Goal: Task Accomplishment & Management: Use online tool/utility

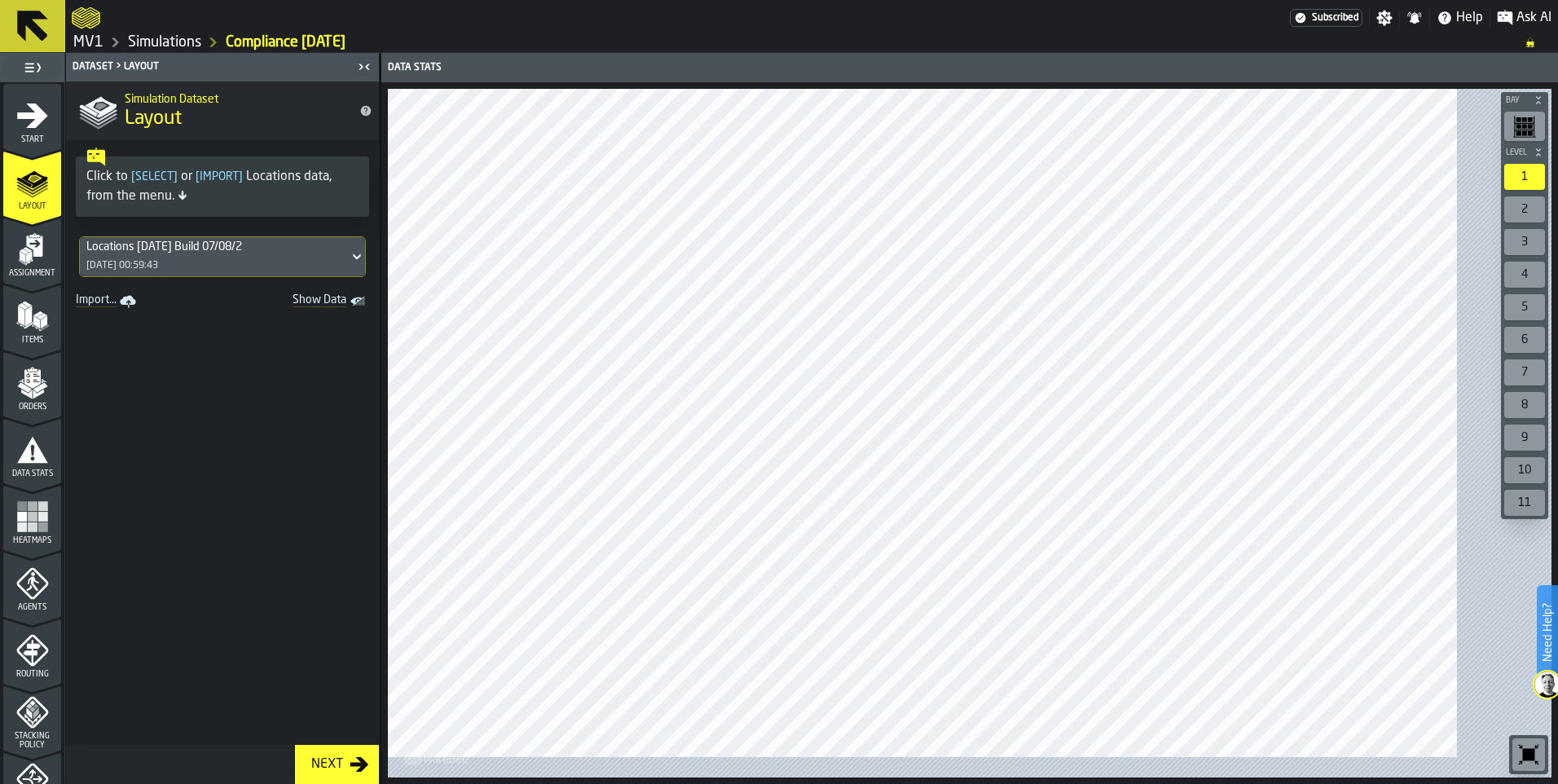
click at [291, 253] on div "Locations [DATE] Build 07/08/2" at bounding box center [214, 246] width 256 height 13
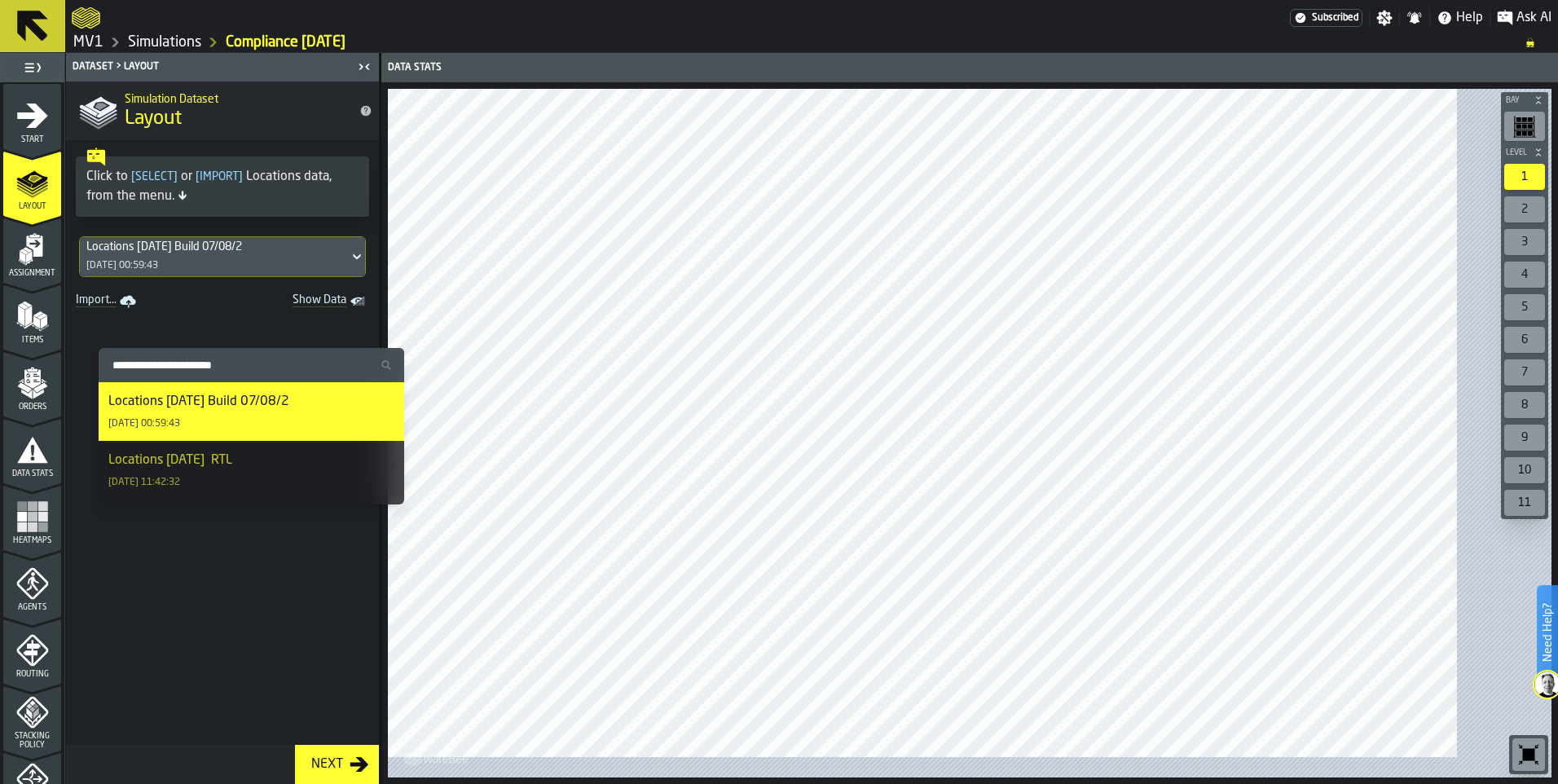
click at [291, 253] on div "Locations [DATE] Build 07/08/2" at bounding box center [214, 246] width 256 height 13
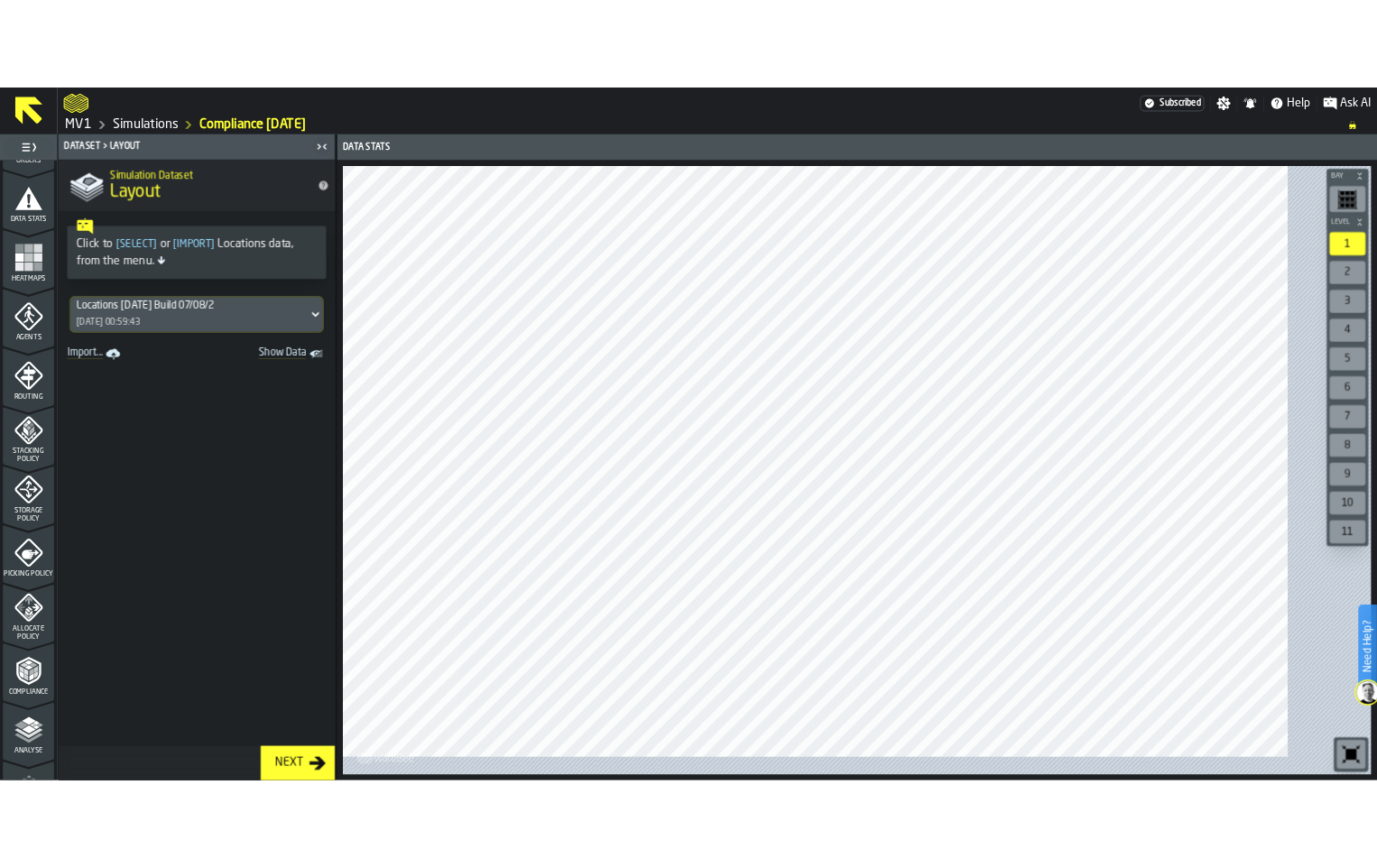
scroll to position [361, 0]
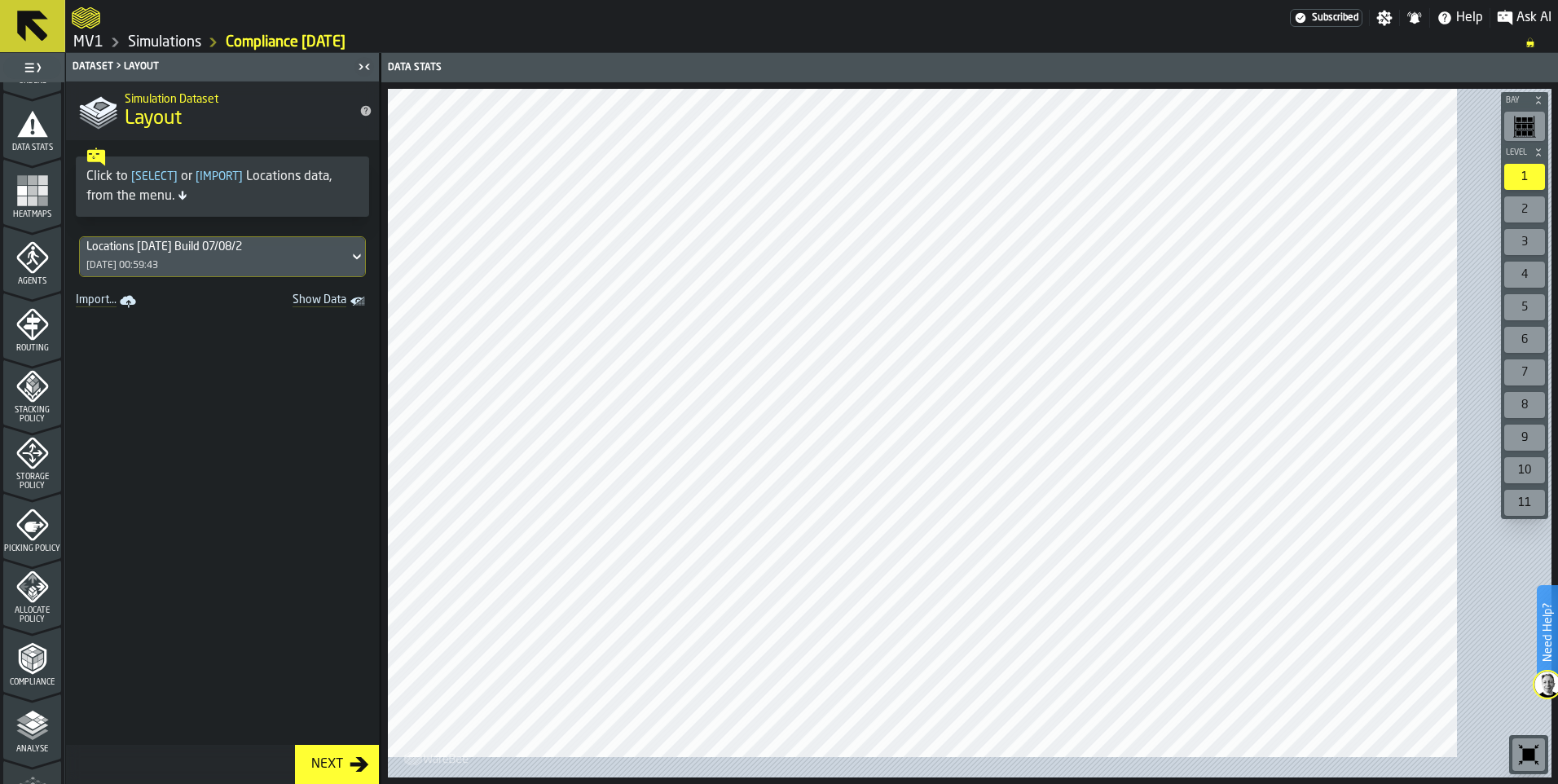
click at [41, 469] on icon "menu Storage Policy" at bounding box center [32, 454] width 32 height 32
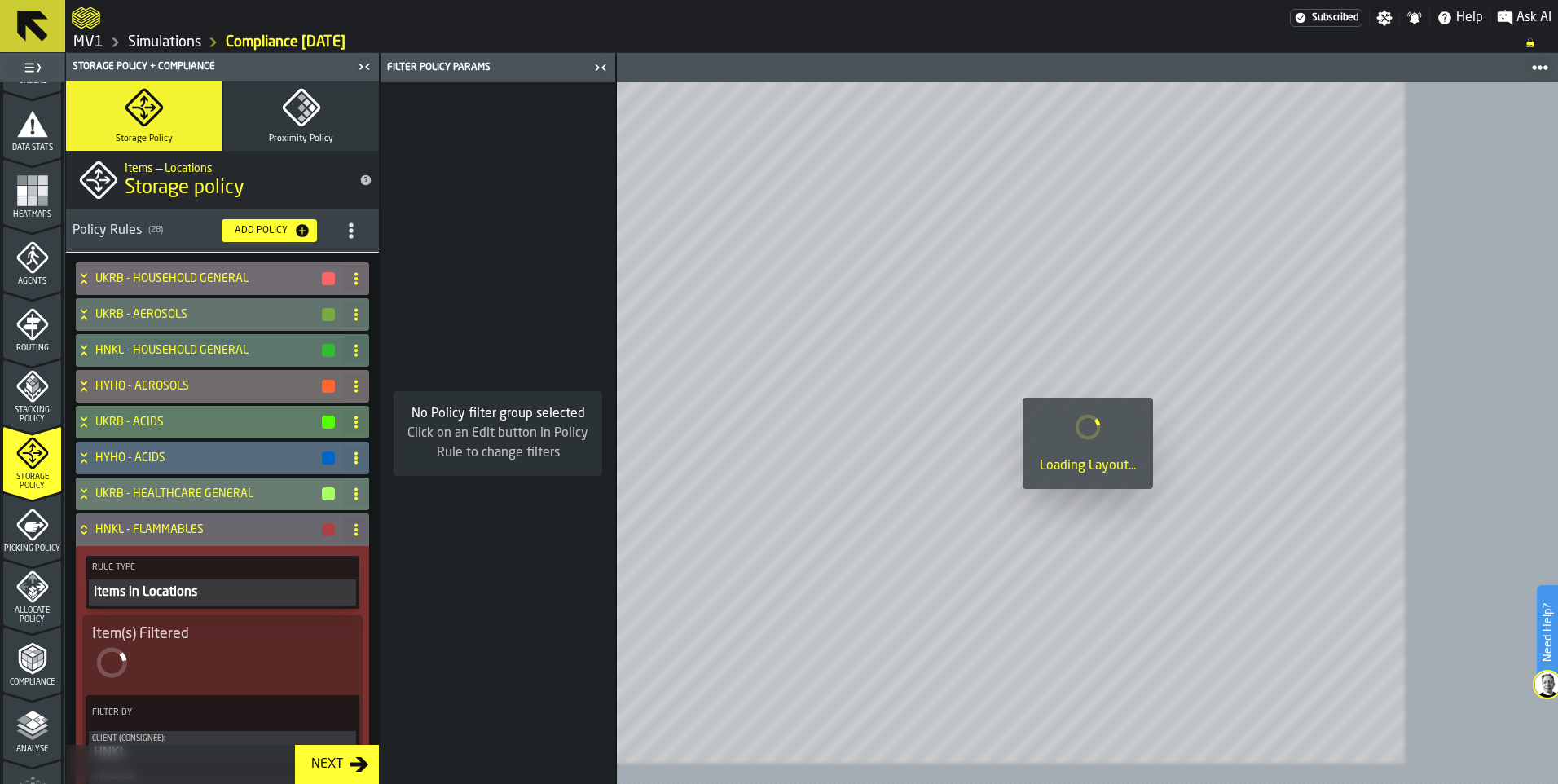
click at [294, 237] on div "Add Policy" at bounding box center [261, 231] width 66 height 12
click at [309, 237] on icon "button-Add Policy" at bounding box center [302, 230] width 13 height 13
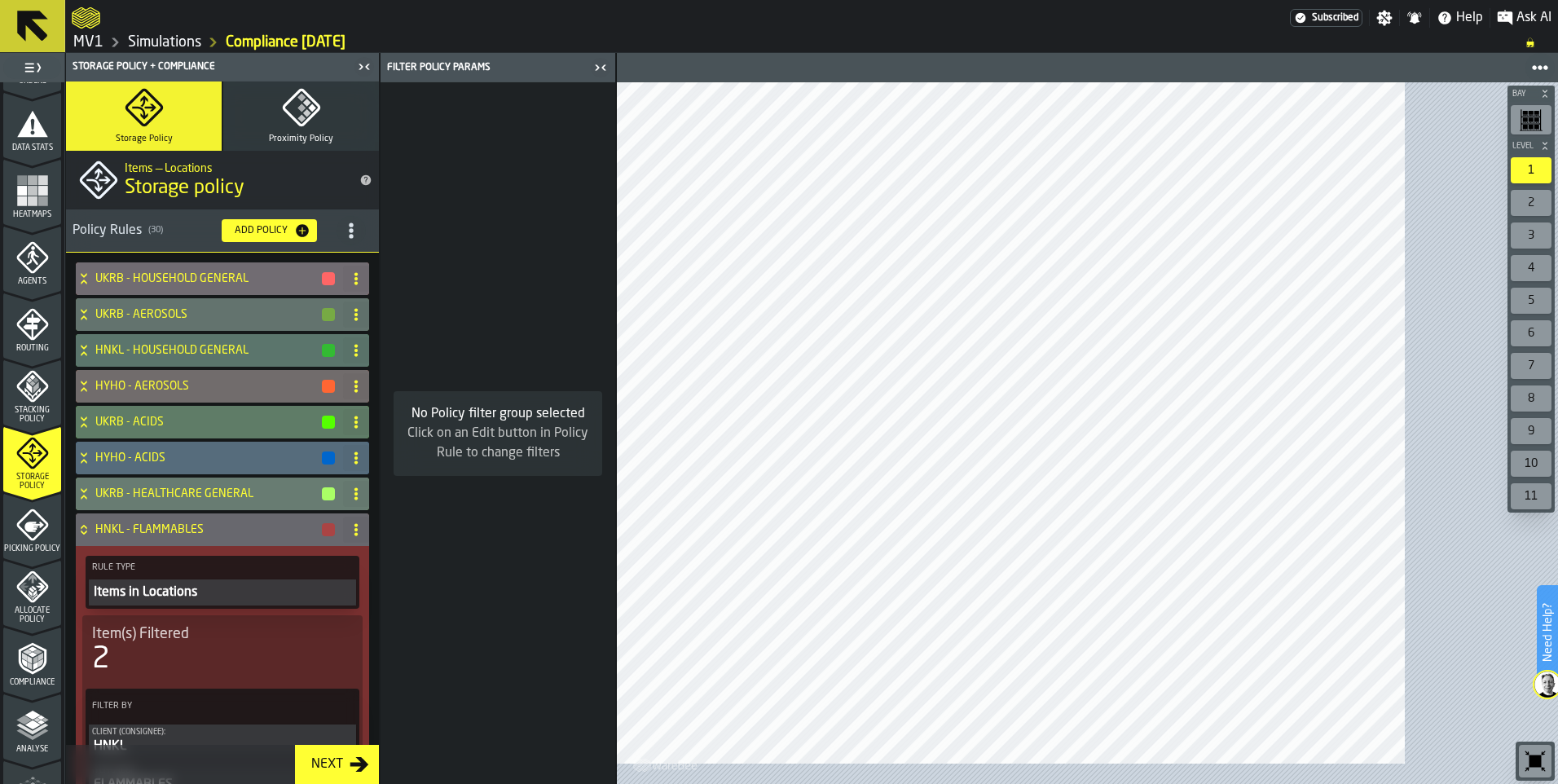
click at [309, 237] on icon "button-Add Policy" at bounding box center [302, 230] width 13 height 13
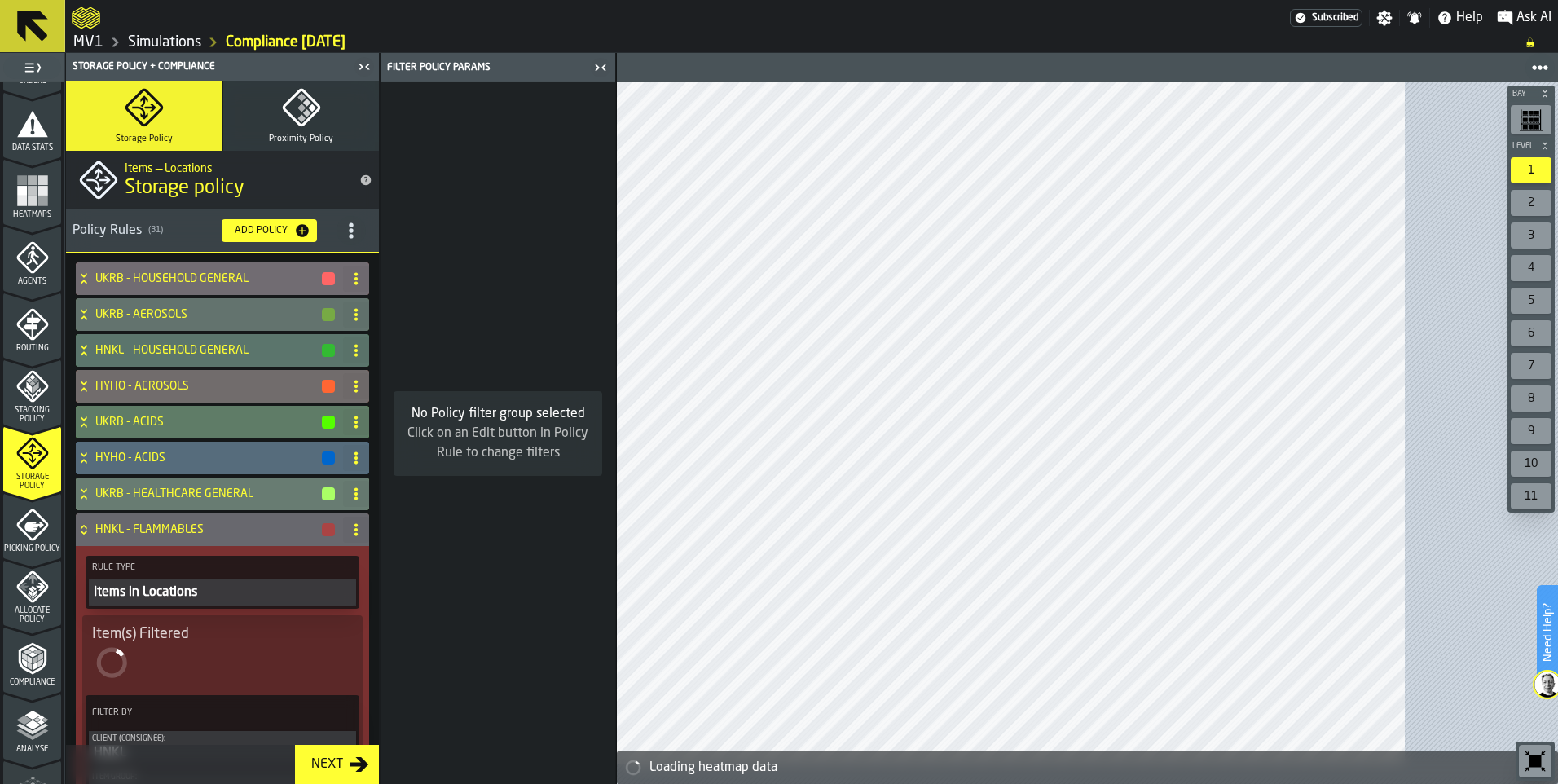
click at [353, 232] on circle "title-section-[object Object]" at bounding box center [351, 230] width 4 height 4
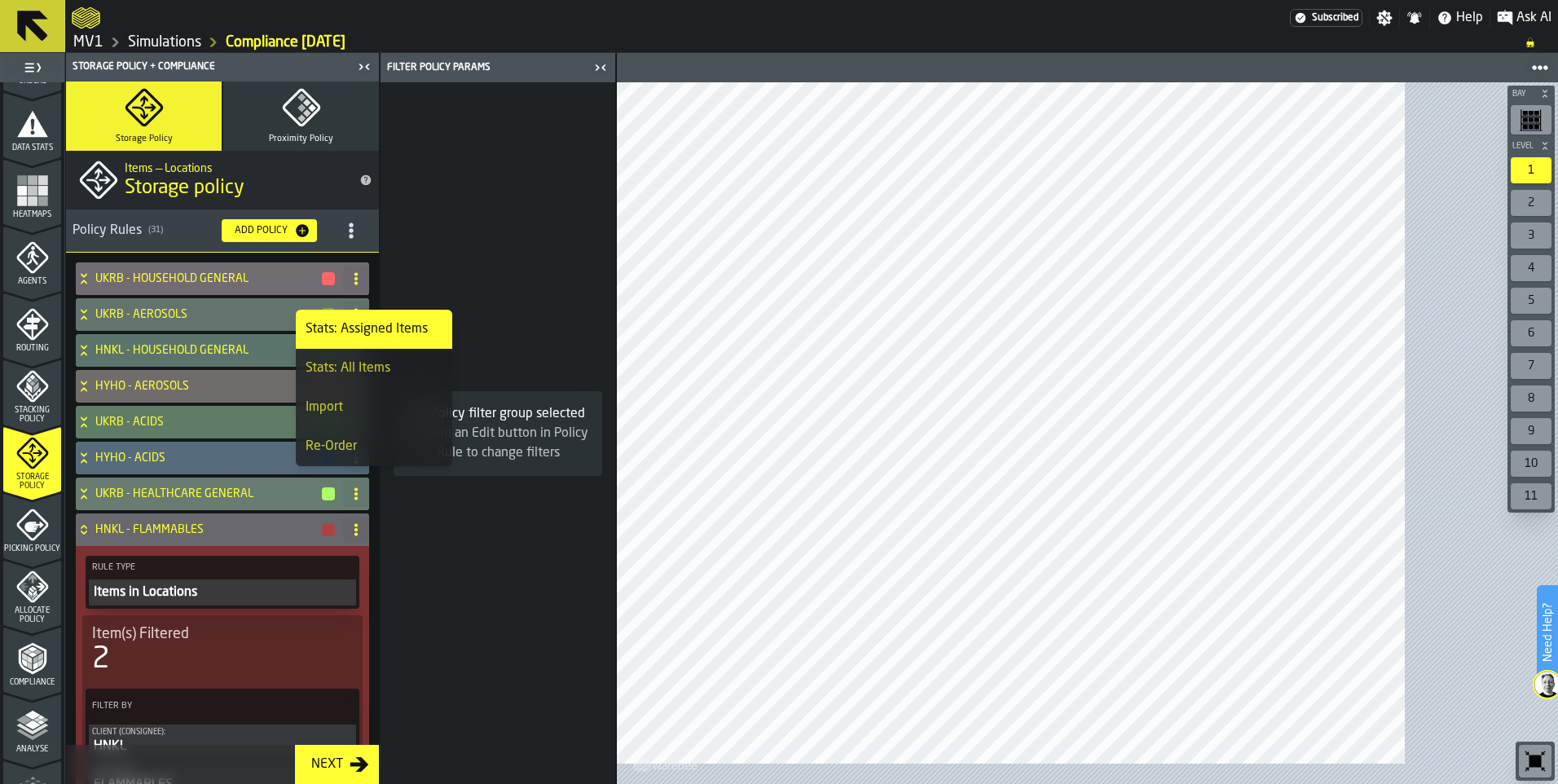
click at [378, 417] on div "Import" at bounding box center [374, 407] width 137 height 19
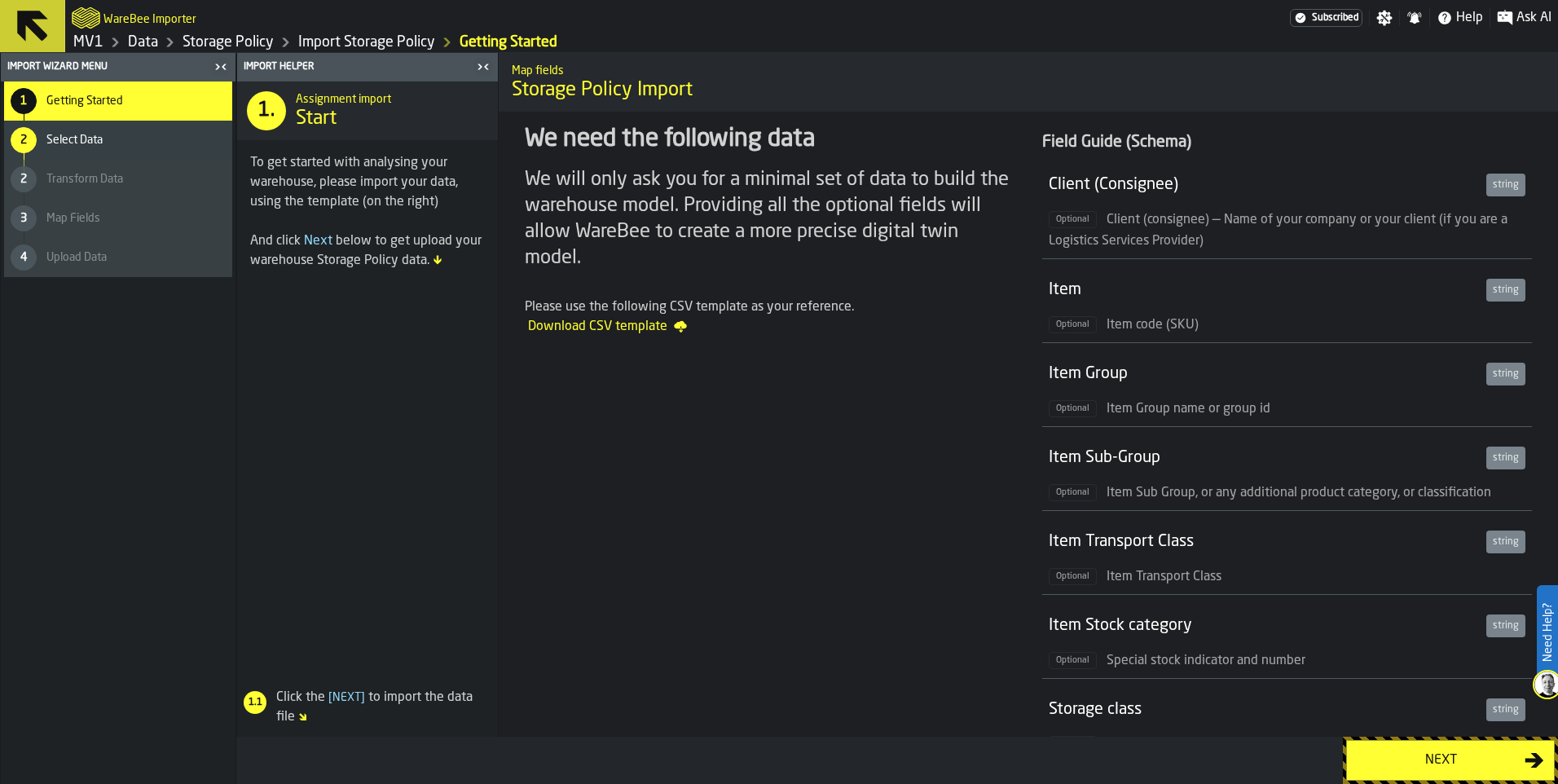
click at [1401, 740] on button "Next" at bounding box center [1450, 760] width 209 height 41
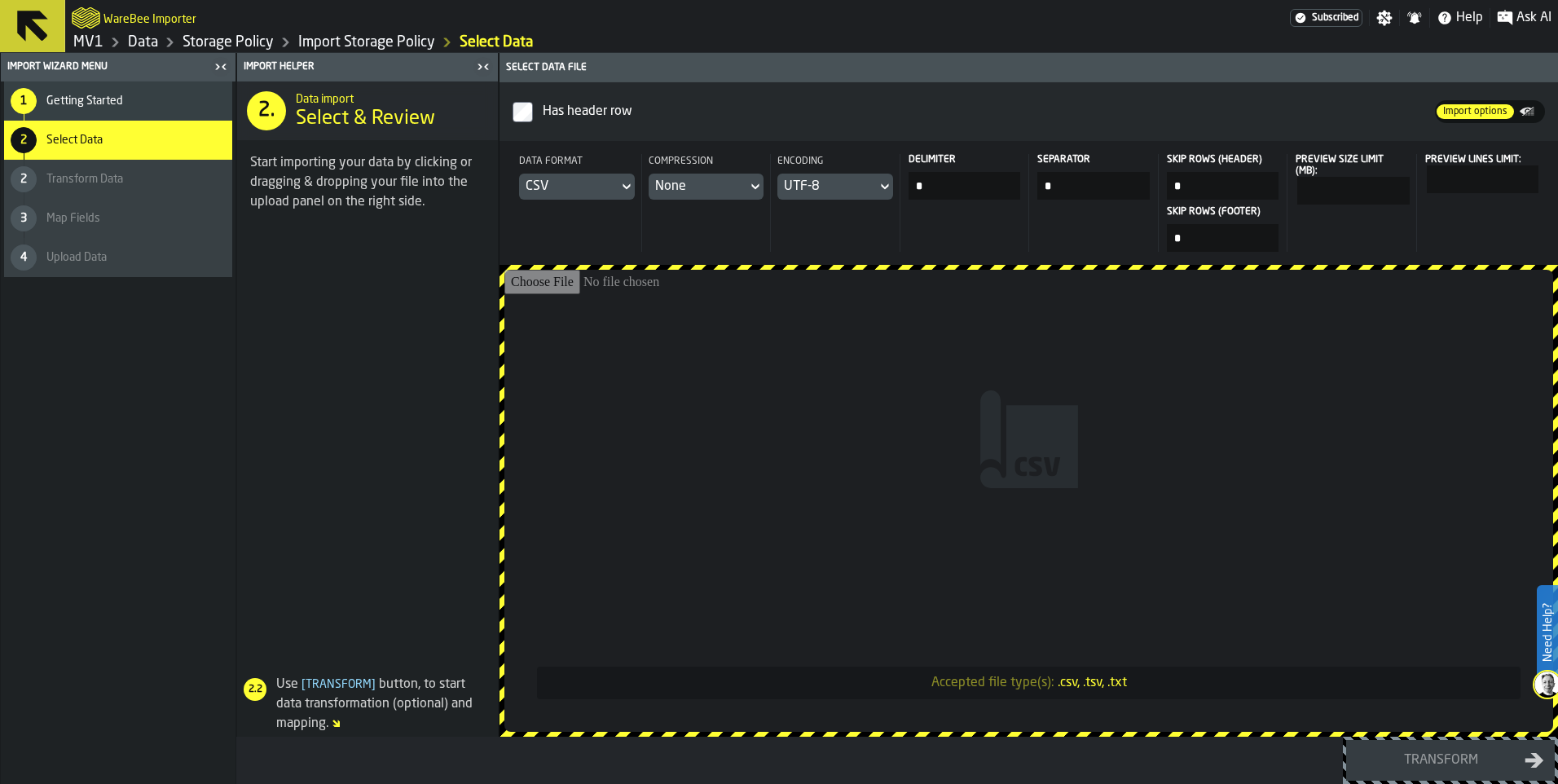
click at [635, 196] on icon at bounding box center [626, 186] width 16 height 19
click at [691, 360] on div "Dataset" at bounding box center [692, 350] width 84 height 19
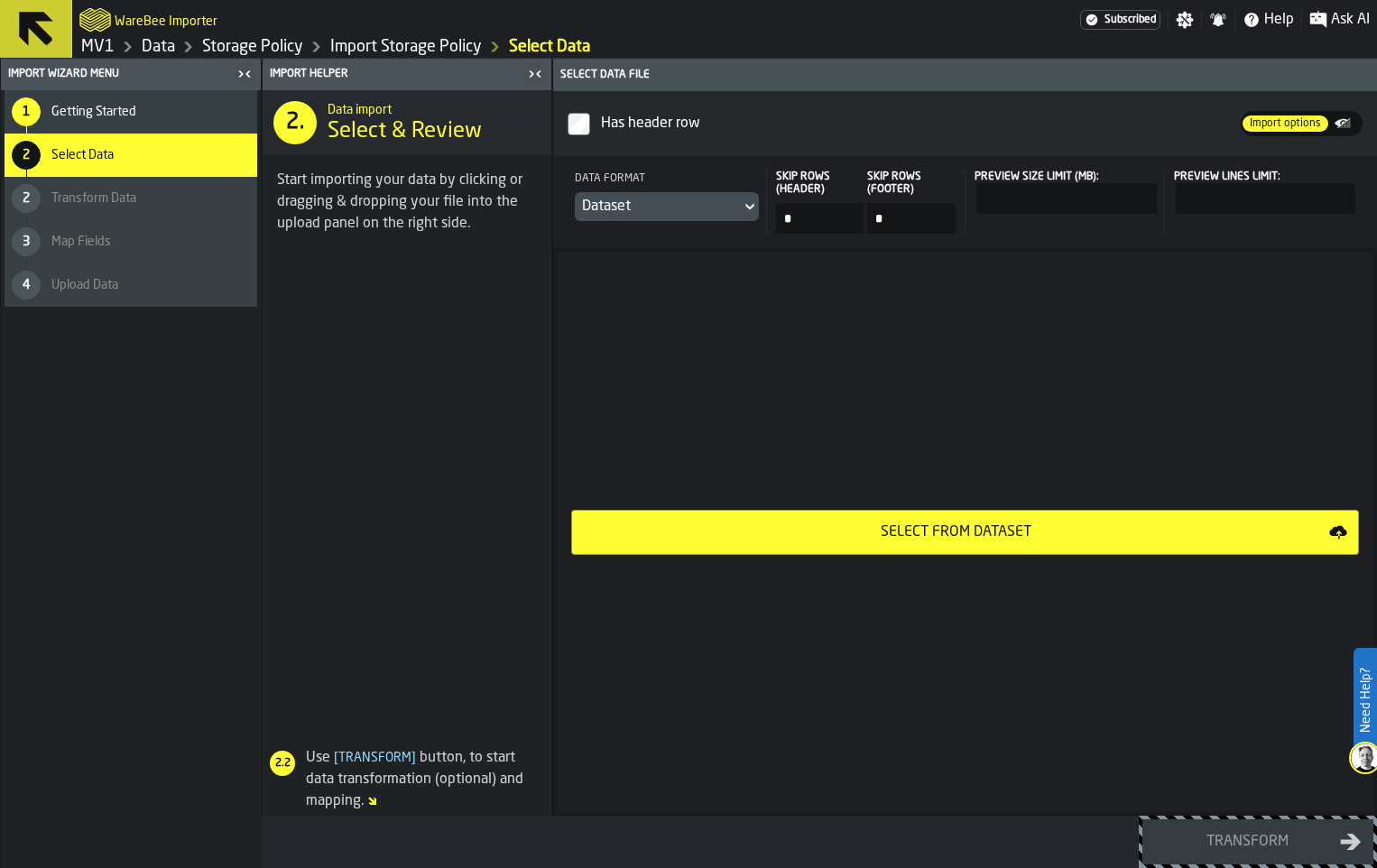
click at [1031, 543] on div "Select from Dataset" at bounding box center [956, 531] width 746 height 22
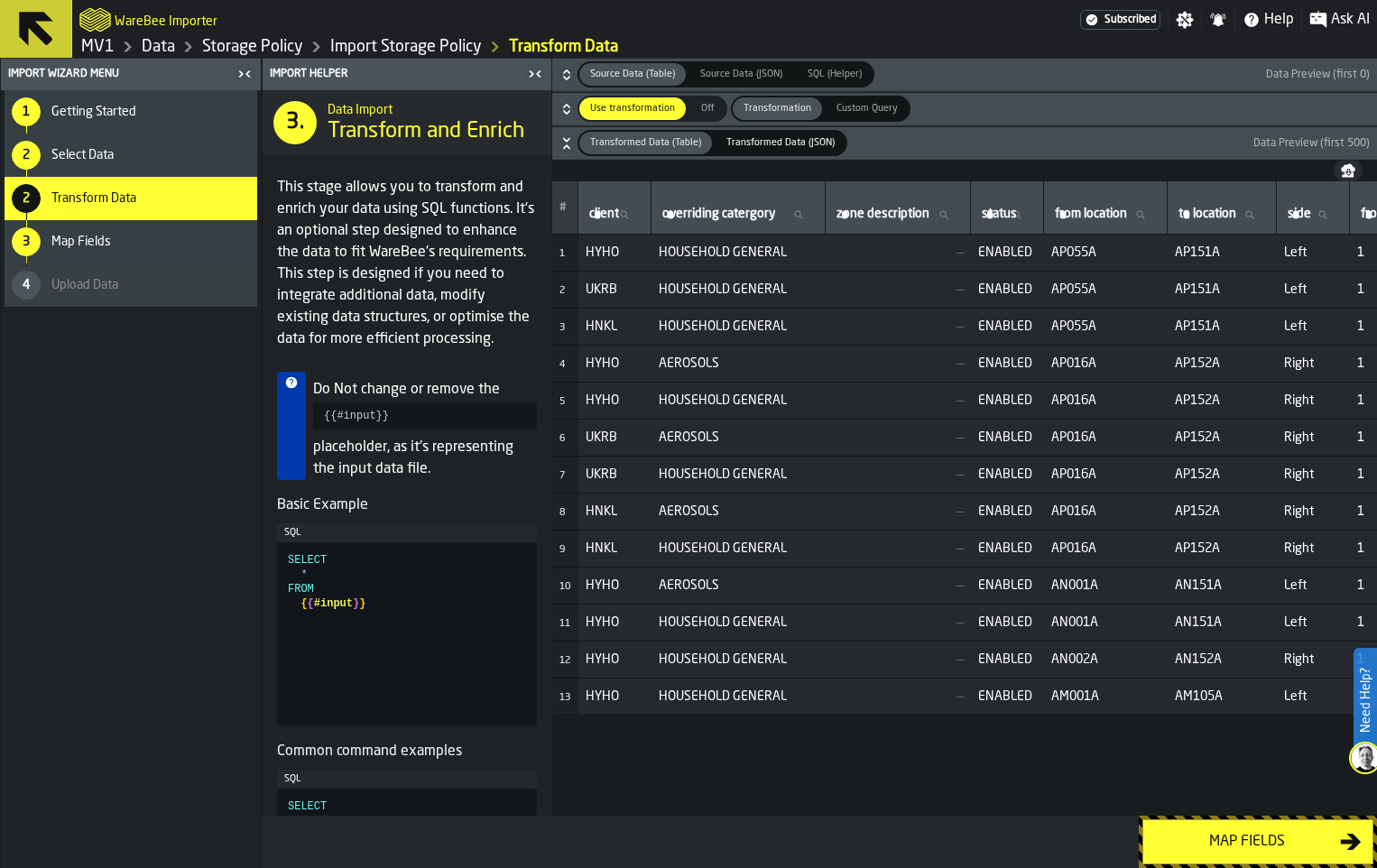
click at [1231, 835] on div "Map fields" at bounding box center [1246, 841] width 186 height 22
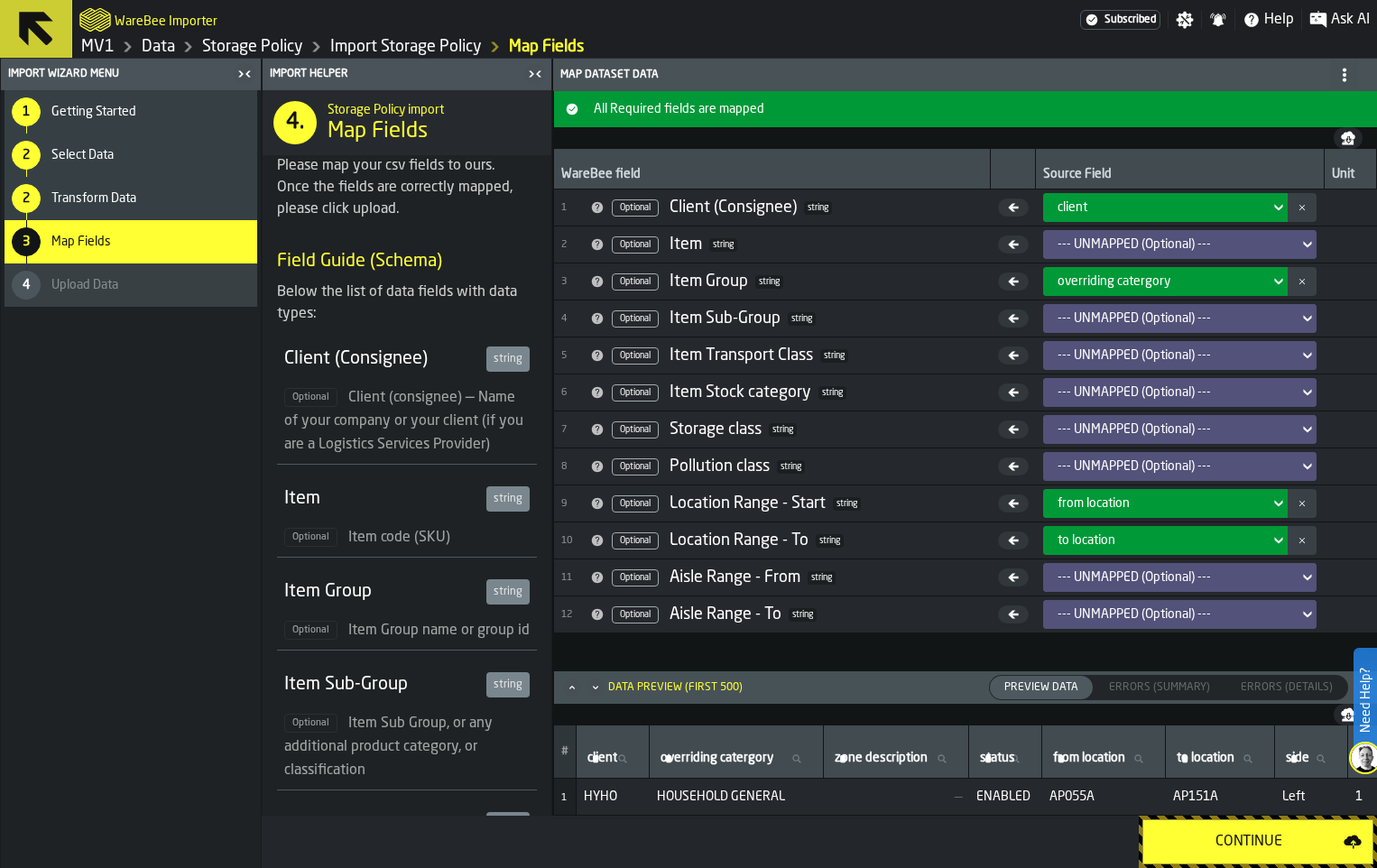
click at [1221, 832] on div "Continue" at bounding box center [1248, 841] width 190 height 22
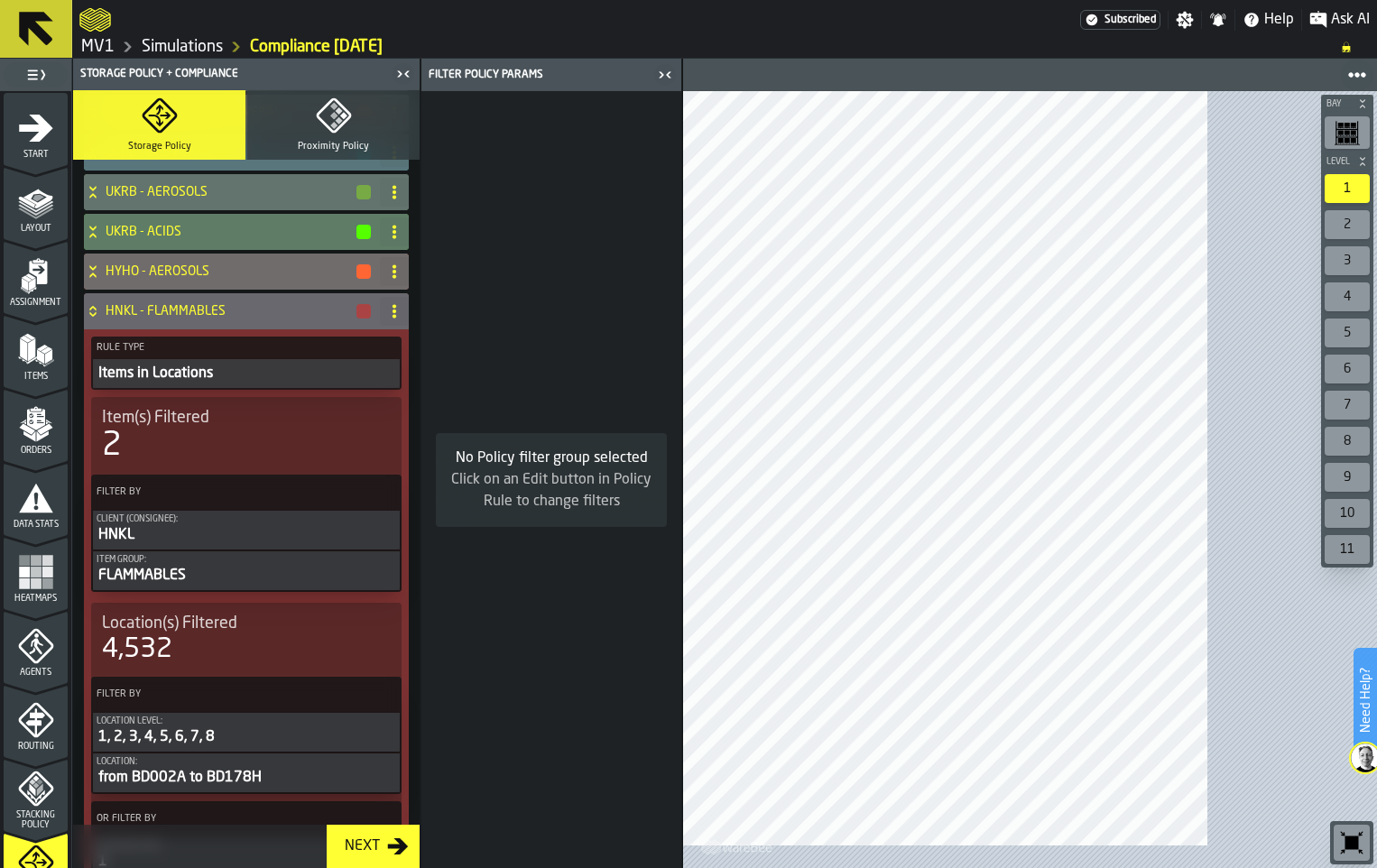
scroll to position [544, 0]
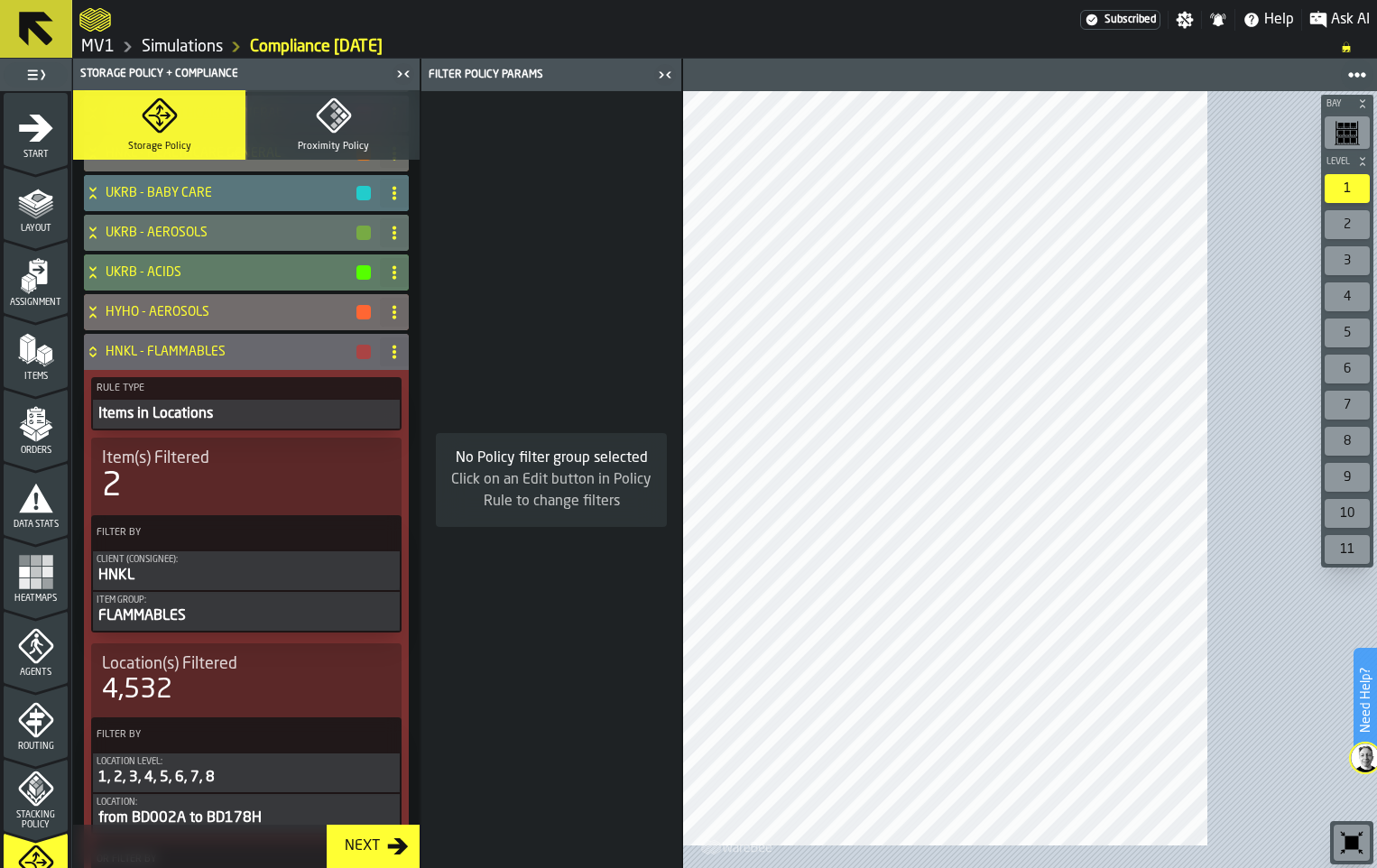
click at [36, 160] on div "Start" at bounding box center [36, 135] width 64 height 50
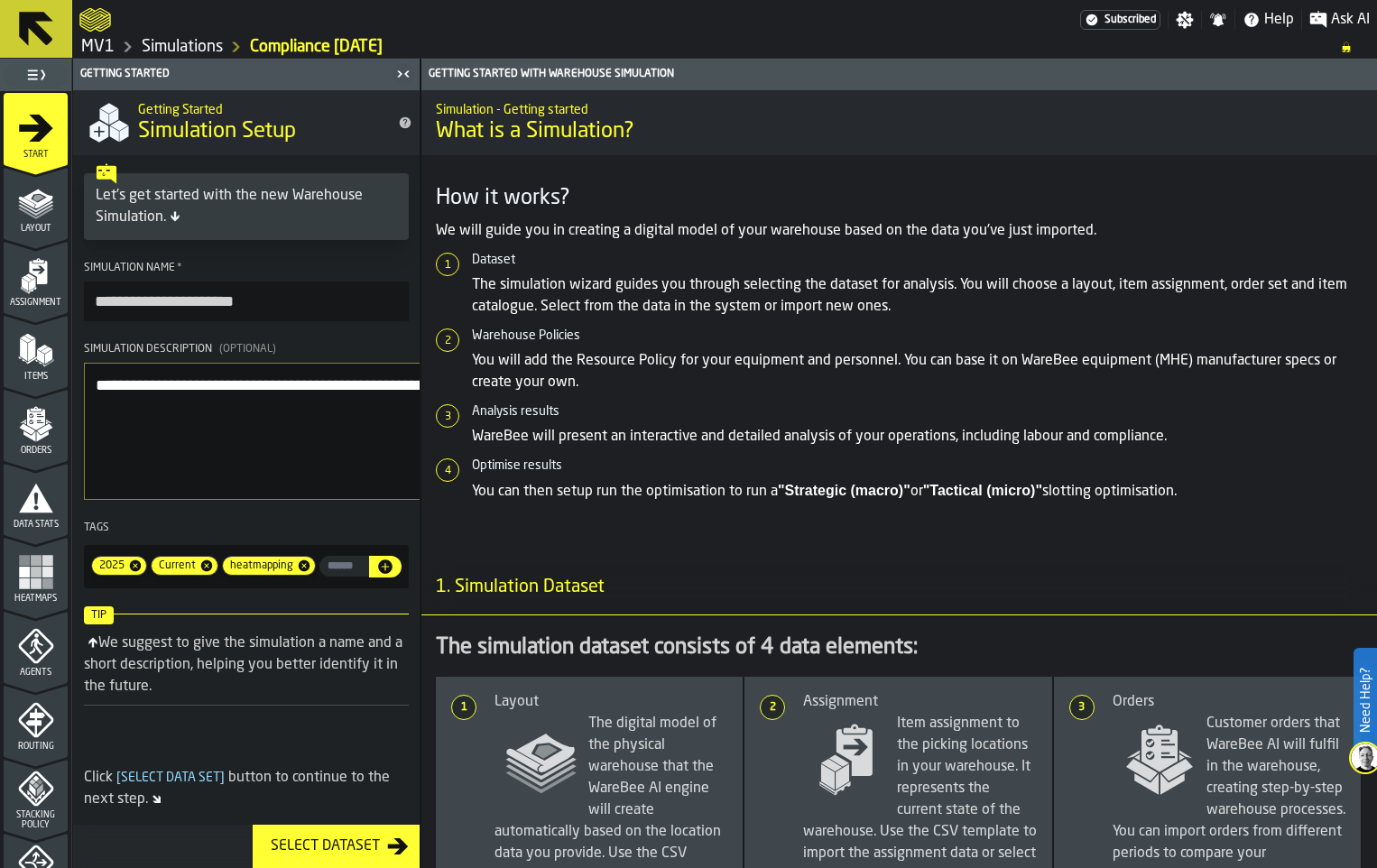
click at [38, 220] on icon "menu Layout" at bounding box center [36, 202] width 36 height 36
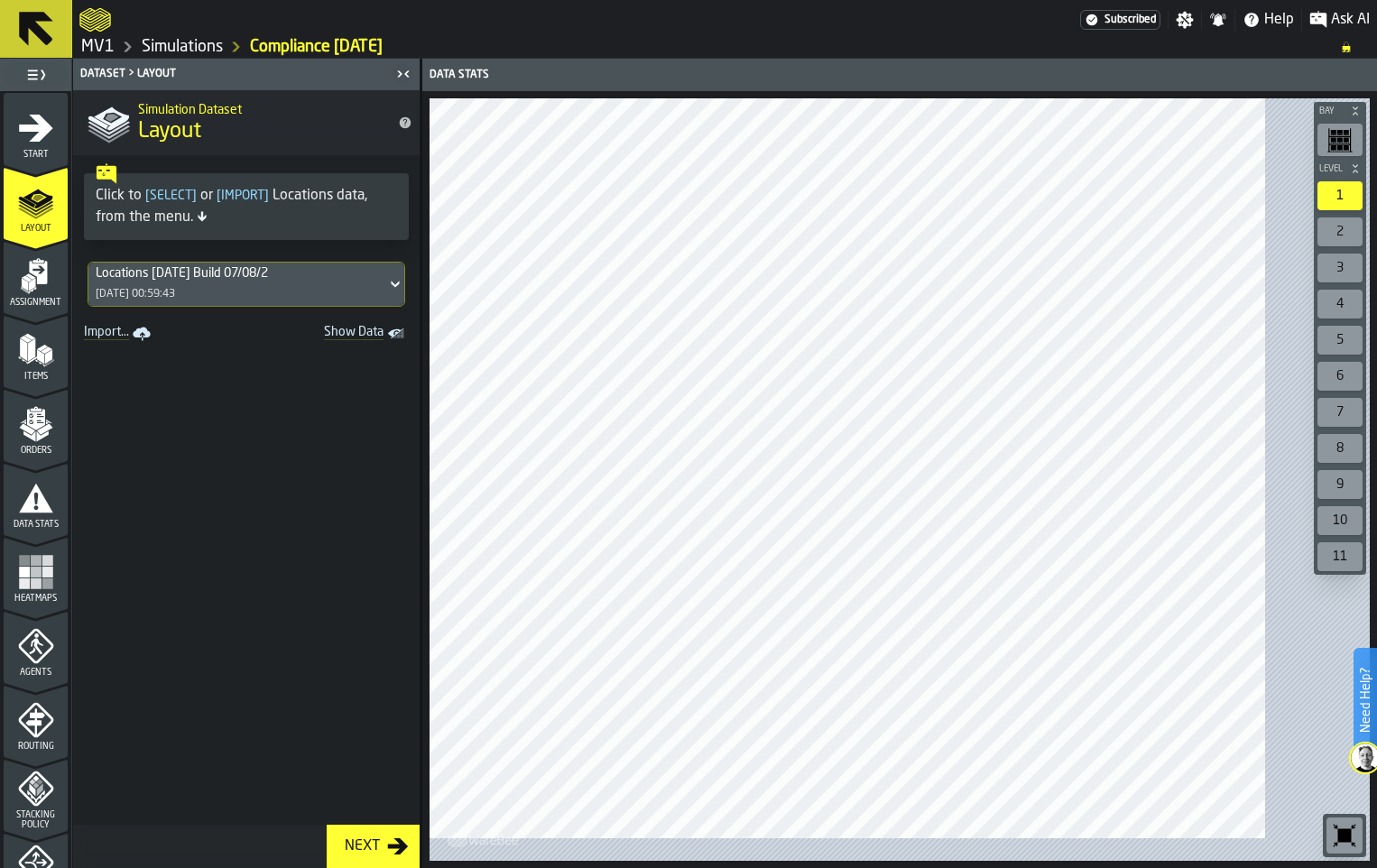
click at [404, 295] on icon at bounding box center [395, 283] width 18 height 22
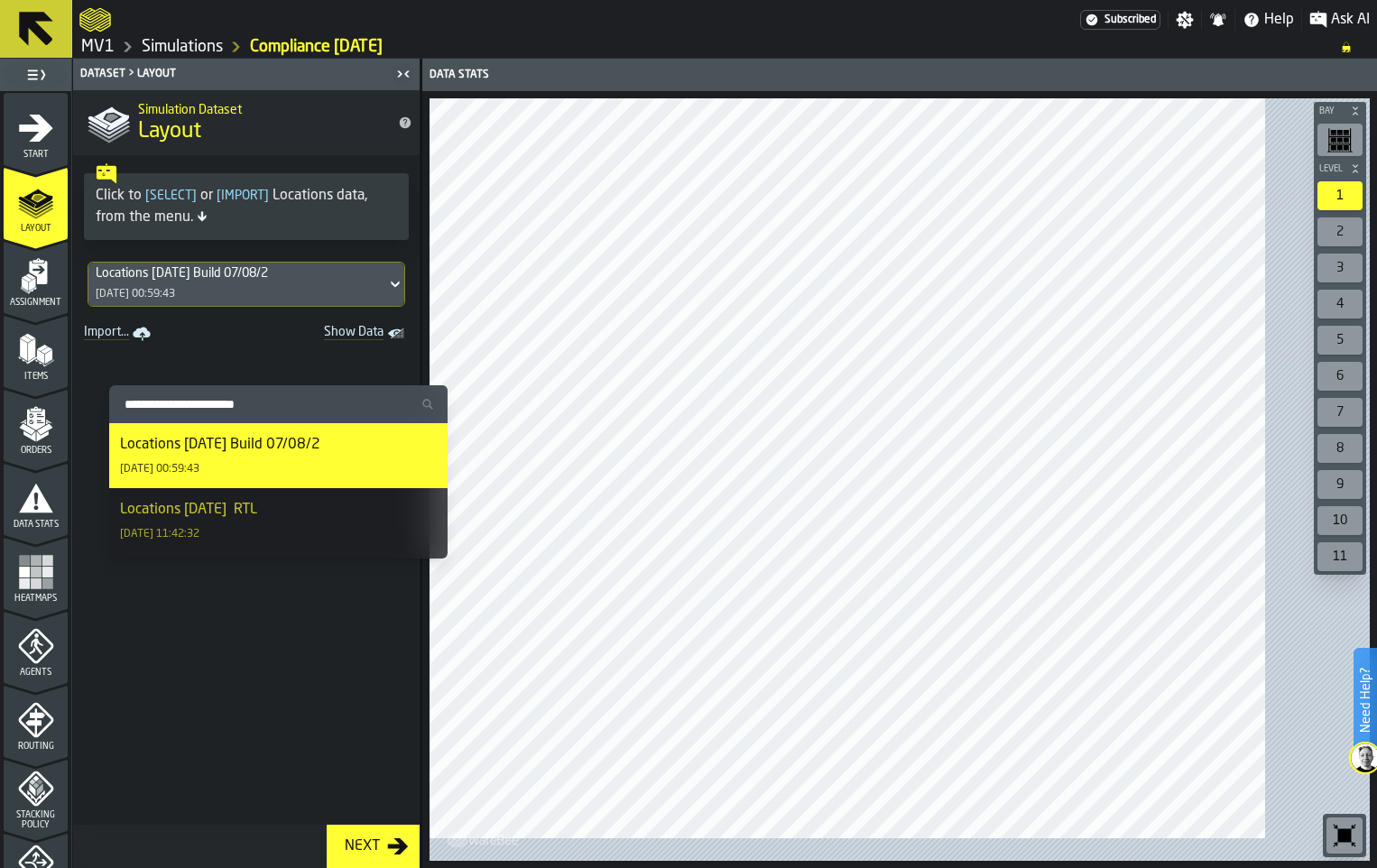
click at [51, 308] on div "Assignment" at bounding box center [36, 282] width 64 height 50
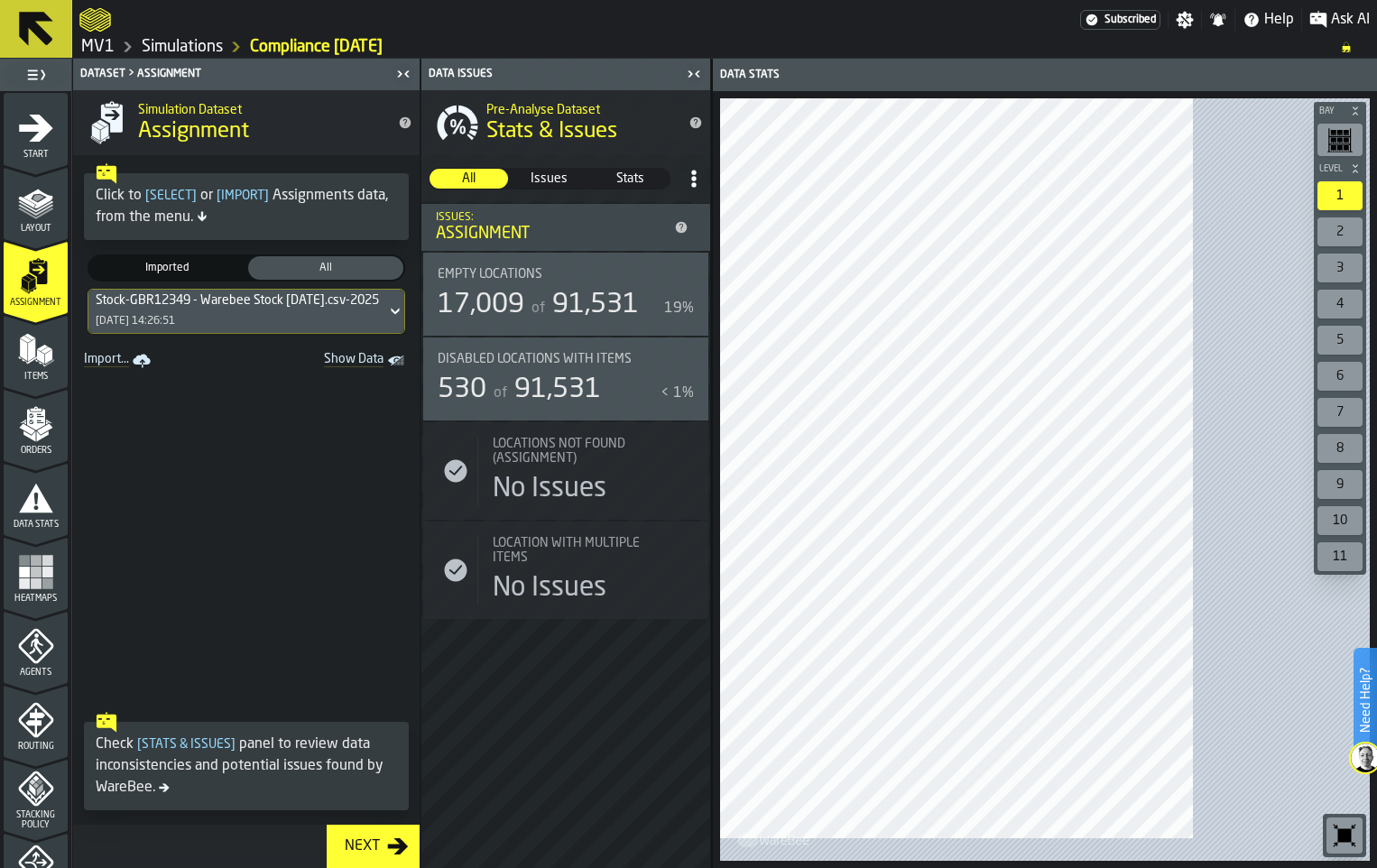
click at [404, 322] on icon at bounding box center [395, 311] width 18 height 22
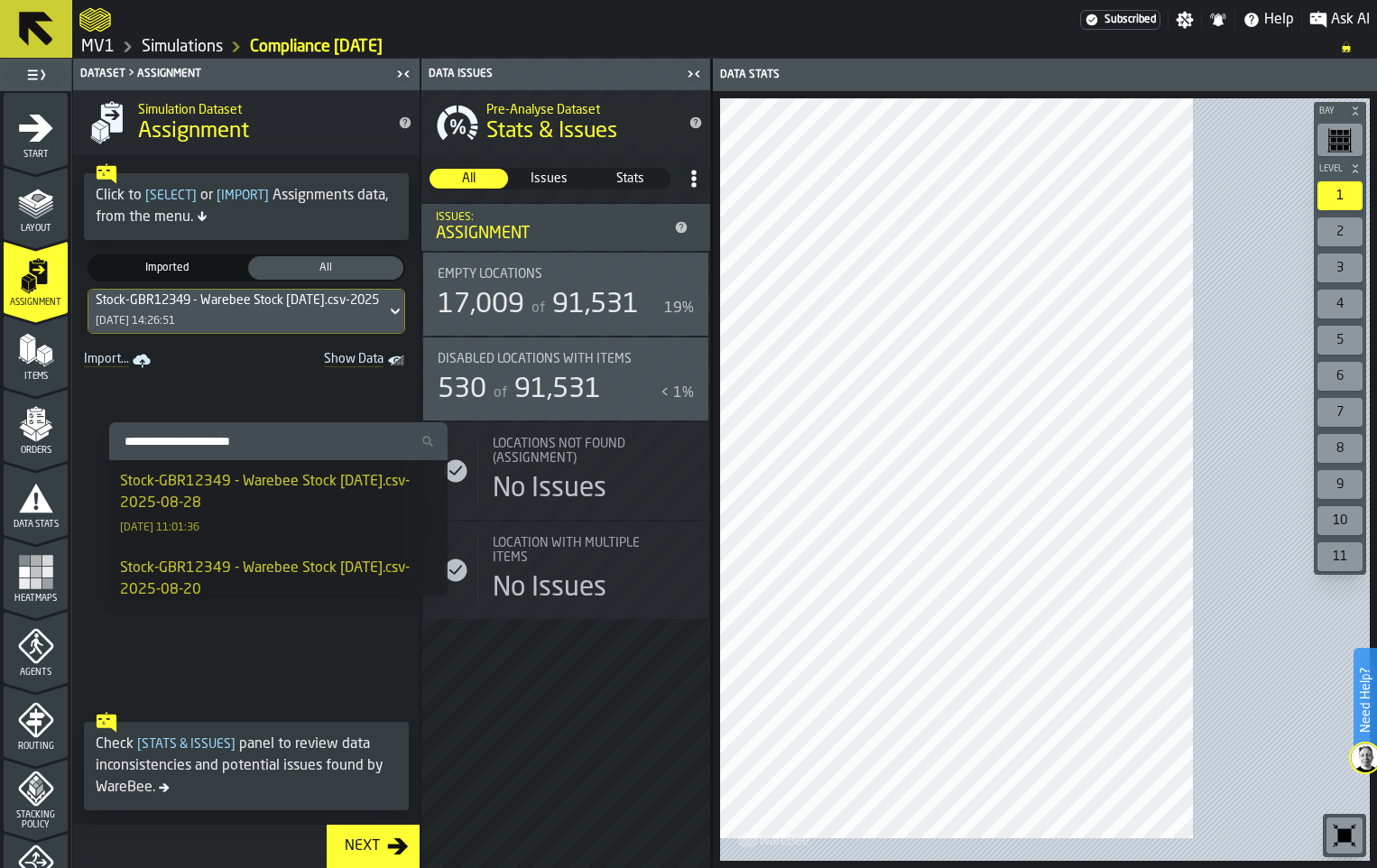
click at [341, 512] on div "Stock-GBR12349 - Warebee Stock [DATE].csv-2025-08-28" at bounding box center [278, 492] width 317 height 43
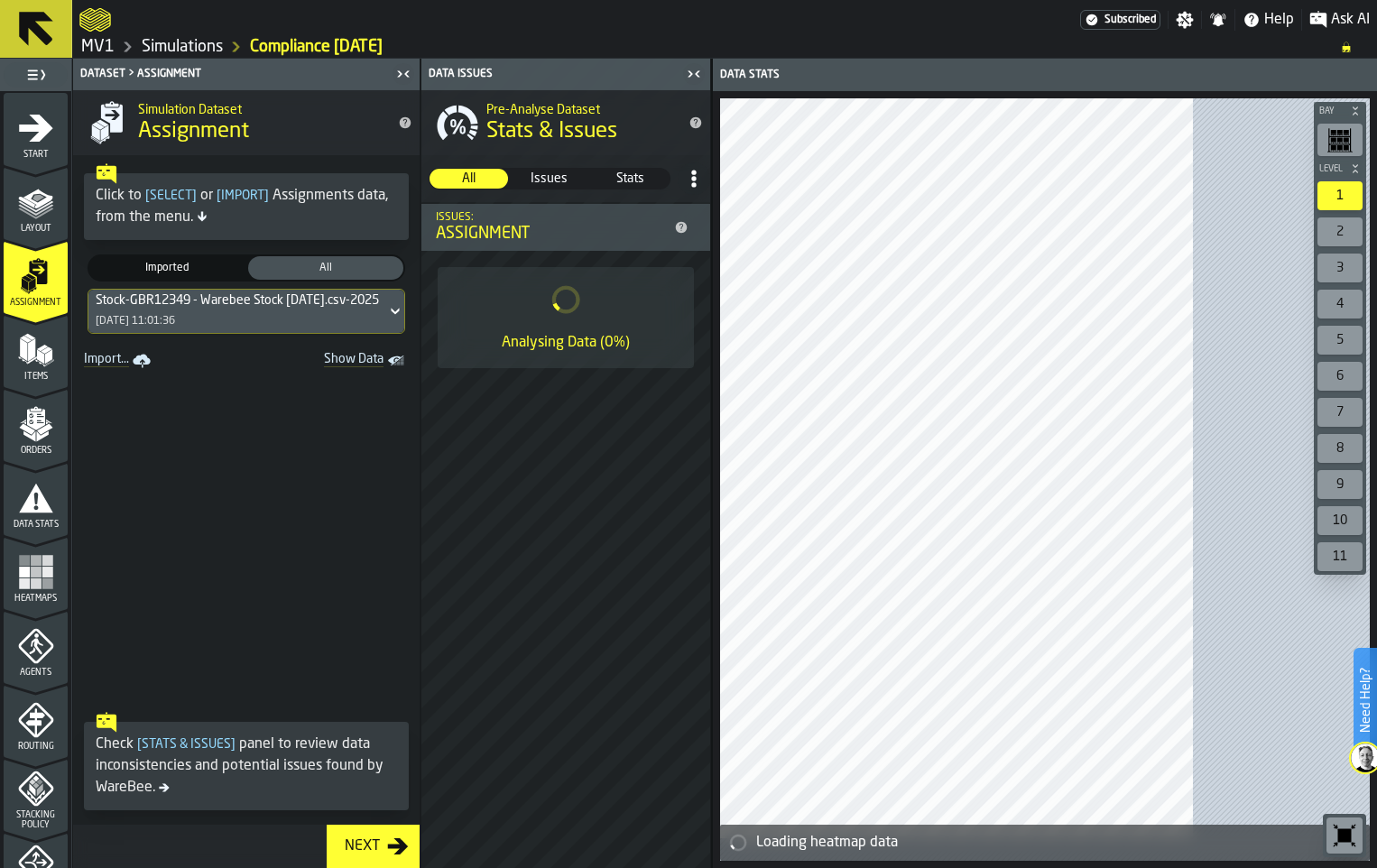
click at [31, 368] on icon "menu Items" at bounding box center [36, 350] width 36 height 36
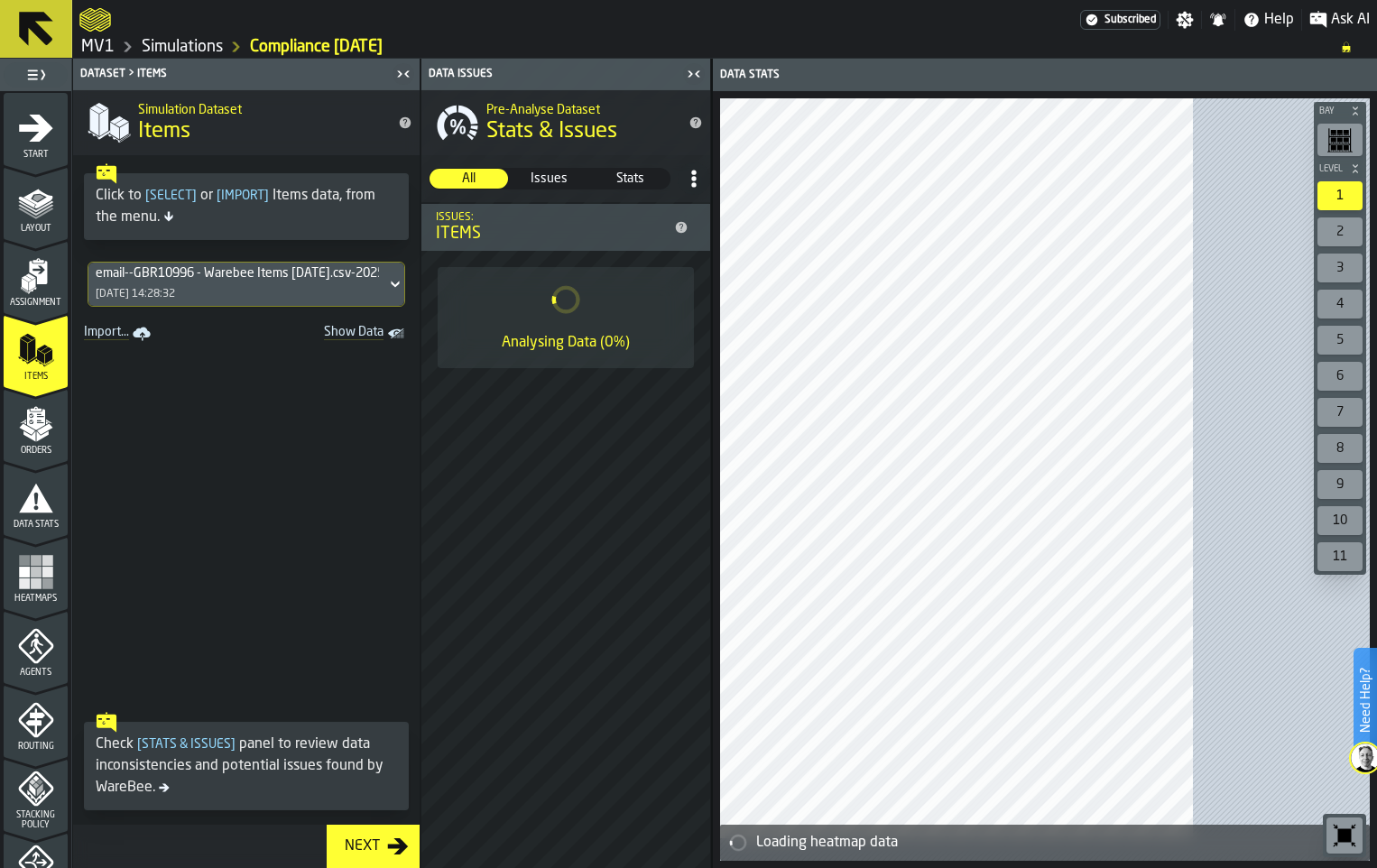
click at [0, 0] on rect "Show Data" at bounding box center [0, 0] width 0 height 0
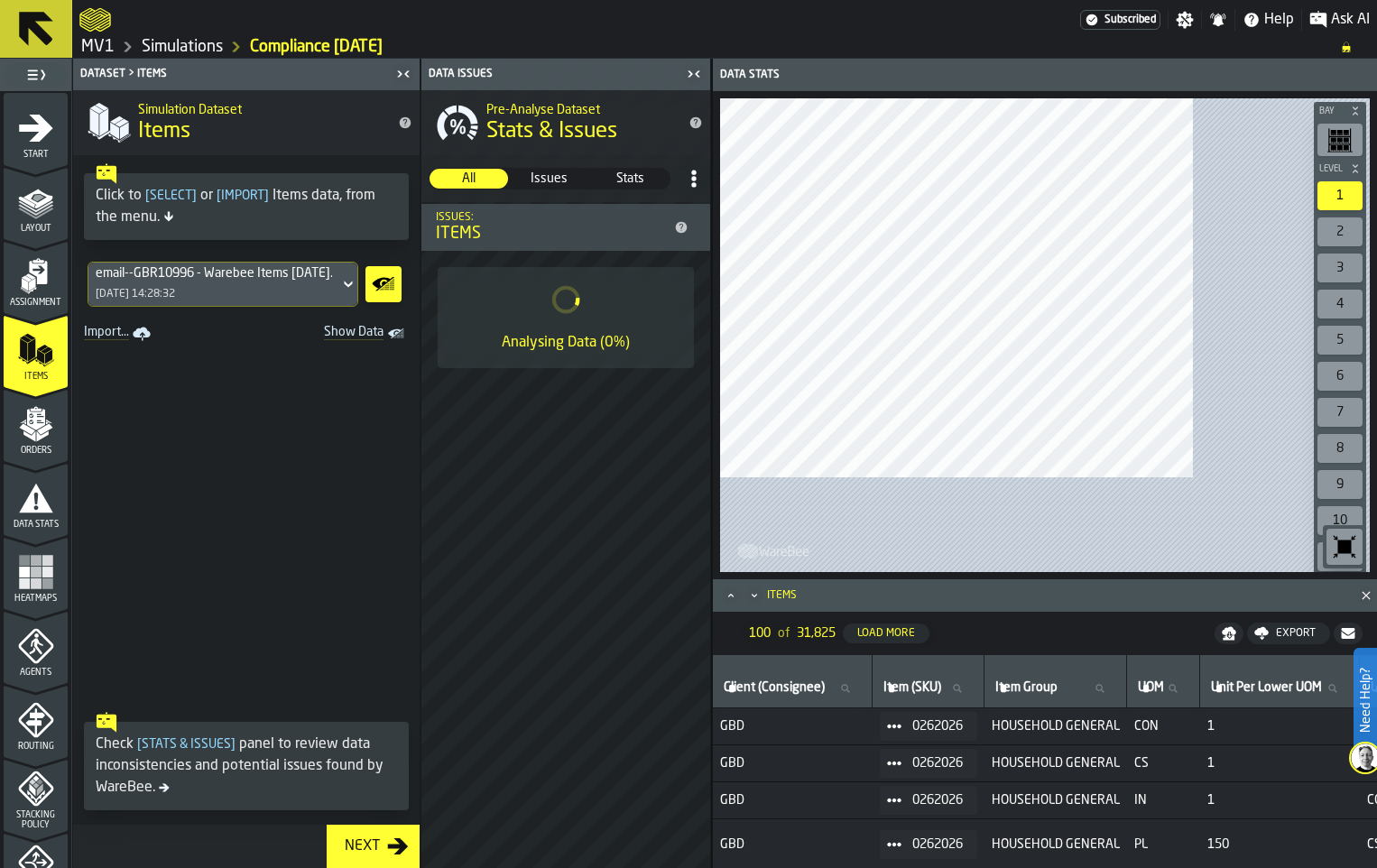
click at [391, 288] on icon "Show Data" at bounding box center [381, 282] width 18 height 11
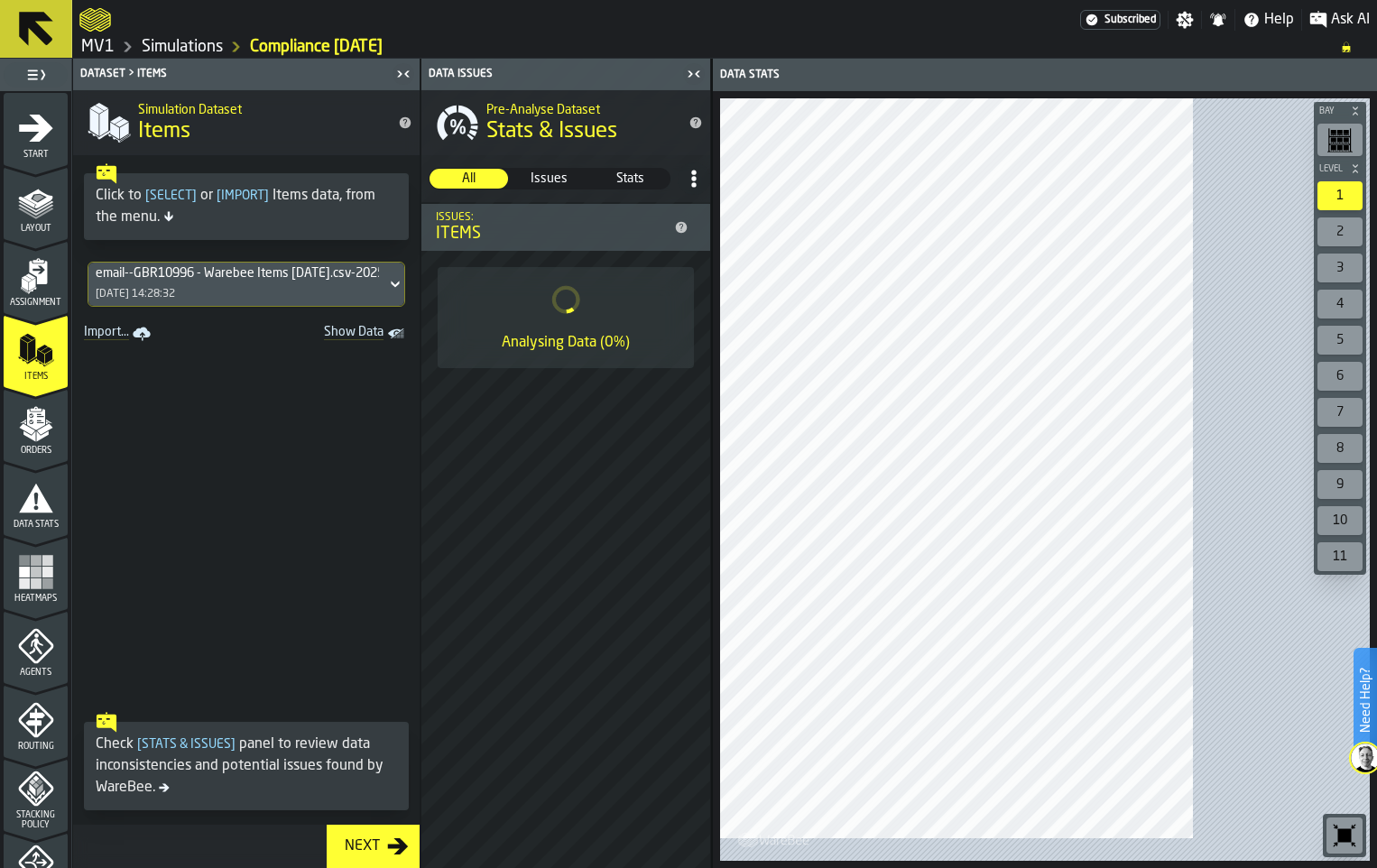
click at [404, 295] on icon at bounding box center [395, 283] width 18 height 22
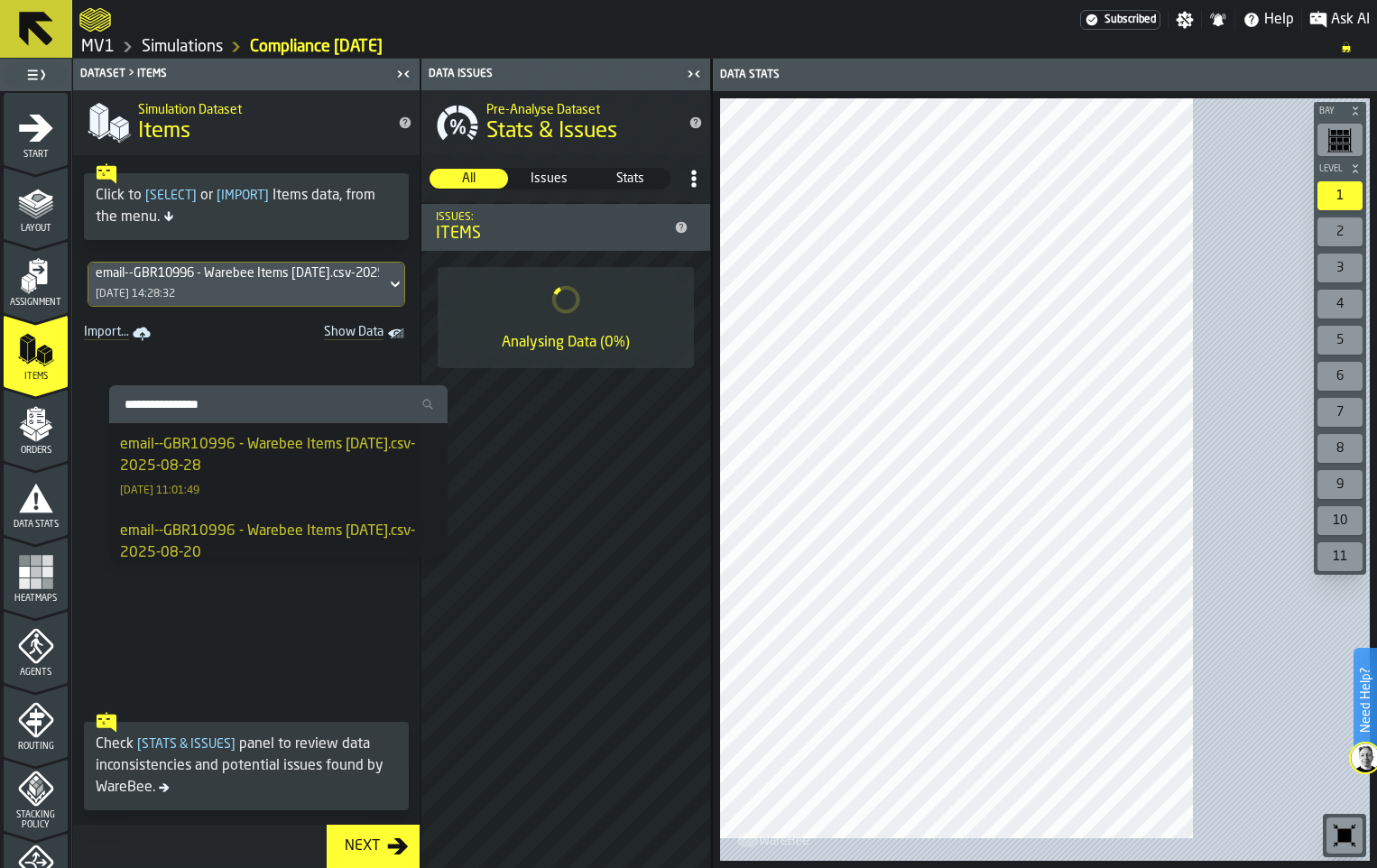
click at [362, 477] on div "email--GBR10996 - Warebee Items [DATE].csv-2025-08-28" at bounding box center [278, 456] width 317 height 43
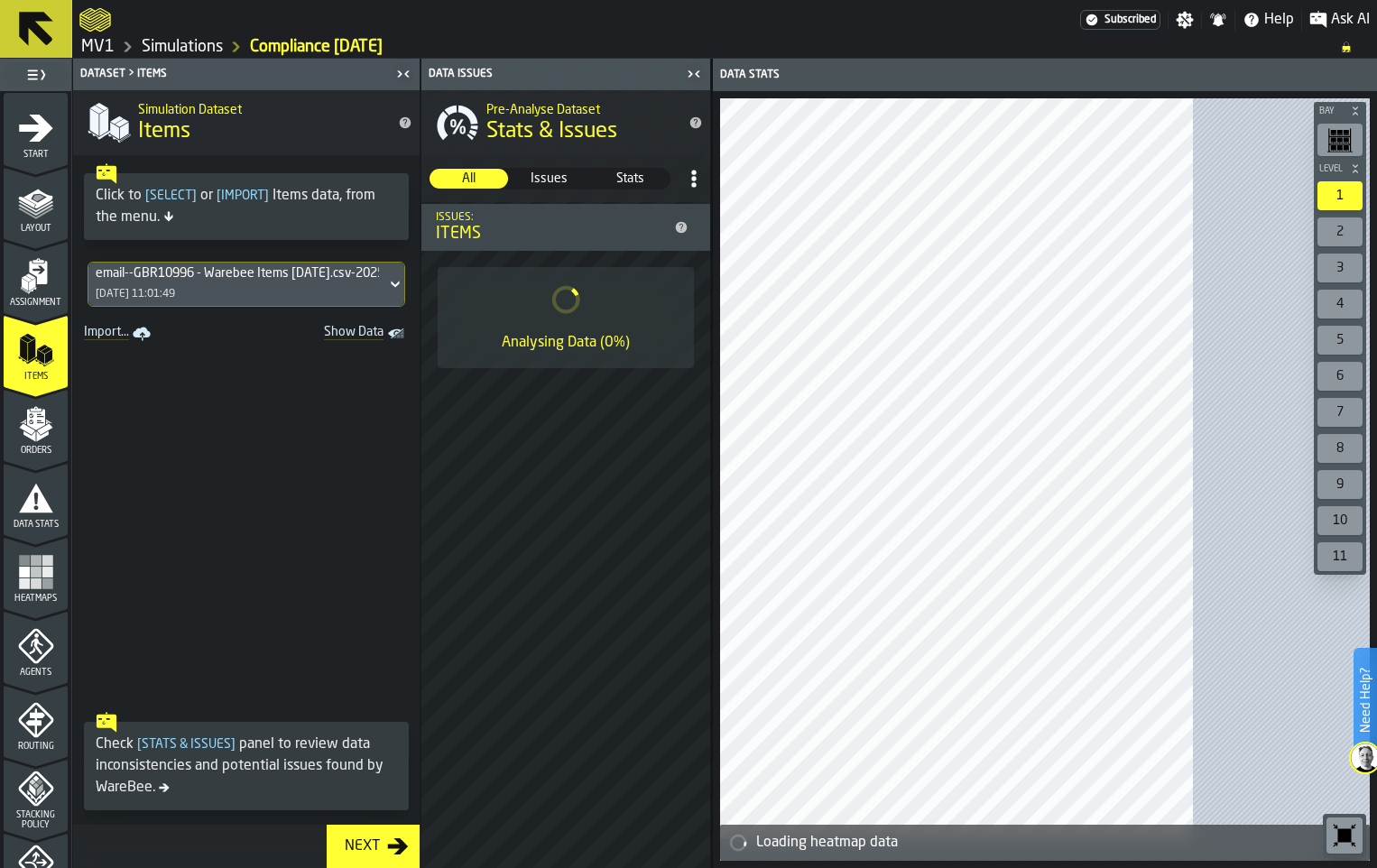
click at [387, 836] on div "Next" at bounding box center [362, 846] width 50 height 22
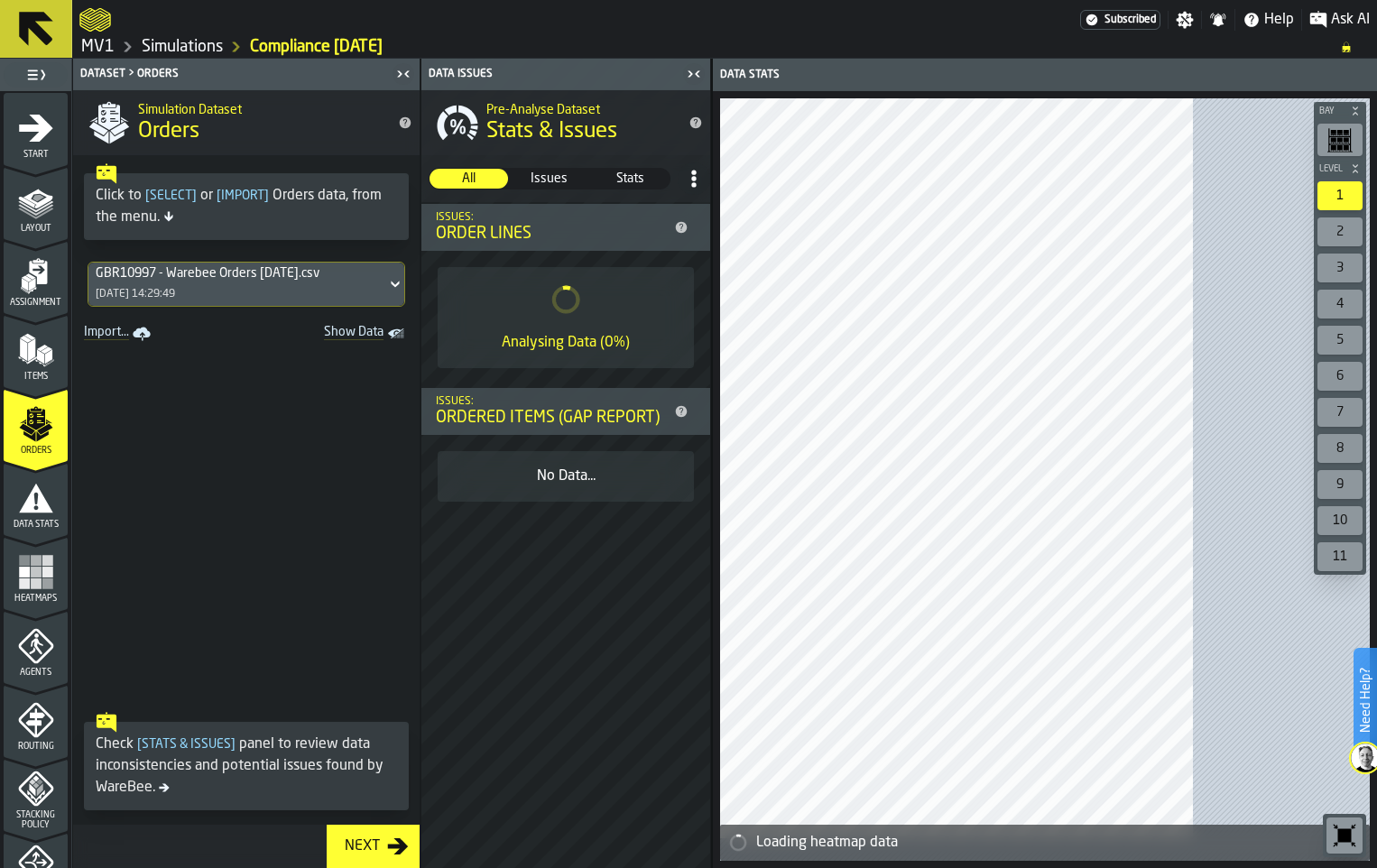
click at [67, 603] on div "Heatmaps" at bounding box center [36, 578] width 64 height 50
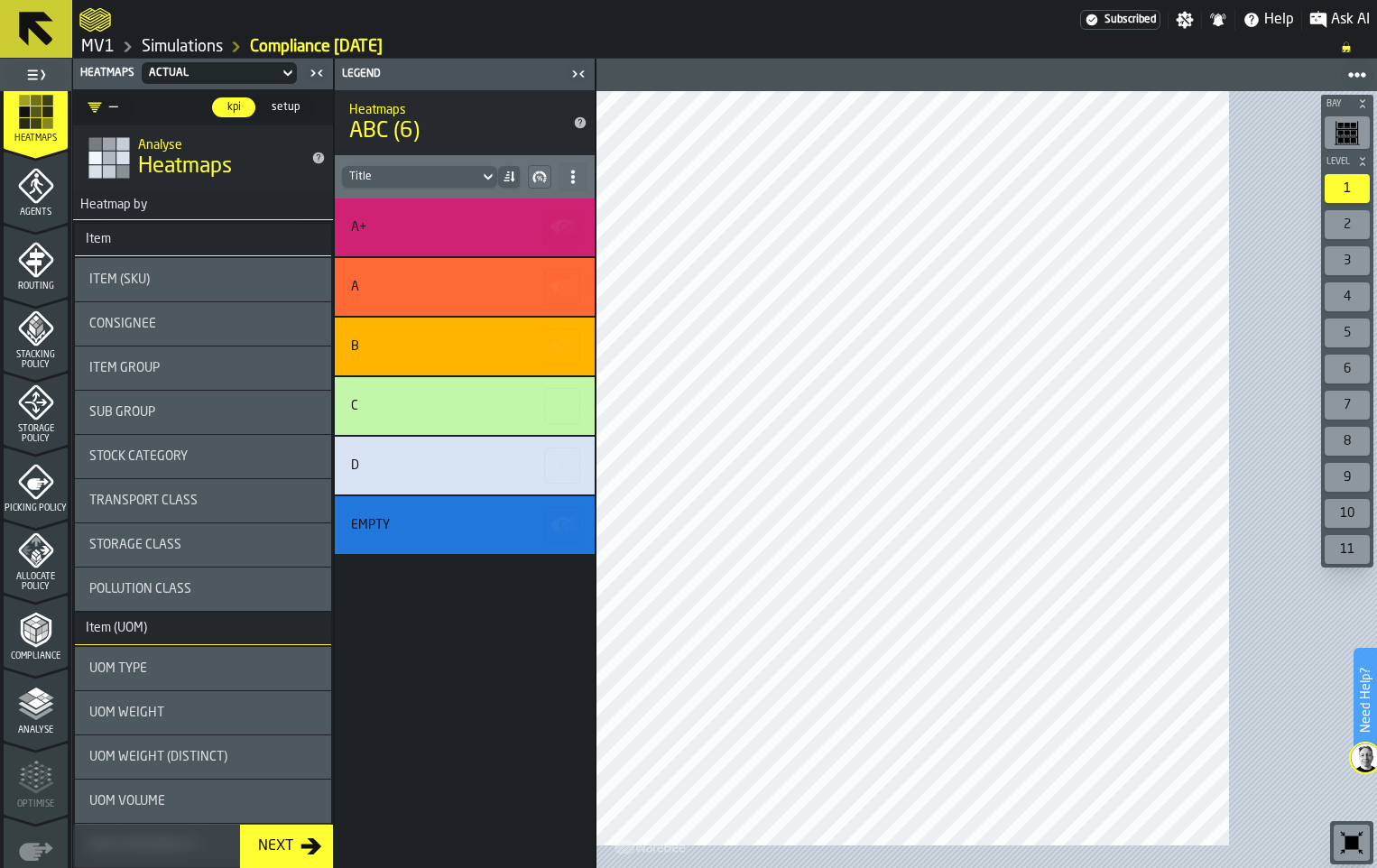
scroll to position [722, 0]
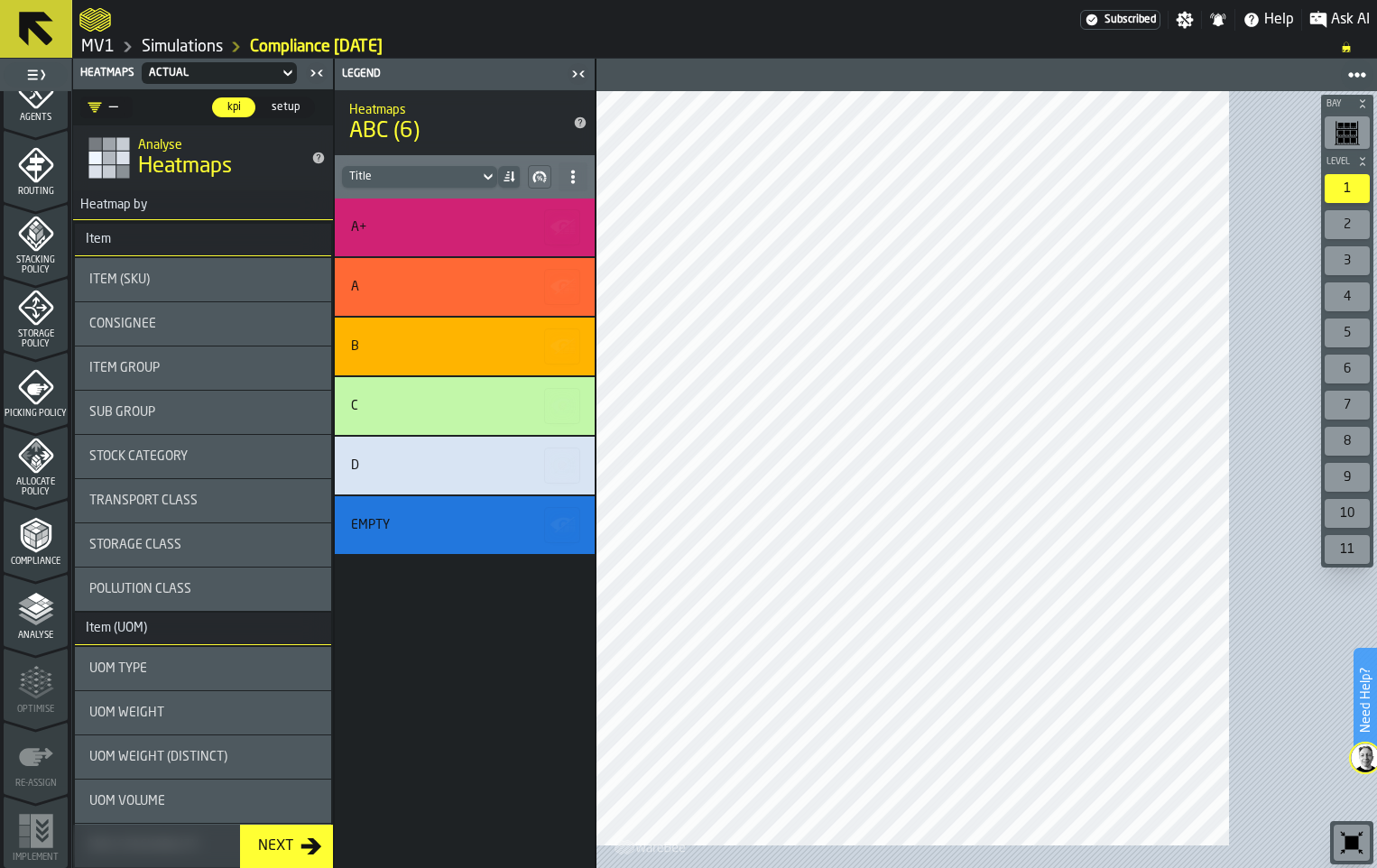
click at [55, 567] on div "Compliance" at bounding box center [36, 542] width 64 height 50
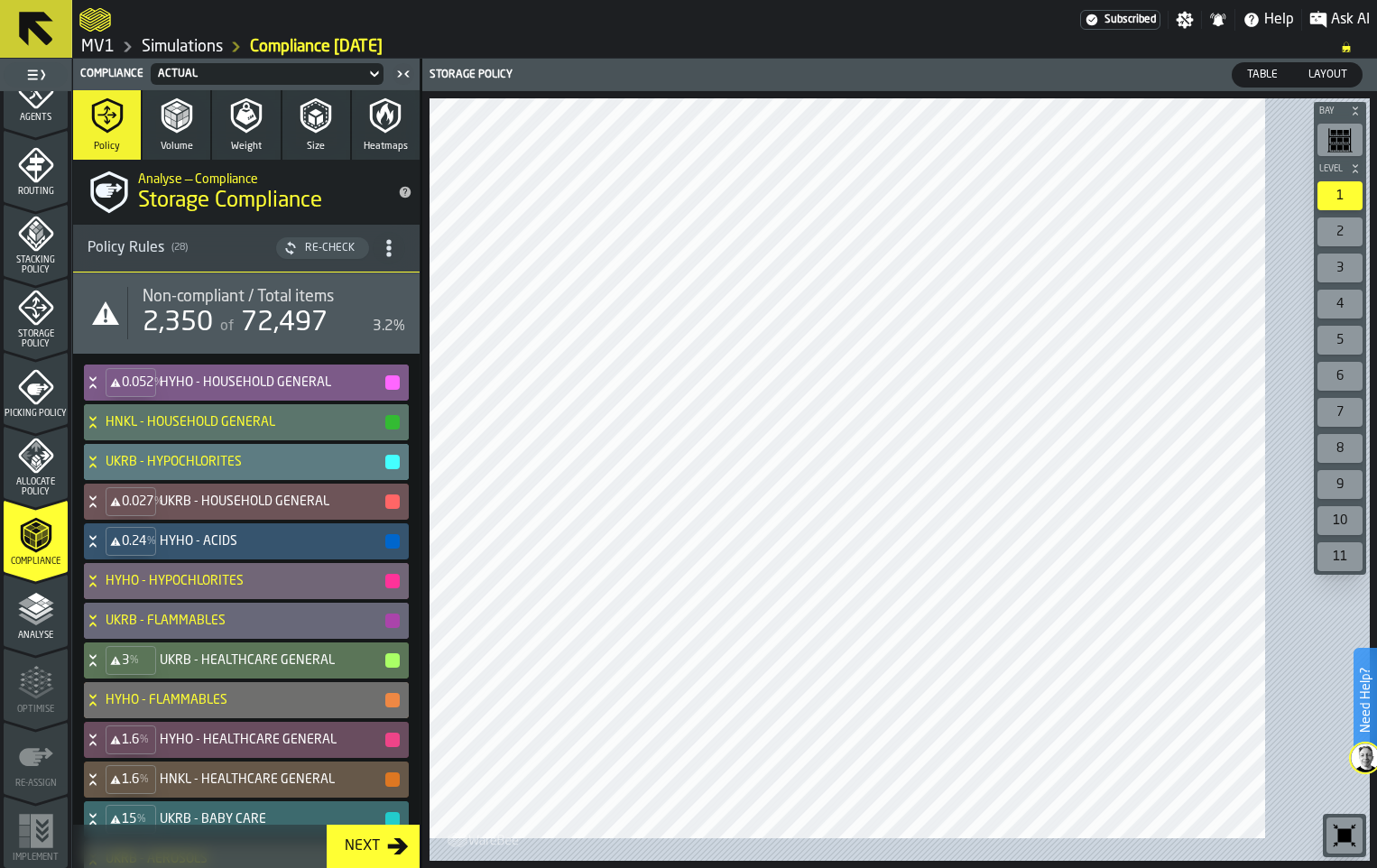
click at [95, 381] on icon at bounding box center [92, 378] width 7 height 5
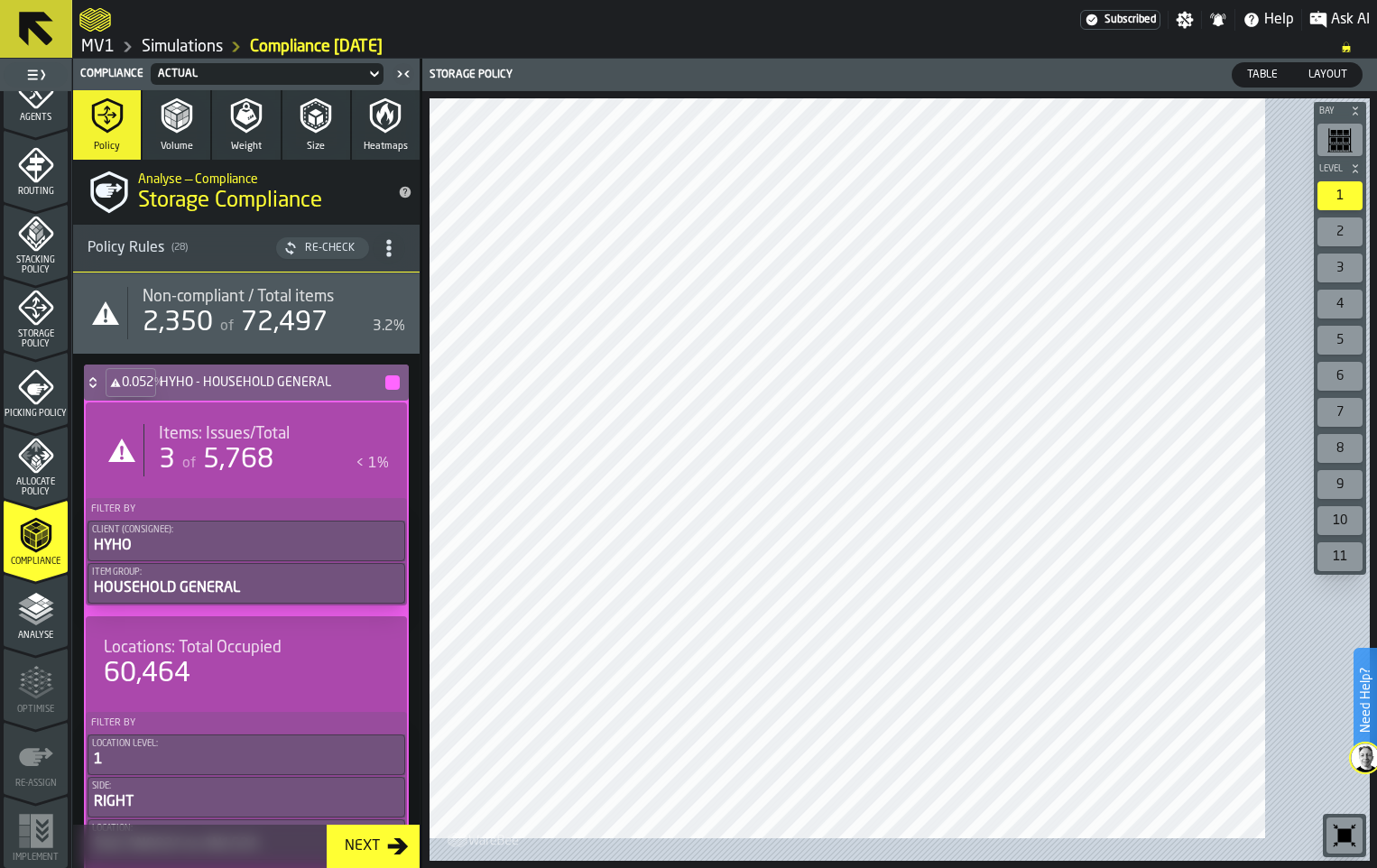
click at [102, 390] on icon at bounding box center [93, 382] width 18 height 14
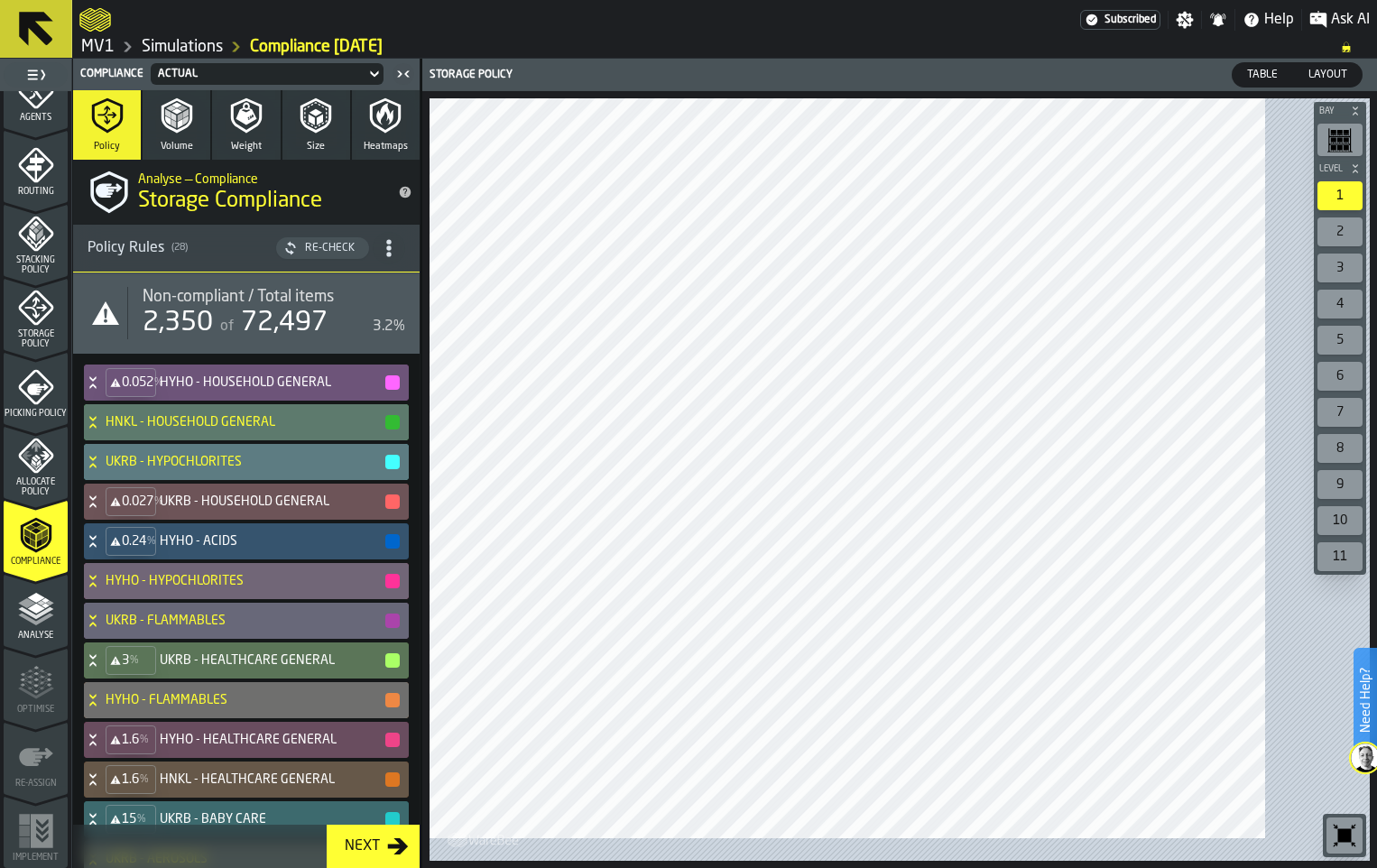
click at [95, 420] on icon at bounding box center [92, 418] width 7 height 5
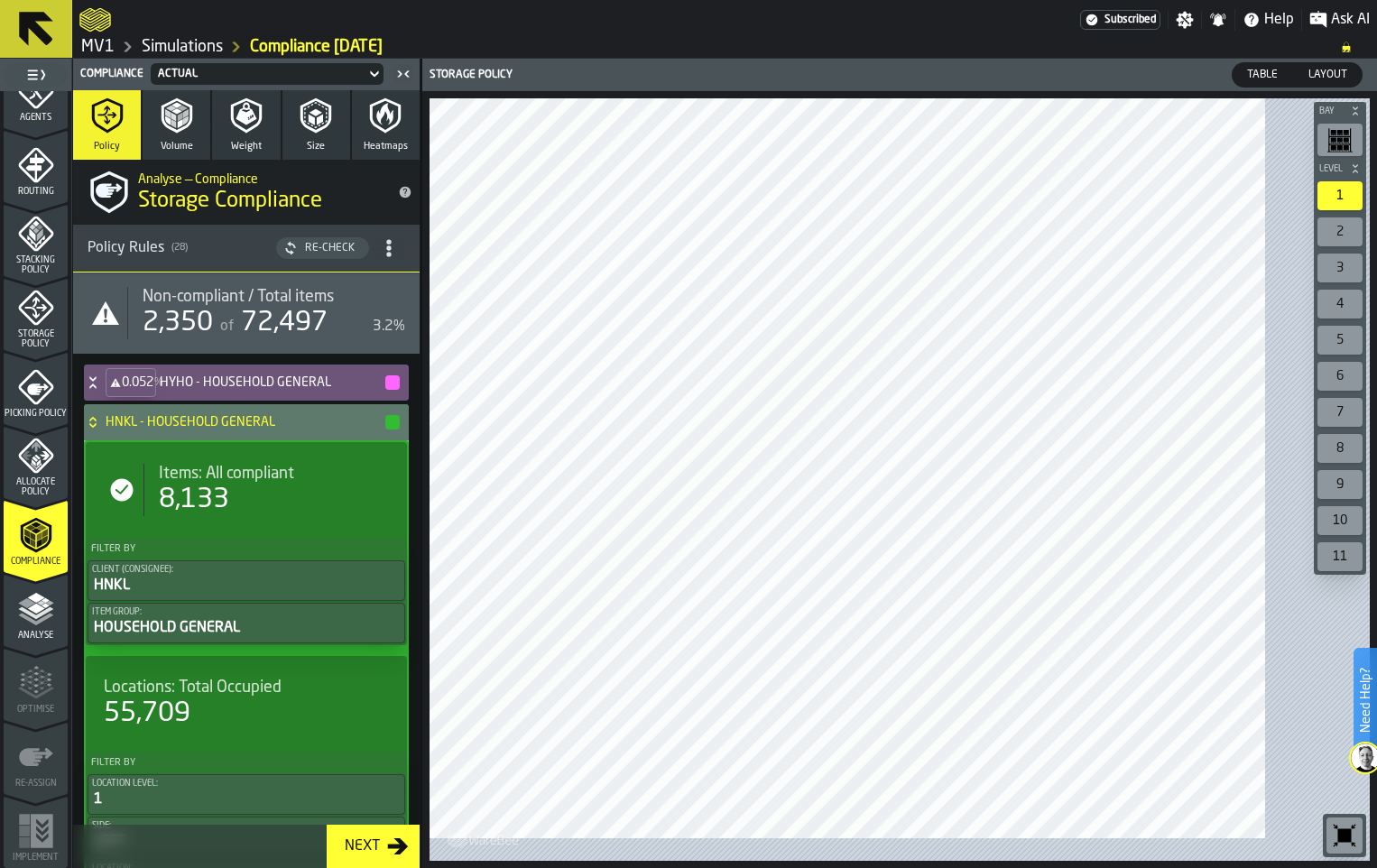
click at [95, 421] on icon at bounding box center [92, 419] width 7 height 5
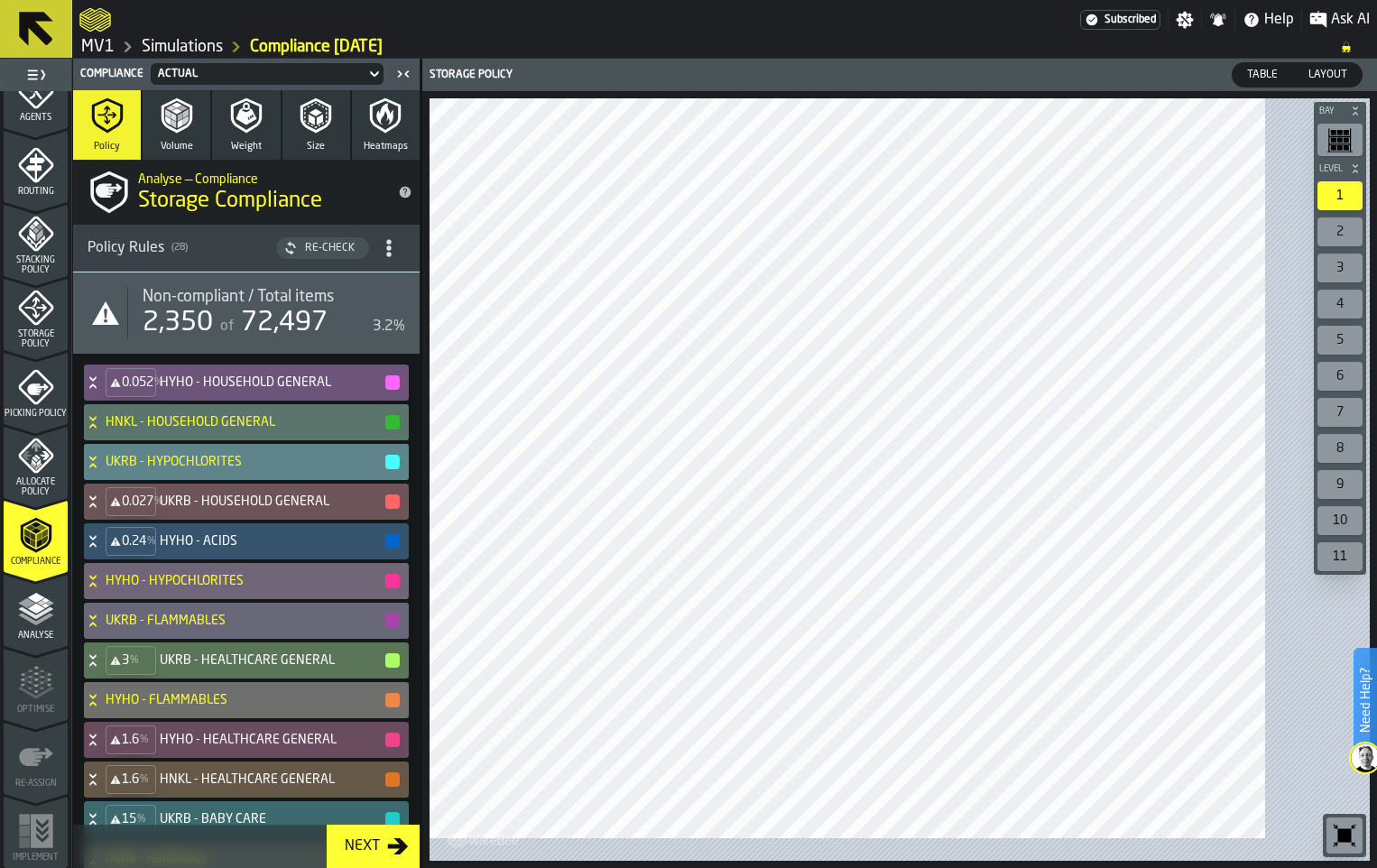
click at [102, 469] on icon at bounding box center [93, 461] width 18 height 14
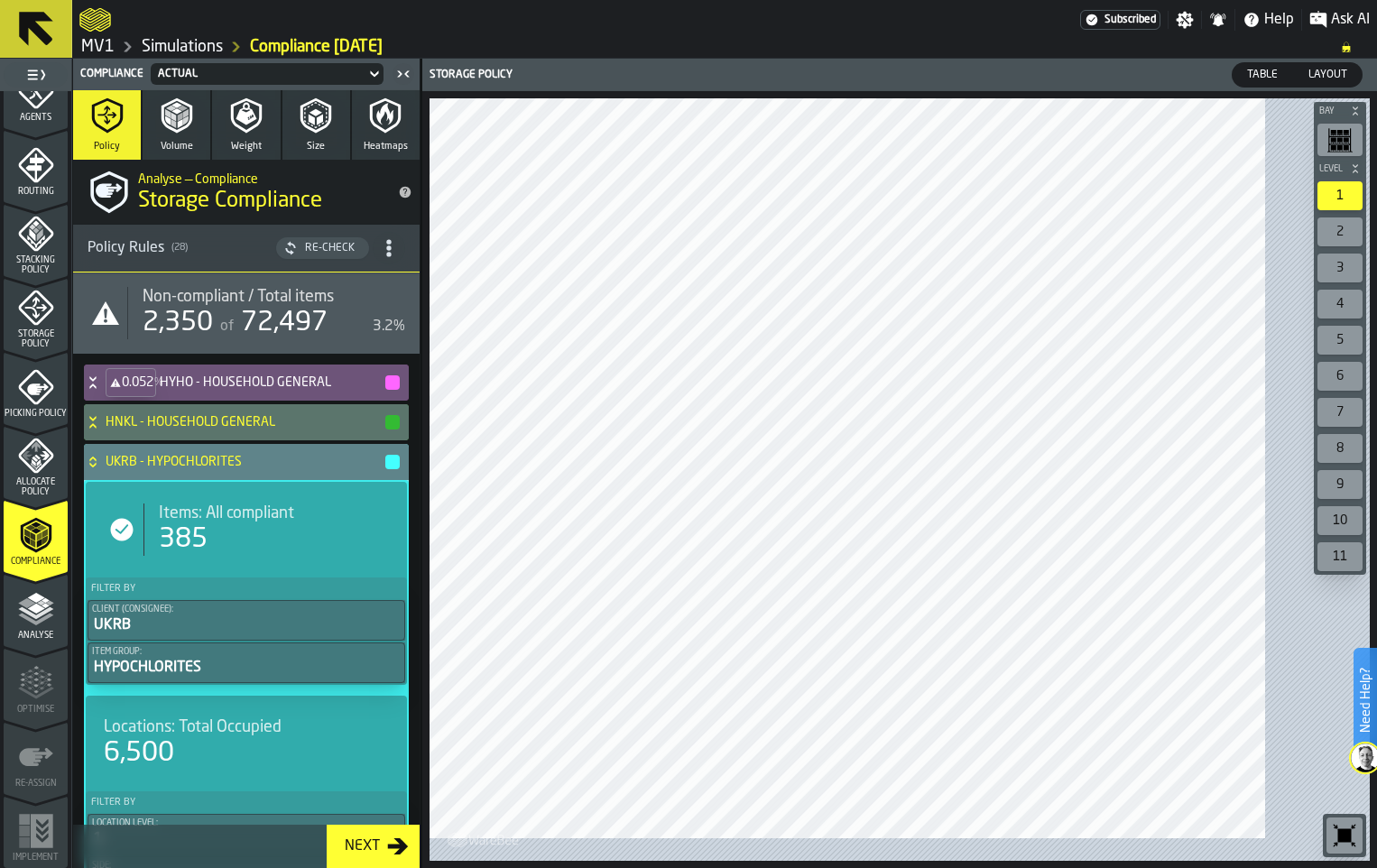
click at [95, 461] on icon at bounding box center [92, 458] width 7 height 5
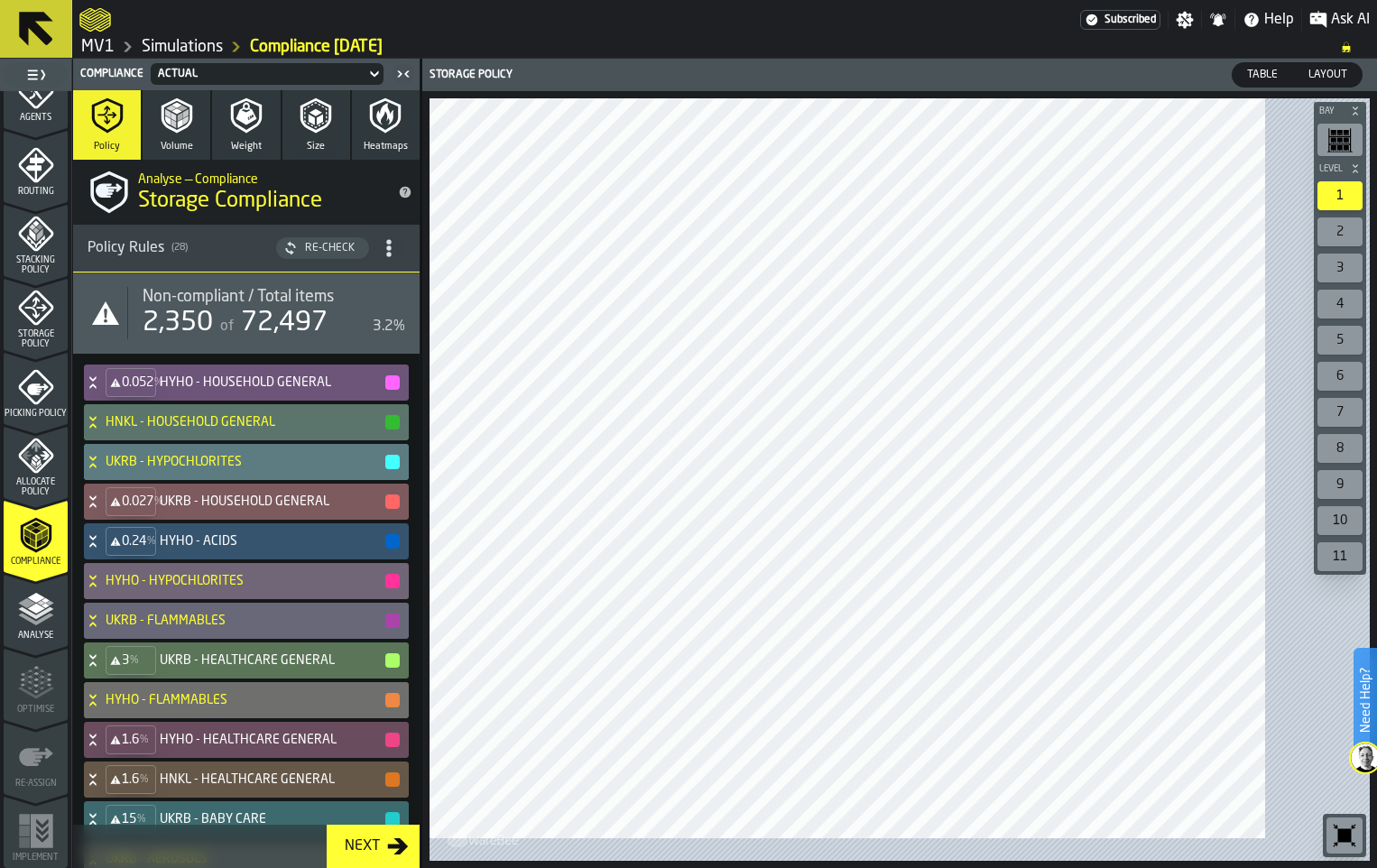
click at [95, 499] on icon at bounding box center [92, 497] width 7 height 5
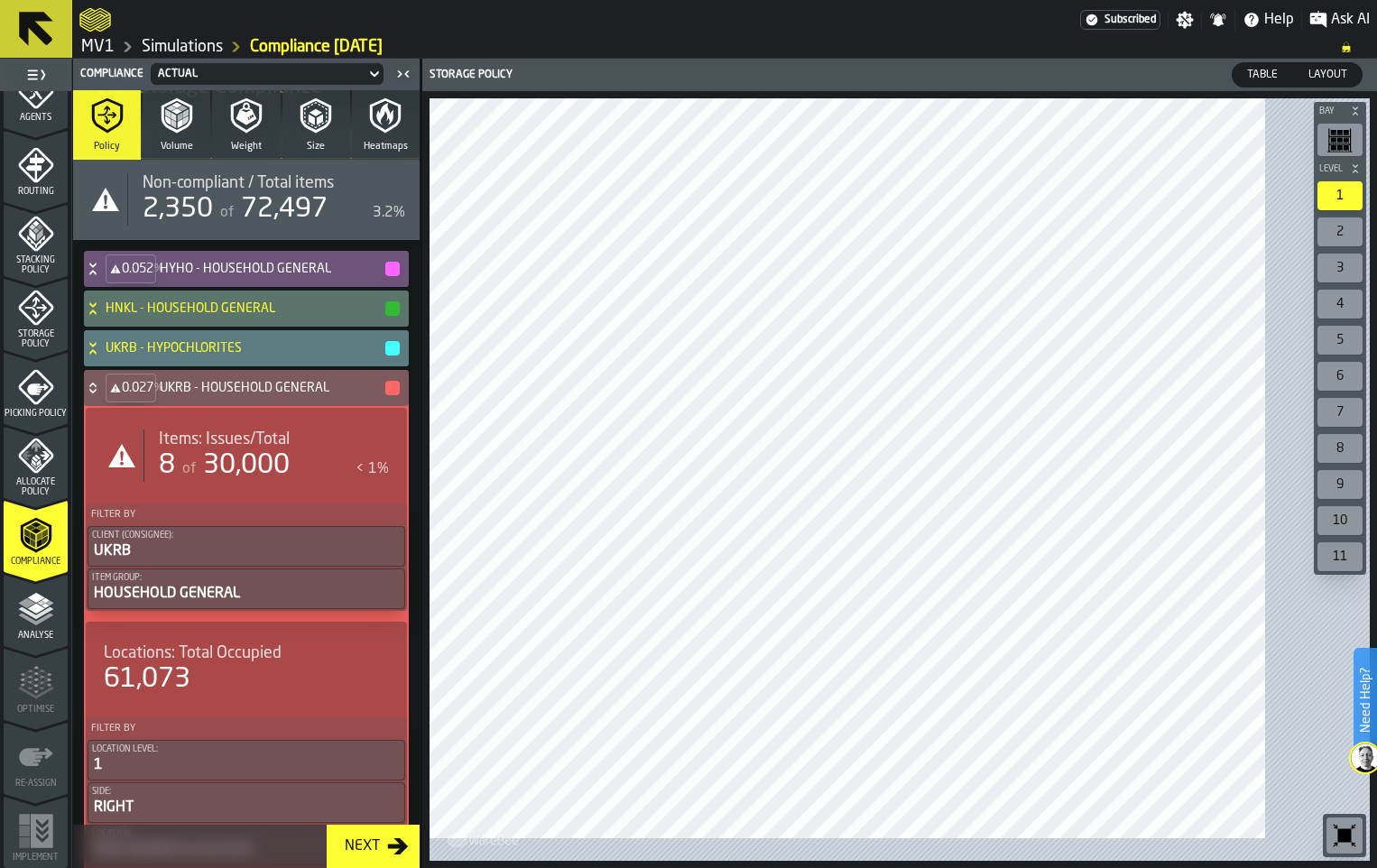
scroll to position [181, 0]
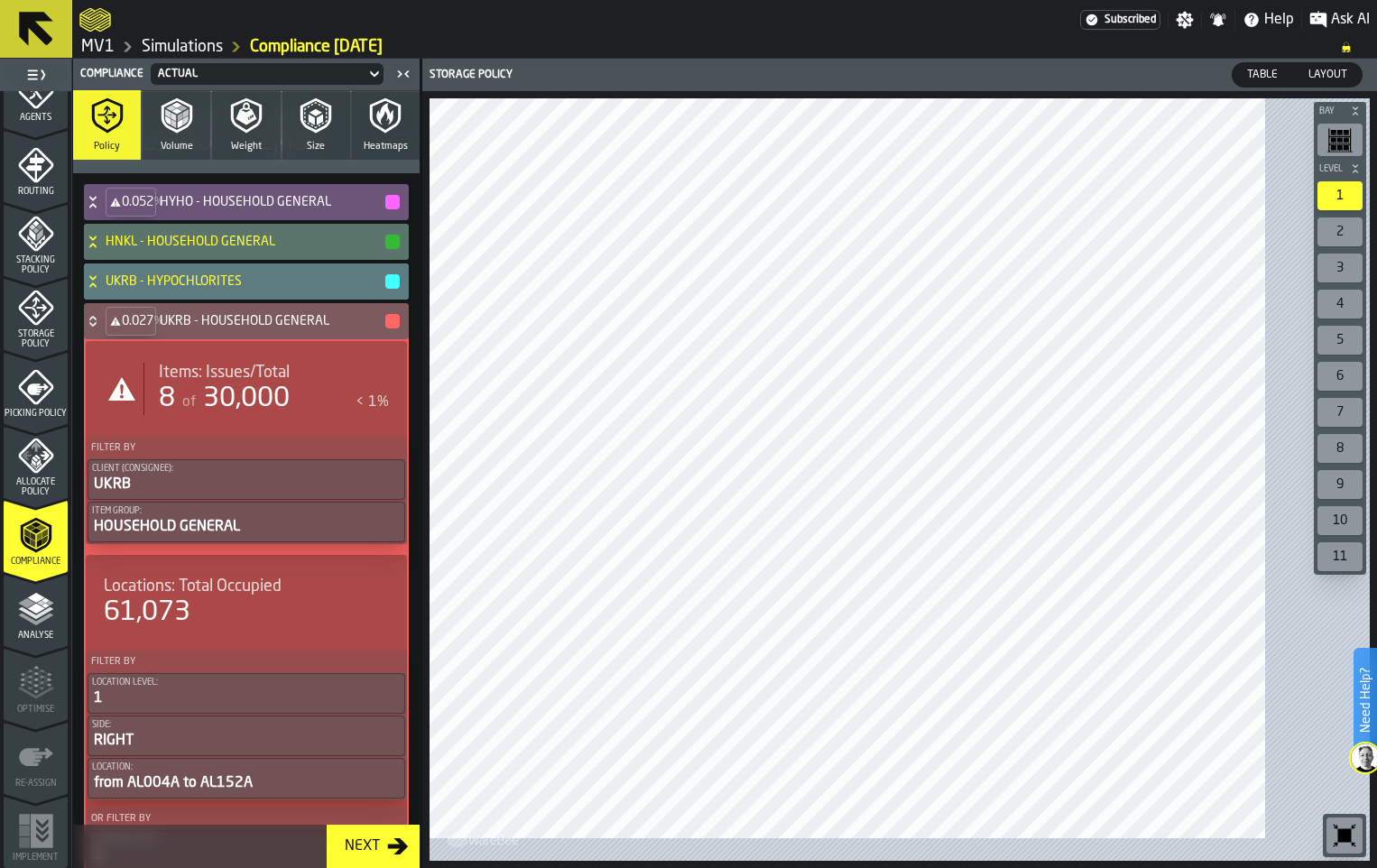
click at [102, 328] on icon at bounding box center [93, 321] width 18 height 14
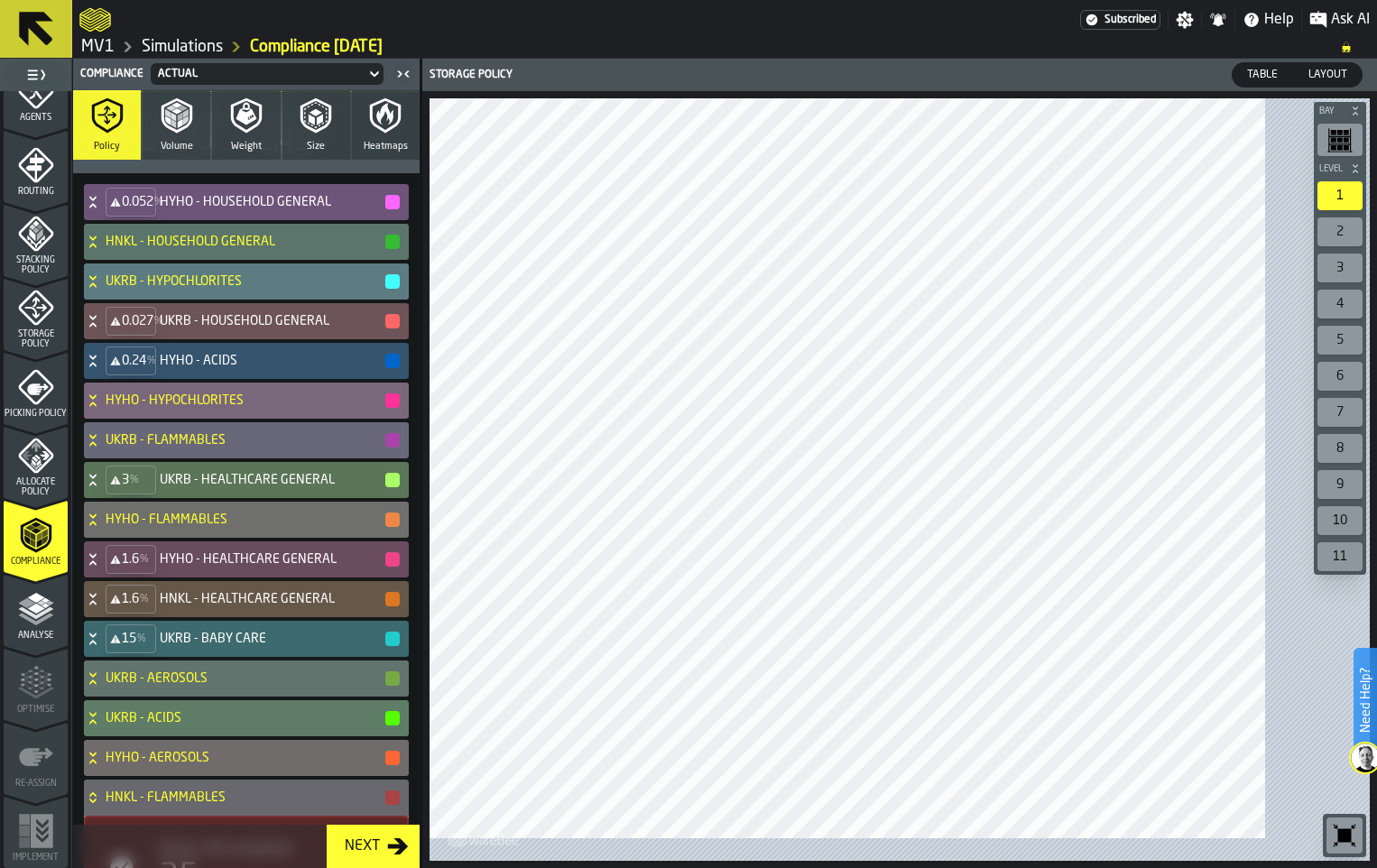
click at [95, 398] on icon at bounding box center [92, 396] width 7 height 5
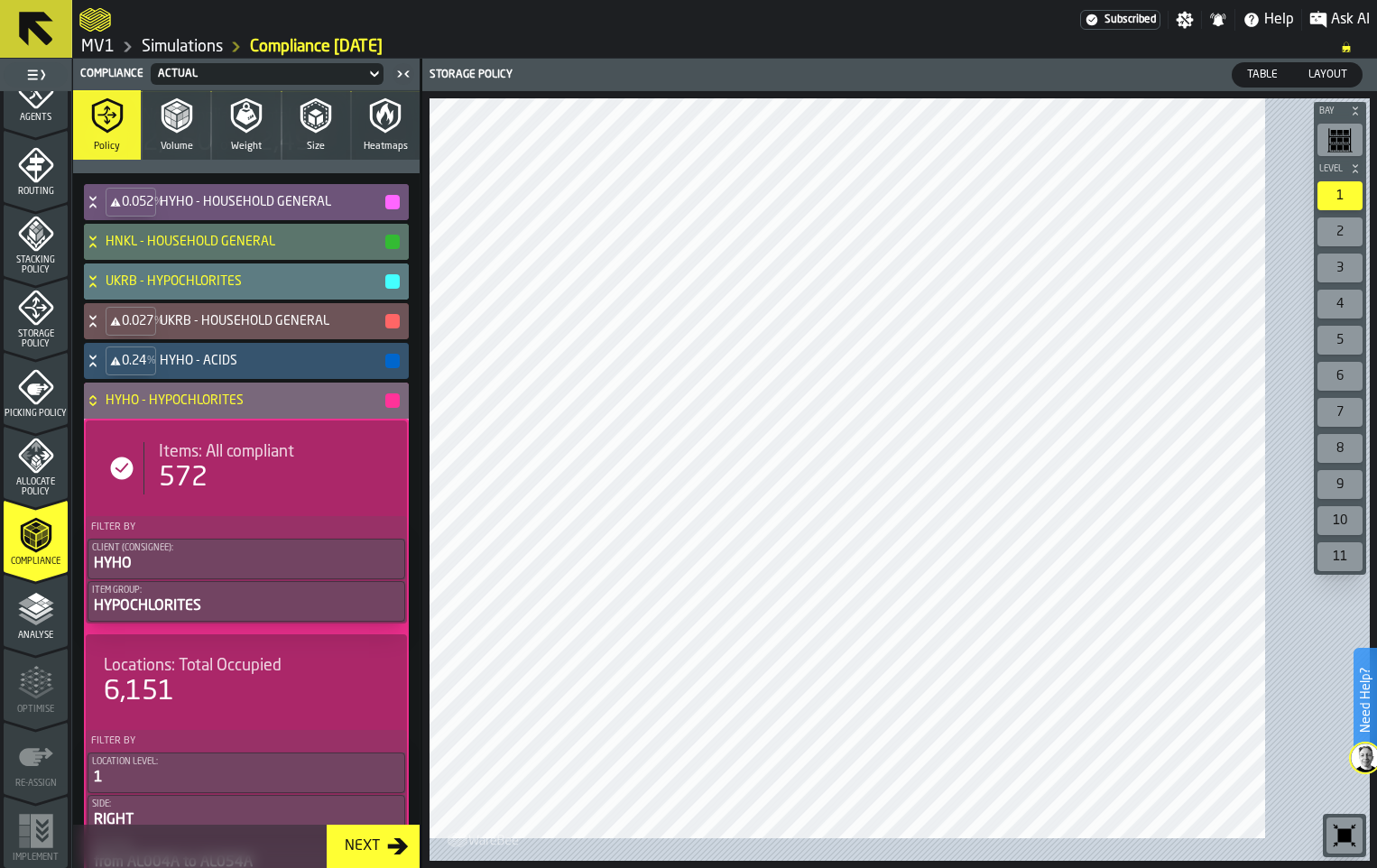
click at [102, 408] on icon at bounding box center [93, 399] width 18 height 14
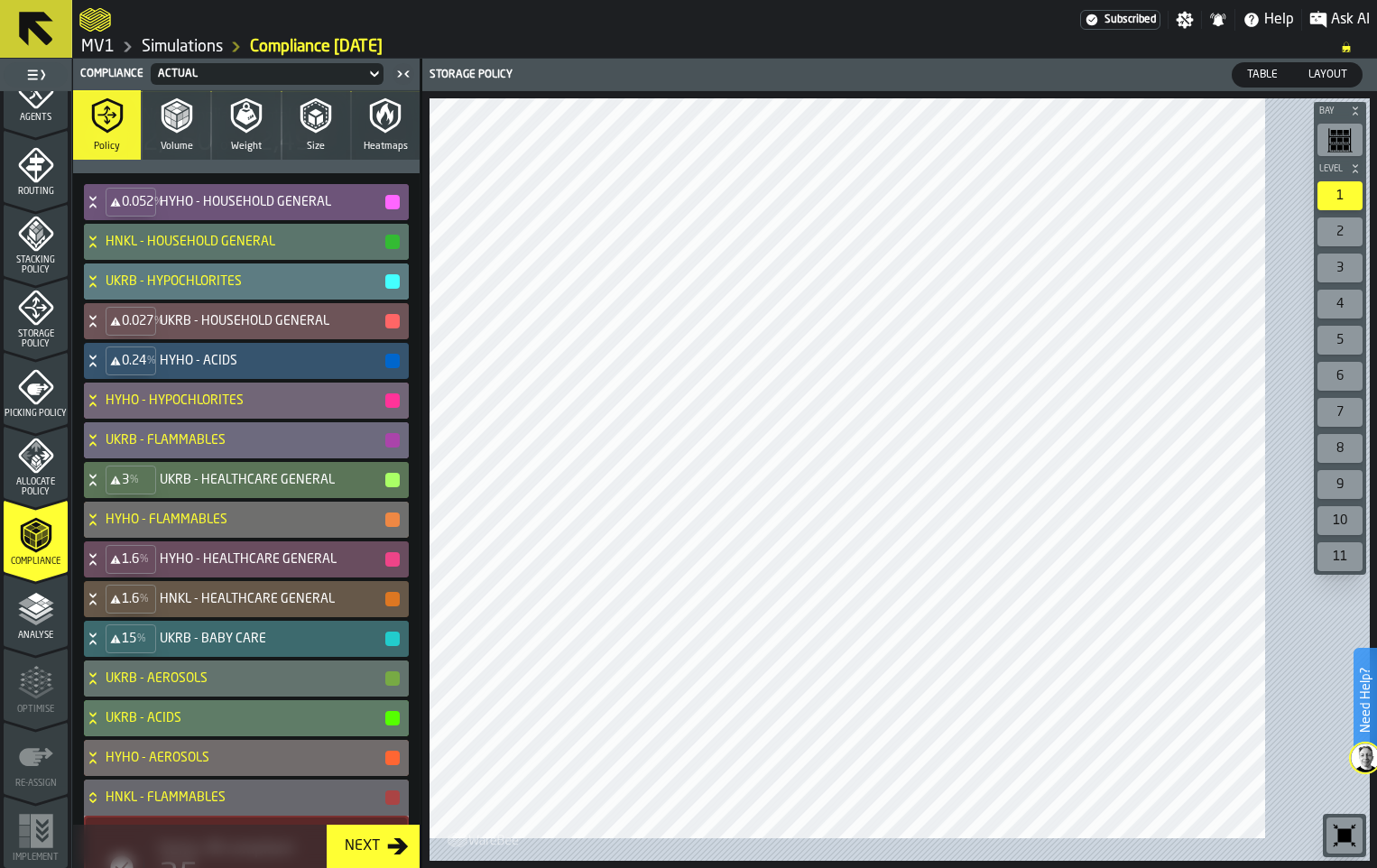
click at [102, 447] on icon at bounding box center [93, 440] width 18 height 14
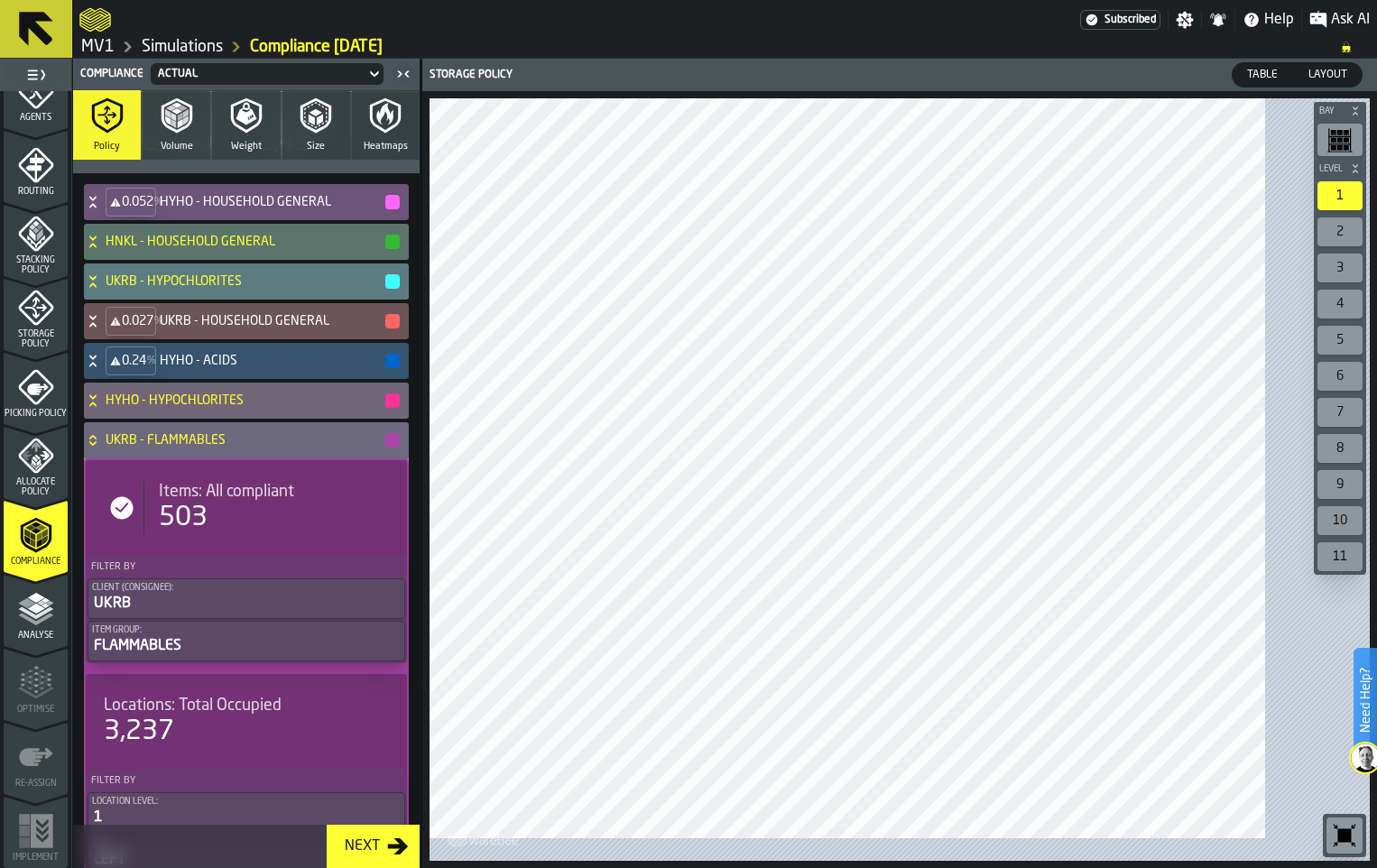
click at [102, 447] on icon at bounding box center [93, 440] width 18 height 14
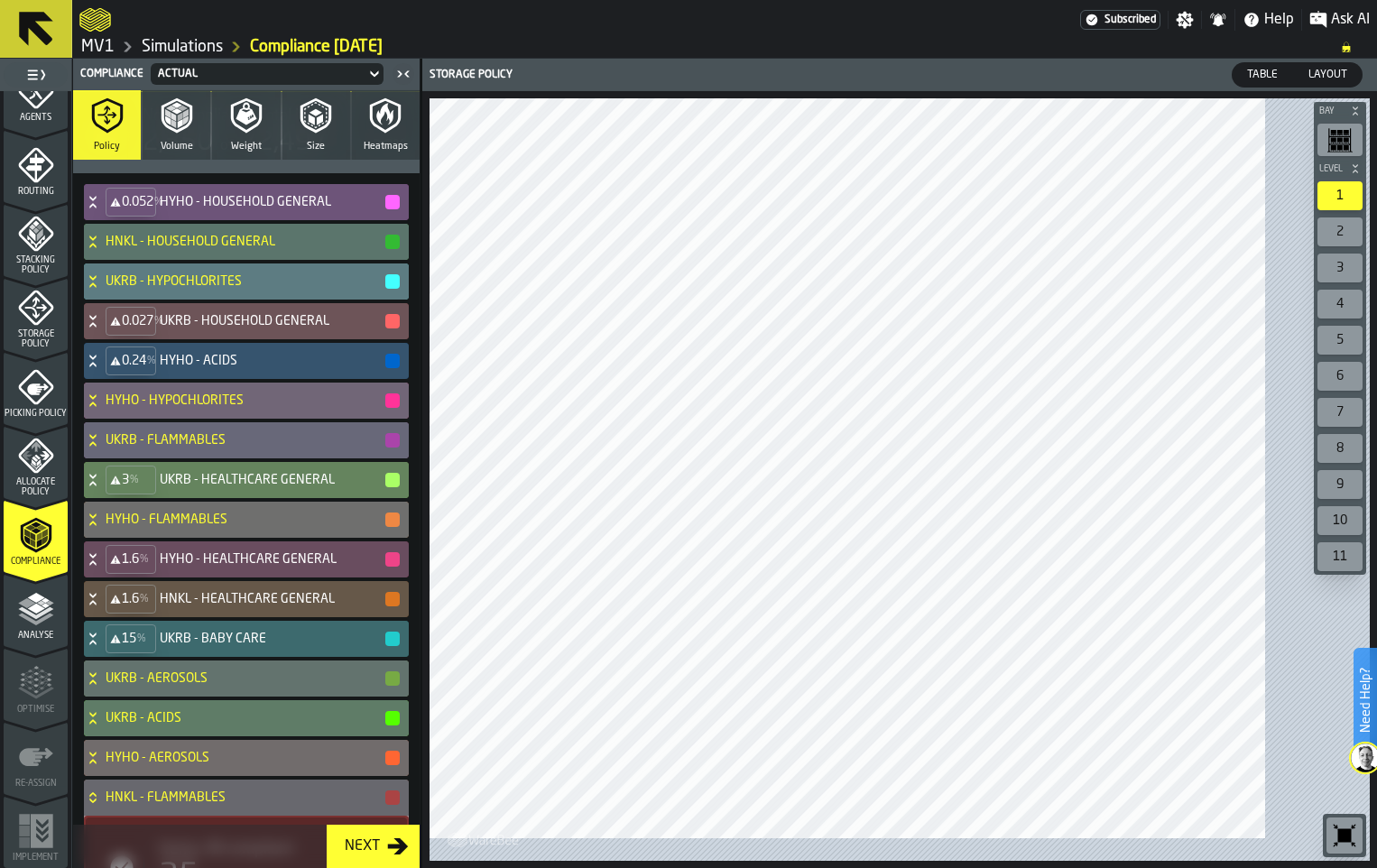
click at [102, 487] on icon at bounding box center [93, 479] width 18 height 14
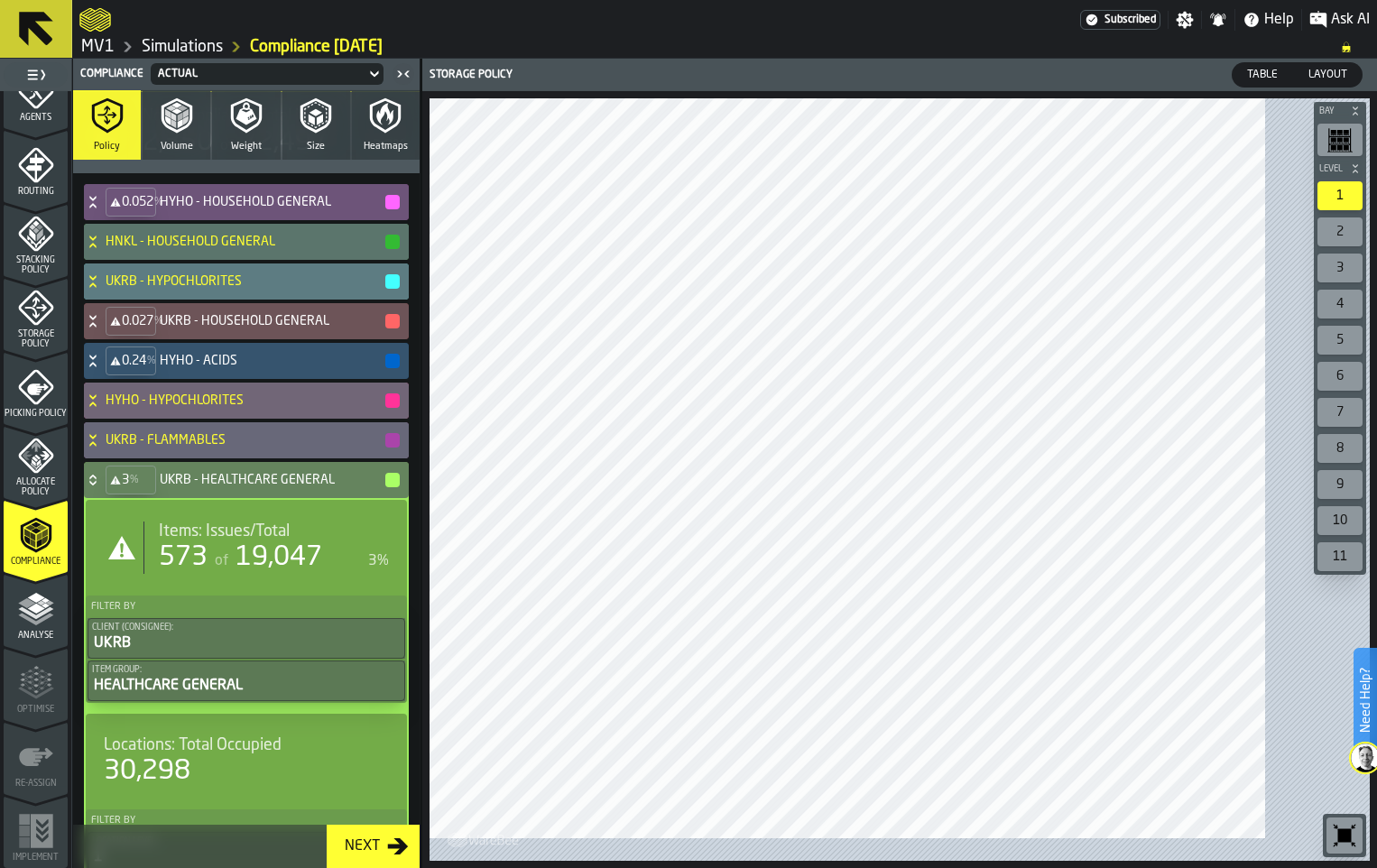
click at [208, 573] on div "573" at bounding box center [183, 557] width 49 height 33
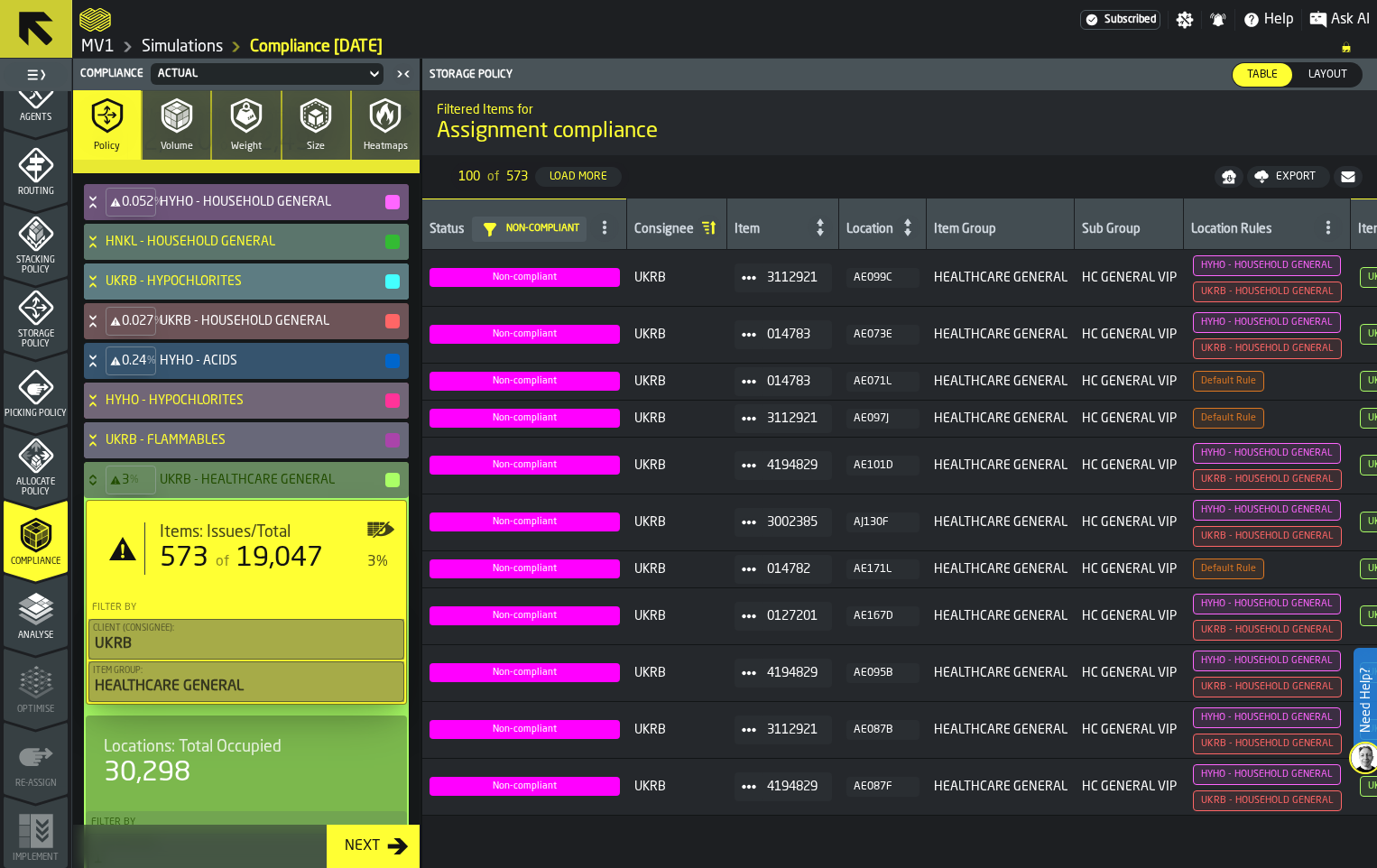
scroll to position [271, 0]
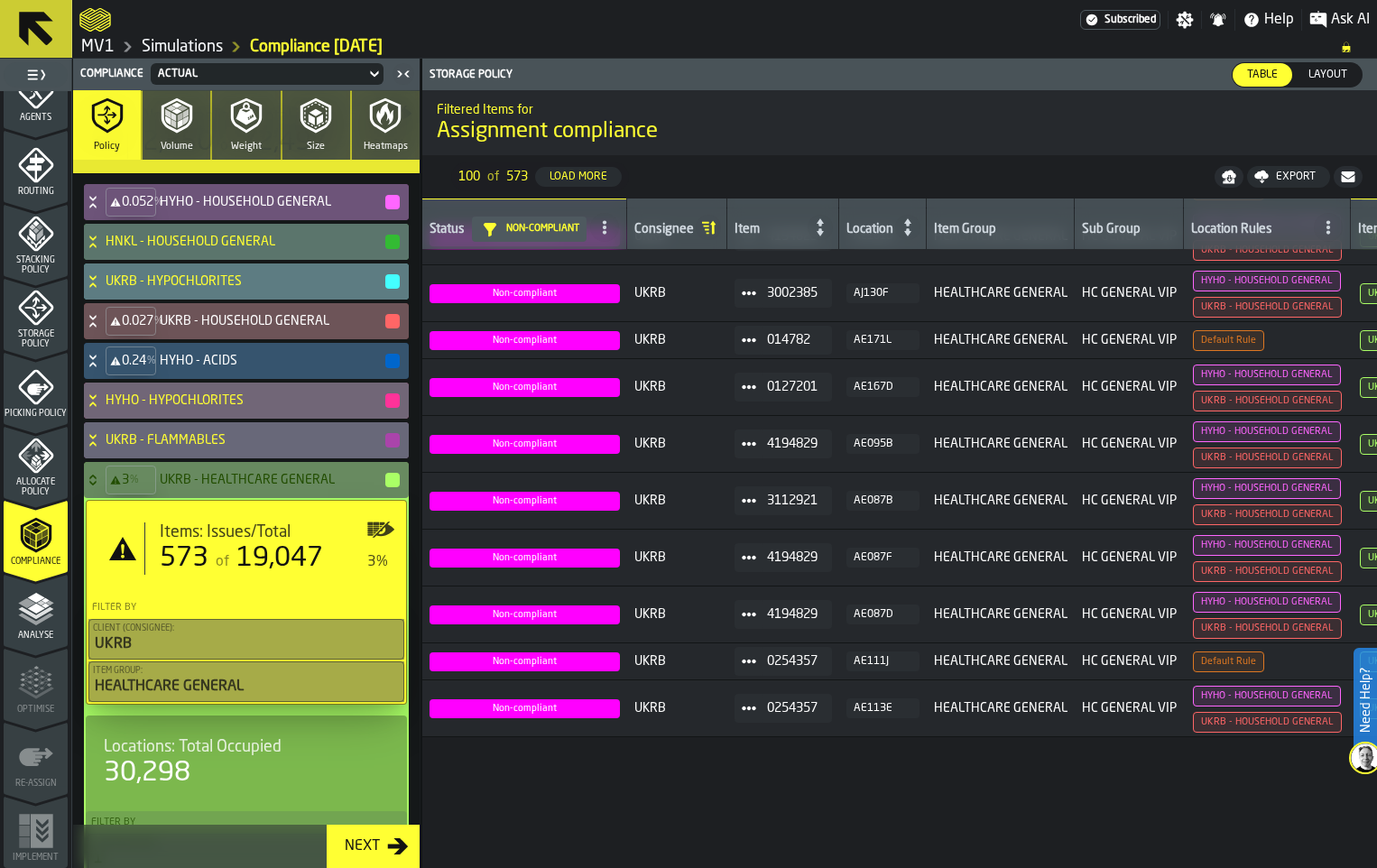
click at [1268, 183] on div "Export" at bounding box center [1296, 177] width 54 height 13
click at [1258, 184] on span "Download (csv)" at bounding box center [1281, 176] width 84 height 14
click at [102, 487] on icon at bounding box center [93, 479] width 18 height 14
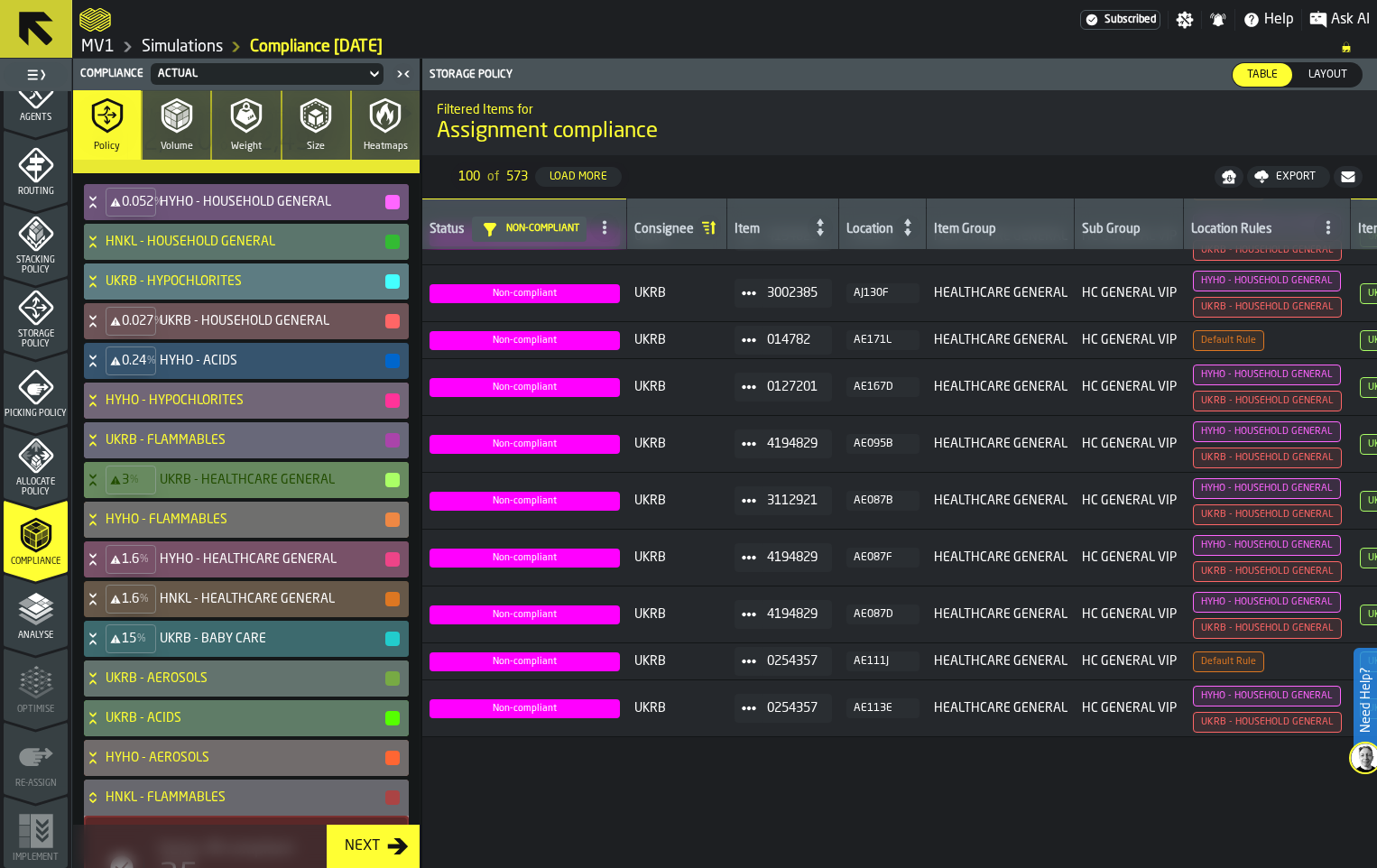
click at [95, 557] on icon at bounding box center [92, 555] width 7 height 5
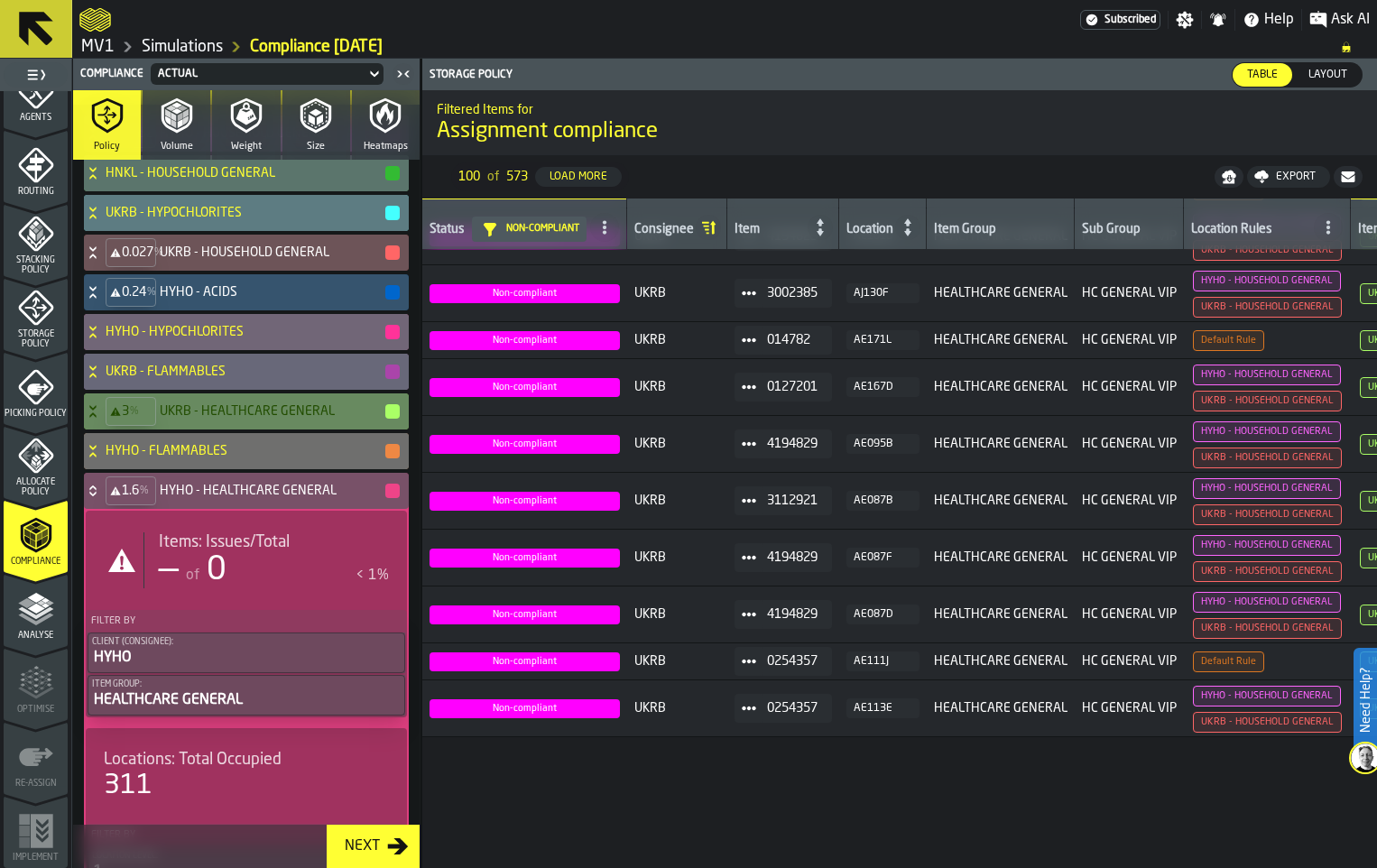
scroll to position [361, 0]
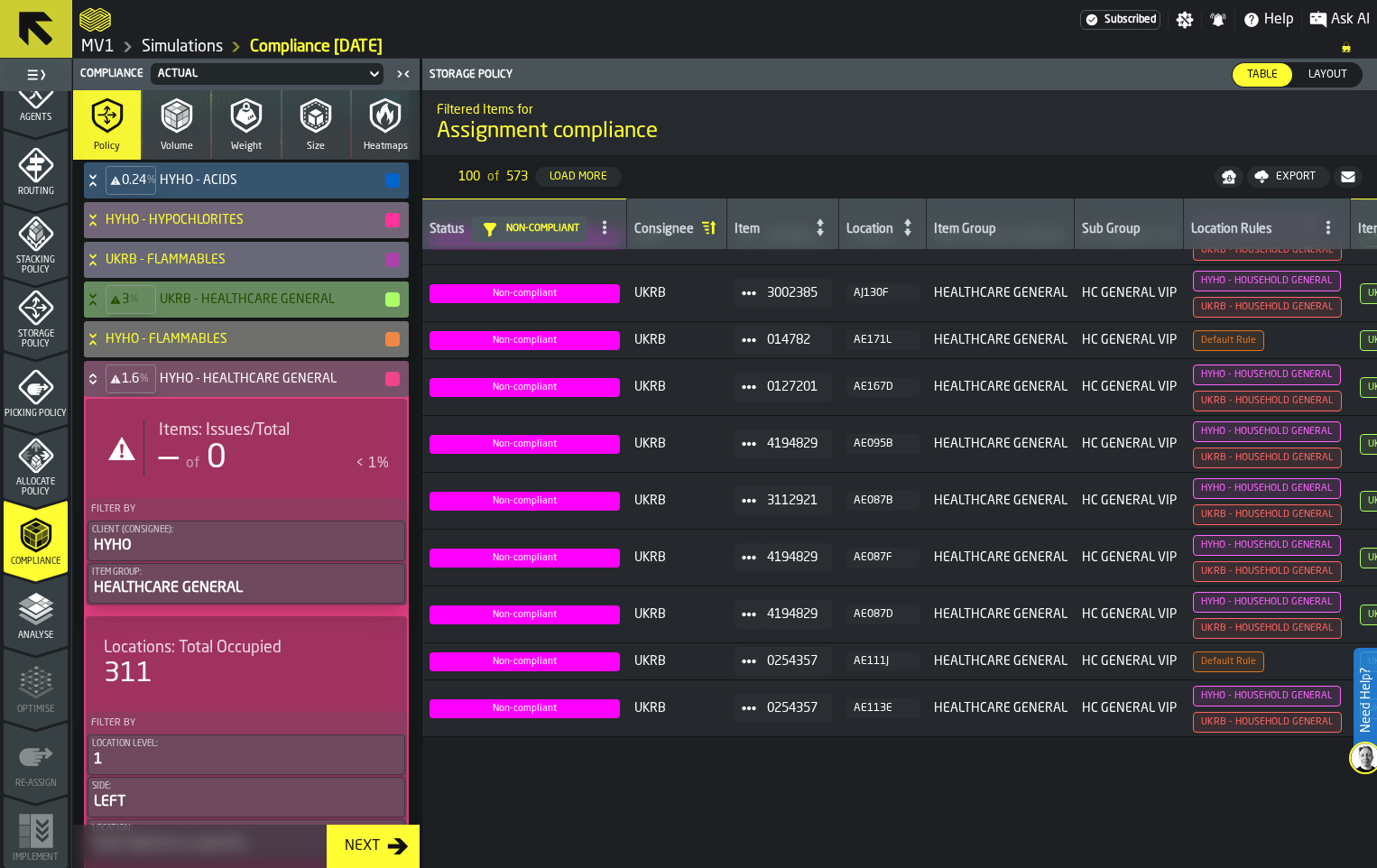
click at [102, 386] on icon at bounding box center [93, 378] width 18 height 14
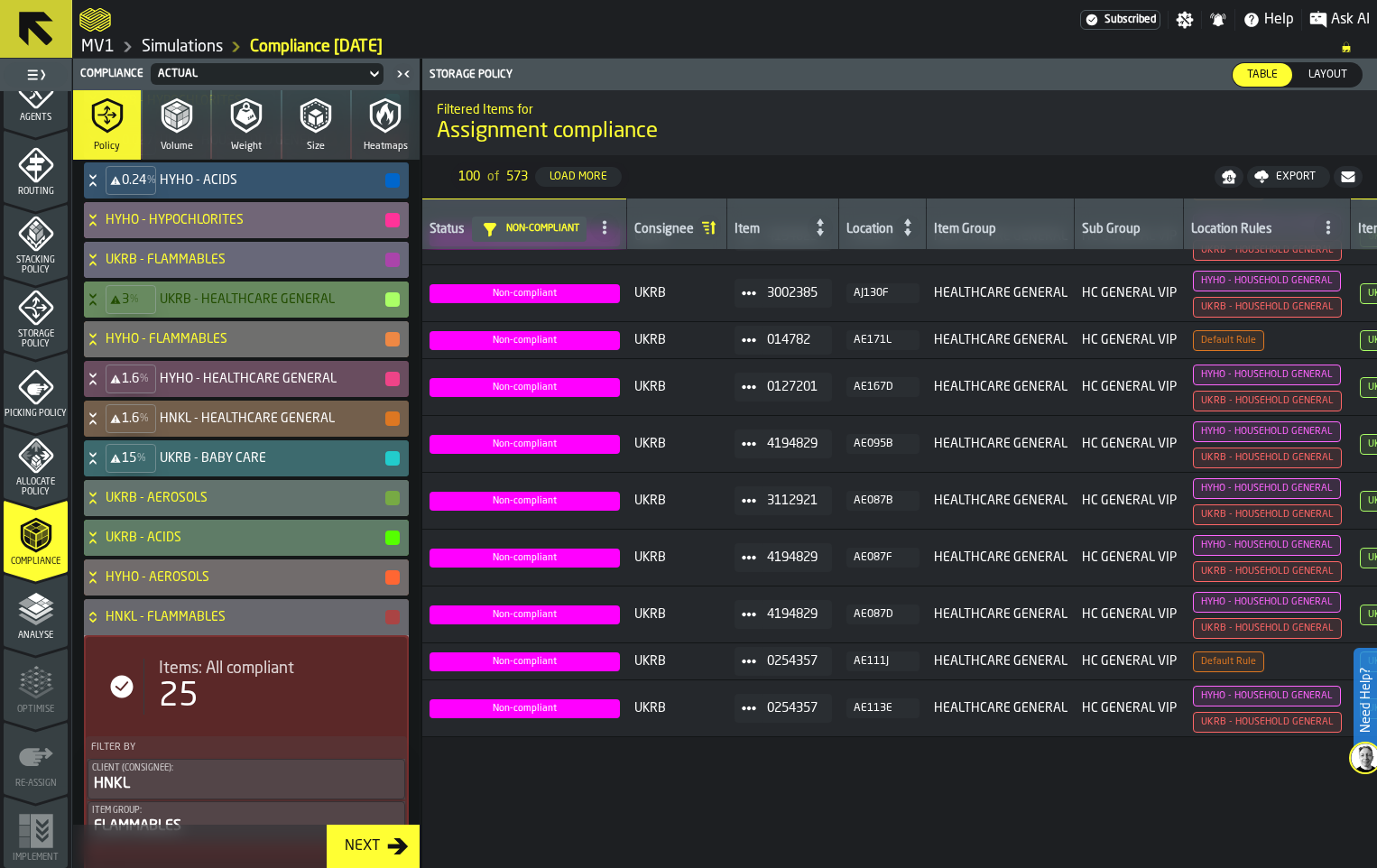
click at [102, 426] on icon at bounding box center [93, 418] width 18 height 14
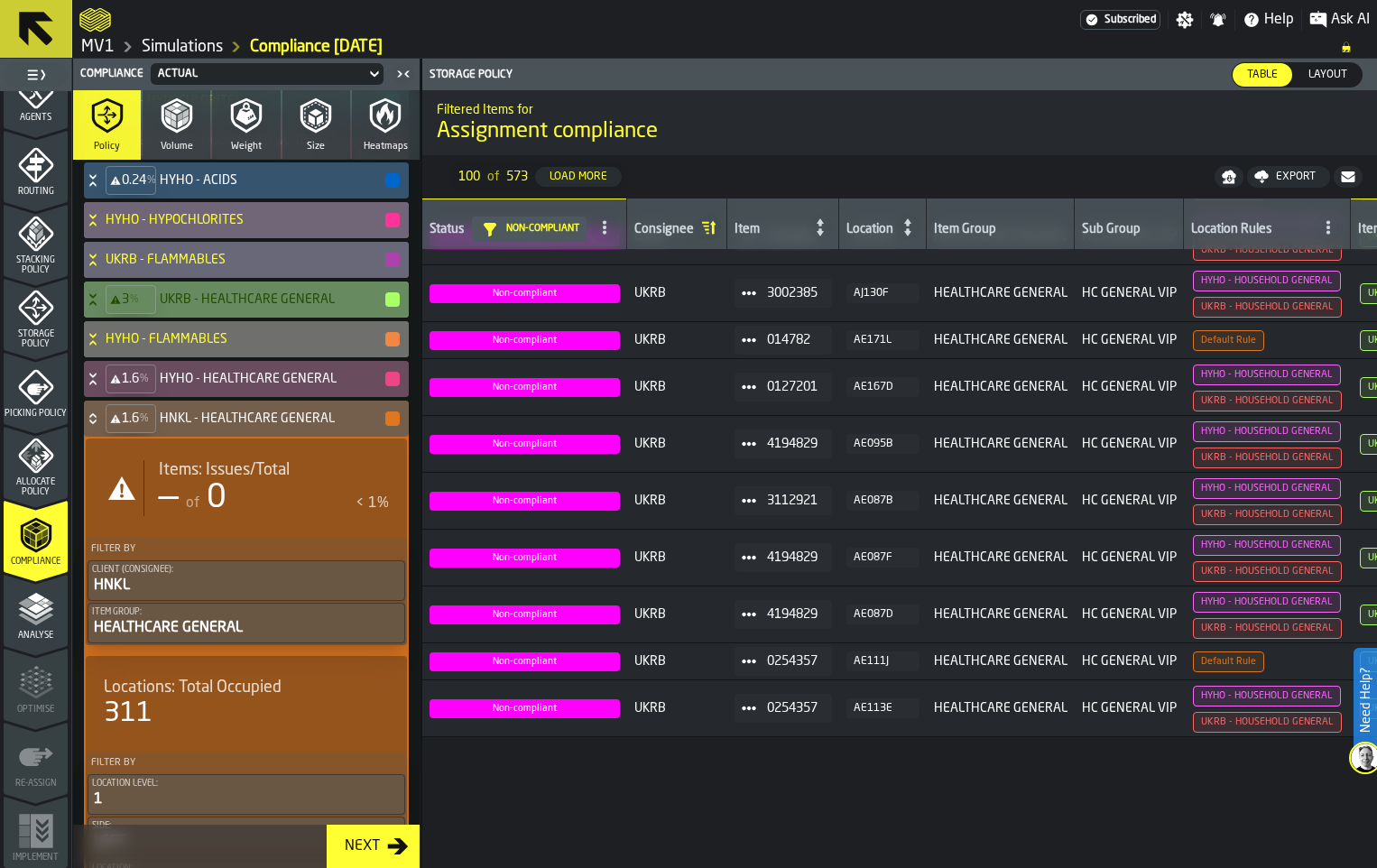
click at [102, 426] on icon at bounding box center [93, 418] width 18 height 14
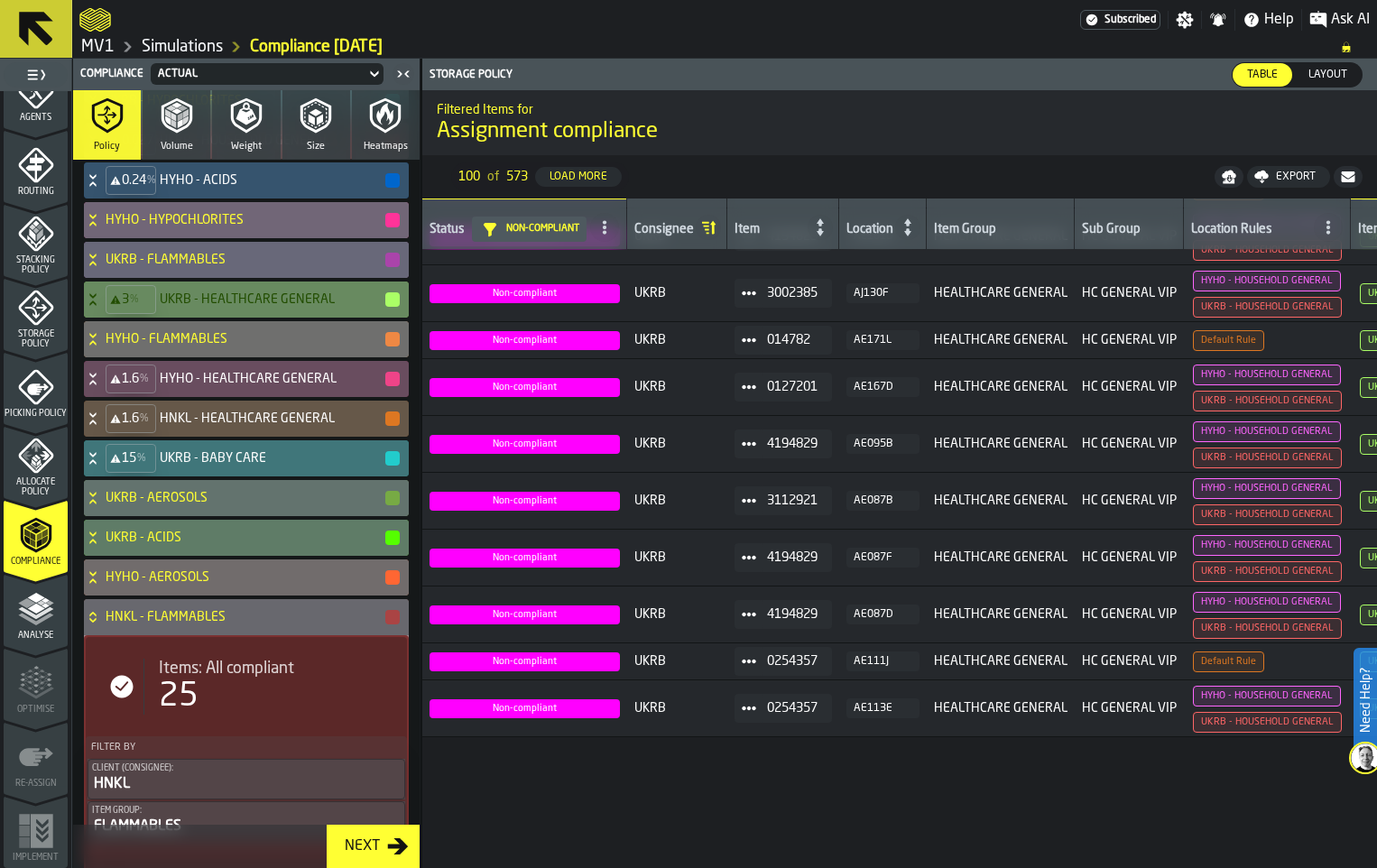
click at [102, 466] on icon at bounding box center [93, 457] width 18 height 14
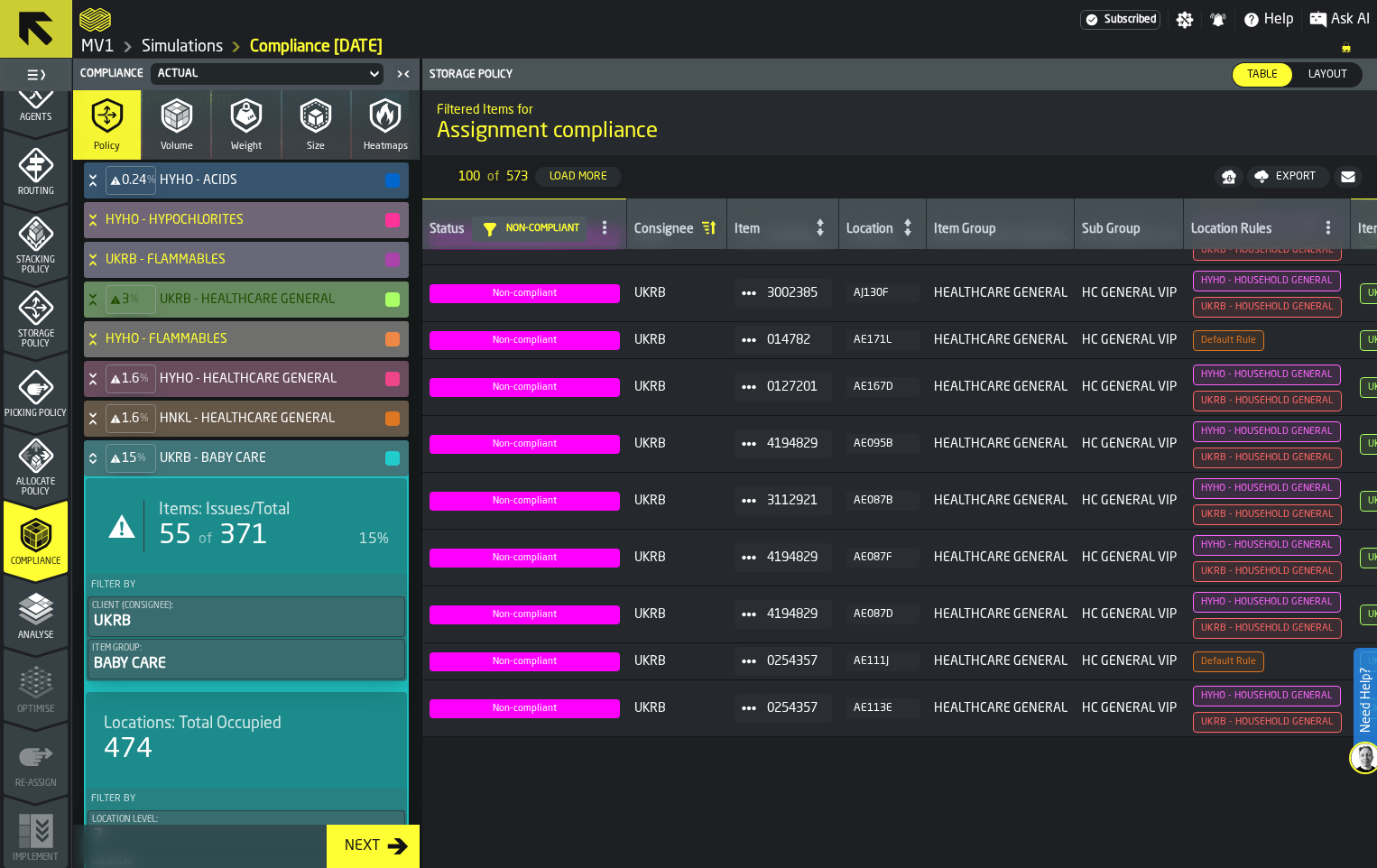
click at [253, 519] on span "Items: Issues/Total" at bounding box center [225, 509] width 131 height 20
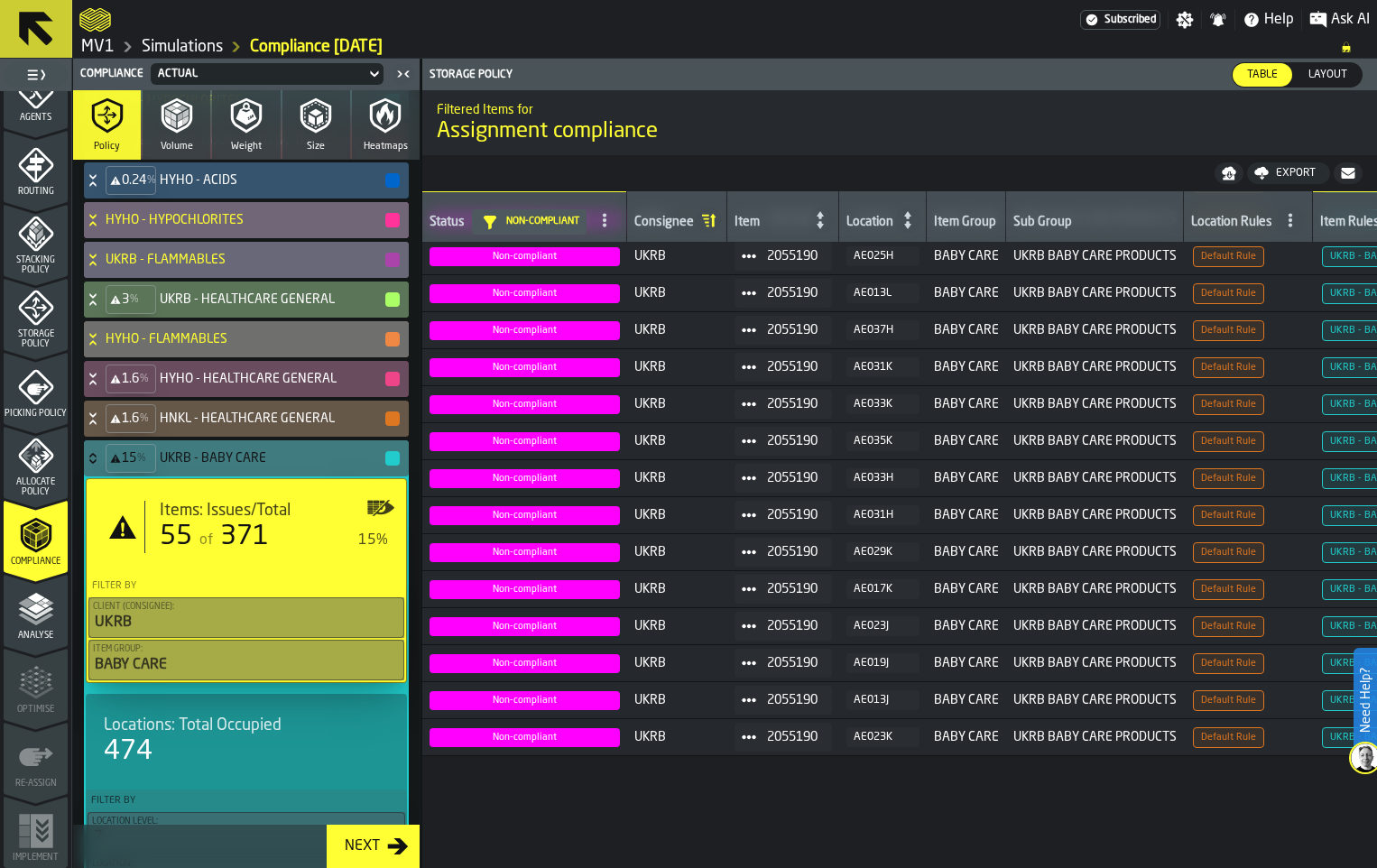
click at [1268, 180] on div "Export" at bounding box center [1296, 173] width 54 height 13
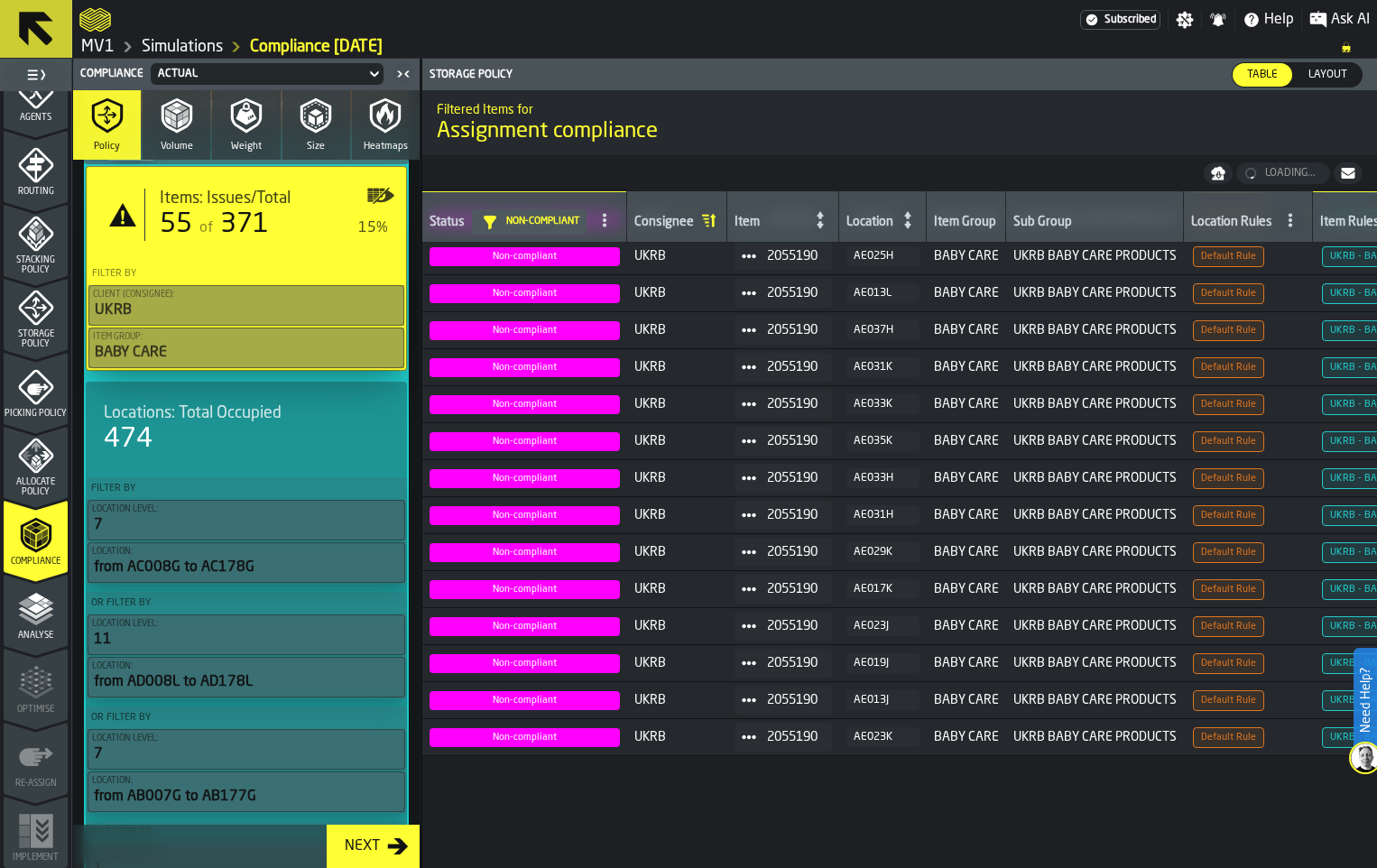
scroll to position [812, 0]
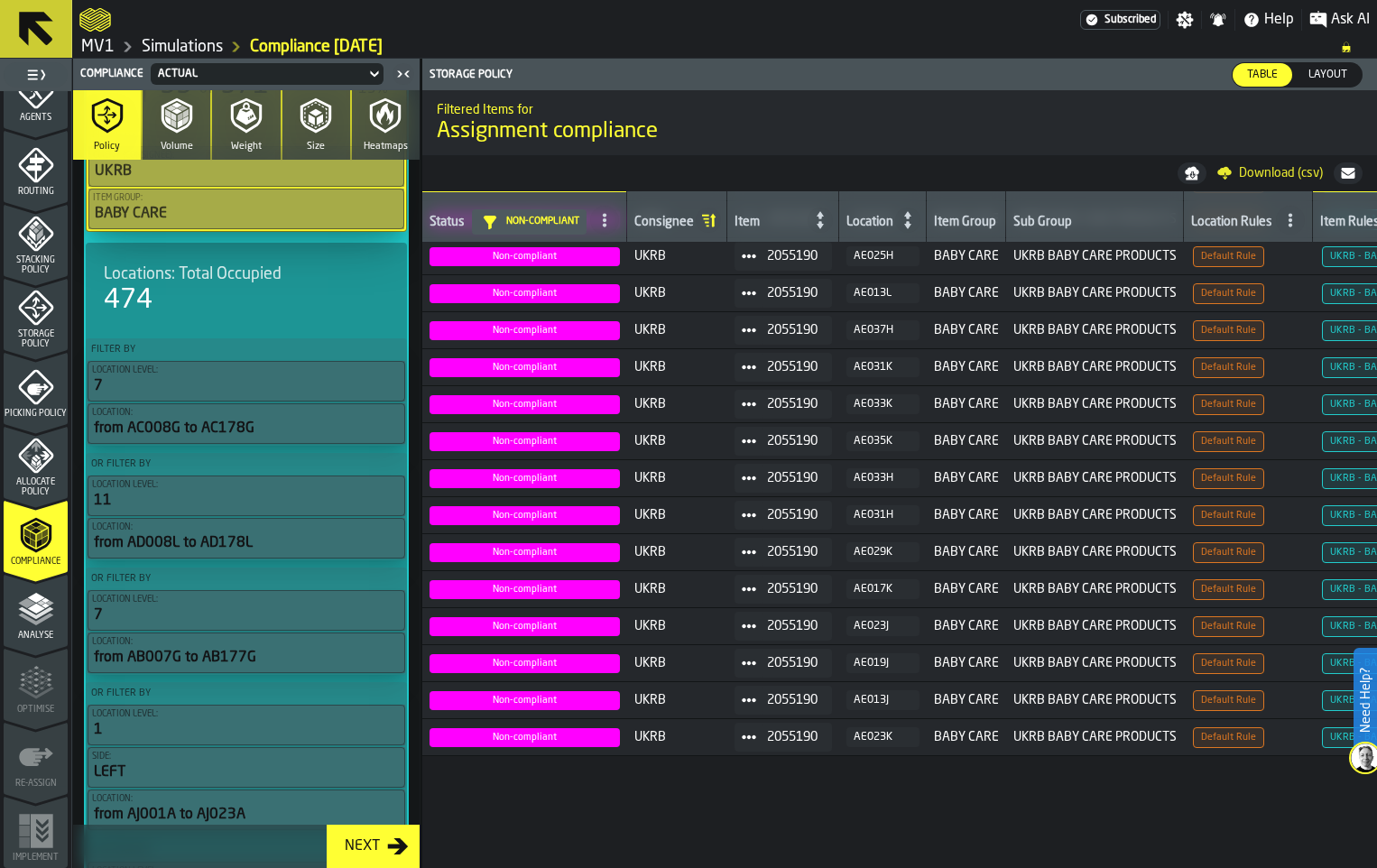
click at [324, 317] on div "474" at bounding box center [246, 300] width 285 height 33
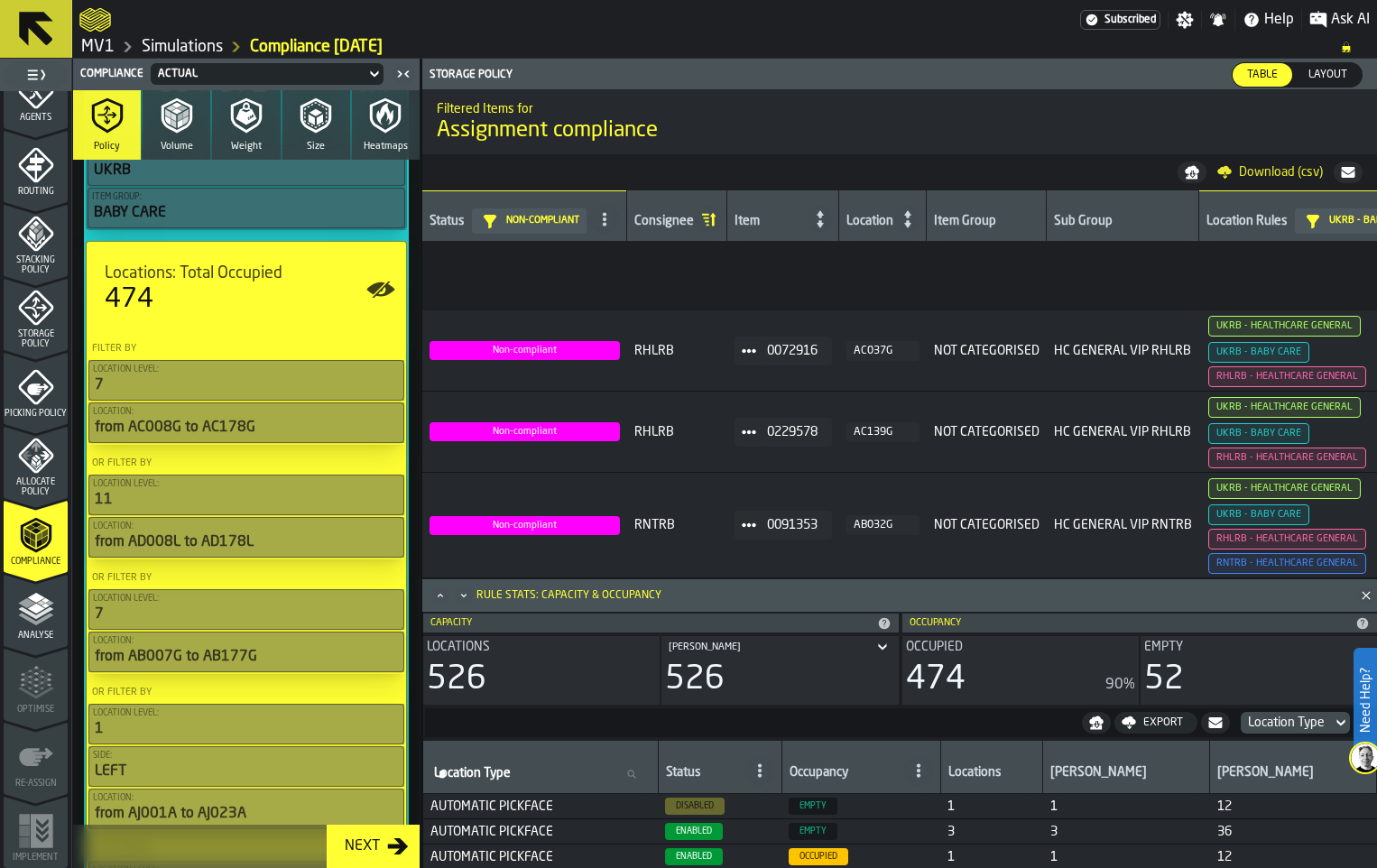
click at [324, 316] on div "474" at bounding box center [246, 299] width 283 height 33
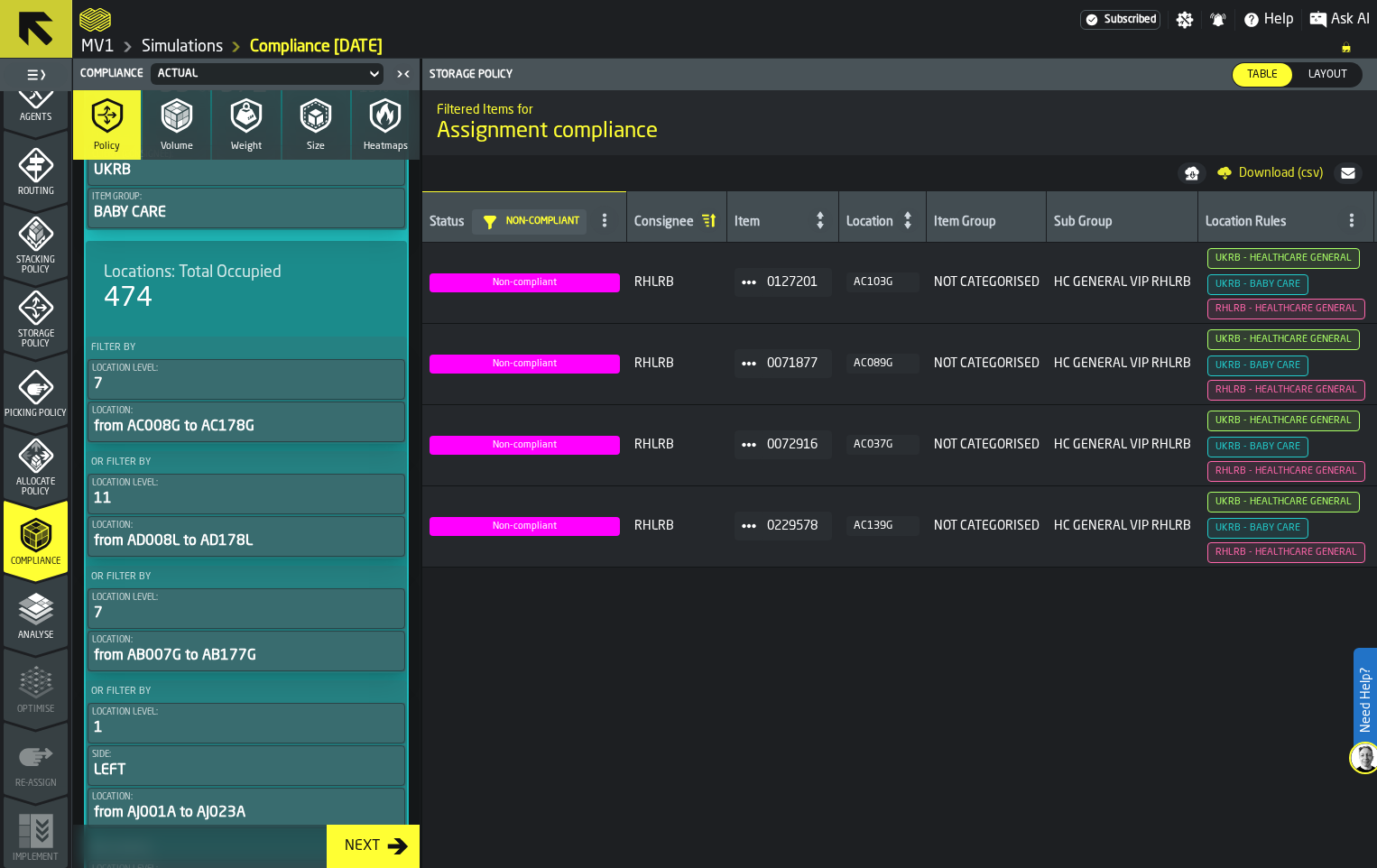
scroll to position [0, 0]
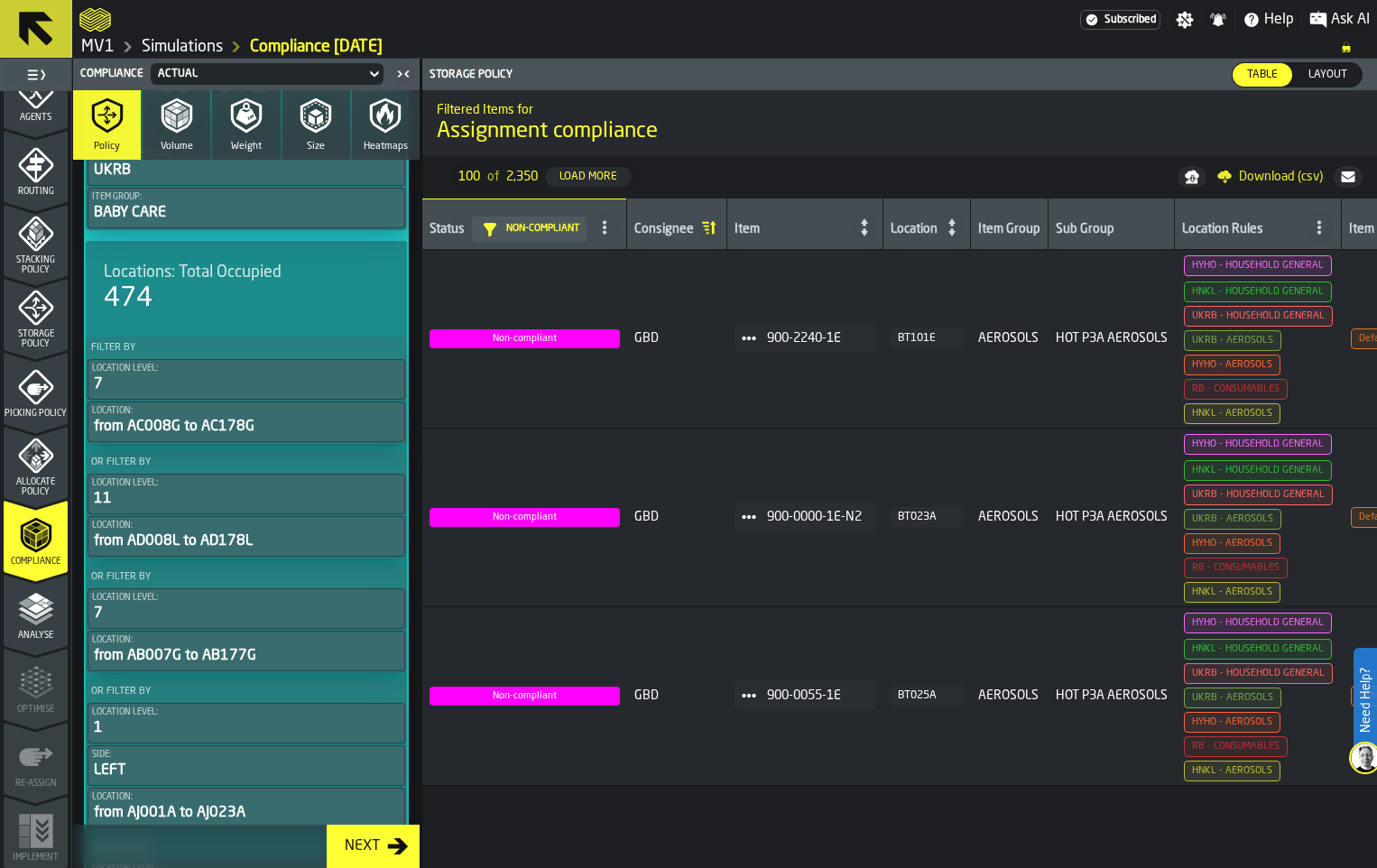
click at [102, 14] on icon at bounding box center [93, 7] width 18 height 14
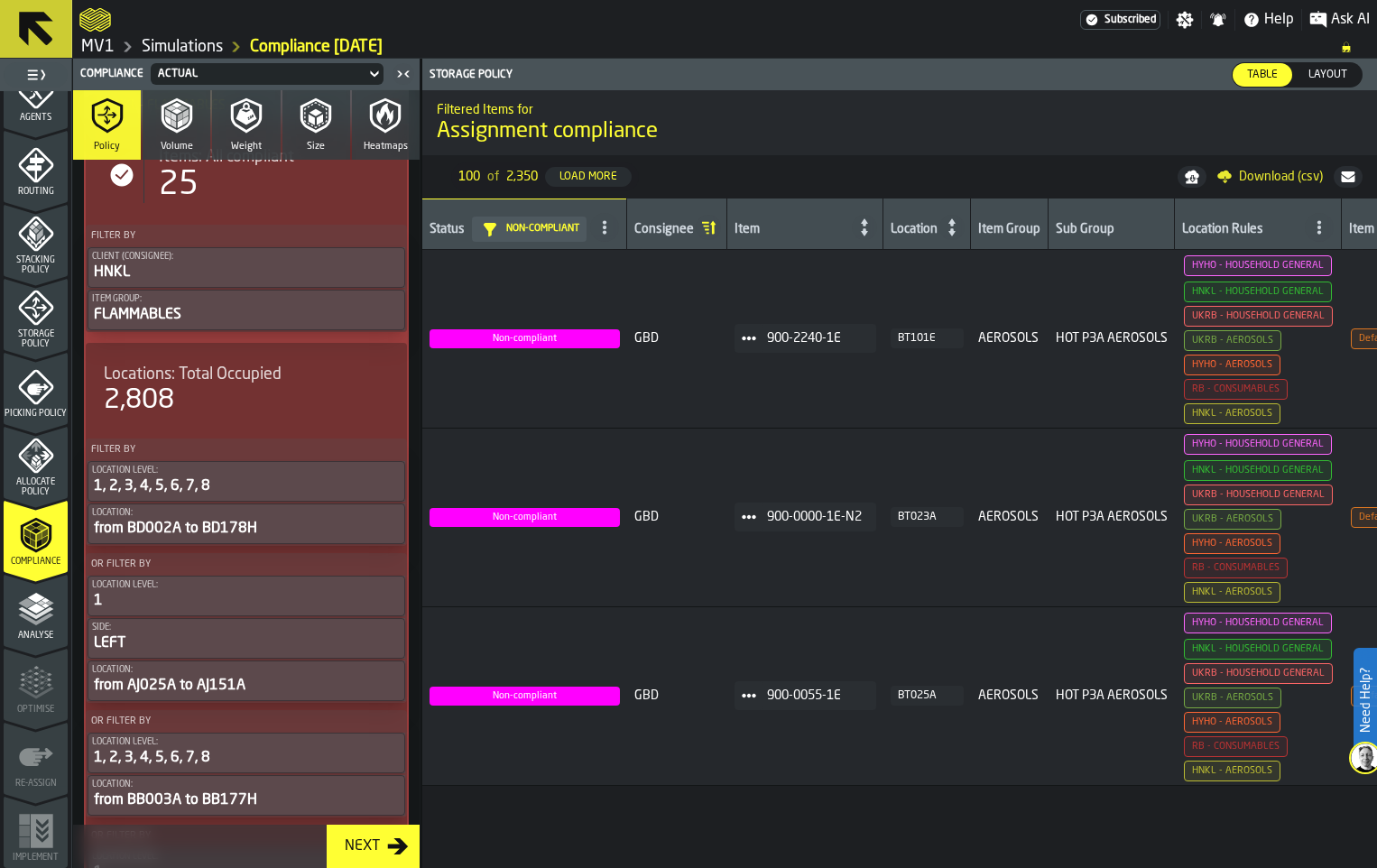
scroll to position [902, 0]
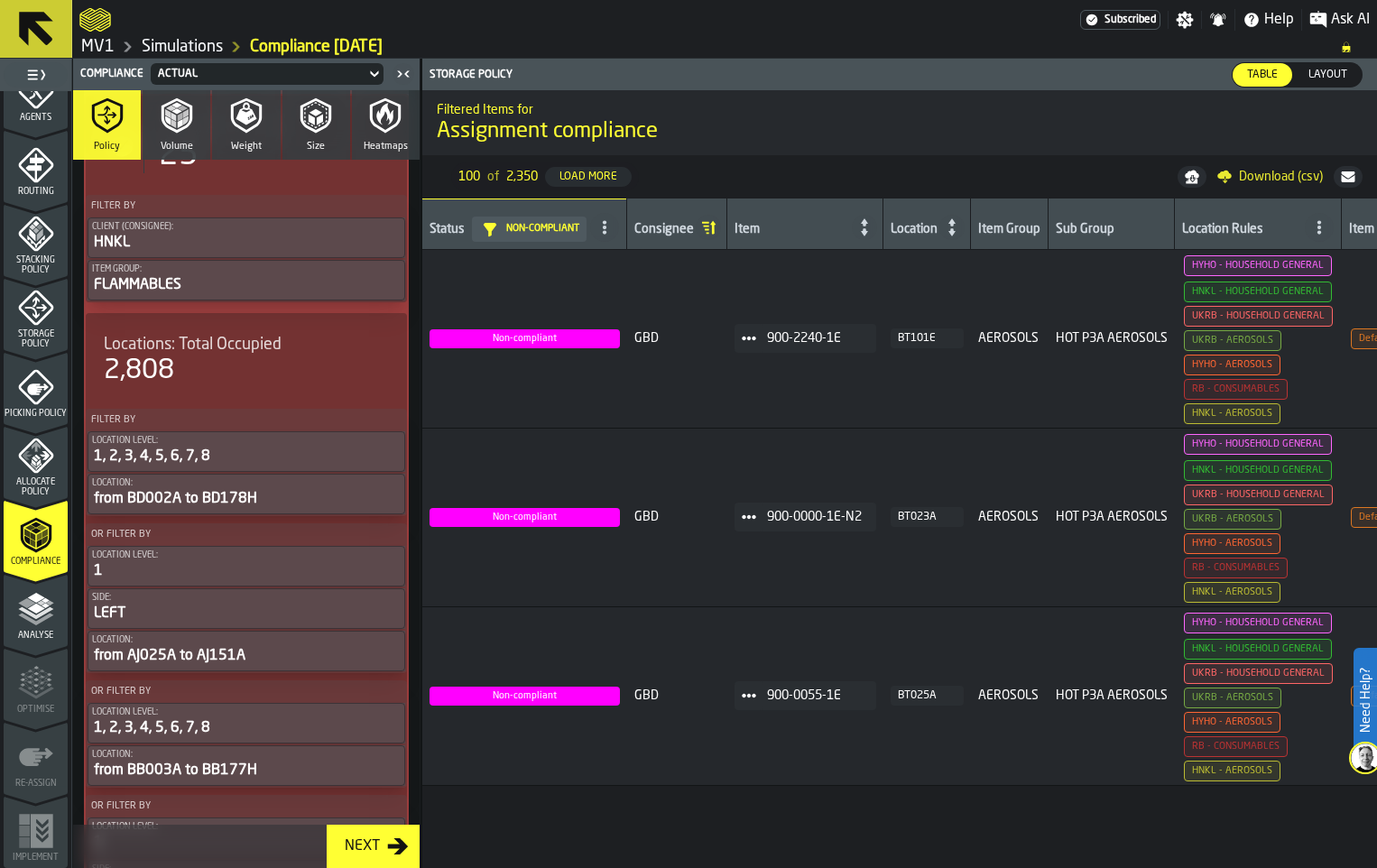
click at [102, 83] on icon at bounding box center [93, 75] width 18 height 14
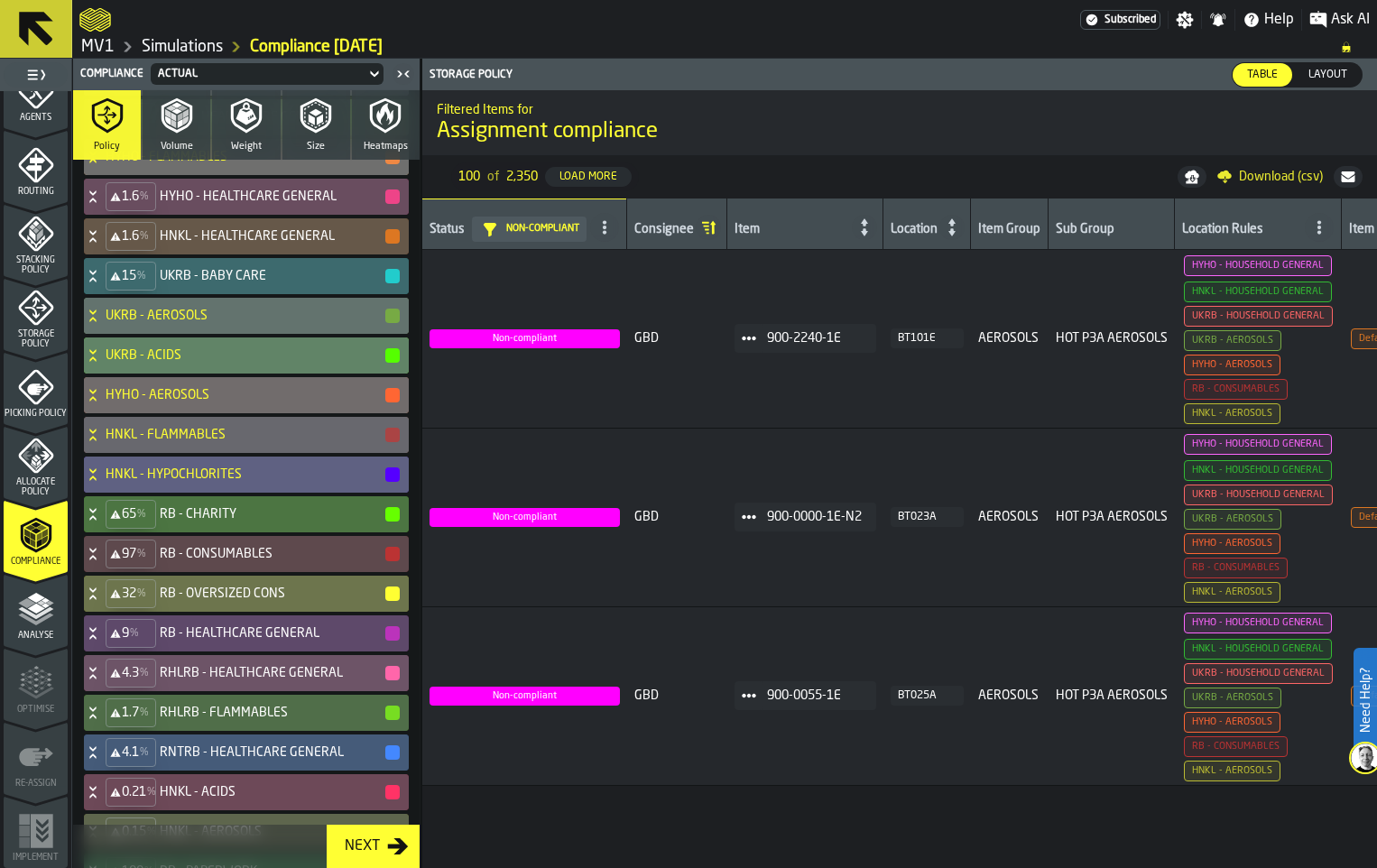
scroll to position [361, 0]
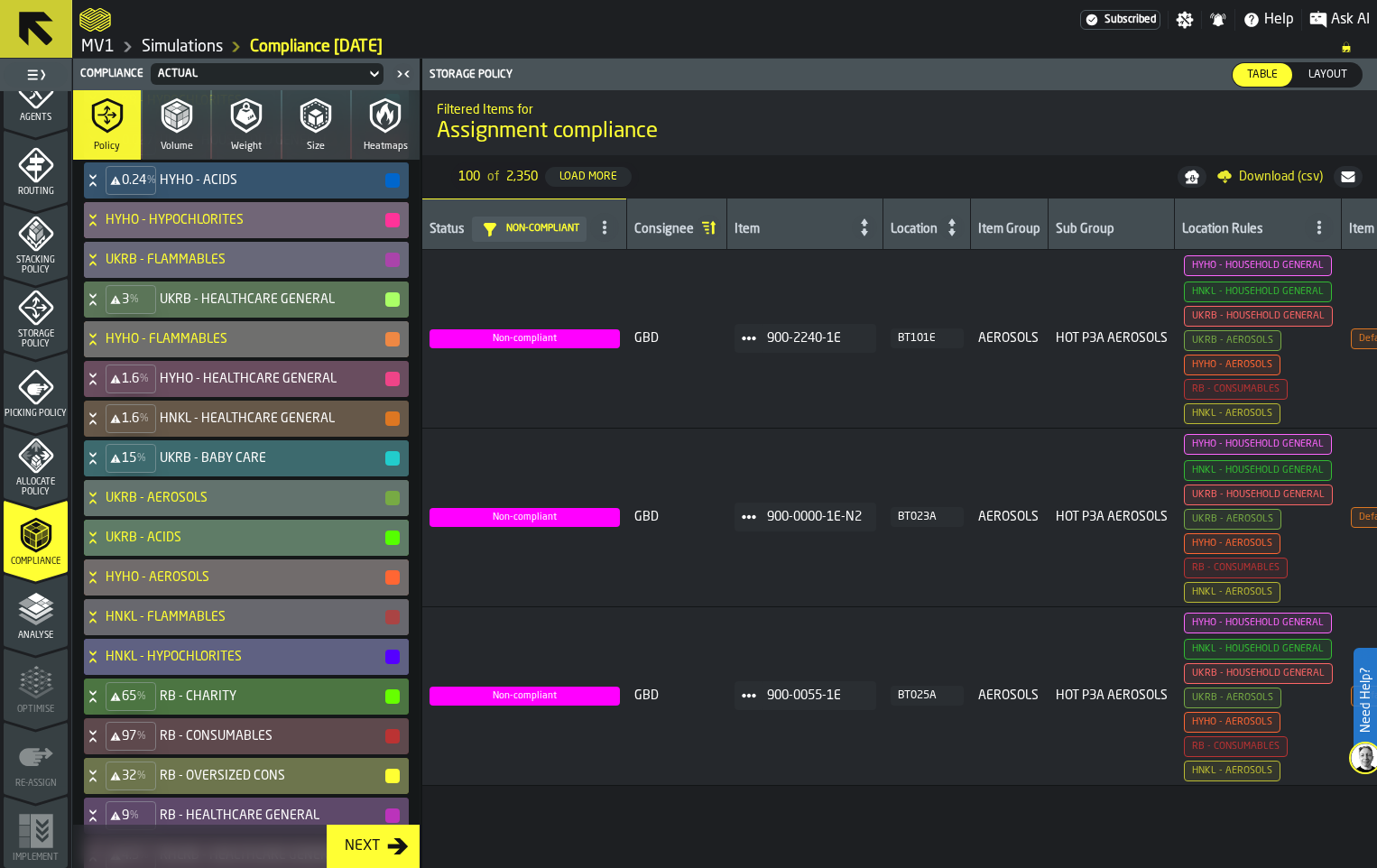
click at [1239, 184] on span "Download (csv)" at bounding box center [1281, 176] width 84 height 14
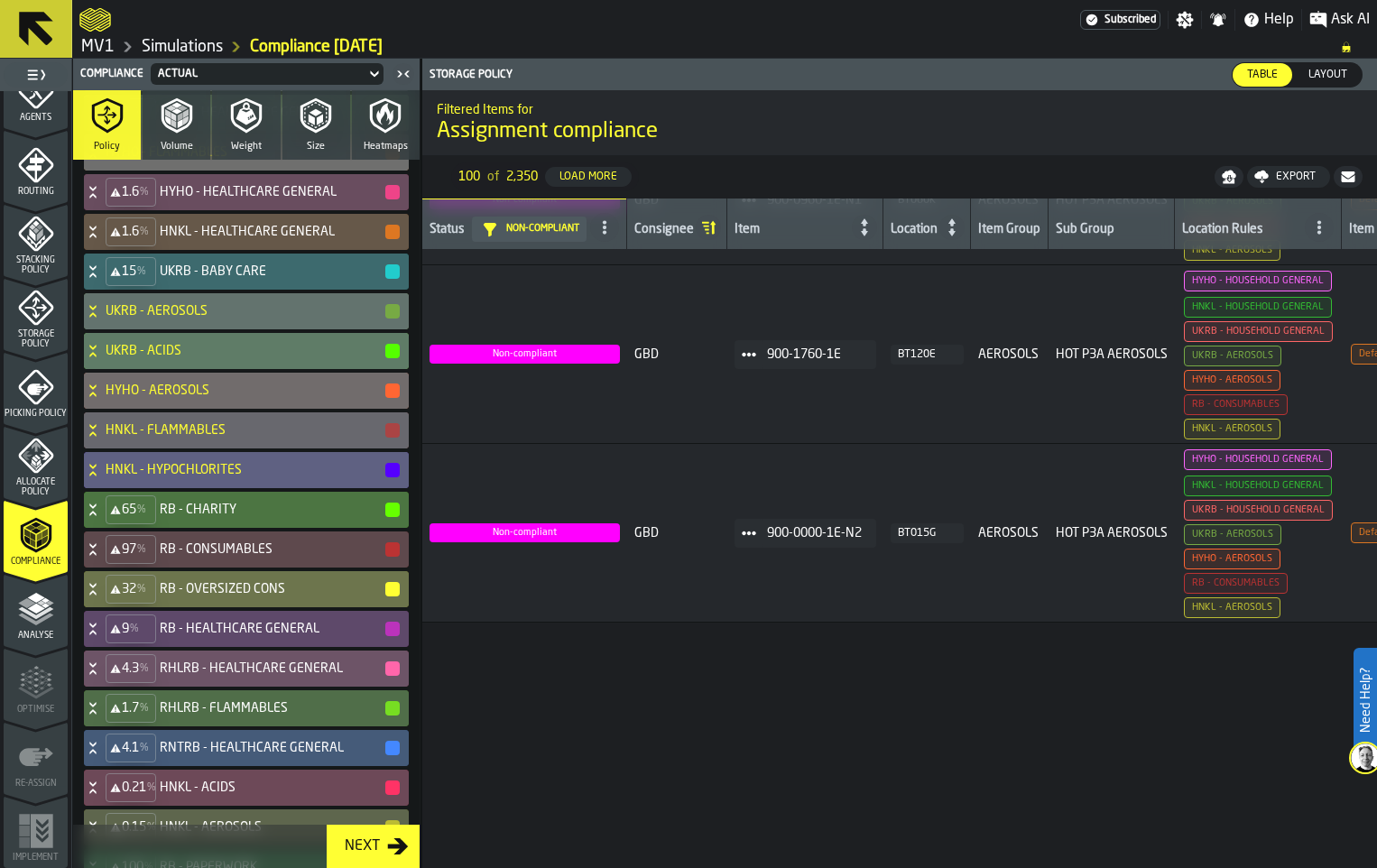
scroll to position [0, 0]
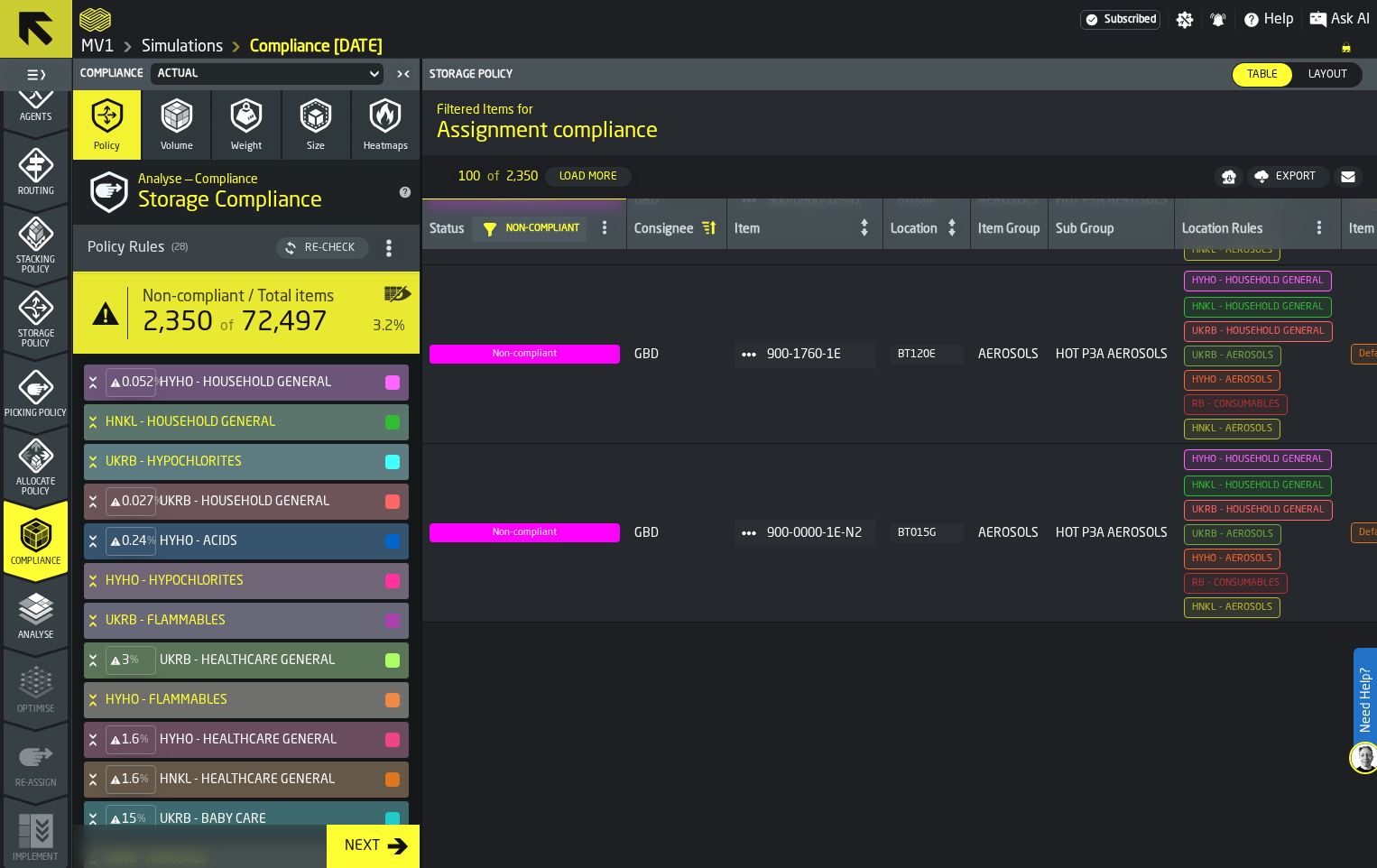
click at [51, 349] on div "Storage Policy" at bounding box center [36, 320] width 64 height 60
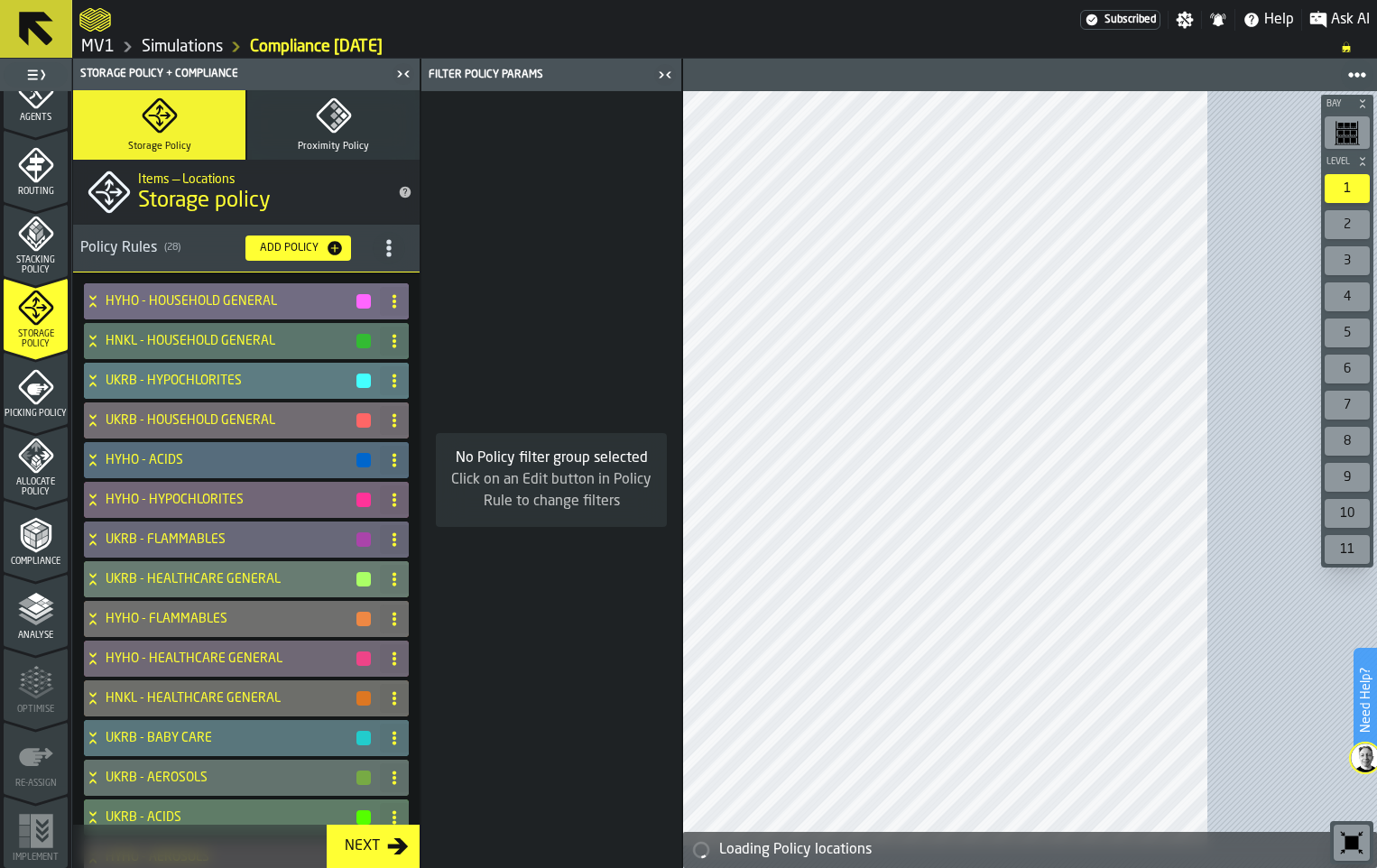
click at [342, 255] on icon "button-Add Policy" at bounding box center [334, 247] width 14 height 14
click at [391, 250] on circle "title-section-[object Object]" at bounding box center [388, 247] width 5 height 5
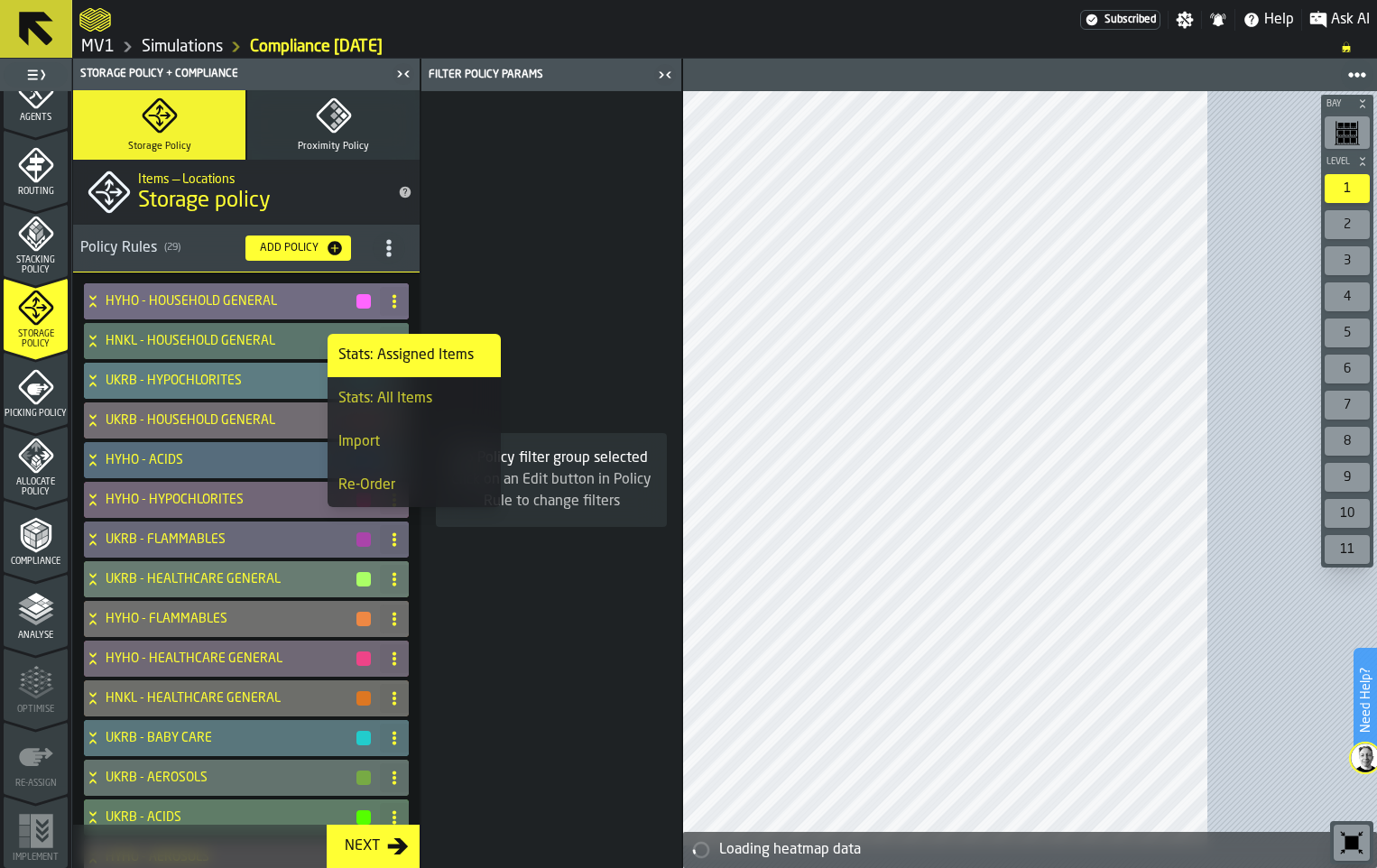
click at [405, 453] on div "Import" at bounding box center [414, 441] width 152 height 22
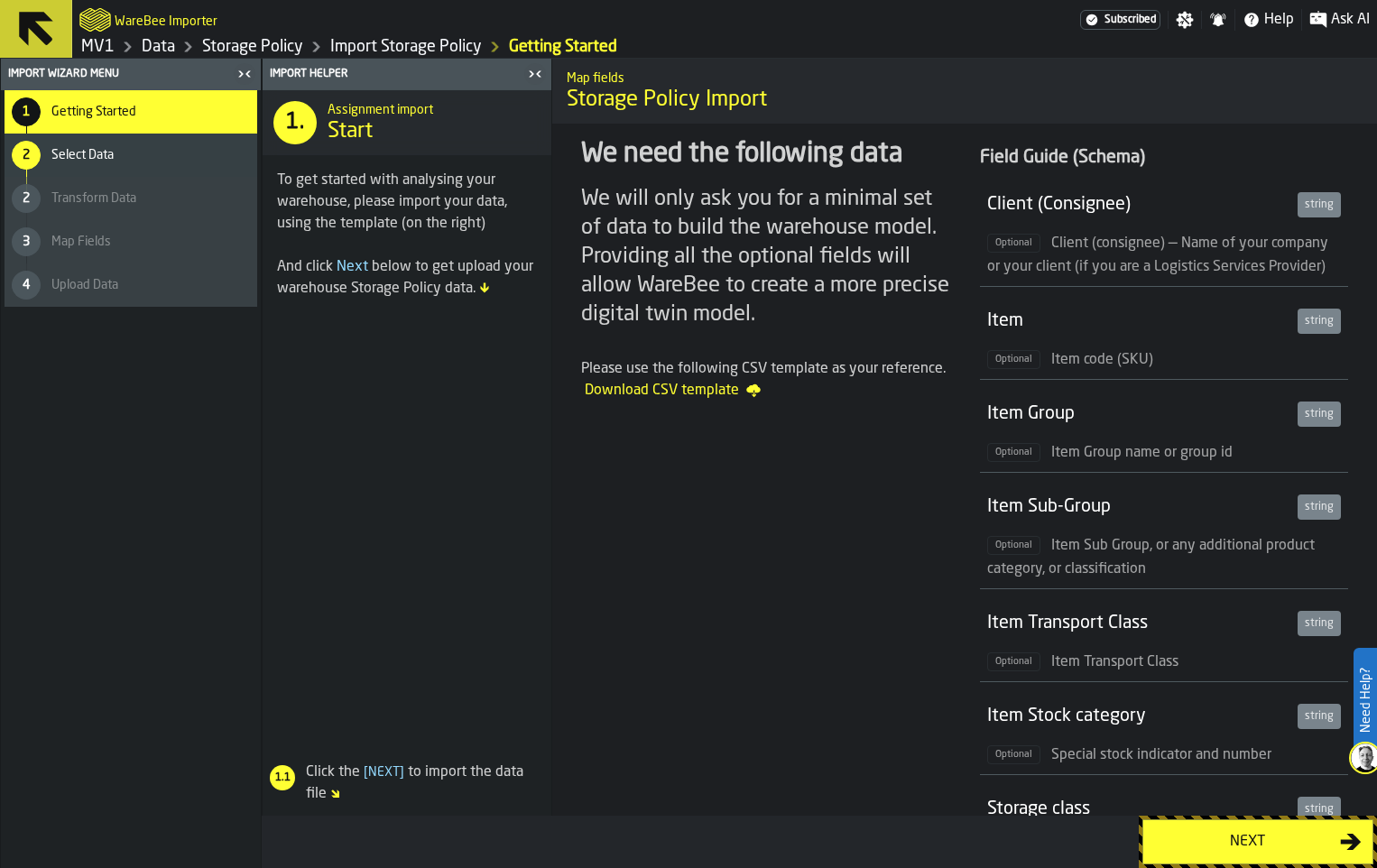
click at [1224, 838] on div "Next" at bounding box center [1246, 841] width 186 height 22
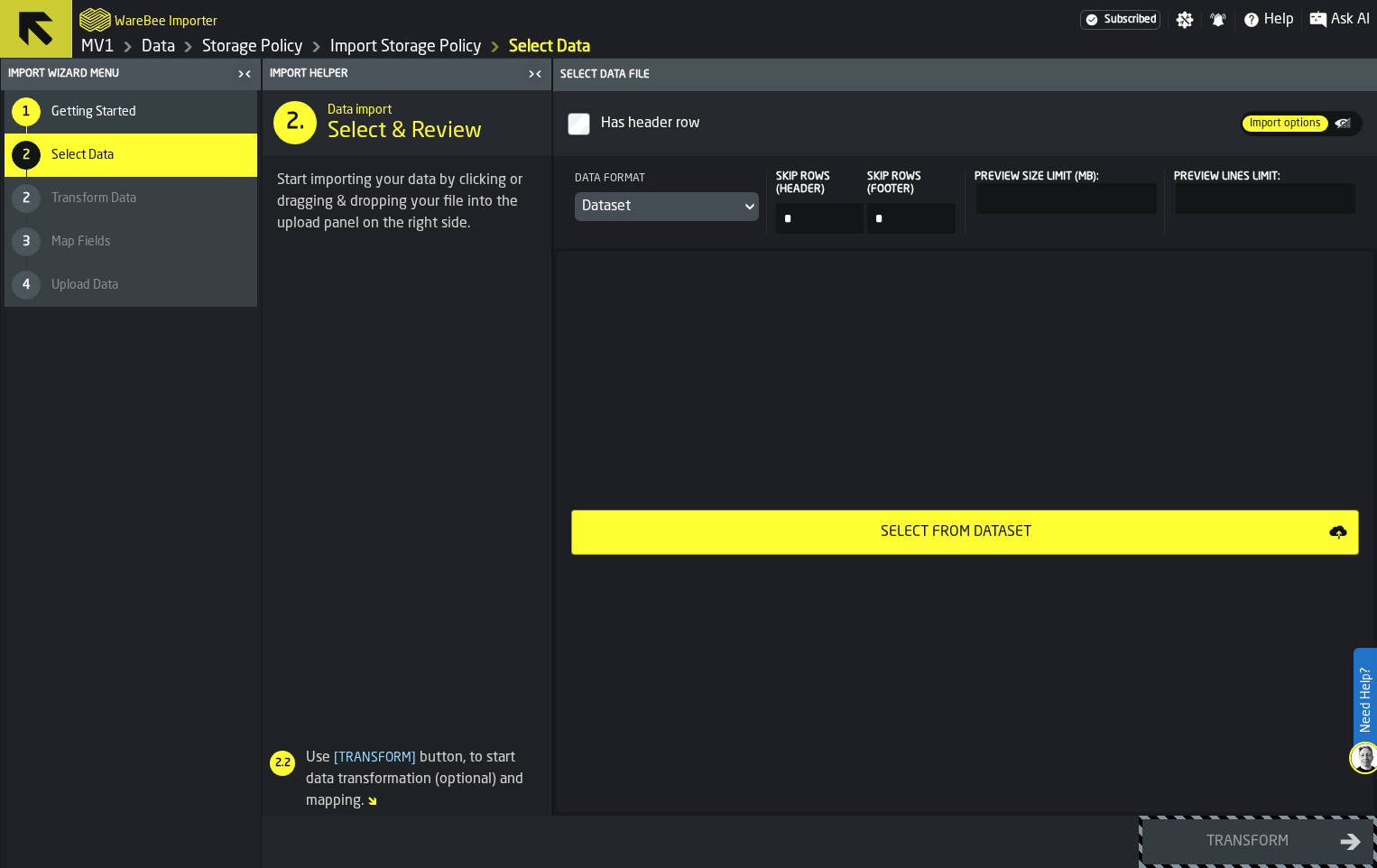
click at [950, 543] on div "Select from Dataset" at bounding box center [956, 531] width 746 height 22
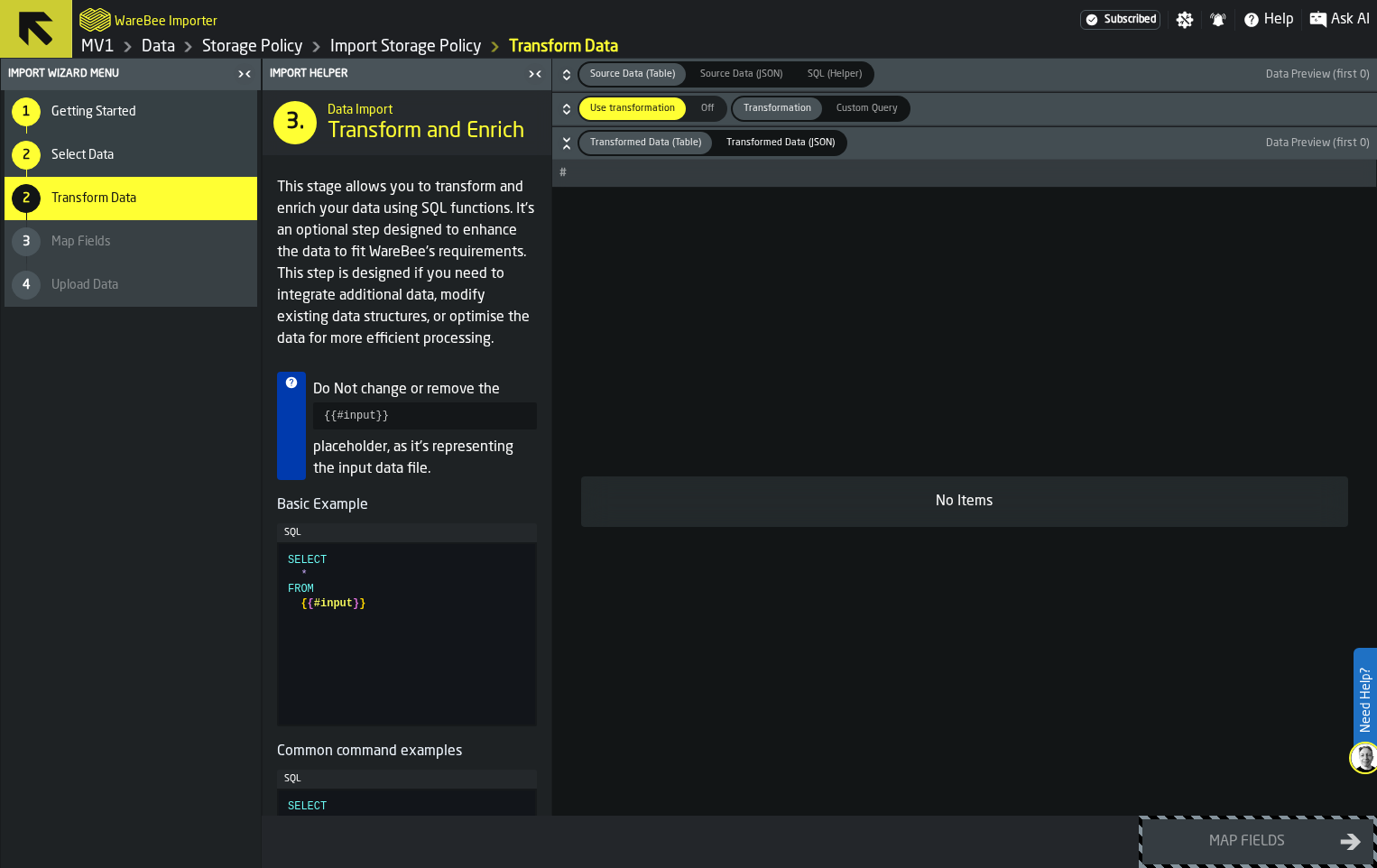
click at [114, 57] on link "MV1" at bounding box center [98, 47] width 34 height 20
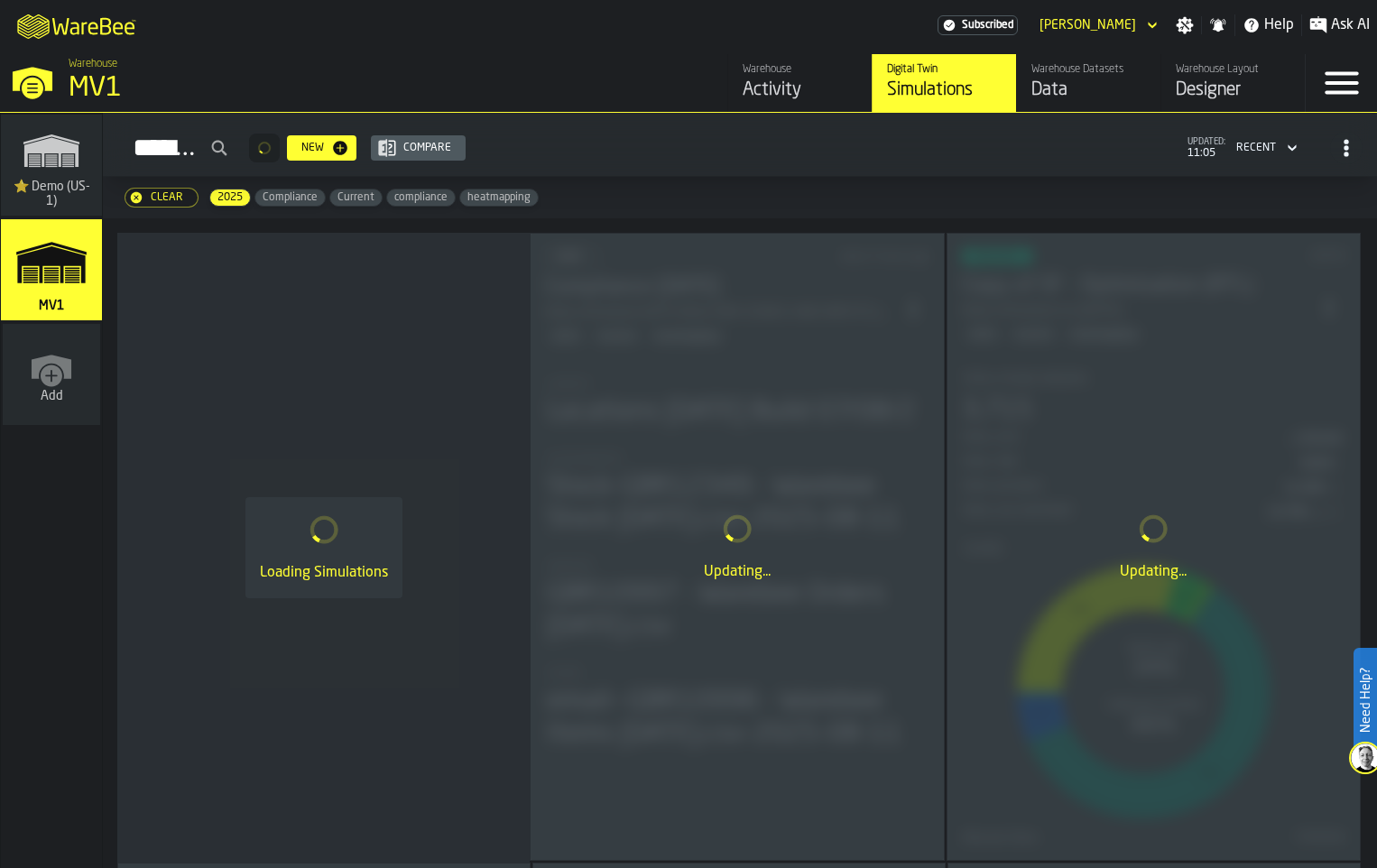
click at [1031, 103] on div "Data" at bounding box center [1088, 90] width 114 height 25
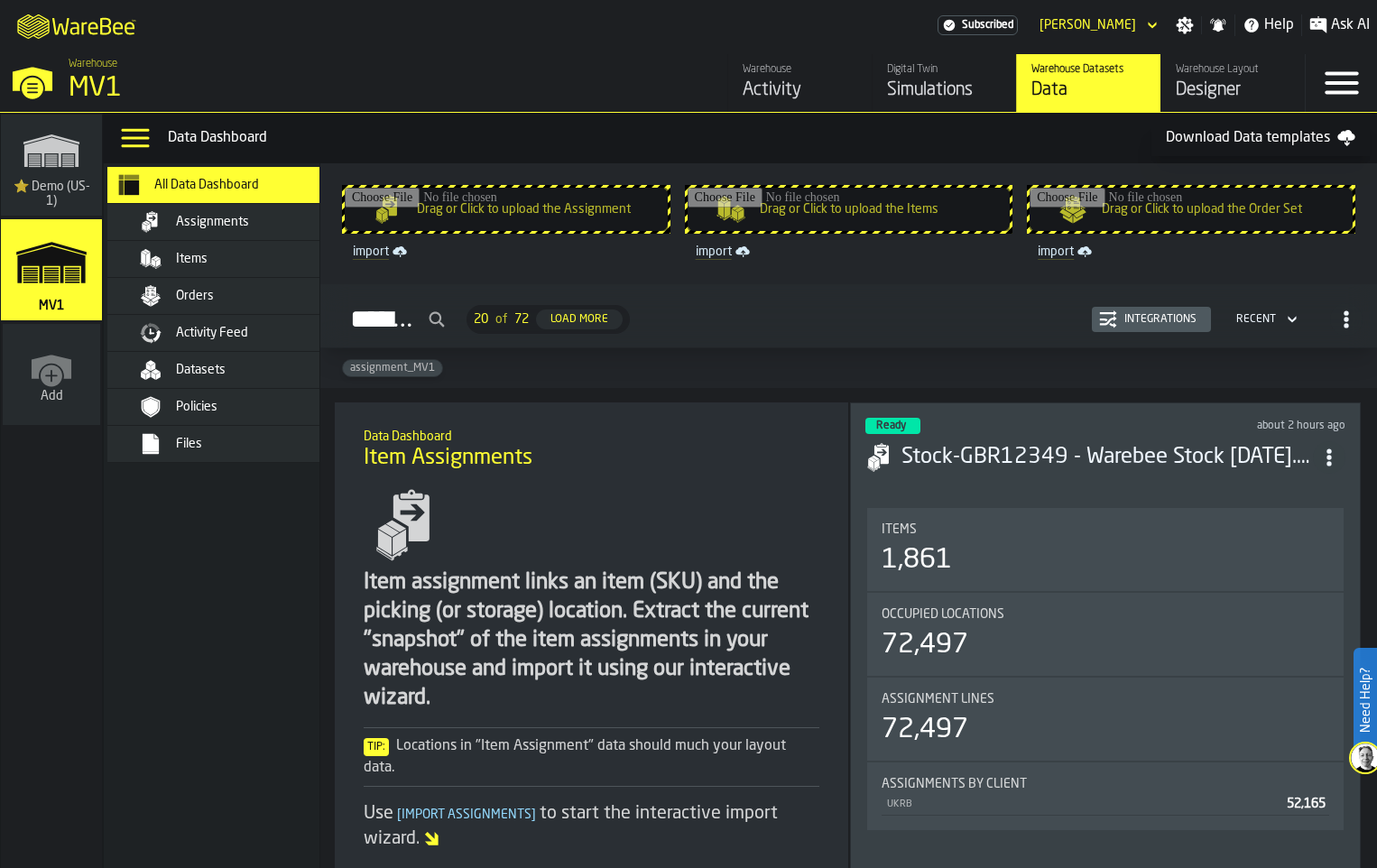
click at [328, 377] on div "Datasets" at bounding box center [264, 369] width 177 height 14
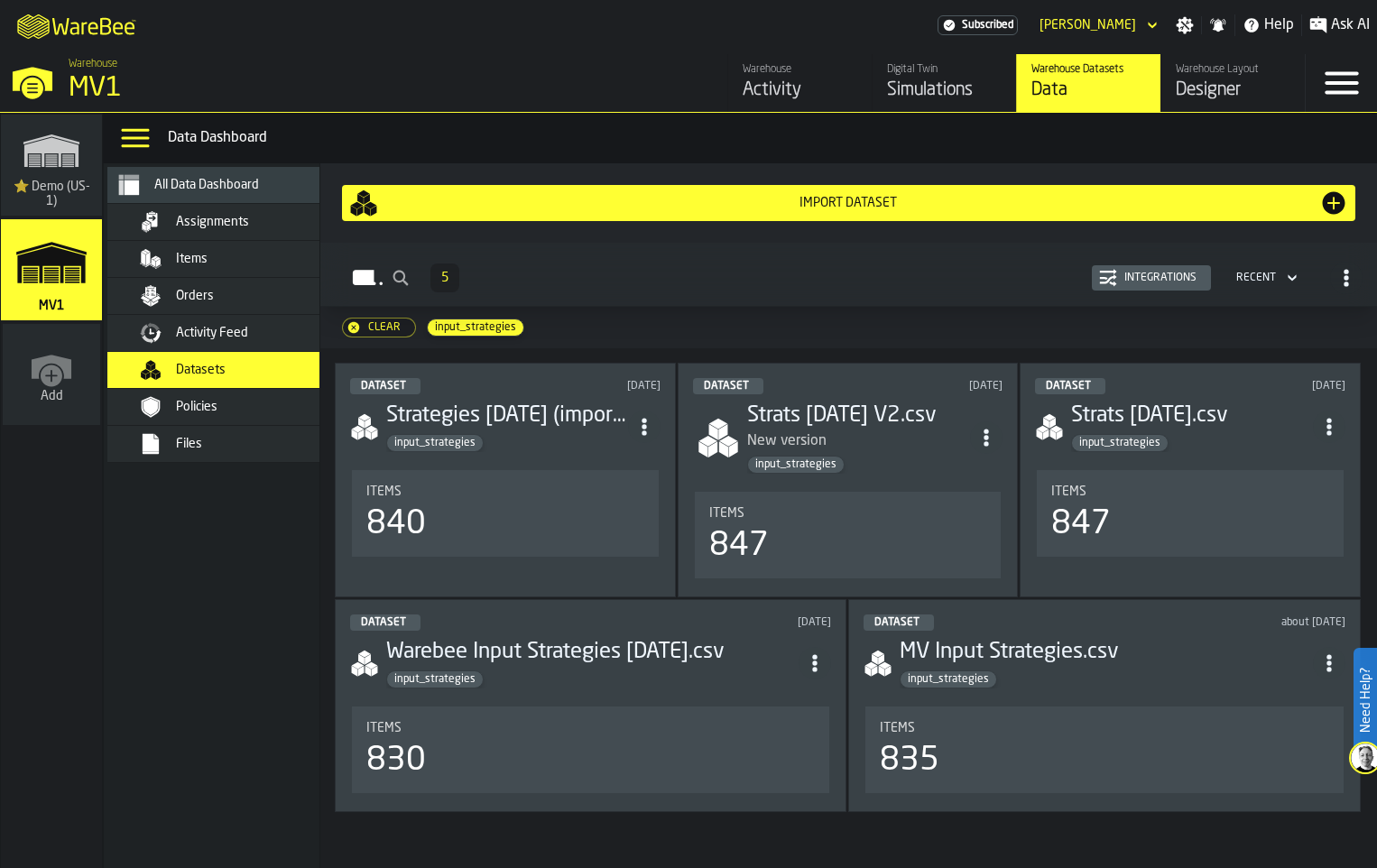
click at [847, 210] on div "Import Dataset" at bounding box center [848, 202] width 941 height 14
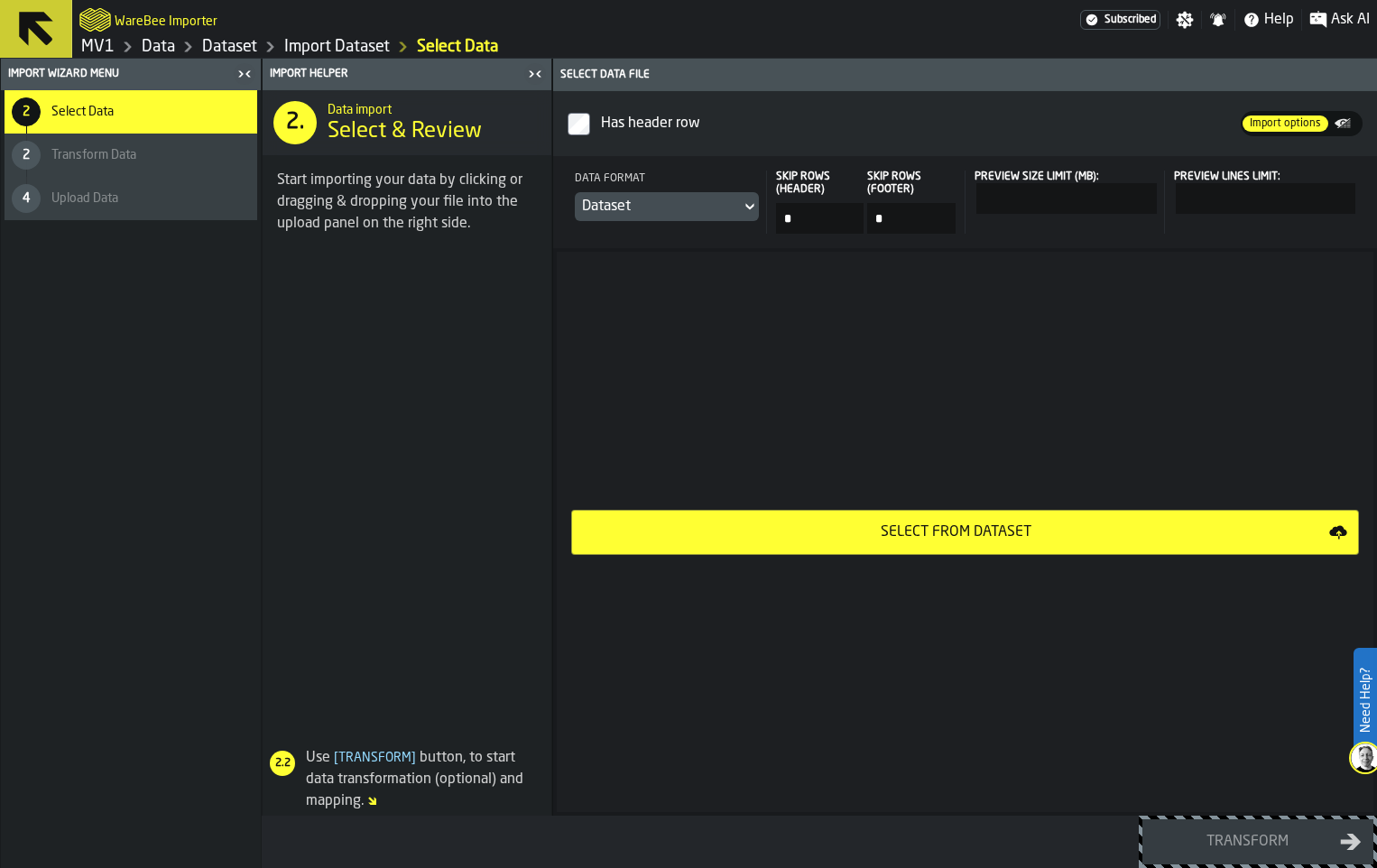
click at [894, 543] on div "Select from Dataset" at bounding box center [956, 531] width 746 height 22
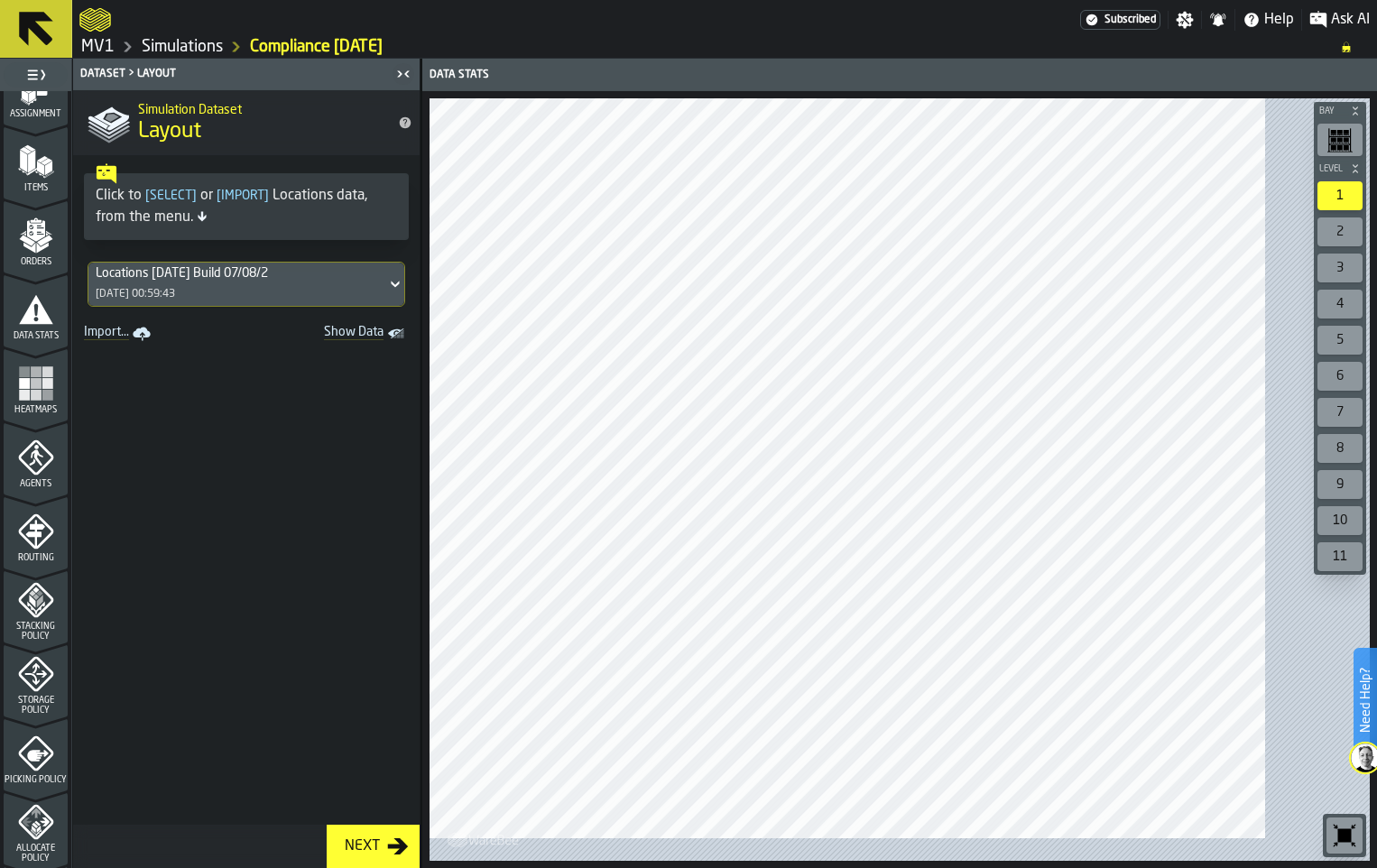
scroll to position [361, 0]
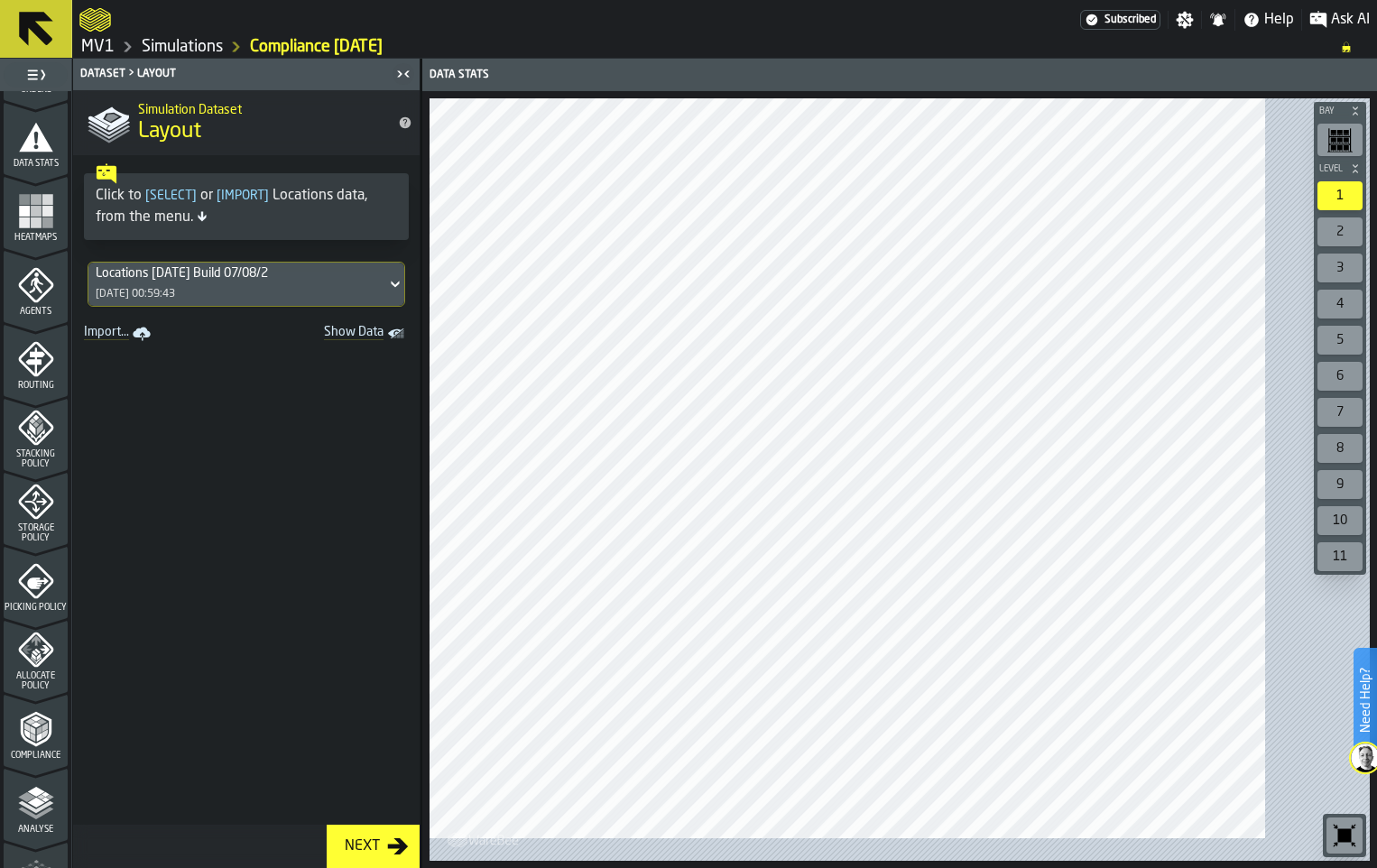
click at [46, 519] on icon "menu Storage Policy" at bounding box center [36, 501] width 36 height 36
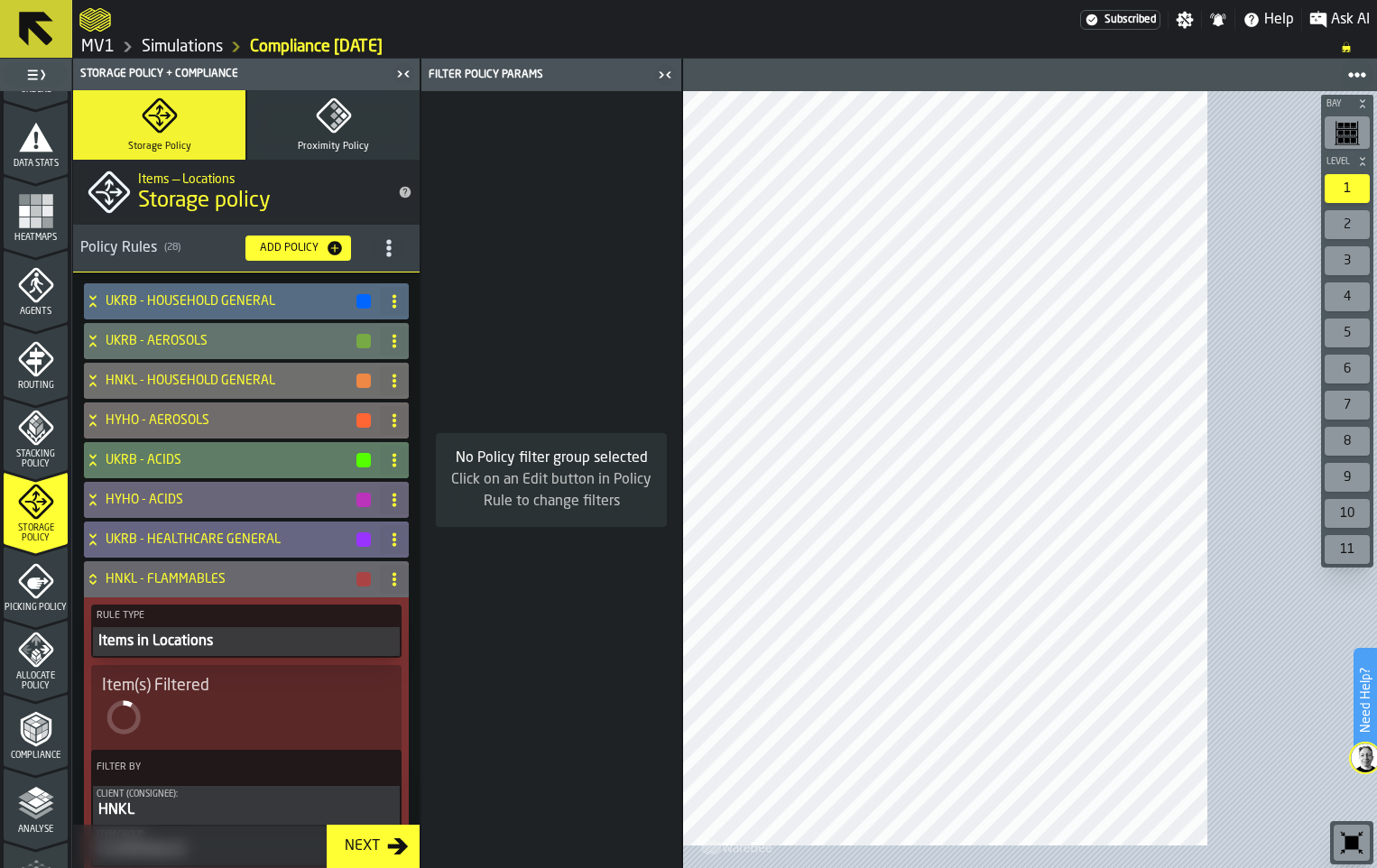
click at [391, 250] on circle "title-section-[object Object]" at bounding box center [388, 247] width 5 height 5
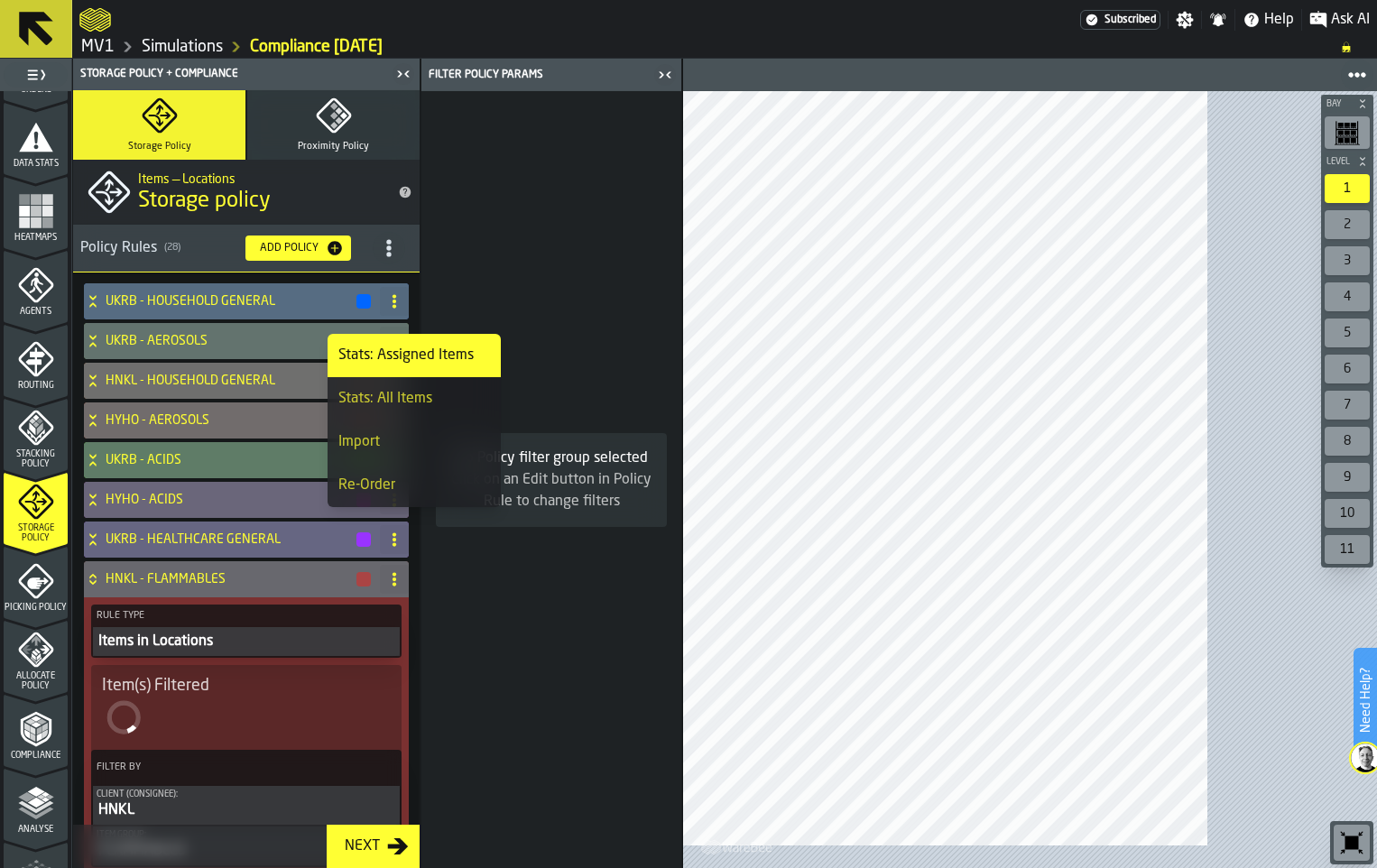
click at [326, 254] on div "Add Policy" at bounding box center [289, 248] width 73 height 13
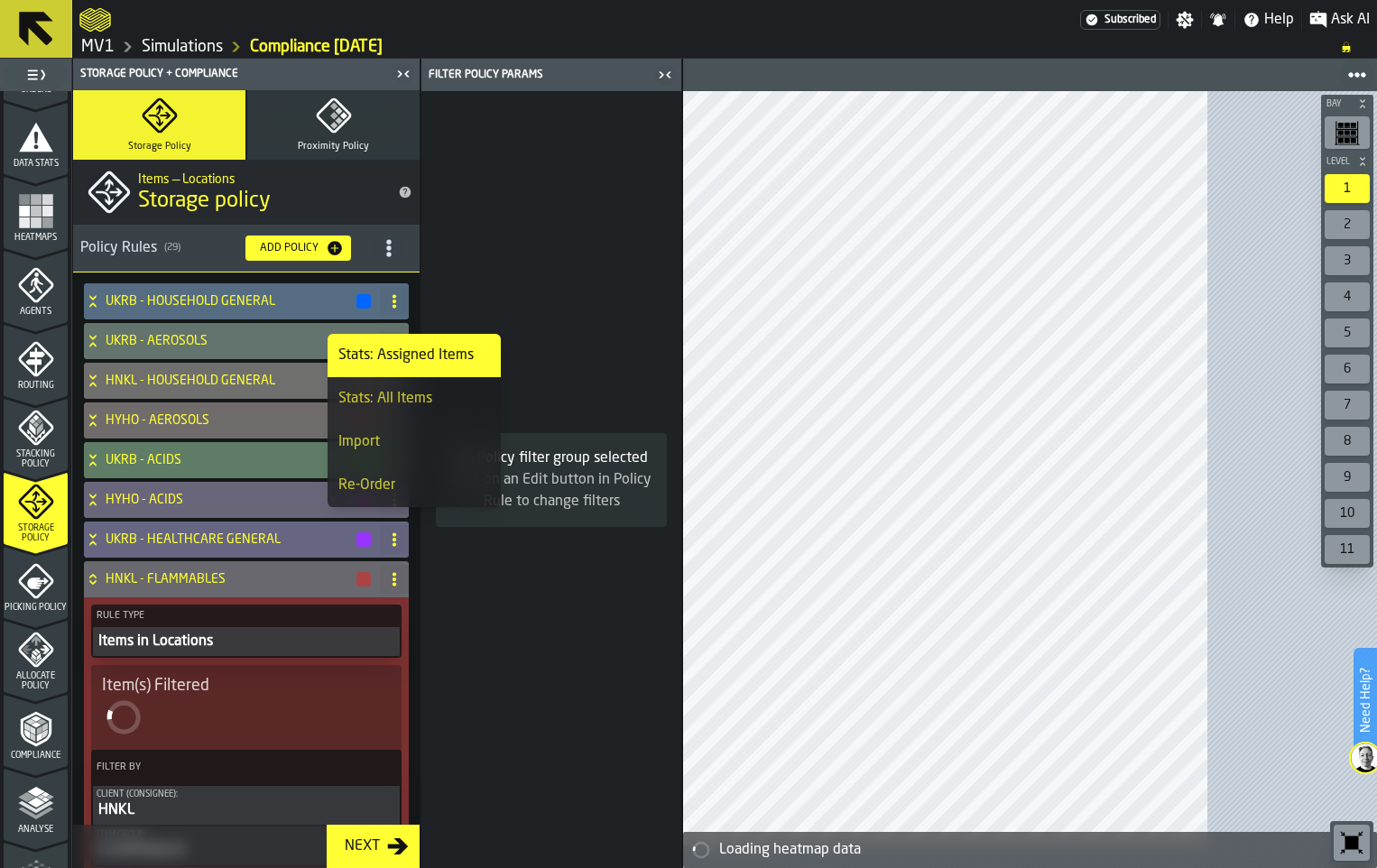
click at [391, 250] on circle "title-section-[object Object]" at bounding box center [388, 247] width 5 height 5
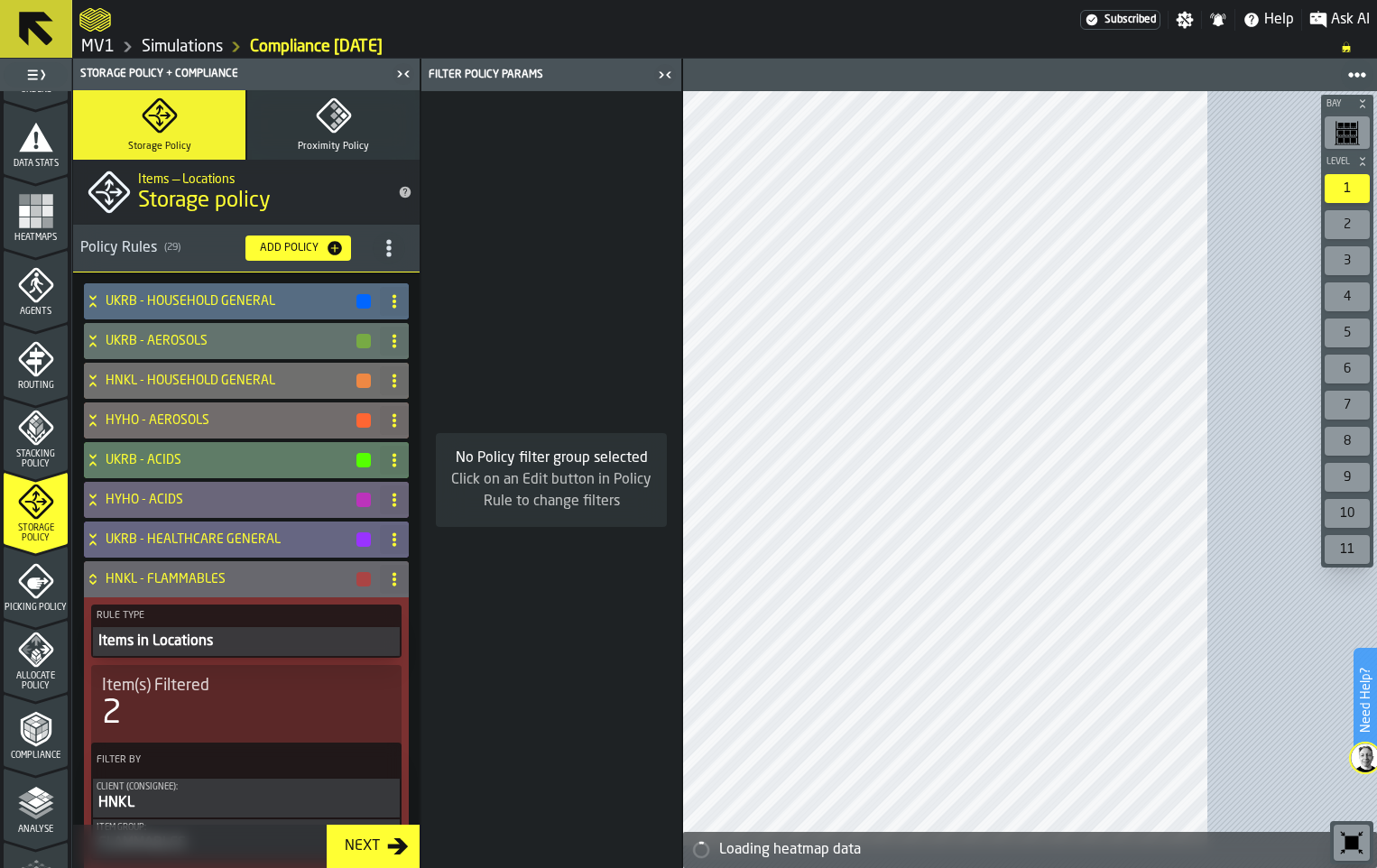
click at [391, 250] on circle "title-section-[object Object]" at bounding box center [388, 247] width 5 height 5
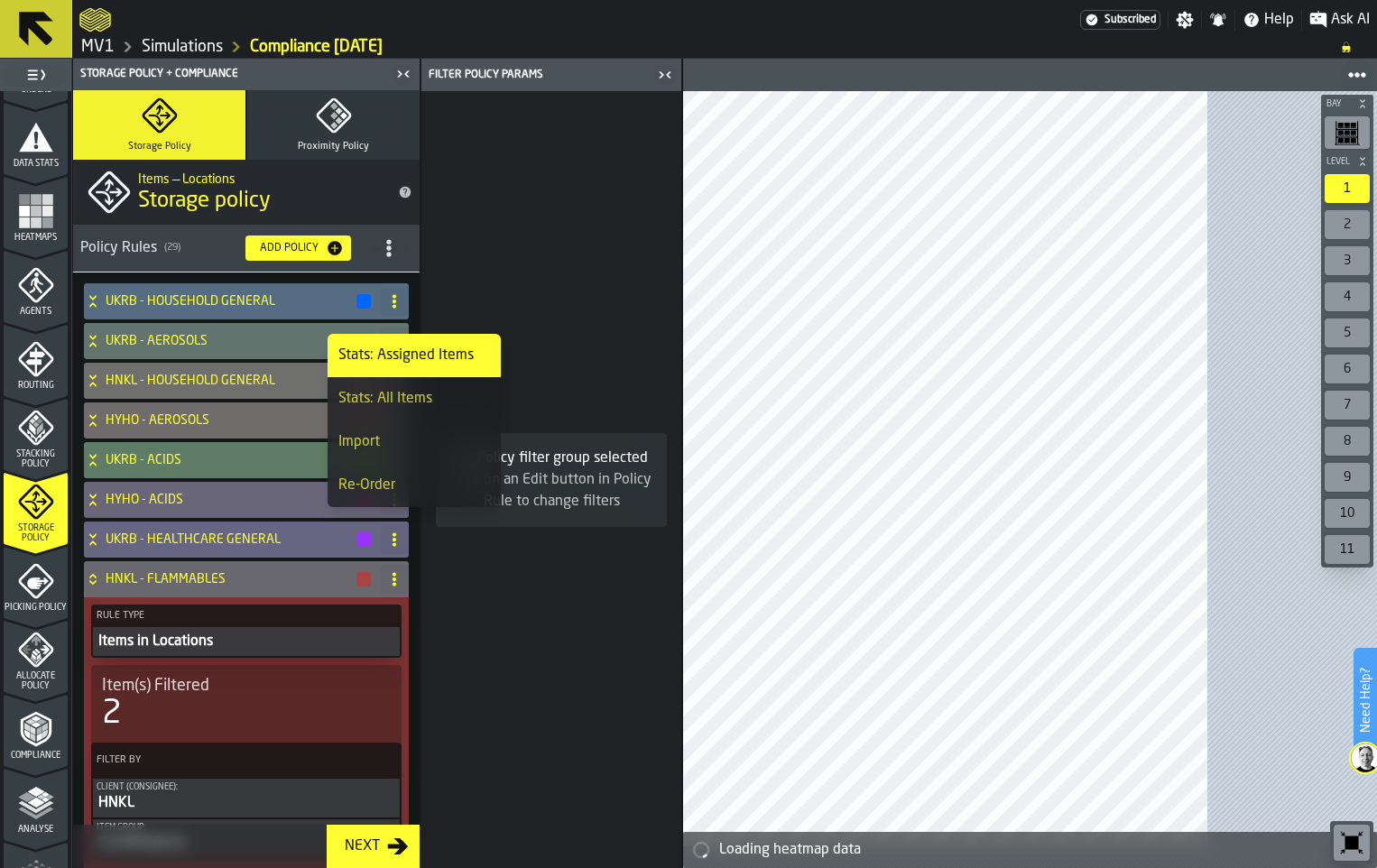
click at [402, 453] on div "Import" at bounding box center [414, 441] width 152 height 22
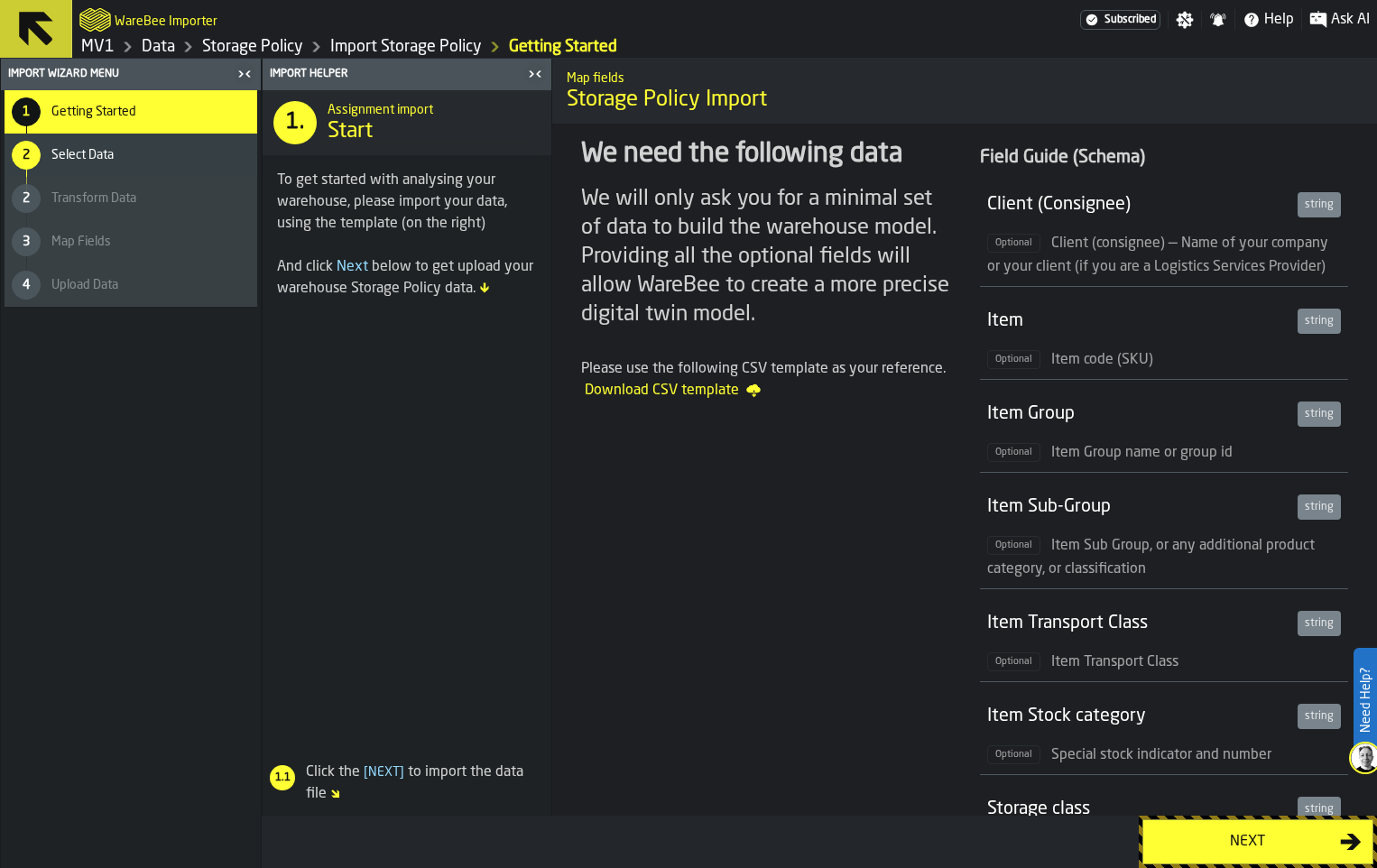
click at [1229, 835] on div "Next" at bounding box center [1246, 841] width 186 height 22
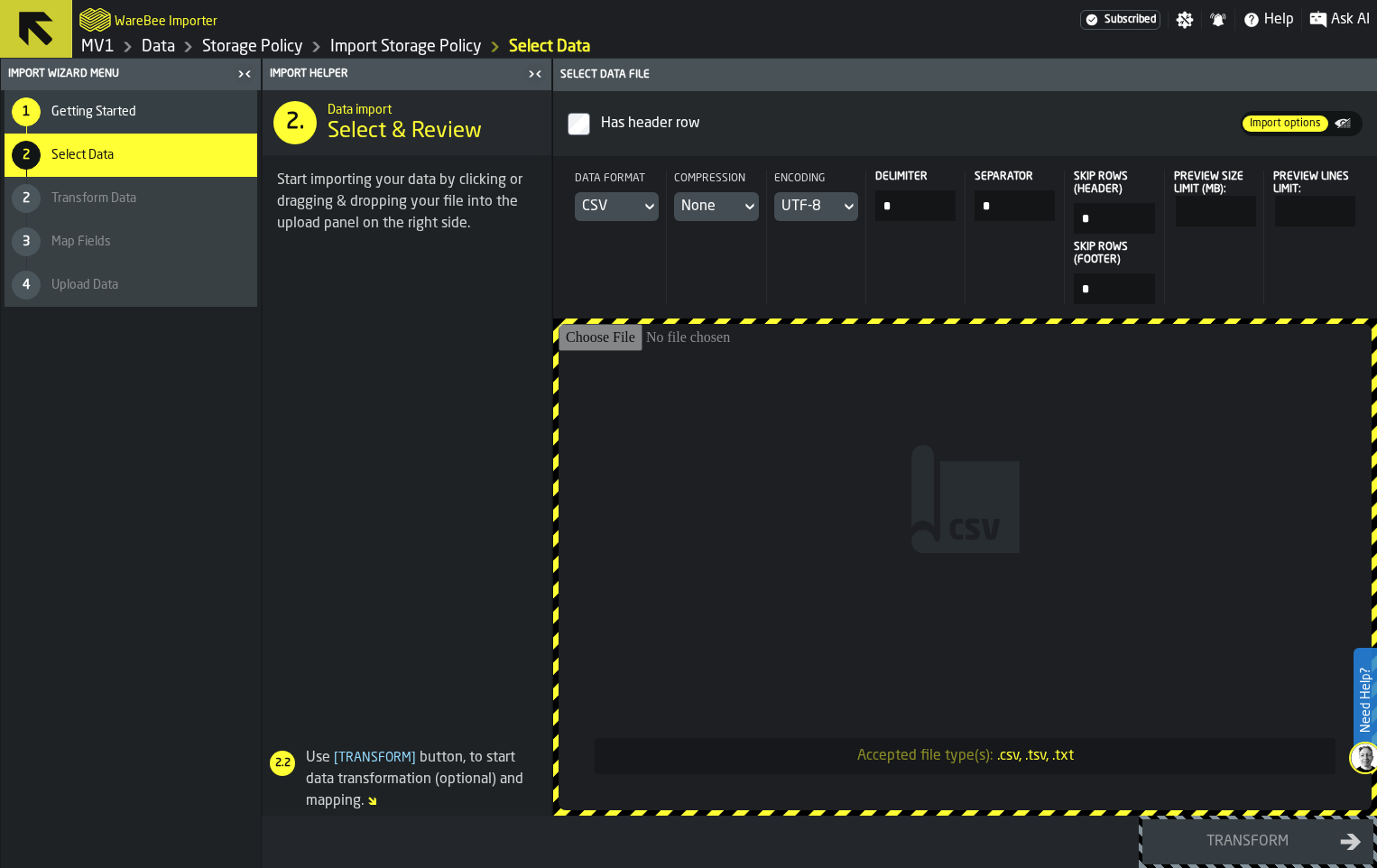
click at [654, 210] on icon at bounding box center [650, 207] width 8 height 7
click at [727, 418] on div "Dataset" at bounding box center [731, 406] width 94 height 22
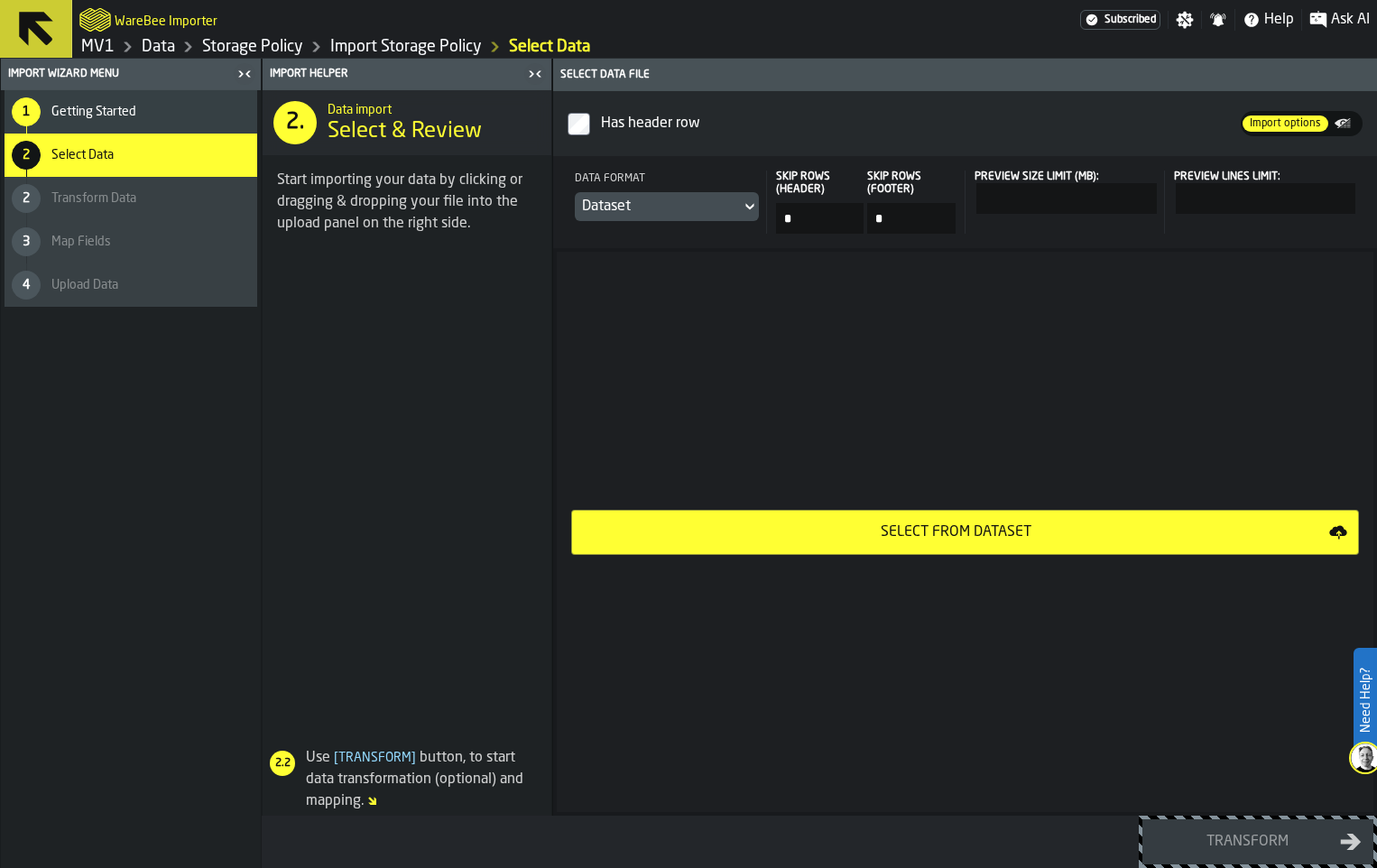
click at [759, 217] on icon at bounding box center [749, 206] width 18 height 22
click at [798, 312] on div "CSV" at bounding box center [802, 301] width 94 height 22
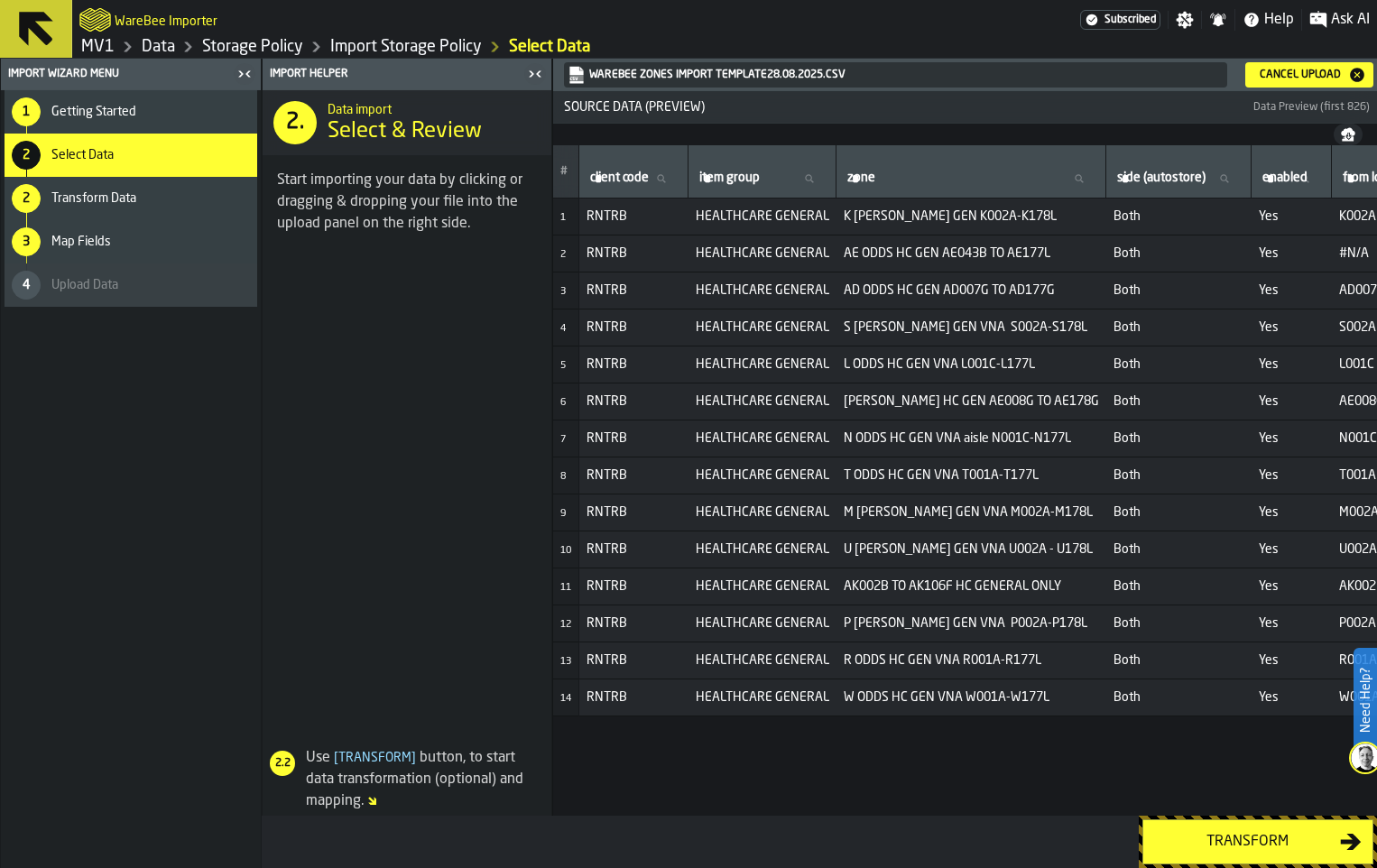
click at [1227, 836] on div "Transform" at bounding box center [1246, 841] width 186 height 22
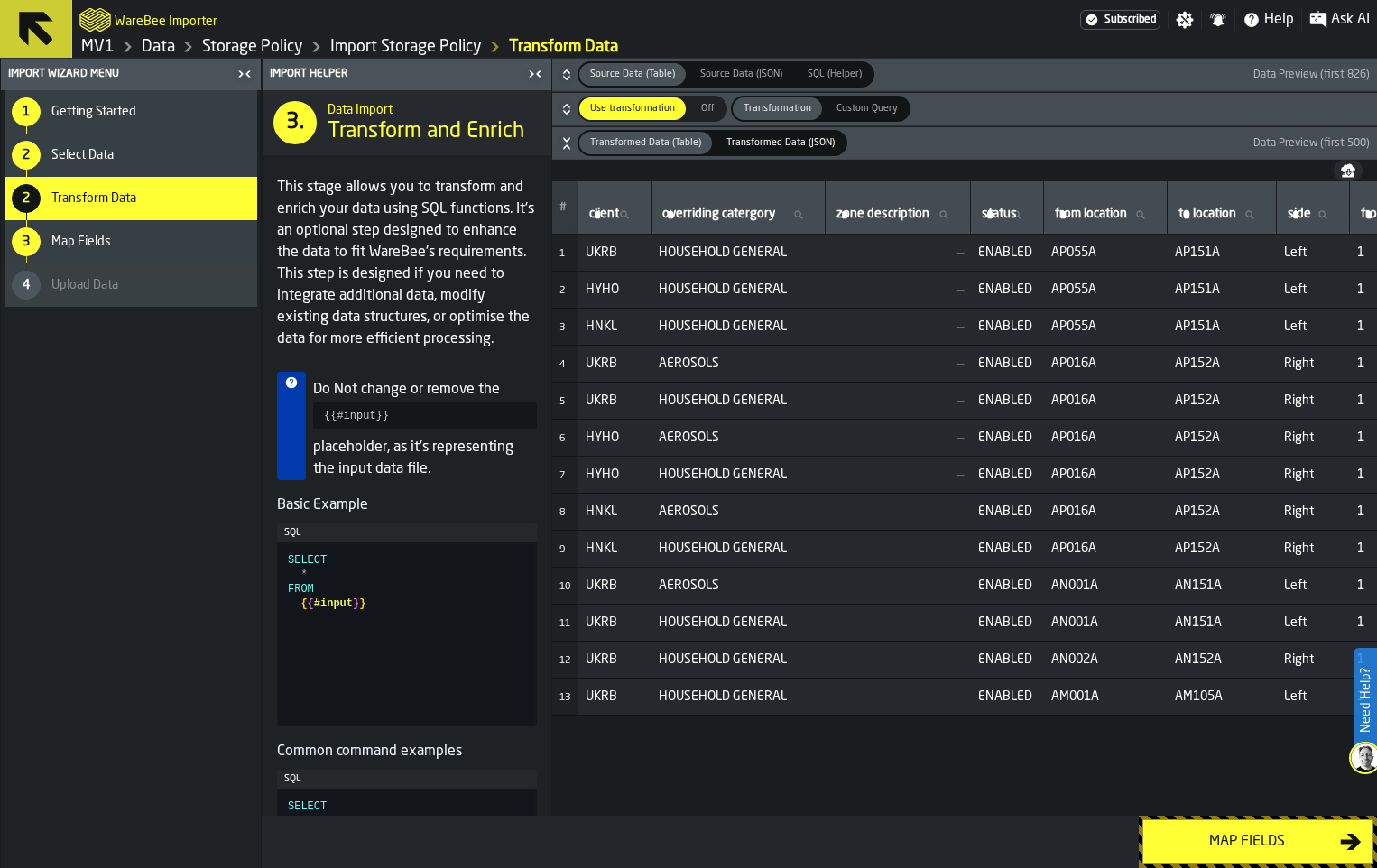
click at [1226, 836] on div "Map fields" at bounding box center [1246, 841] width 186 height 22
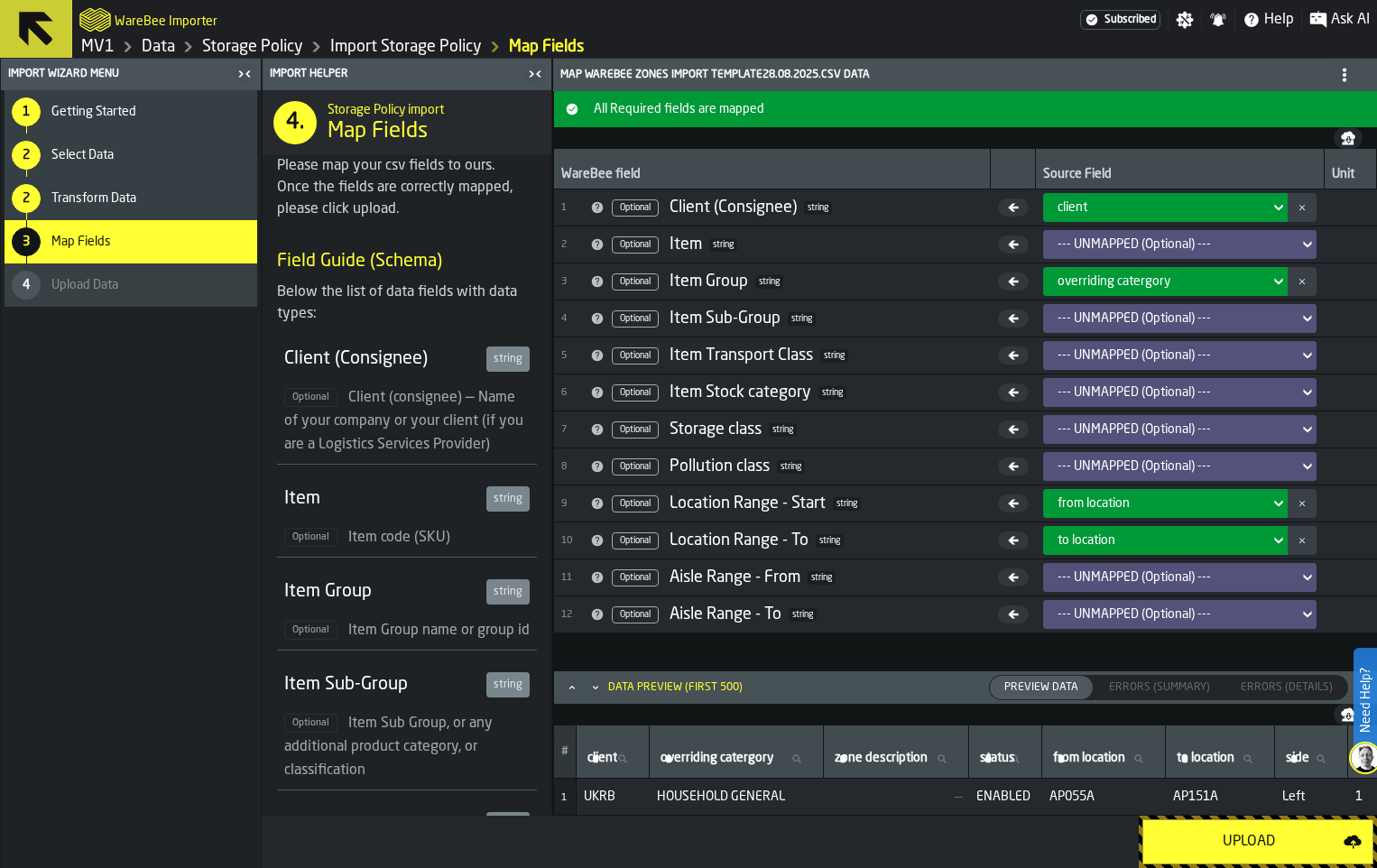
click at [1226, 836] on div "Upload" at bounding box center [1248, 841] width 190 height 22
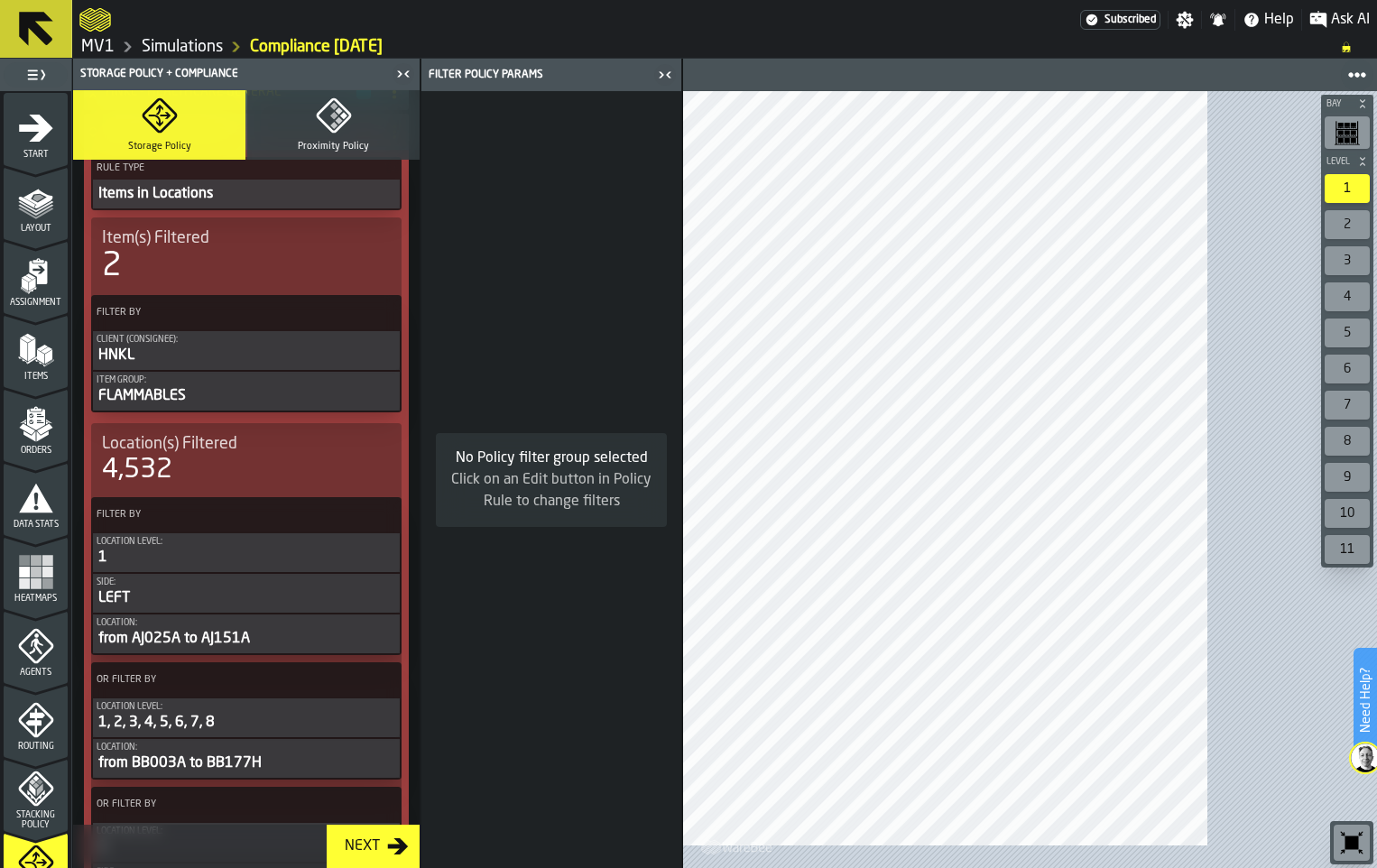
scroll to position [451, 0]
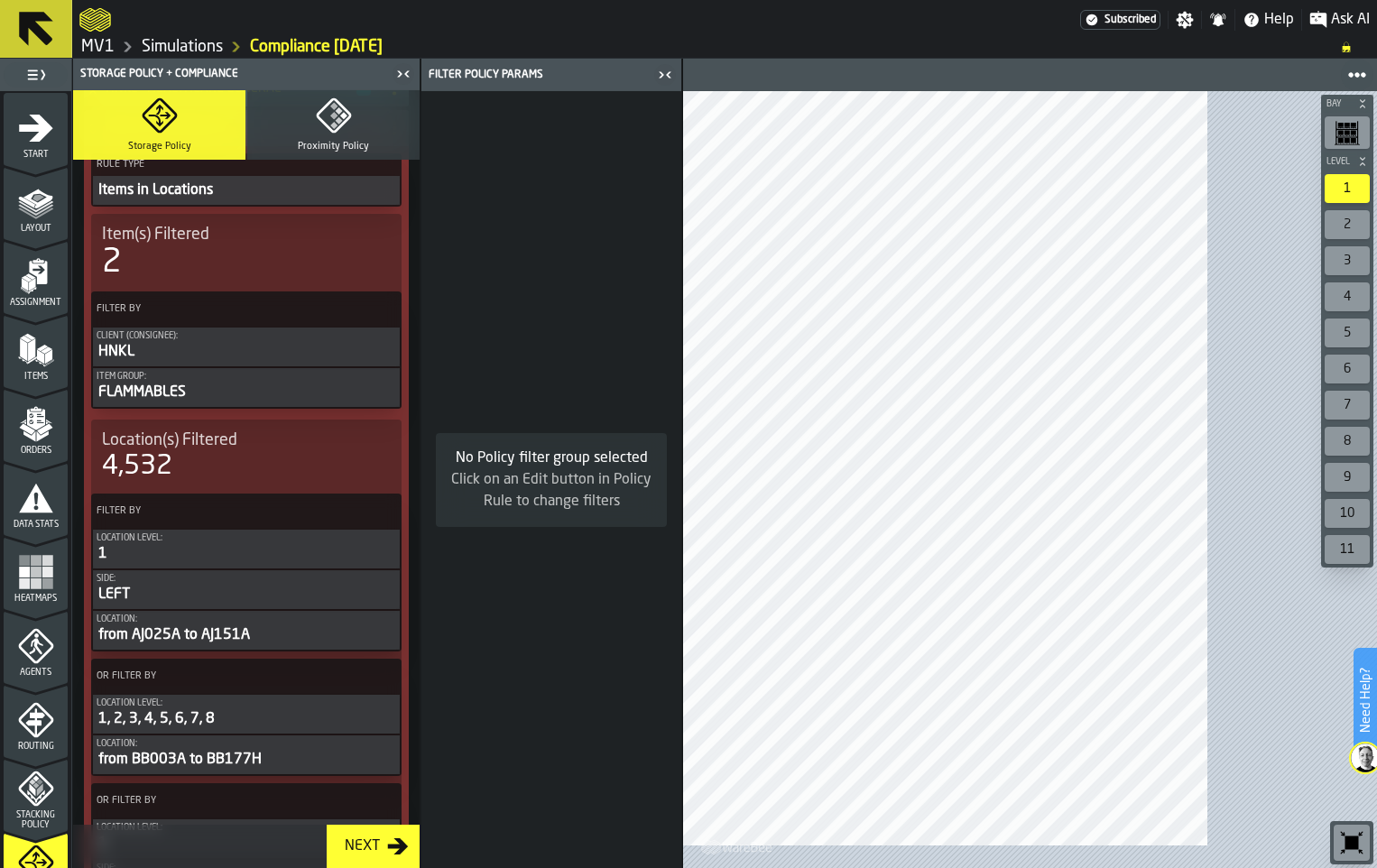
drag, startPoint x: 83, startPoint y: 434, endPoint x: 89, endPoint y: 556, distance: 122.1
click at [71, 556] on div "1 Start 1.1 Layout 1.2 Assignment 1.3 Items 1.4 Orders 1.5 Data Stats 1.6 Heatm…" at bounding box center [36, 479] width 71 height 776
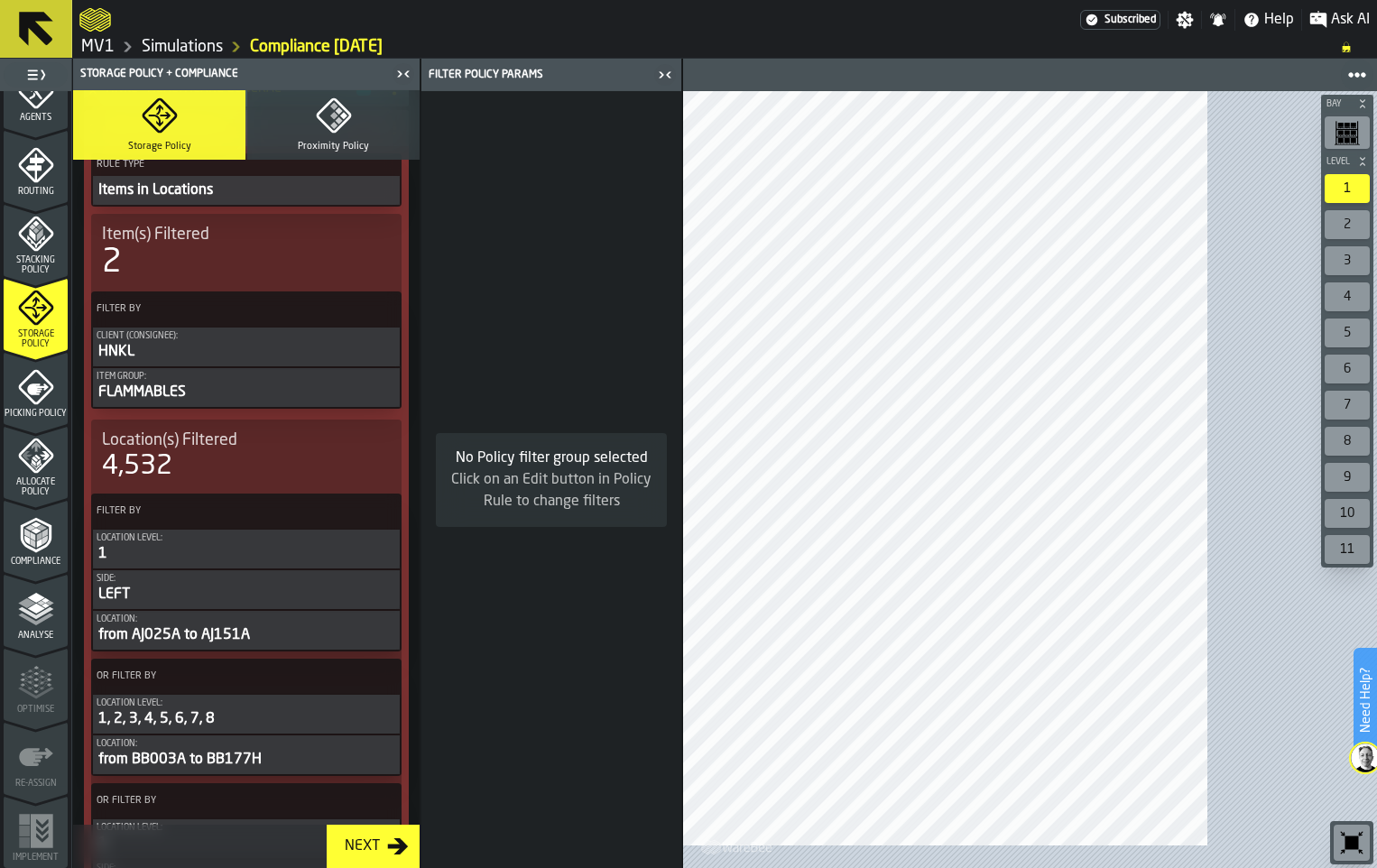
scroll to position [658, 0]
click at [51, 567] on div "Compliance" at bounding box center [36, 542] width 64 height 50
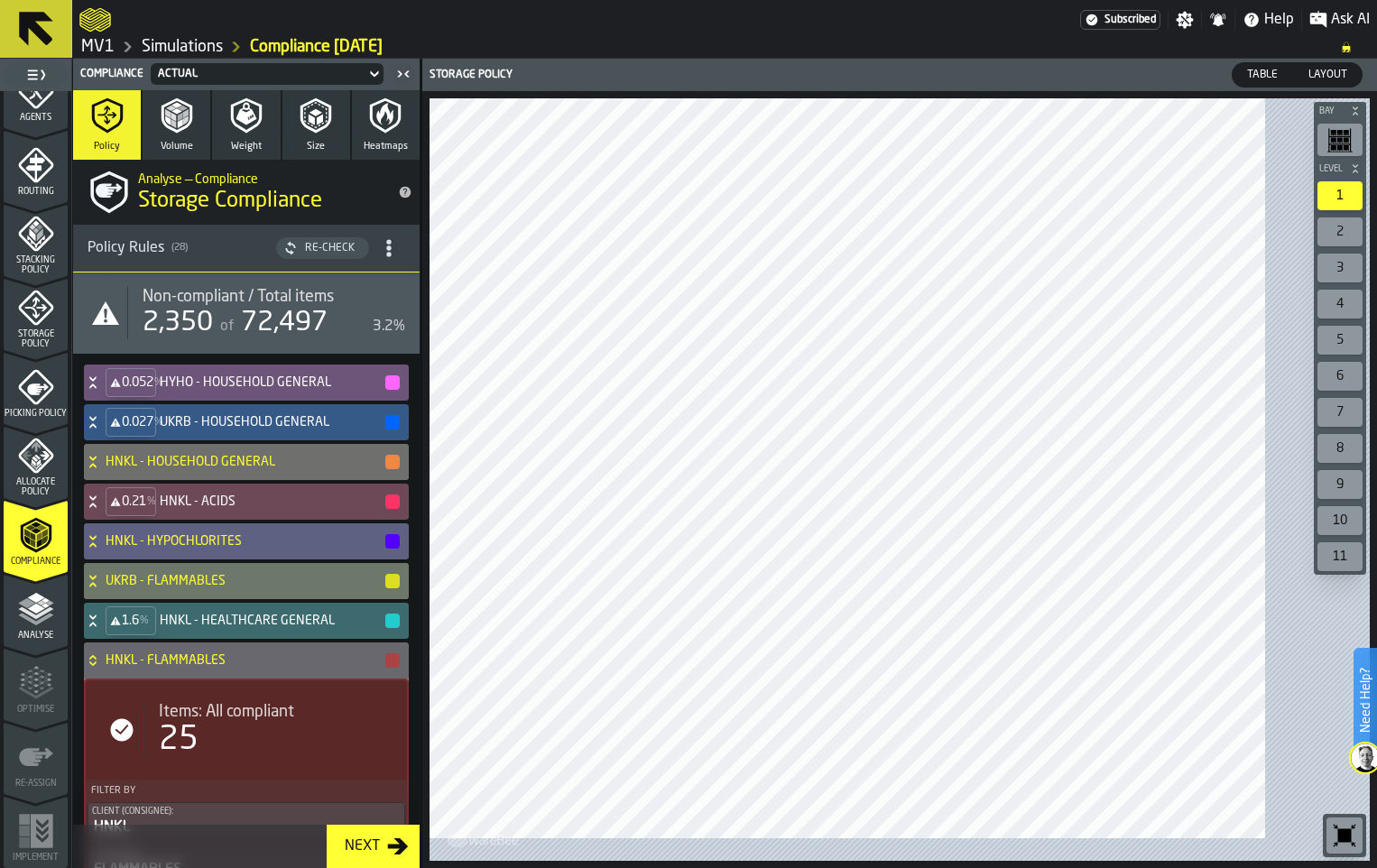
click at [370, 429] on h4 "UKRB - HOUSEHOLD GENERAL" at bounding box center [271, 422] width 224 height 14
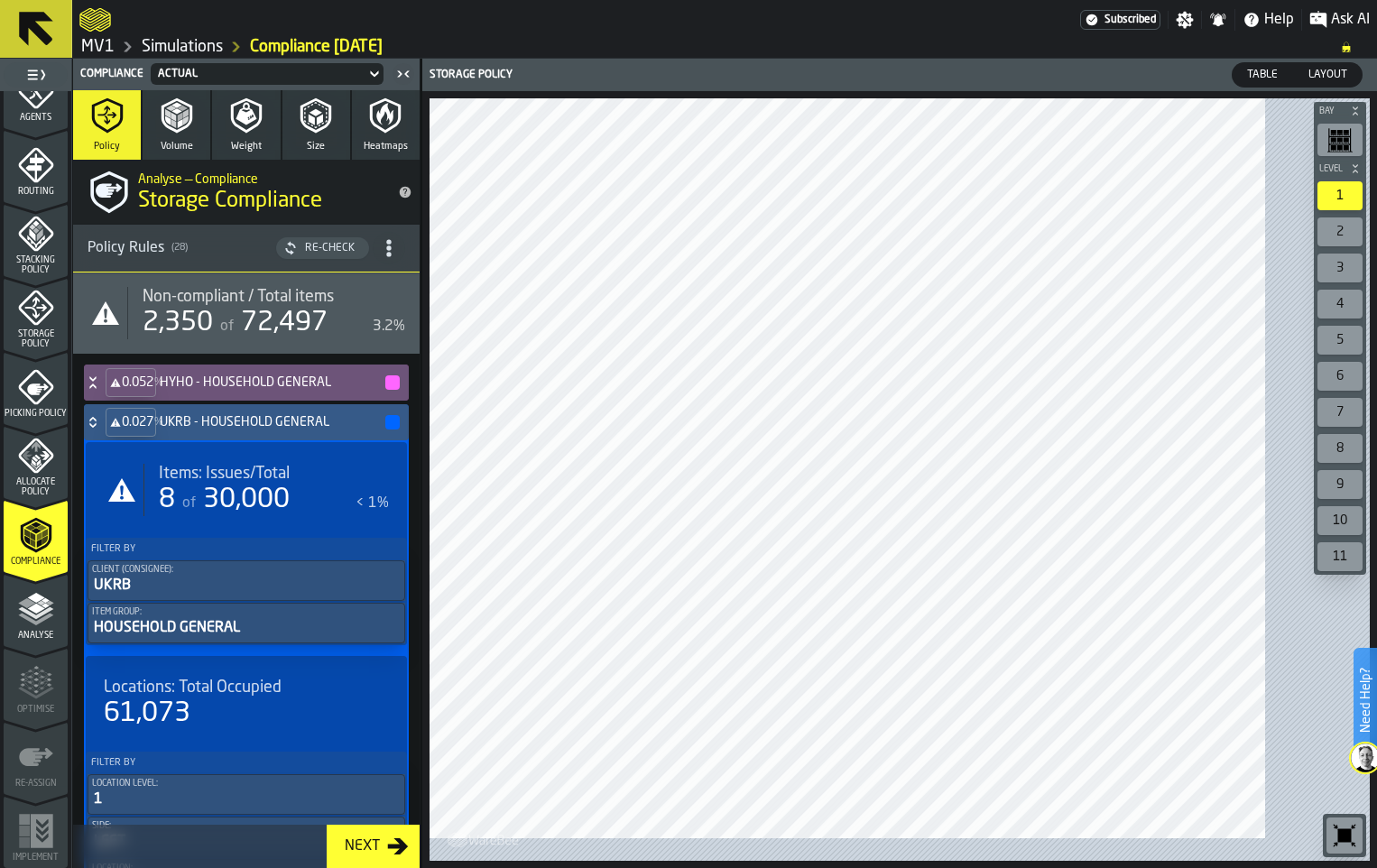
click at [373, 530] on div "Items: Issues/Total 8 of 30,000 < 1%" at bounding box center [246, 489] width 314 height 81
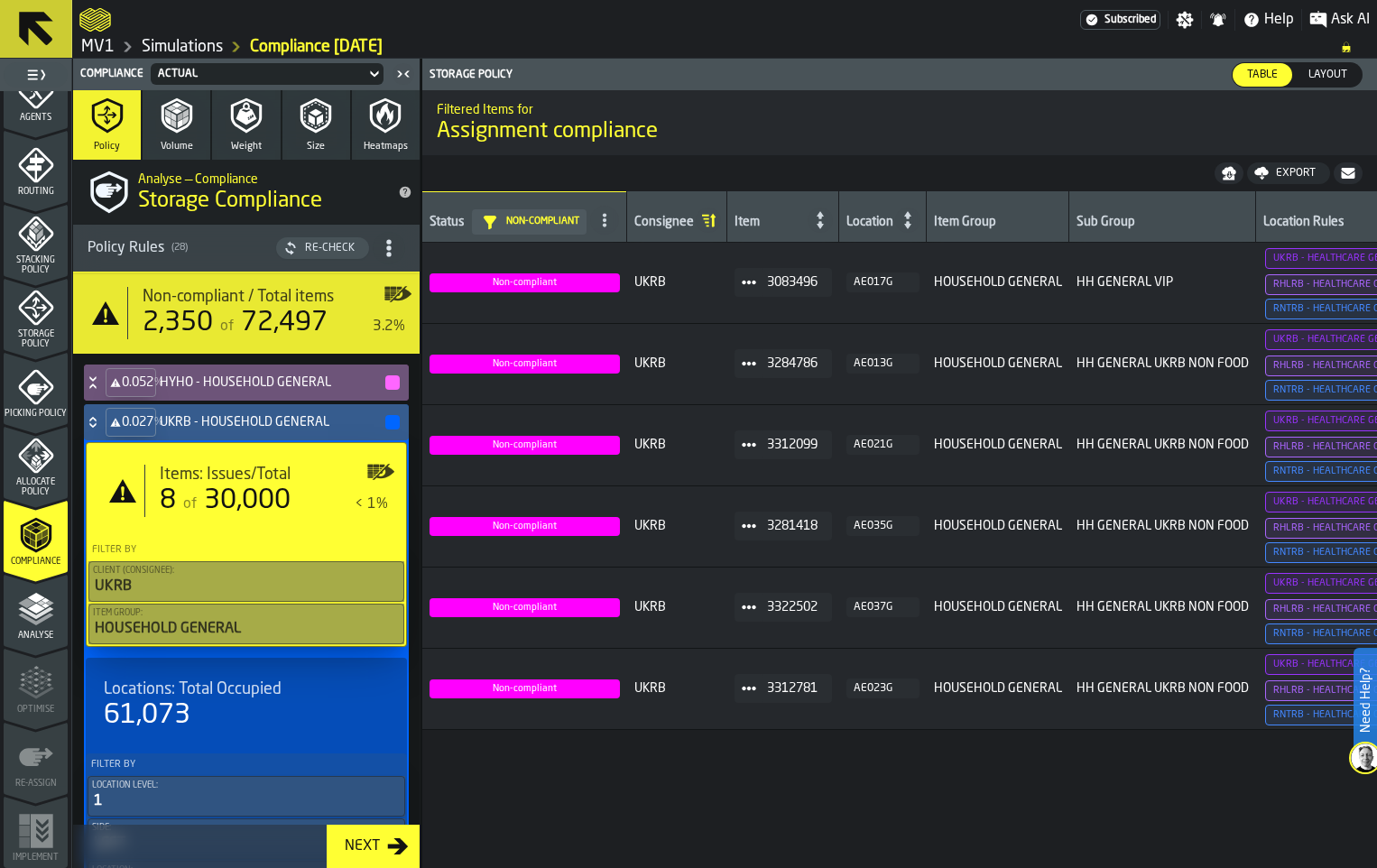
click at [1271, 180] on div "Export" at bounding box center [1296, 173] width 54 height 13
click at [1270, 181] on span "Download (csv)" at bounding box center [1281, 172] width 84 height 14
click at [102, 429] on icon at bounding box center [93, 422] width 18 height 14
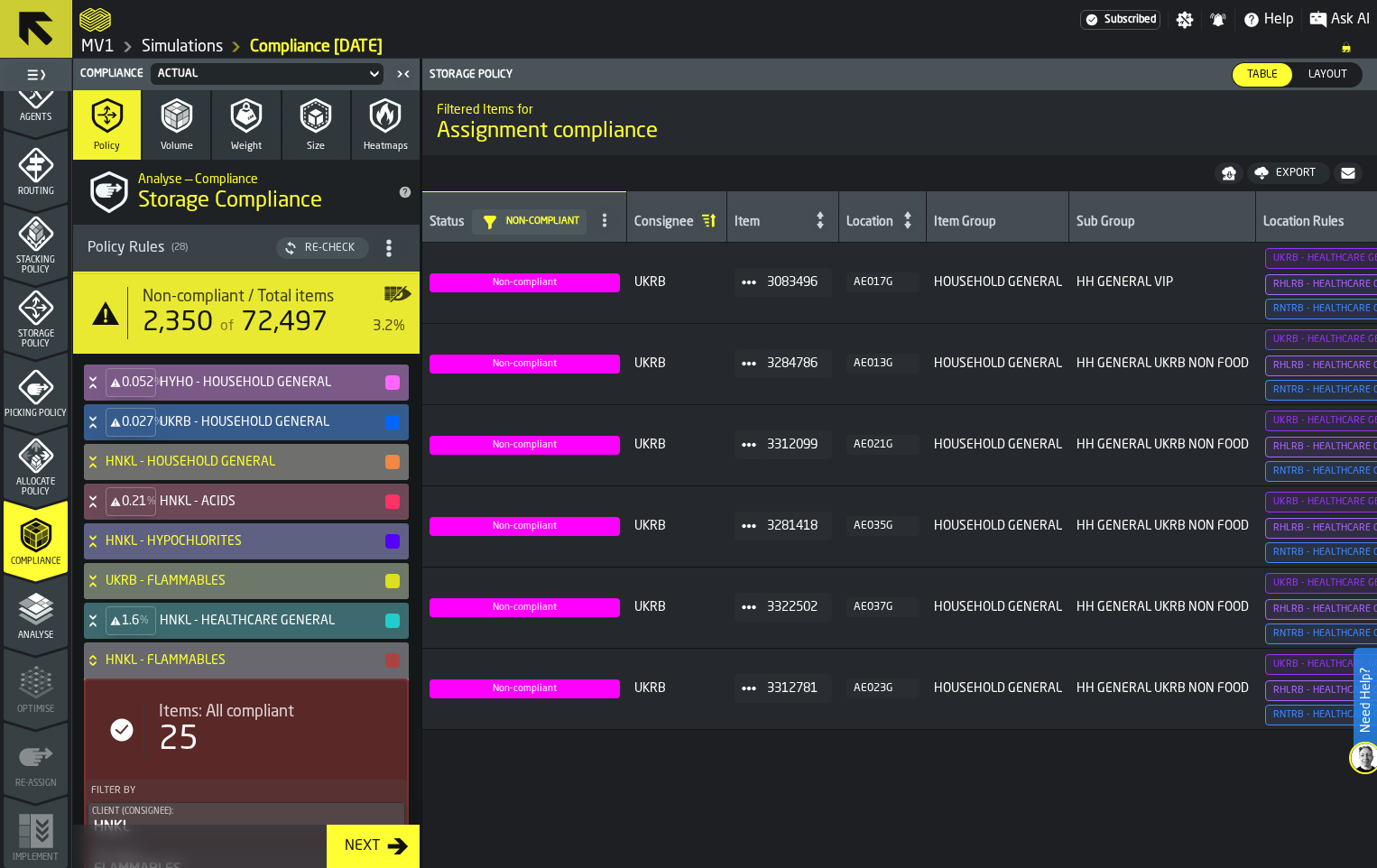
click at [102, 390] on icon at bounding box center [93, 382] width 18 height 14
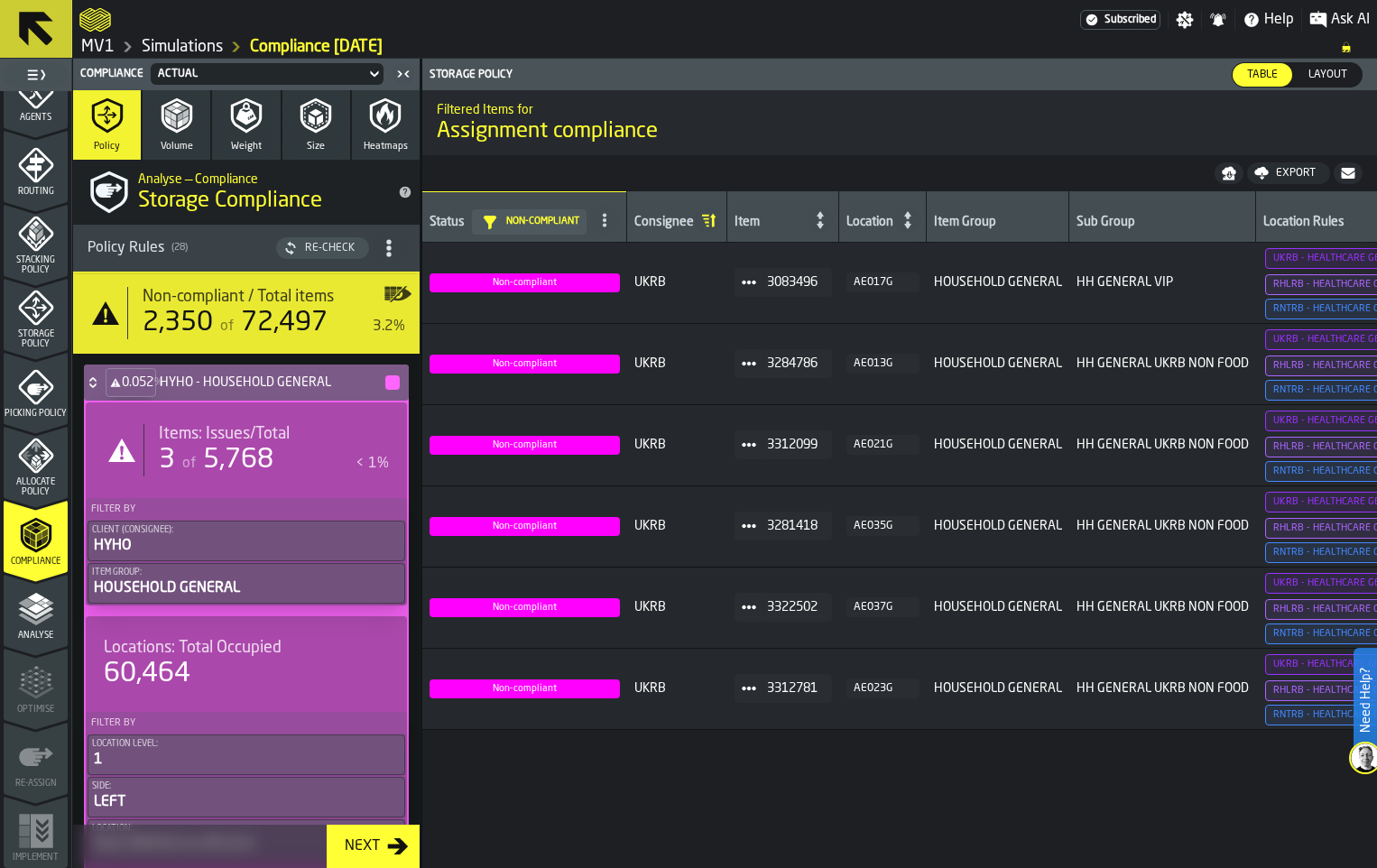
click at [273, 473] on span "5,768" at bounding box center [238, 459] width 70 height 27
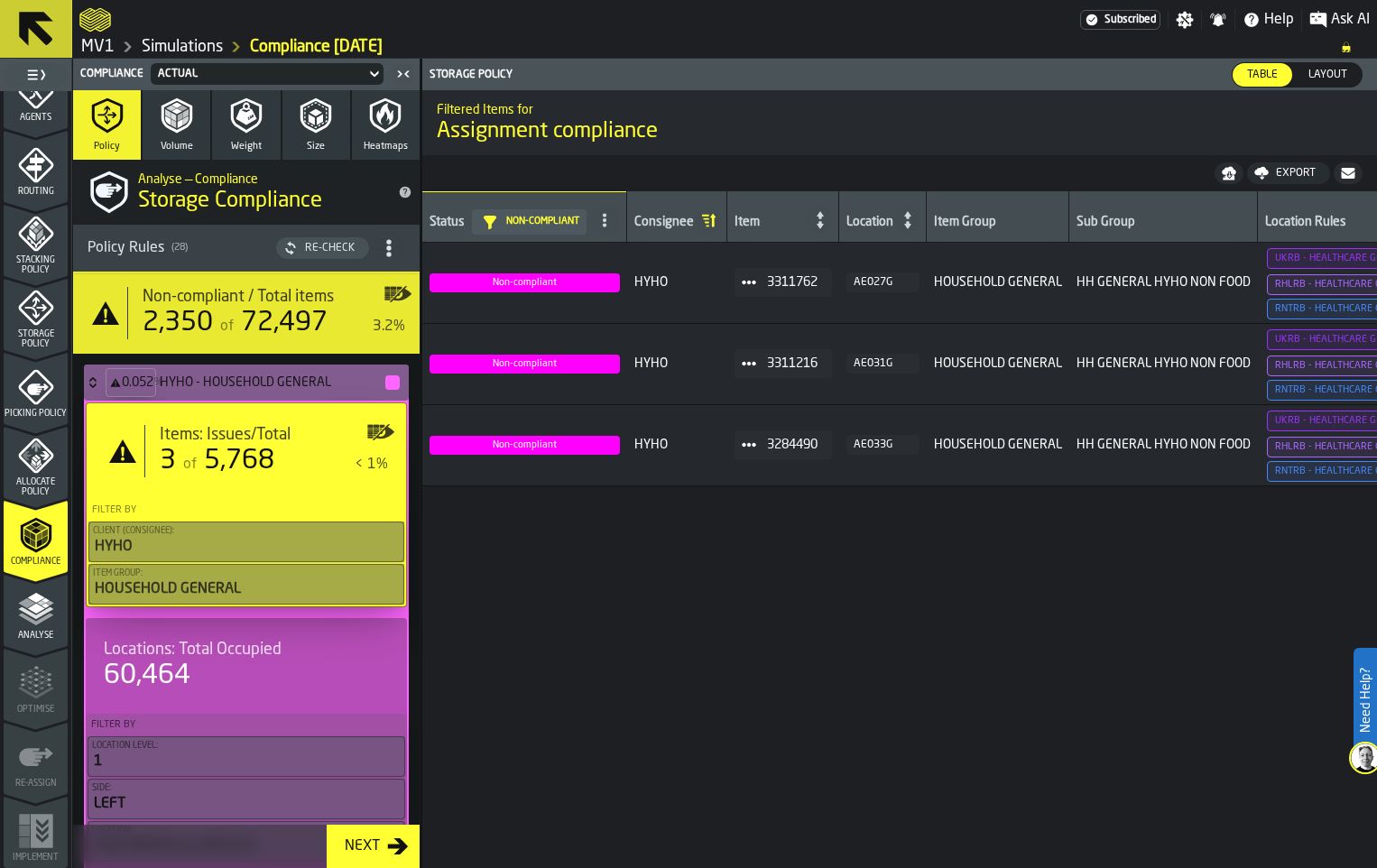
click at [1268, 180] on div "Export" at bounding box center [1296, 173] width 54 height 13
click at [1254, 181] on span "Download (csv)" at bounding box center [1281, 172] width 84 height 14
click at [102, 390] on icon at bounding box center [93, 382] width 18 height 14
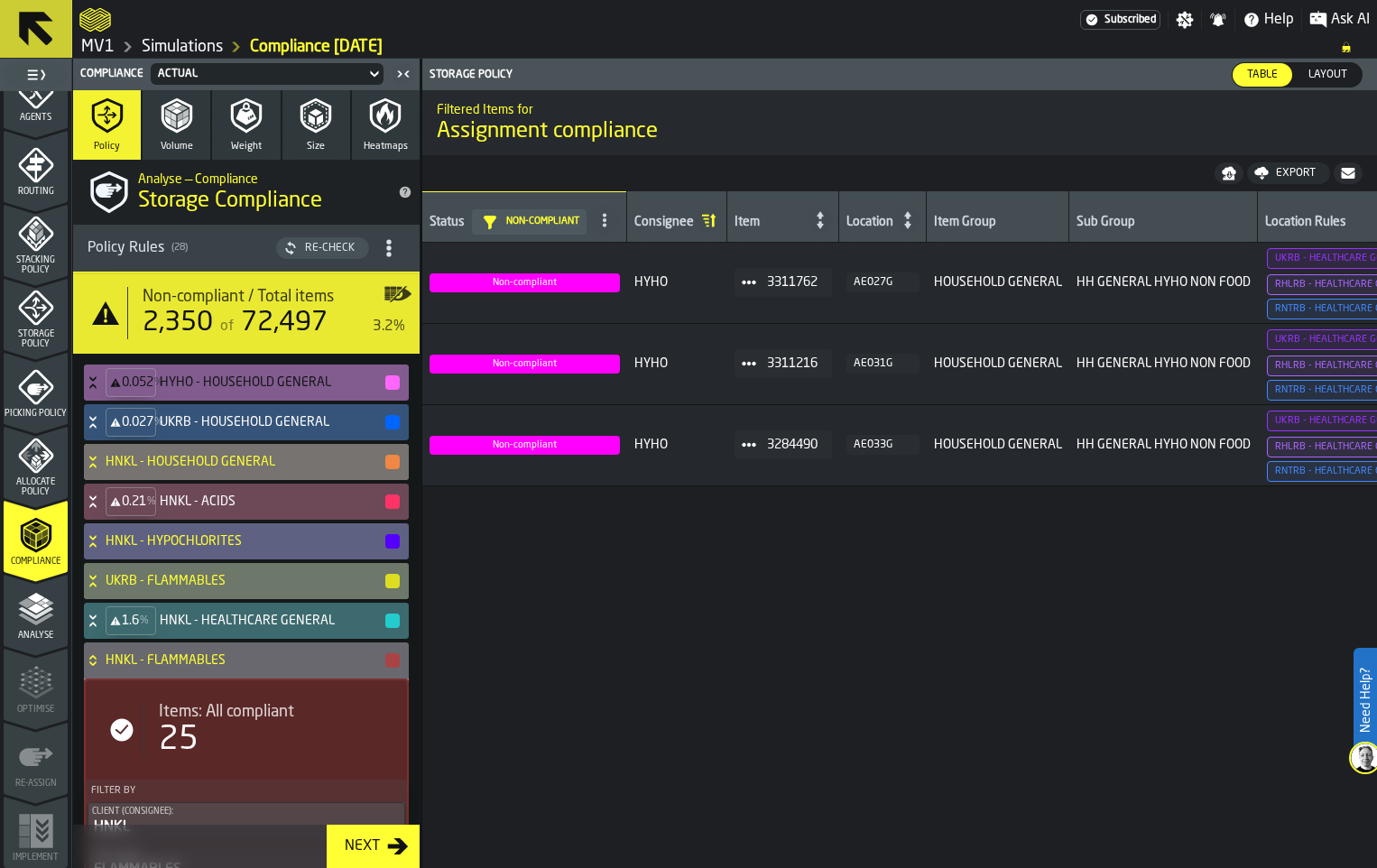
click at [95, 460] on icon at bounding box center [92, 457] width 7 height 5
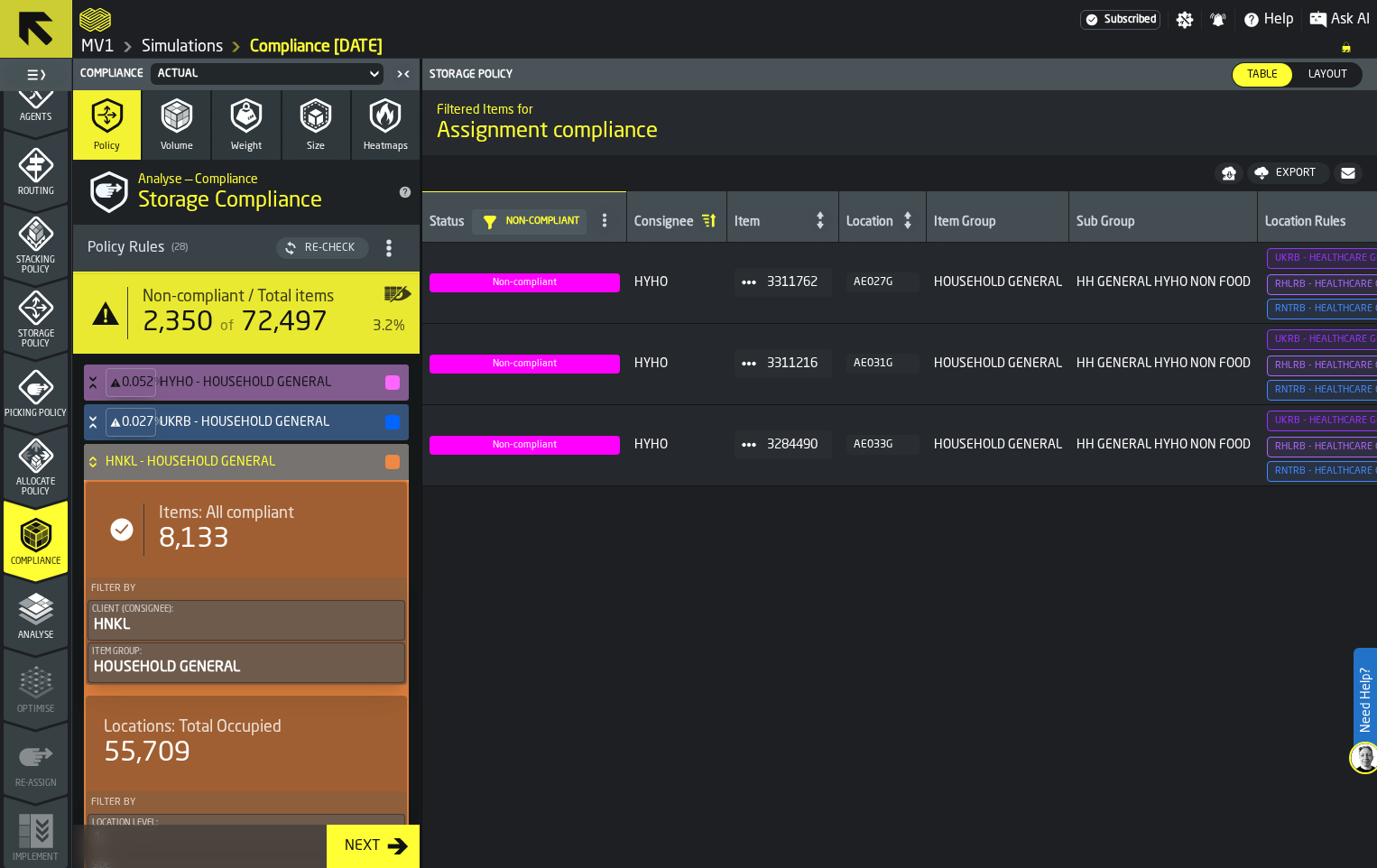
click at [95, 461] on icon at bounding box center [92, 458] width 7 height 5
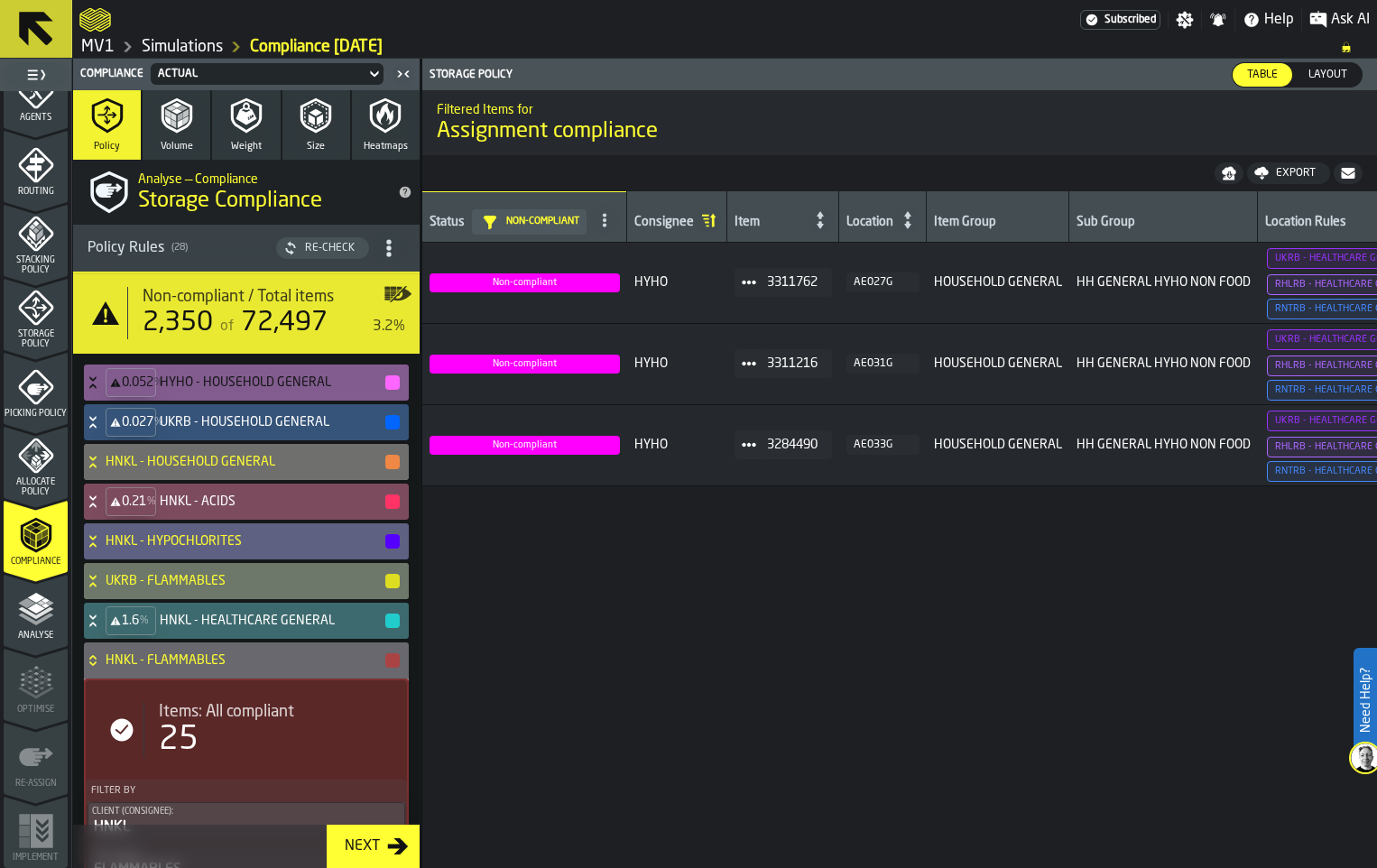
click at [102, 509] on icon at bounding box center [93, 500] width 18 height 14
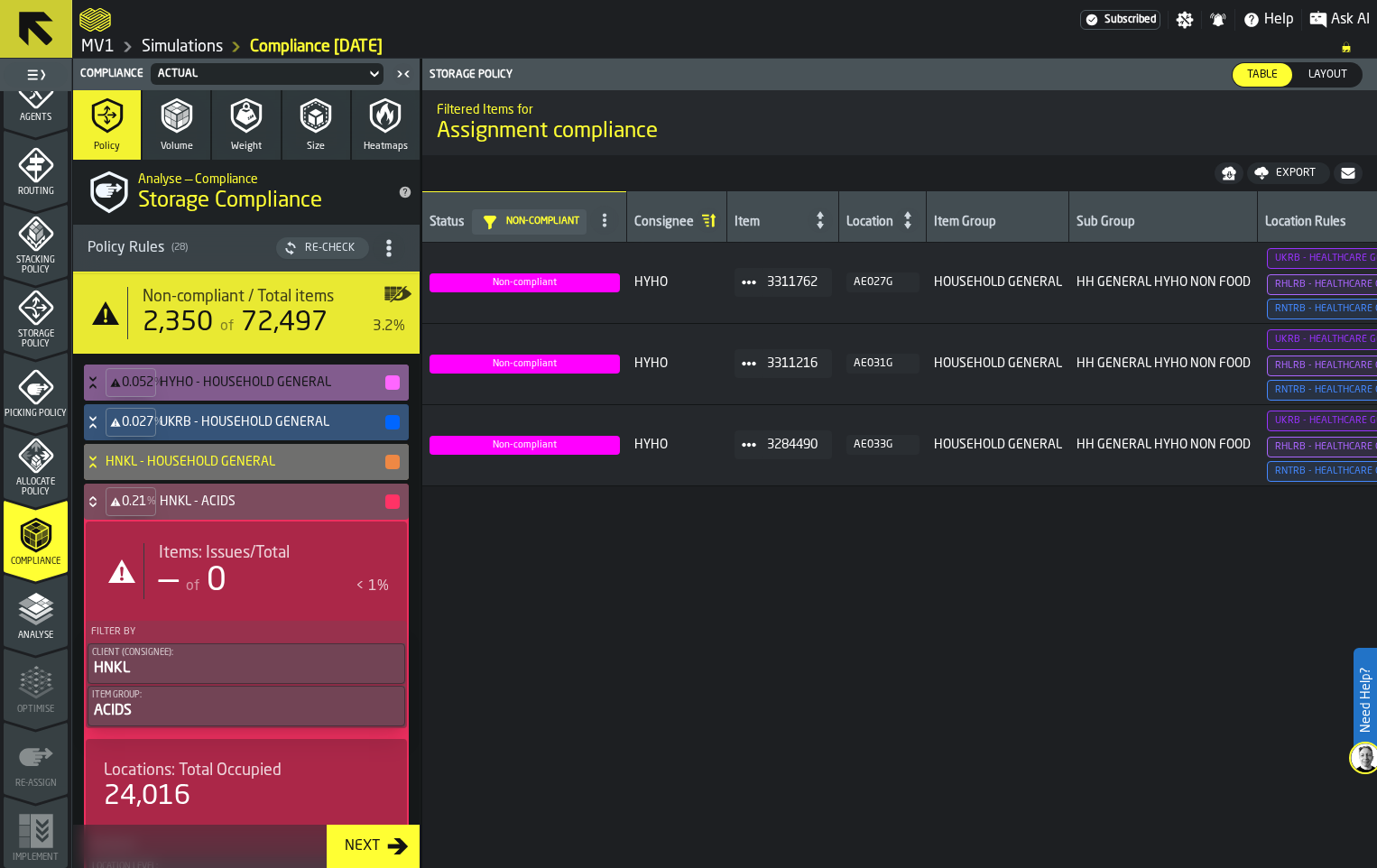
click at [102, 509] on icon at bounding box center [93, 500] width 18 height 14
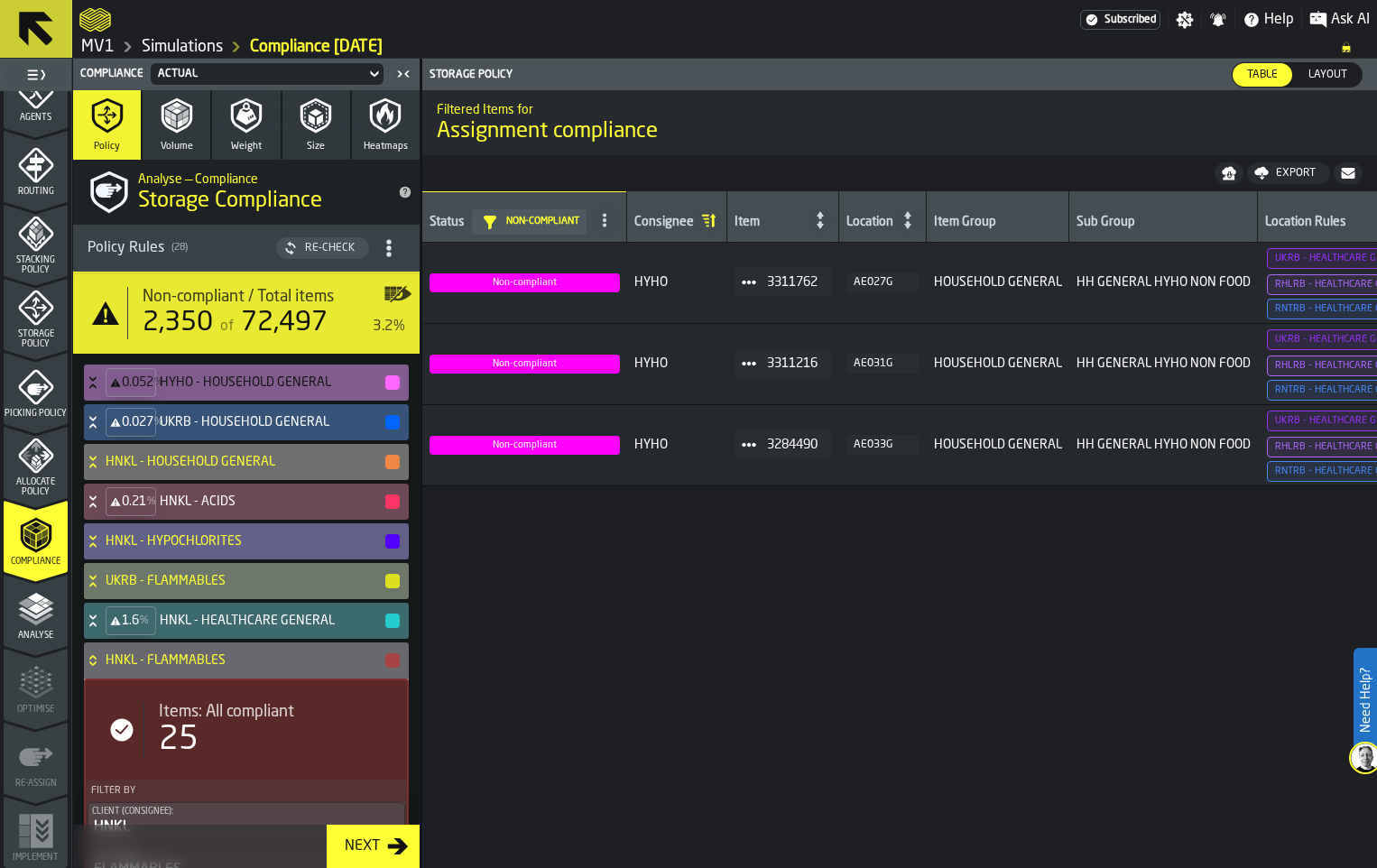
click at [102, 548] on icon at bounding box center [93, 541] width 18 height 14
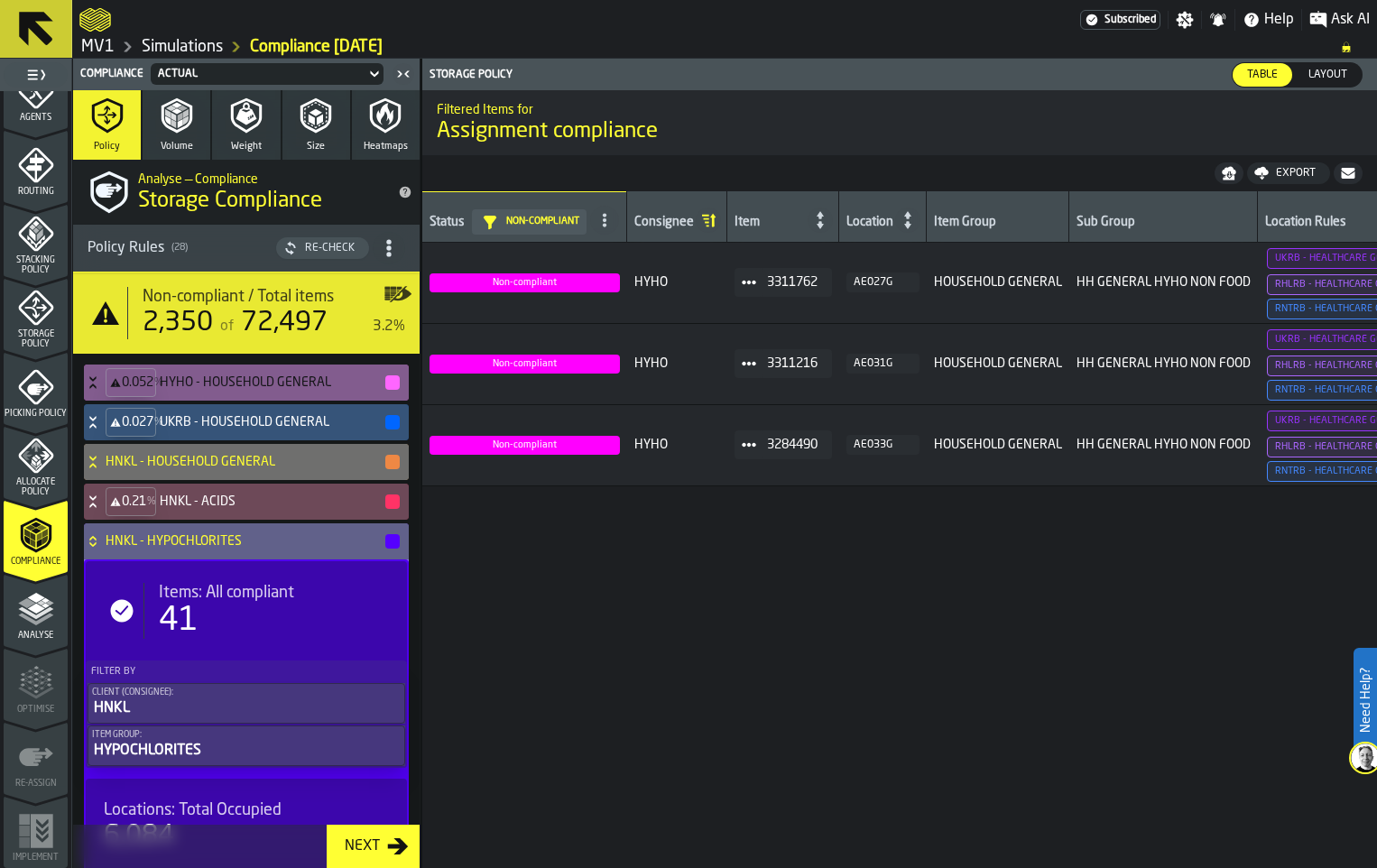
click at [102, 548] on icon at bounding box center [93, 541] width 18 height 14
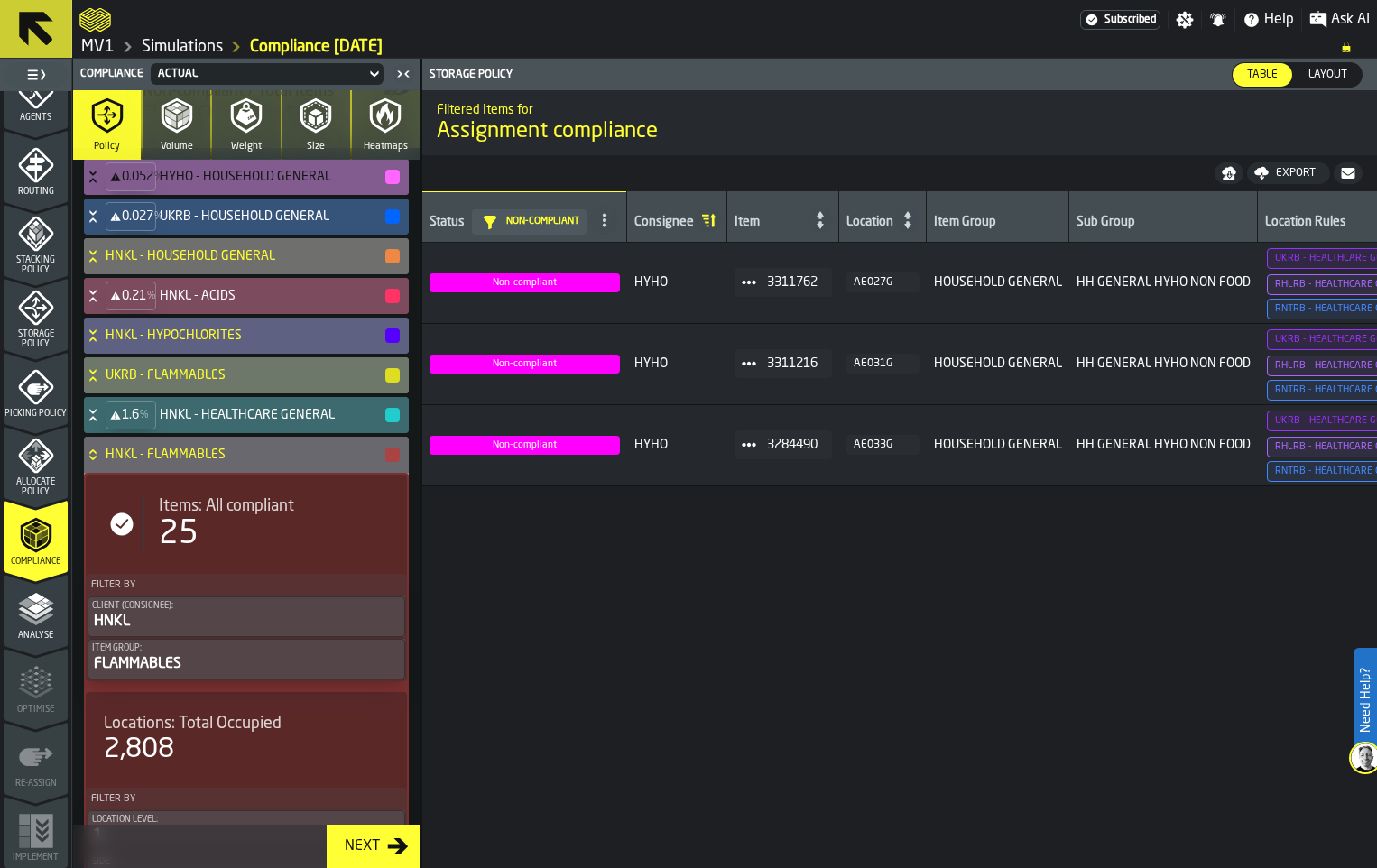
scroll to position [270, 0]
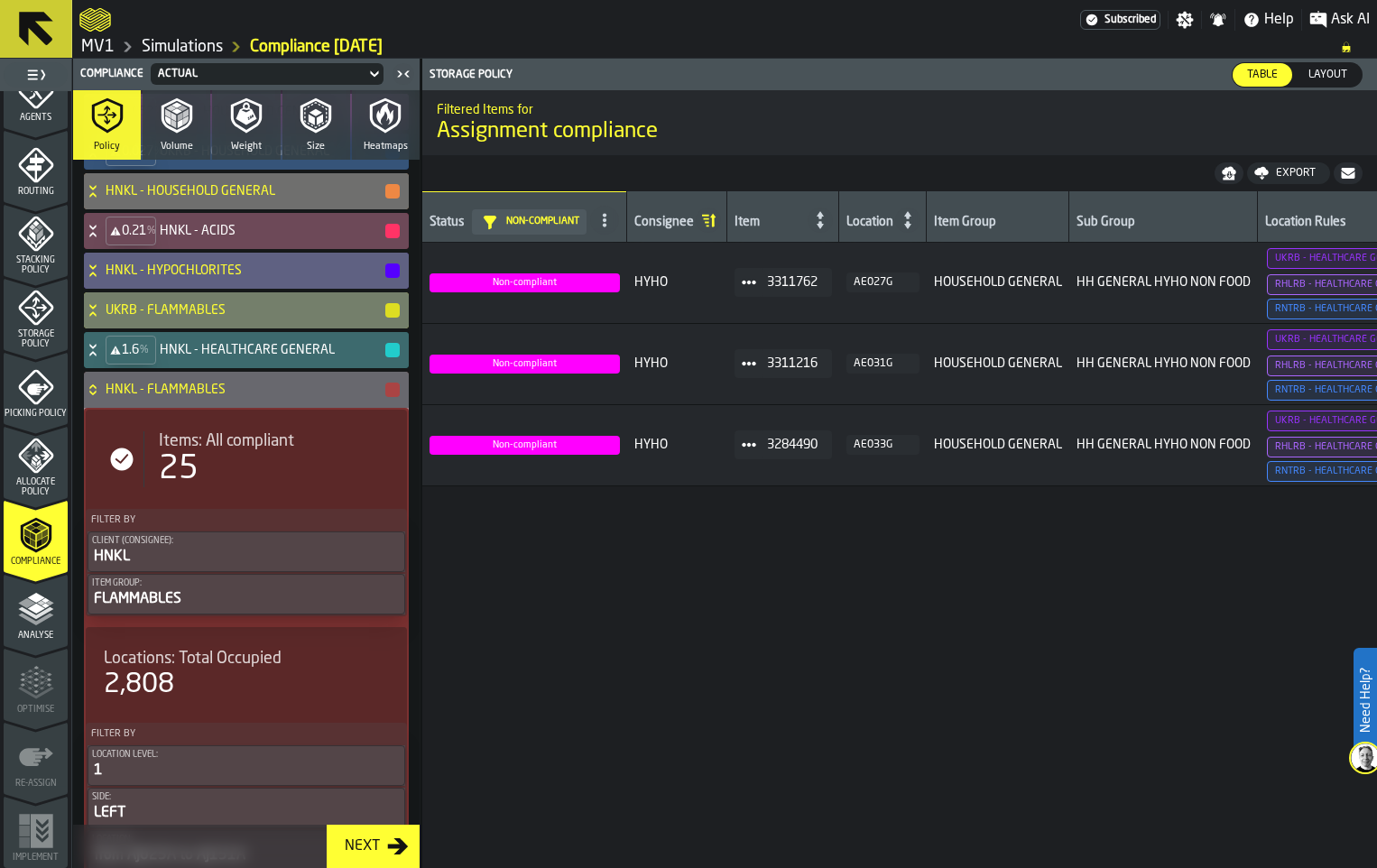
click at [102, 317] on icon at bounding box center [93, 310] width 18 height 14
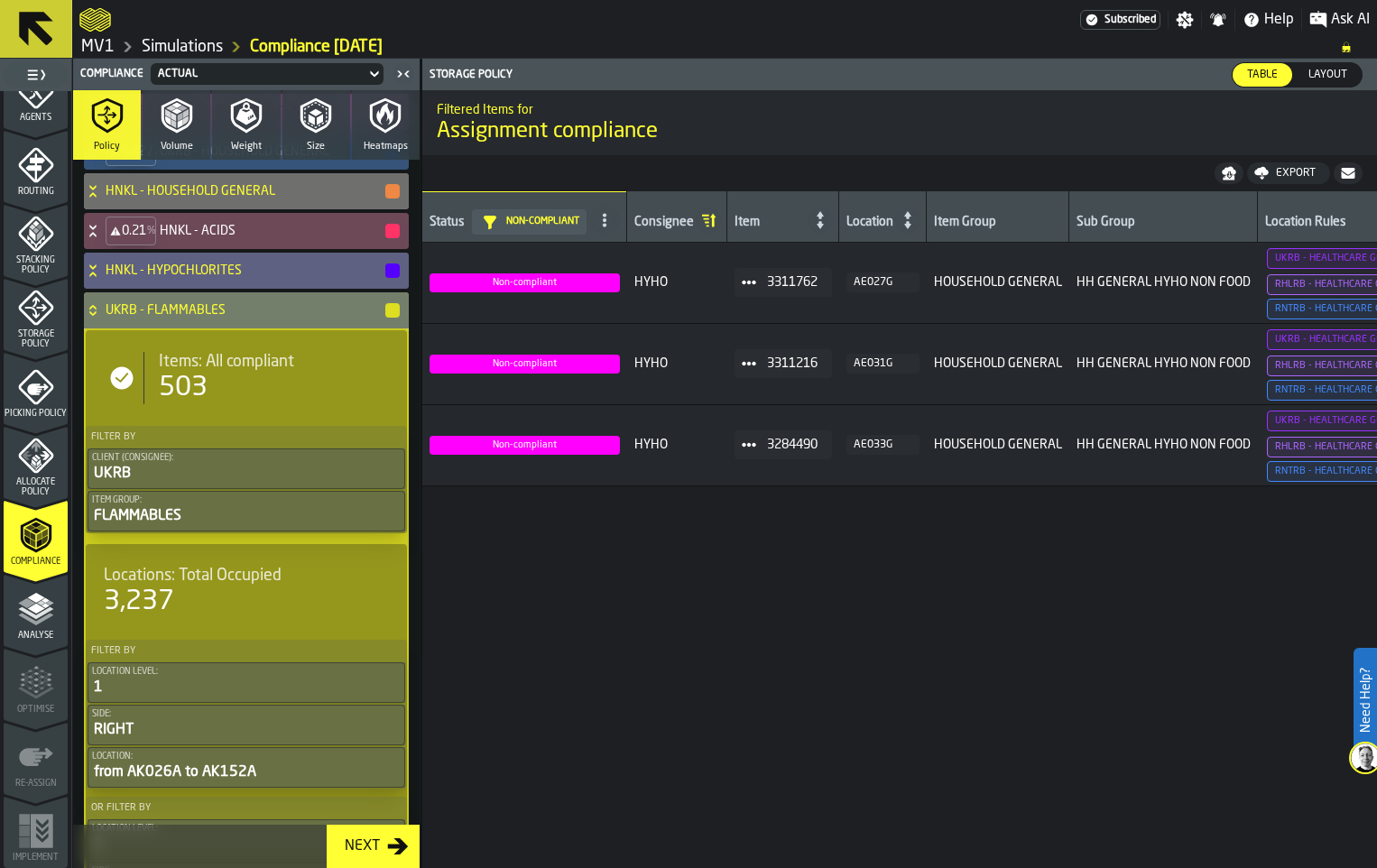
click at [102, 317] on icon at bounding box center [93, 310] width 18 height 14
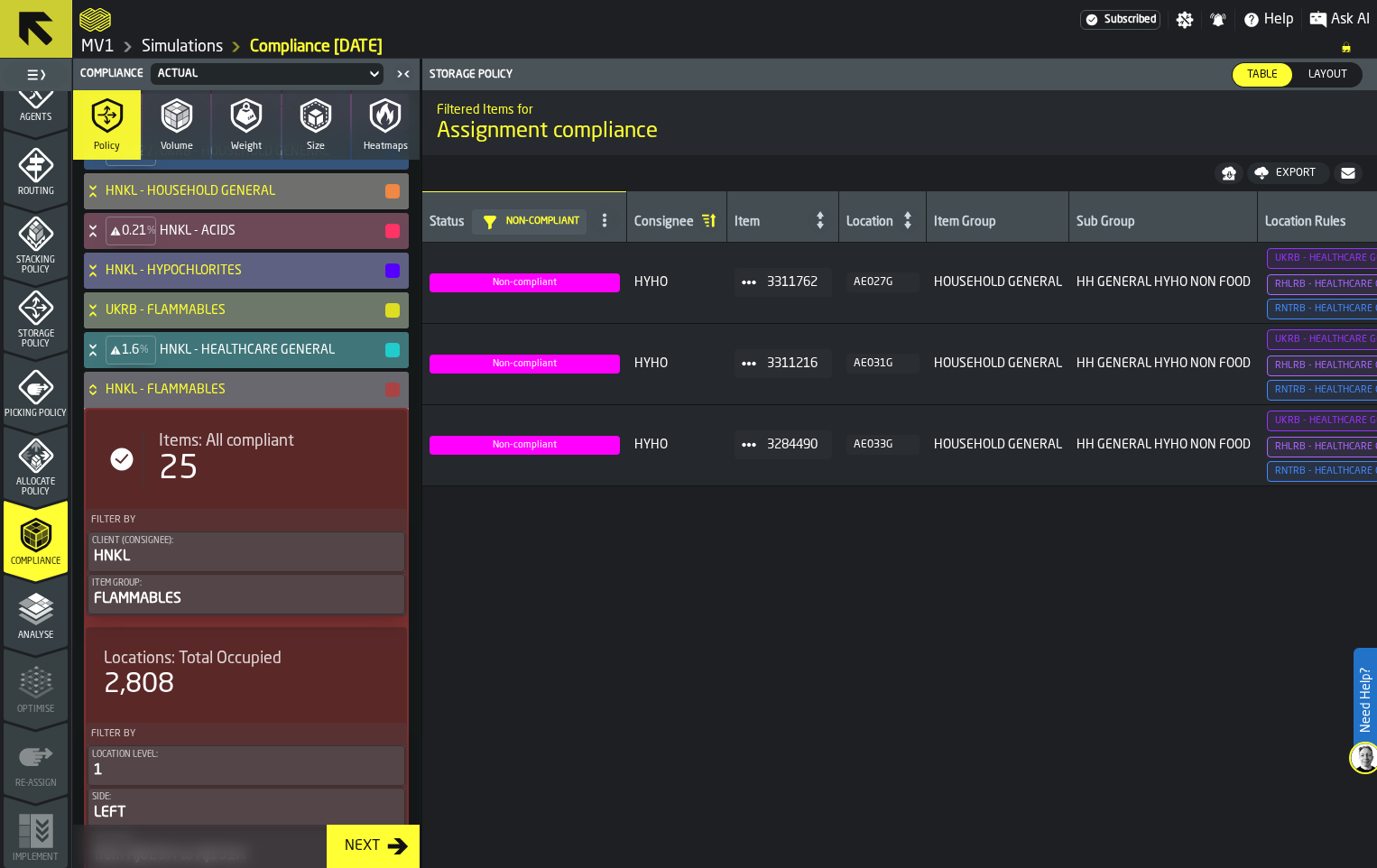
click at [102, 357] on icon at bounding box center [93, 349] width 18 height 14
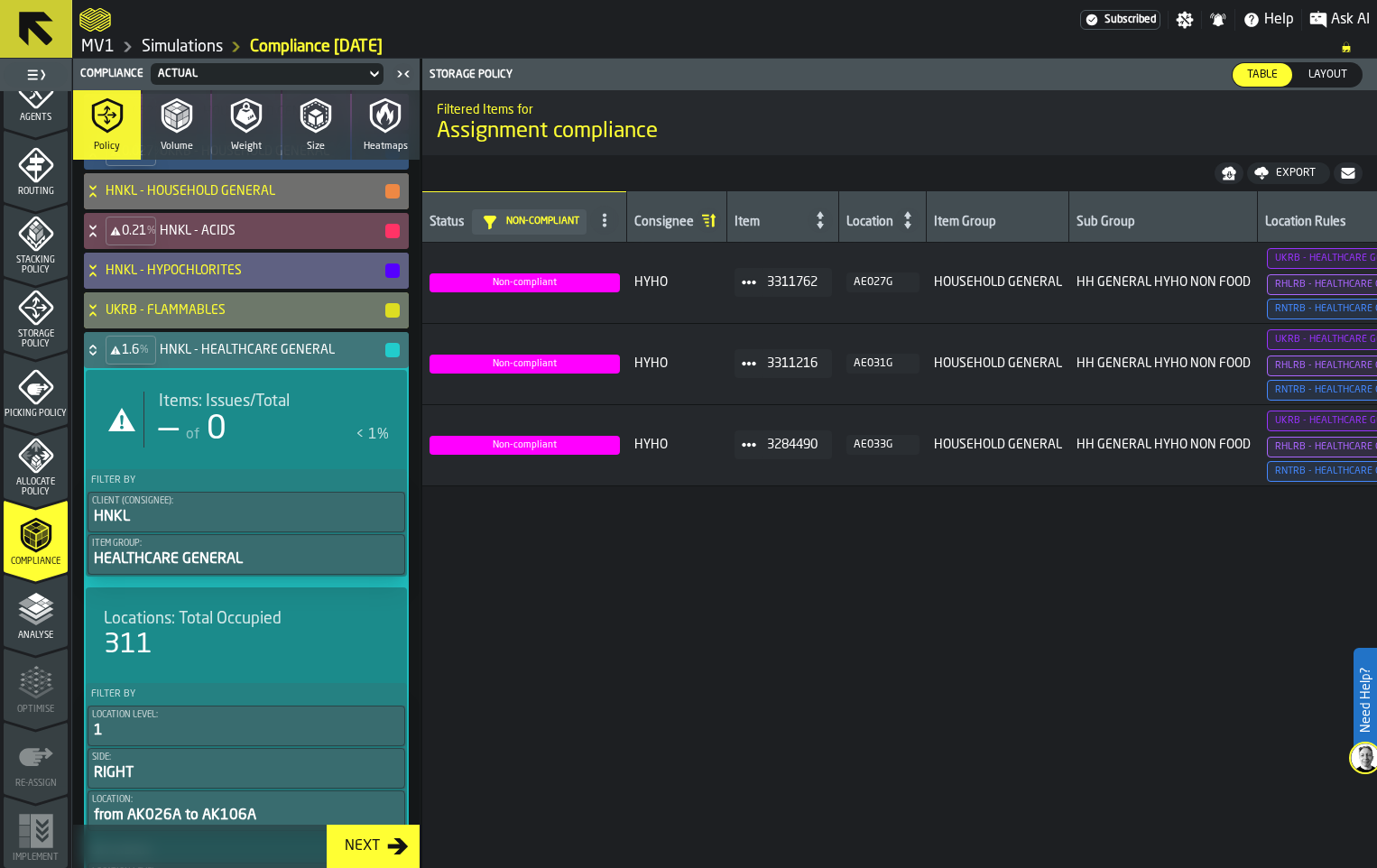
click at [102, 357] on icon at bounding box center [93, 349] width 18 height 14
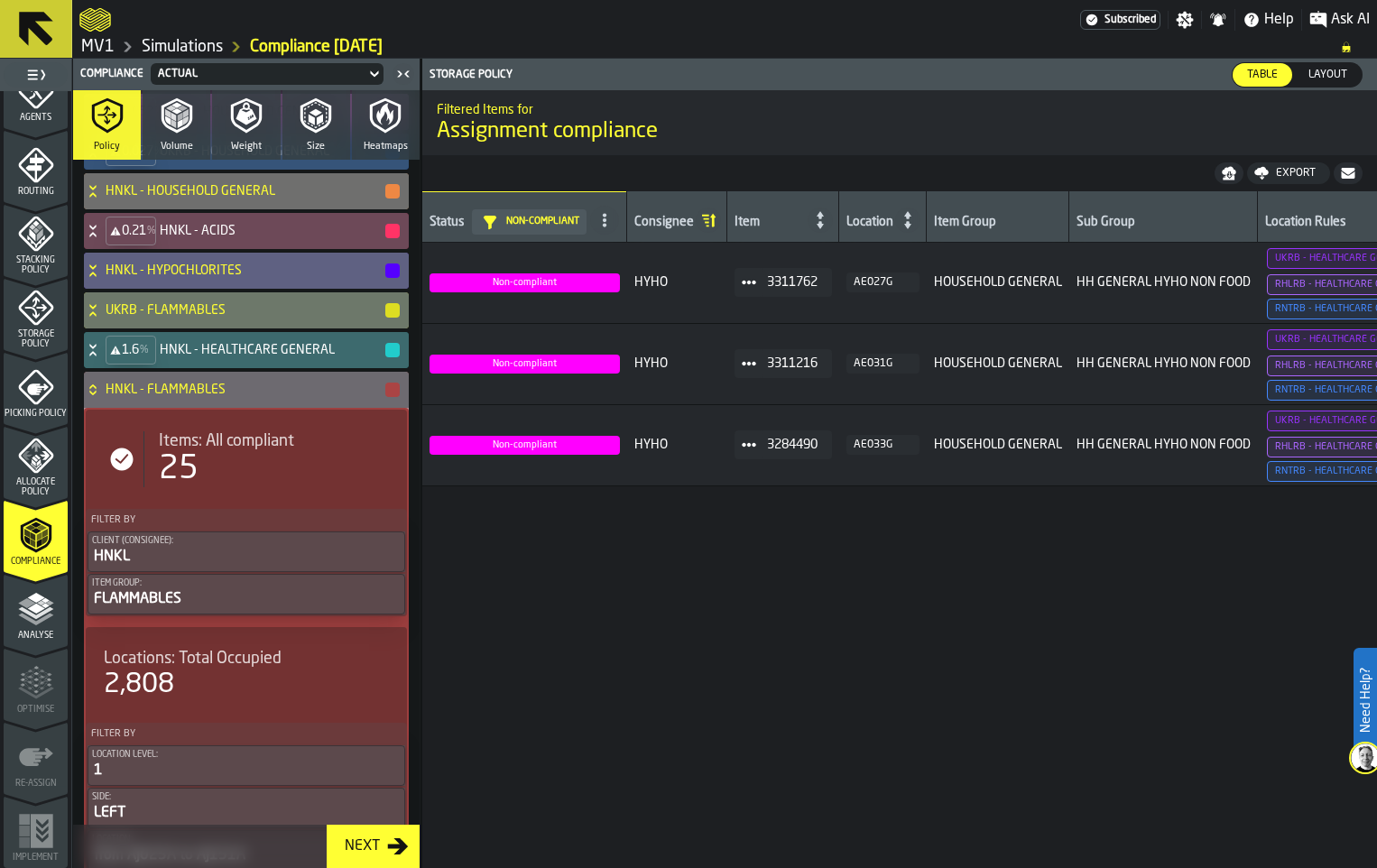
click at [102, 397] on icon at bounding box center [93, 389] width 18 height 14
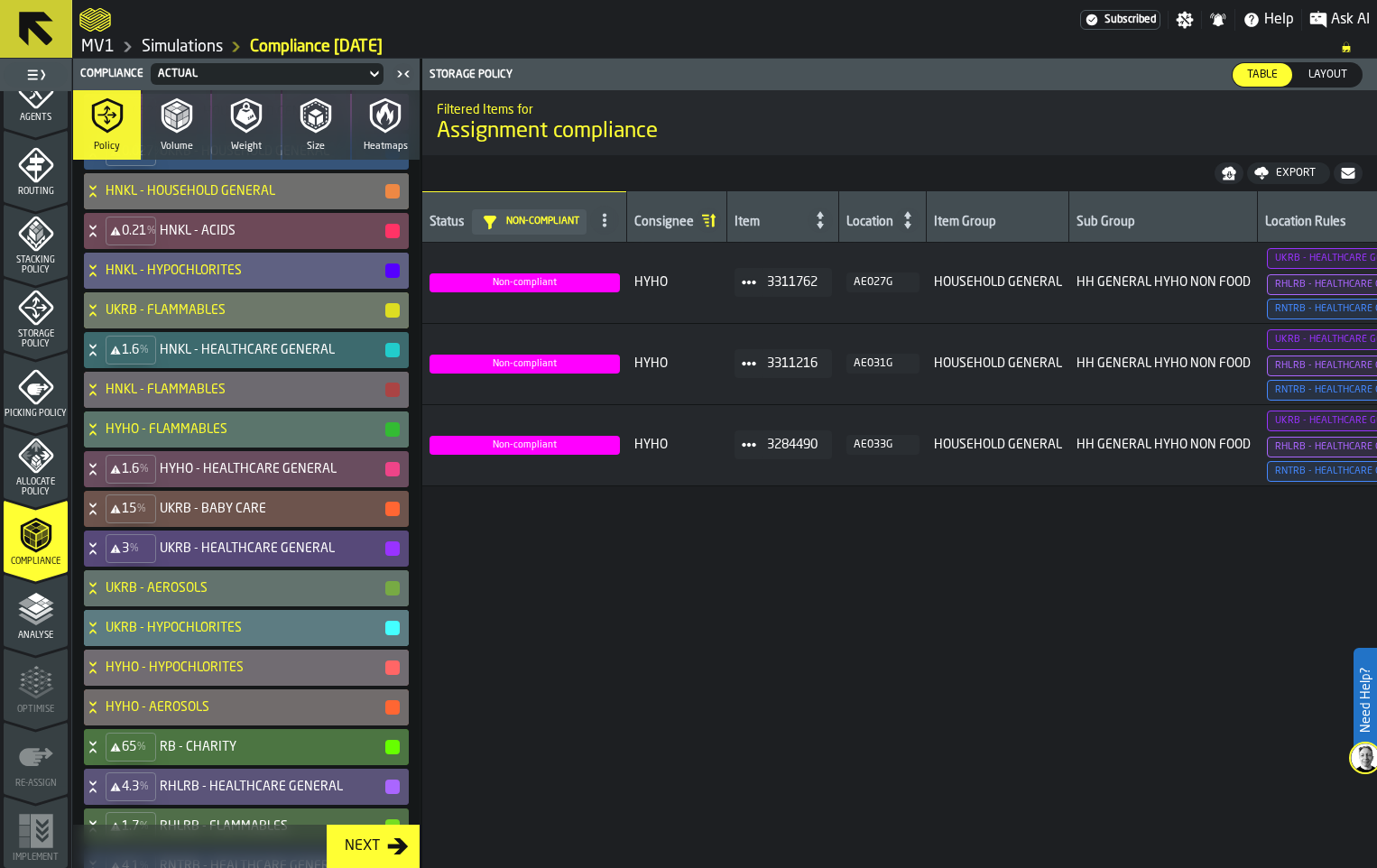
click at [102, 397] on icon at bounding box center [93, 389] width 18 height 14
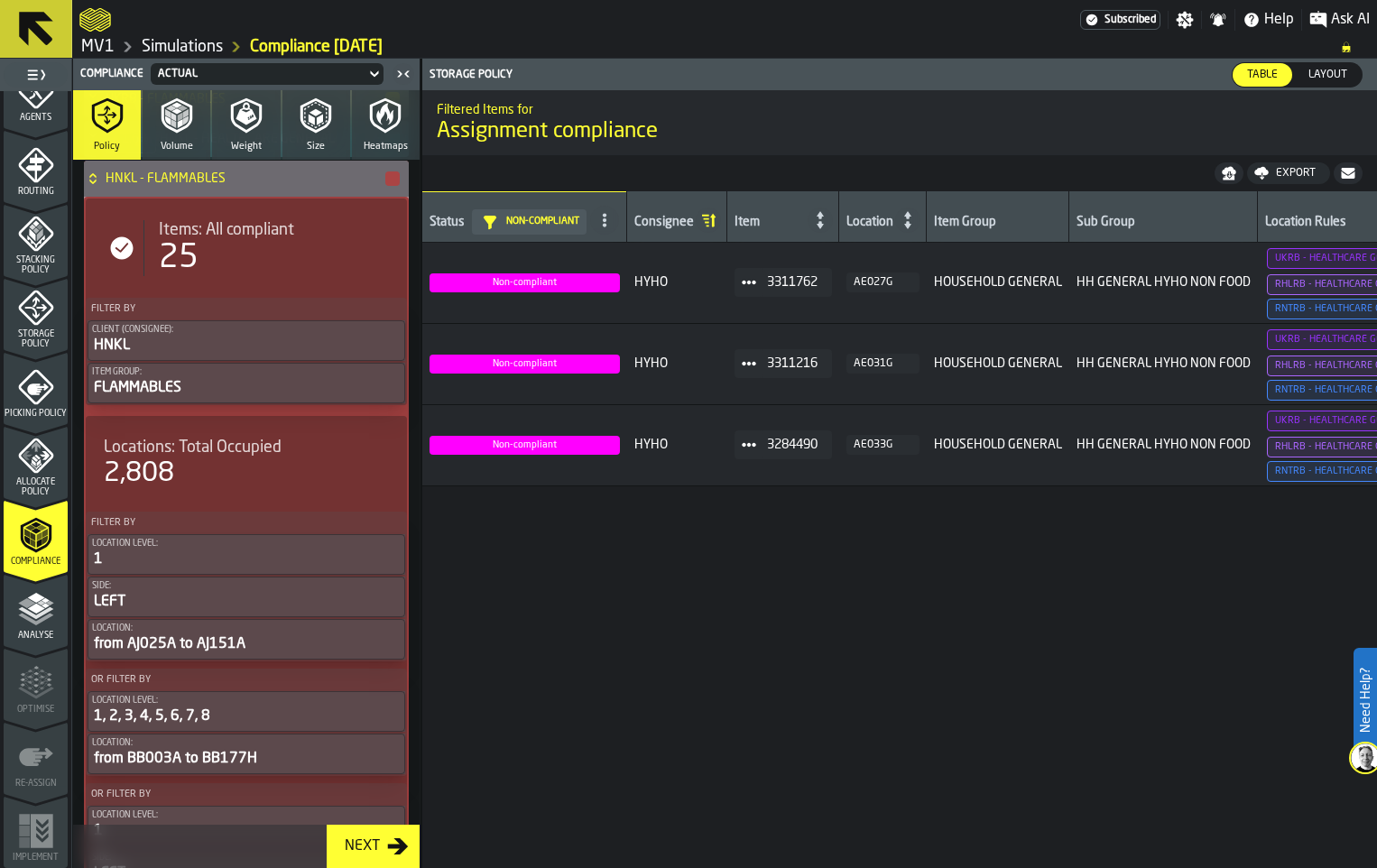
scroll to position [451, 0]
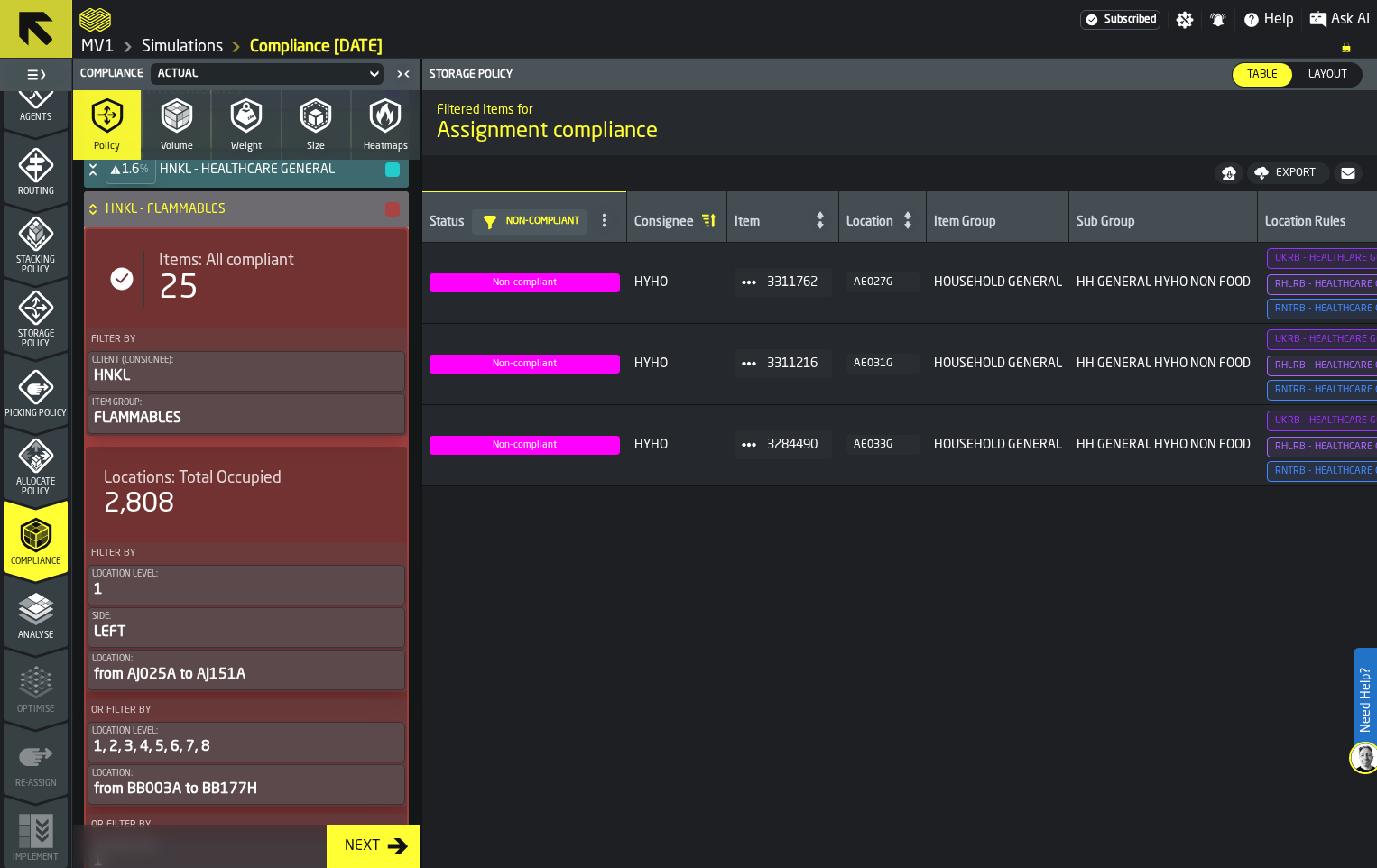
click at [102, 216] on icon at bounding box center [93, 209] width 18 height 14
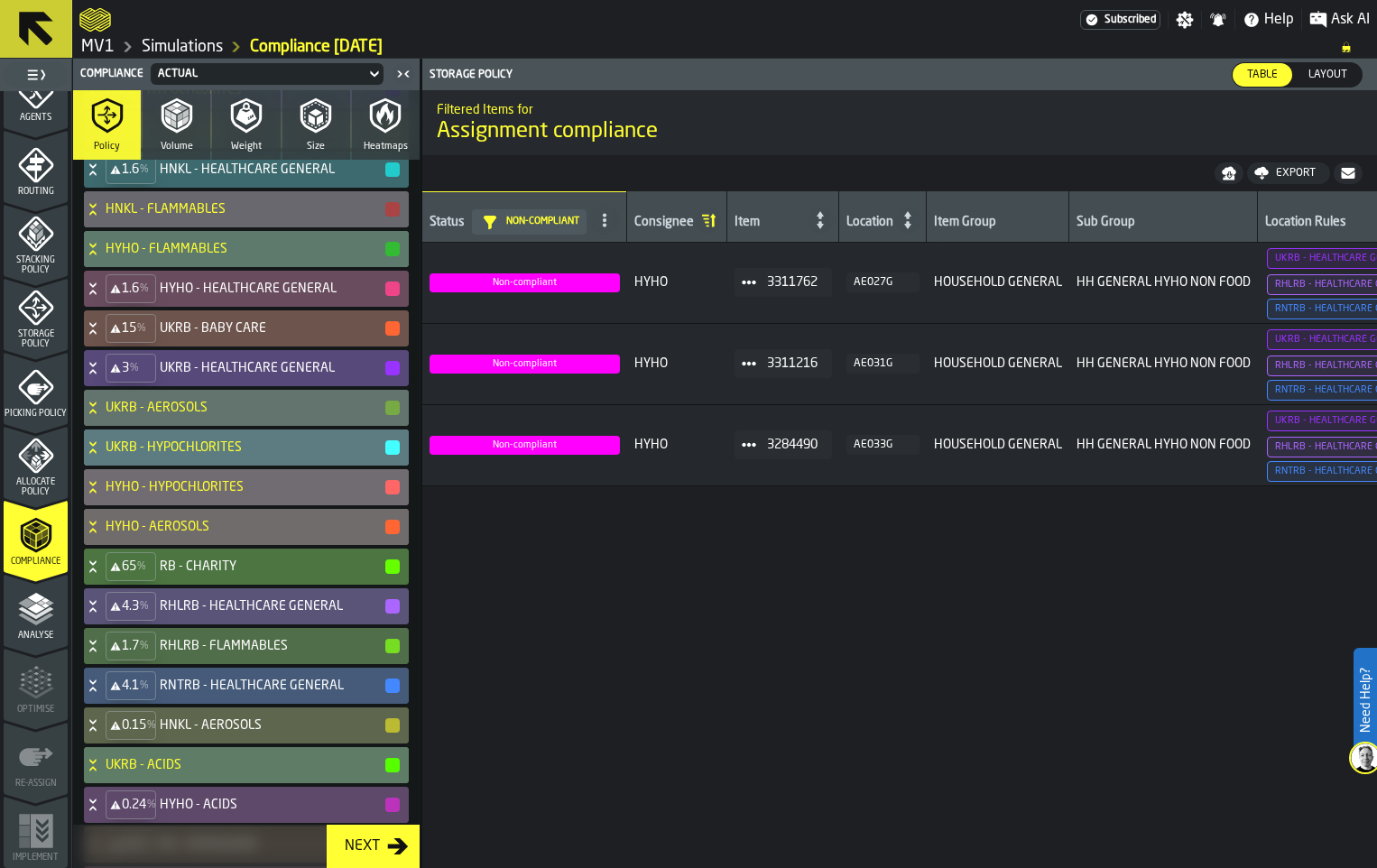
click at [102, 256] on icon at bounding box center [93, 248] width 18 height 14
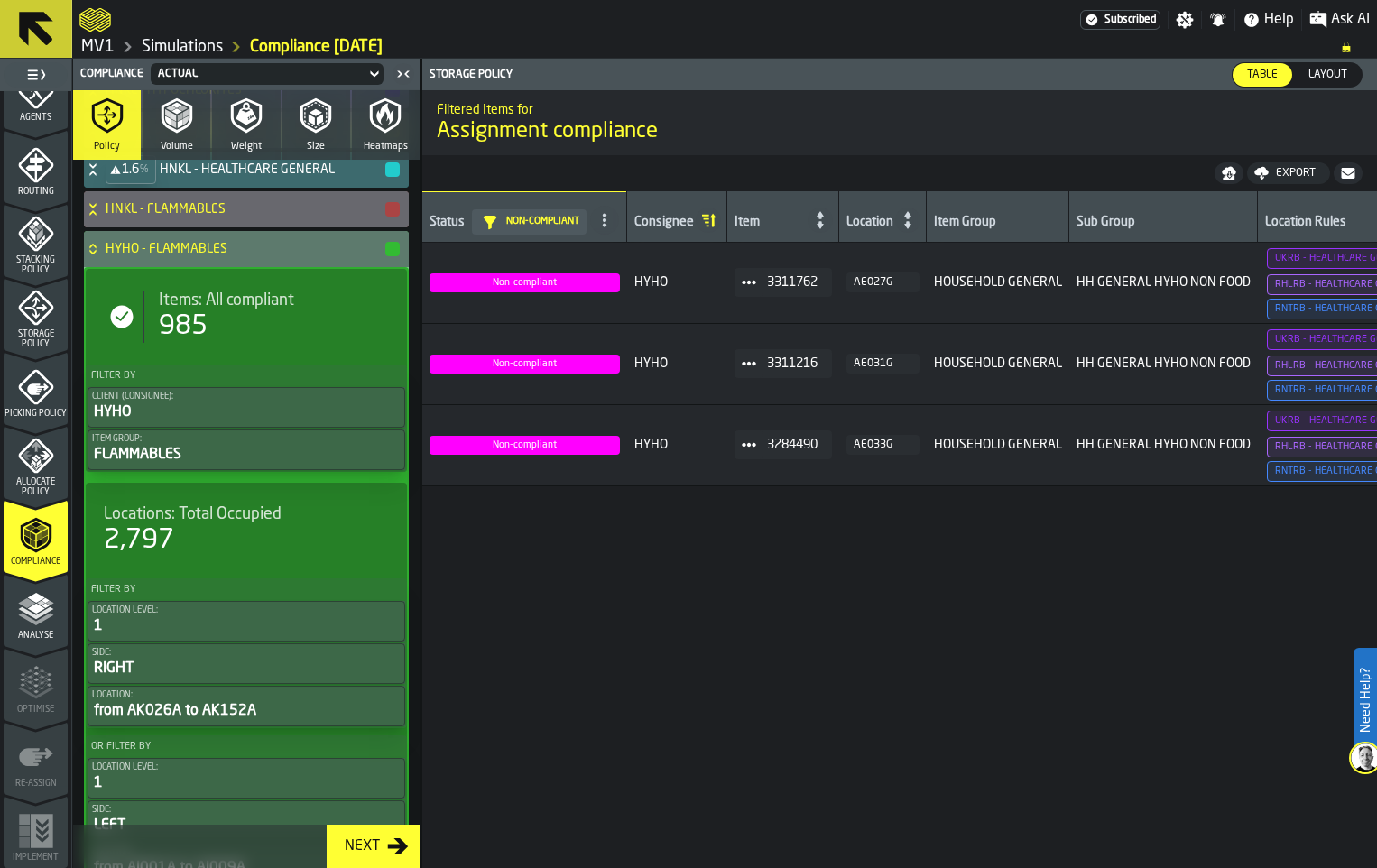
click at [95, 248] on icon at bounding box center [92, 245] width 7 height 5
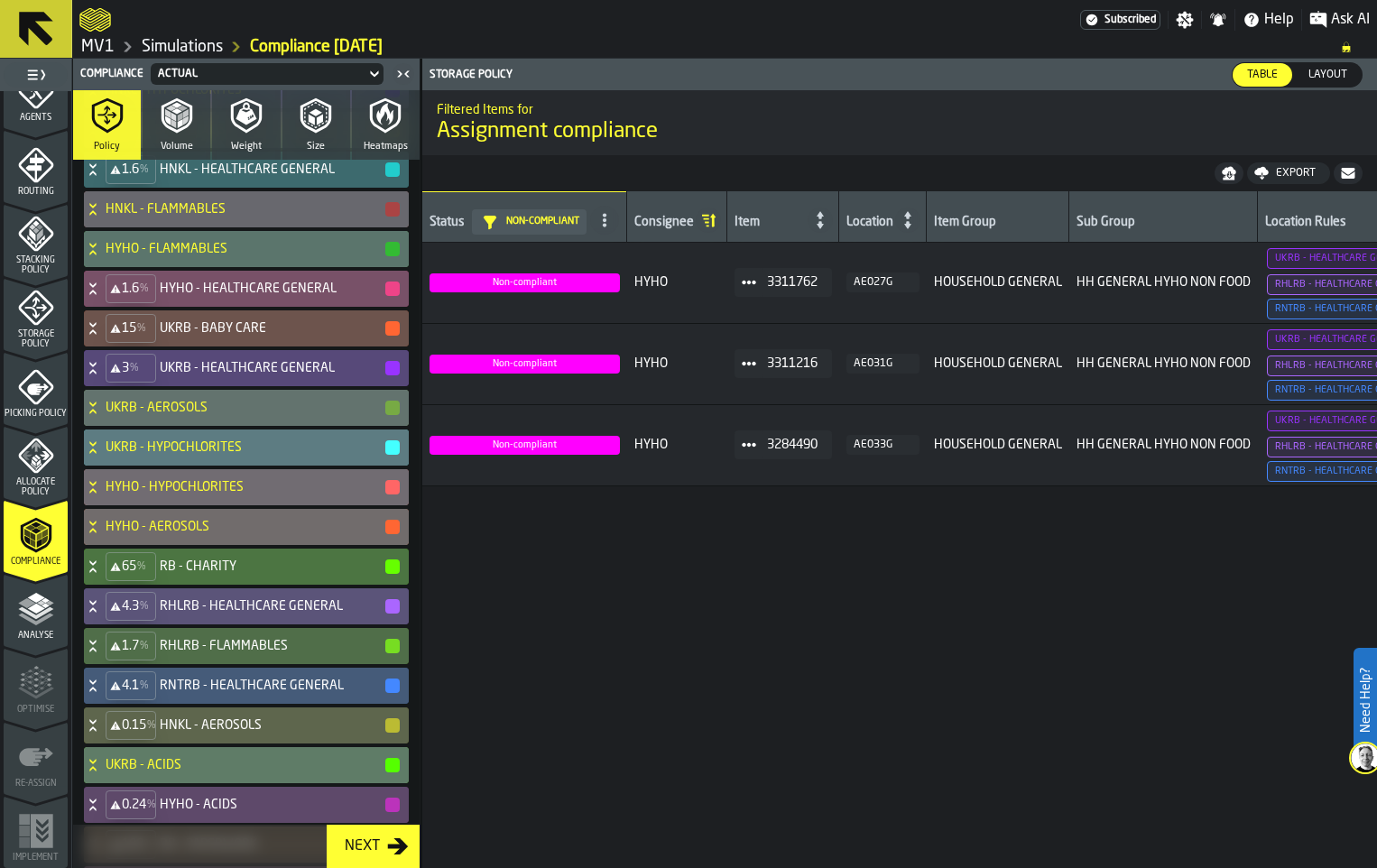
click at [102, 296] on icon at bounding box center [93, 288] width 18 height 14
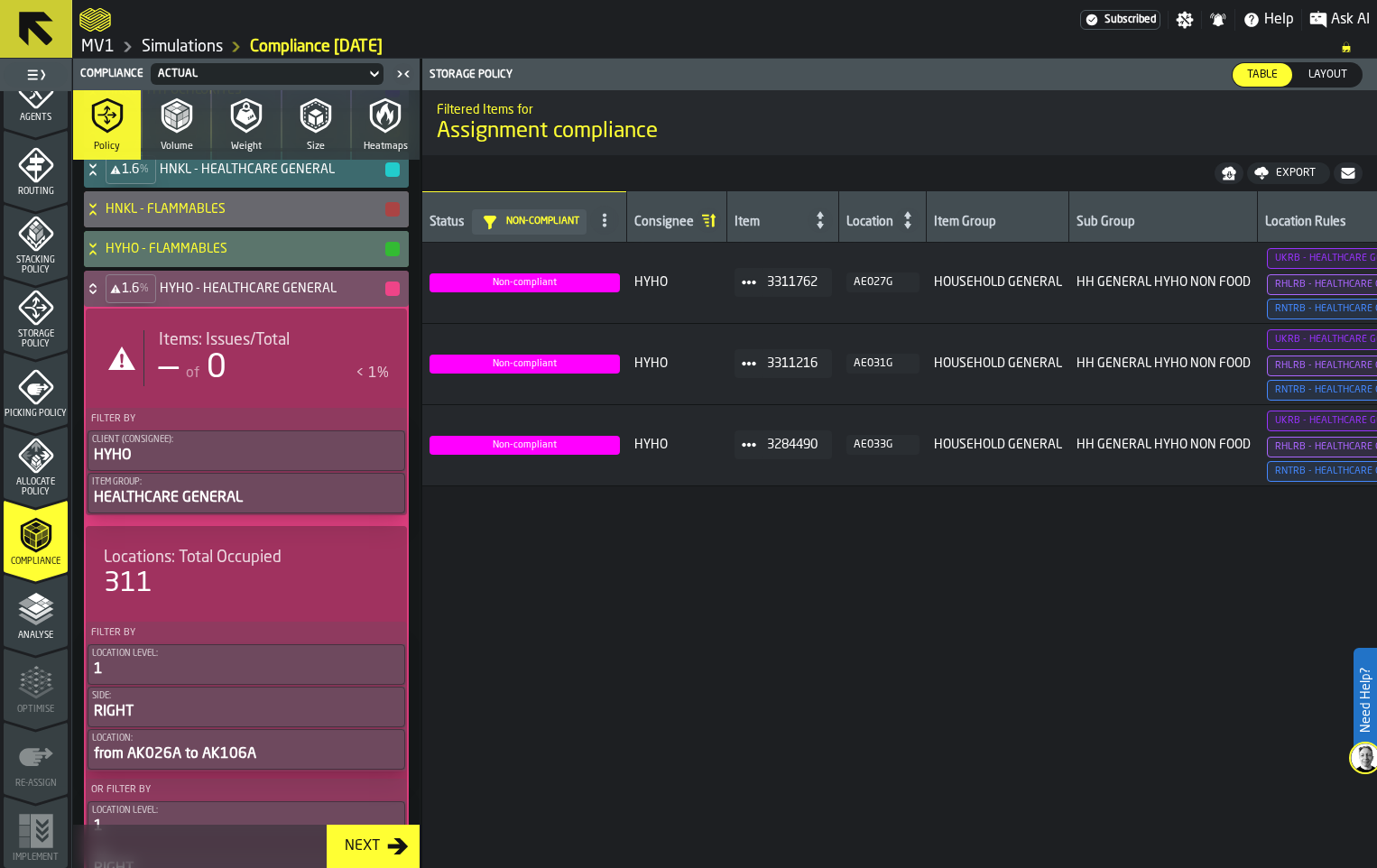
click at [102, 296] on icon at bounding box center [93, 288] width 18 height 14
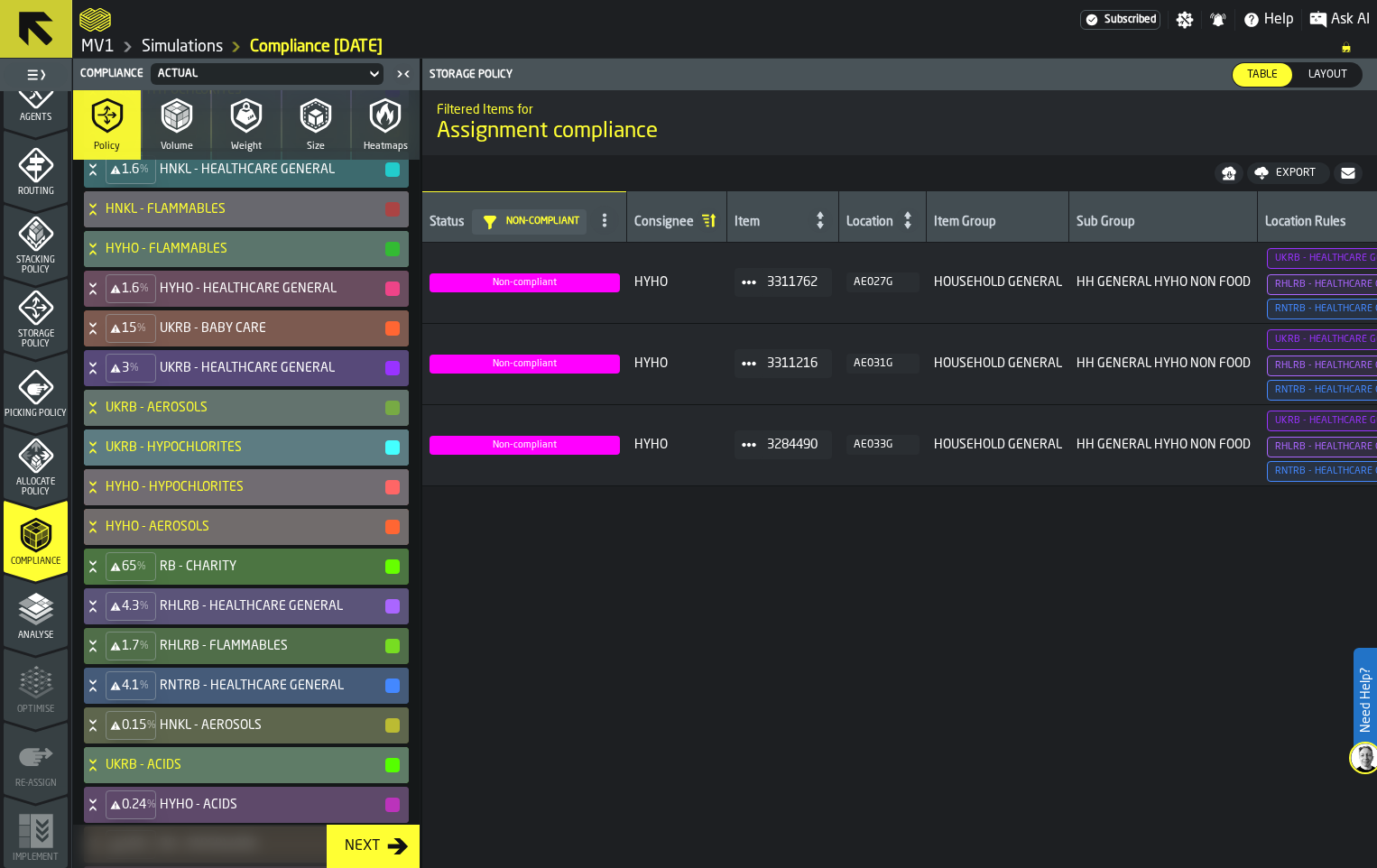
click at [120, 346] on div "15 % UKRB - BABY CARE" at bounding box center [242, 328] width 317 height 36
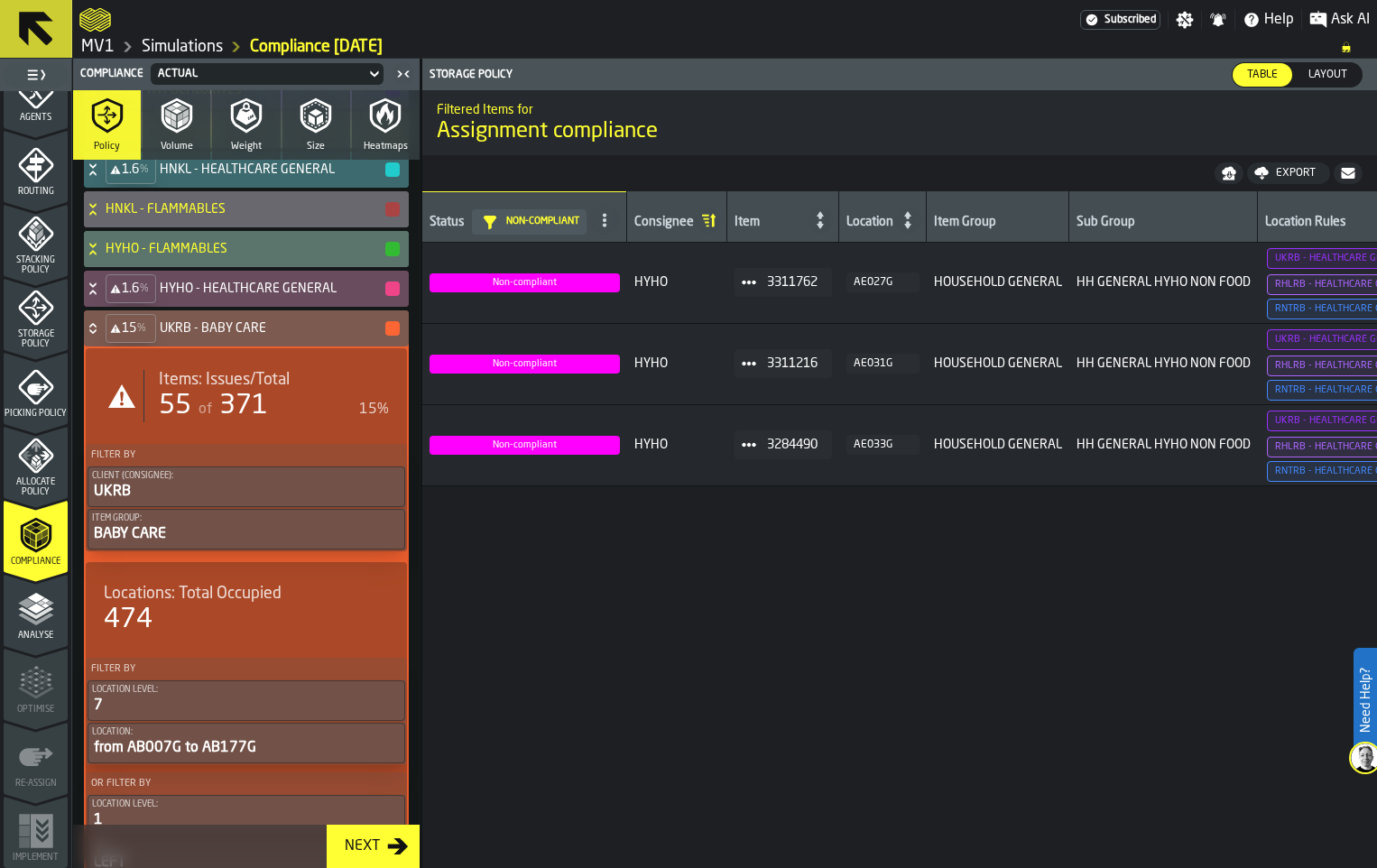
click at [234, 390] on span "Items: Issues/Total" at bounding box center [225, 379] width 131 height 20
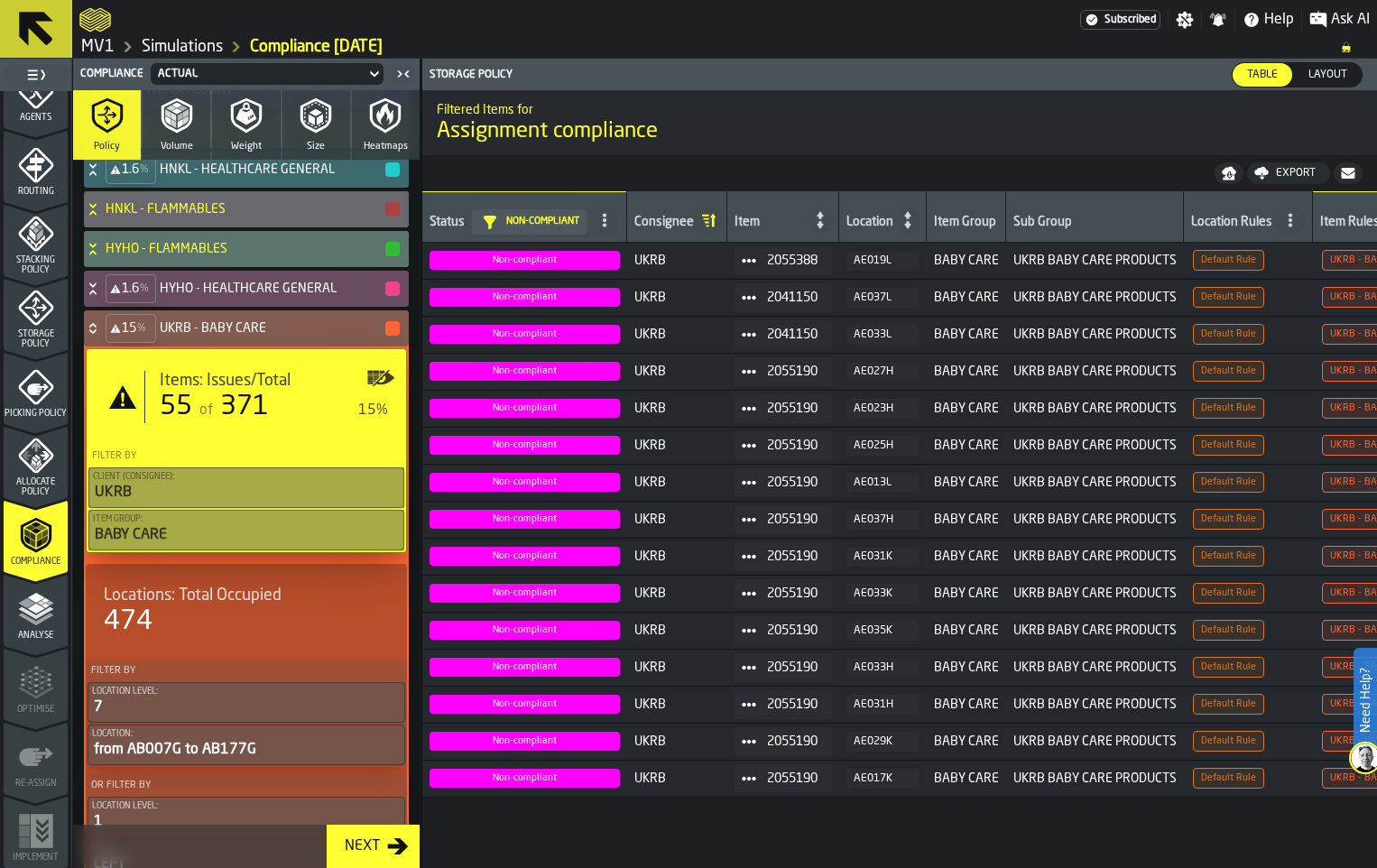
click at [1268, 180] on div "Export" at bounding box center [1296, 173] width 54 height 13
click at [1254, 181] on span "Download (csv)" at bounding box center [1281, 172] width 84 height 14
click at [54, 326] on icon "menu Storage Policy" at bounding box center [36, 308] width 36 height 36
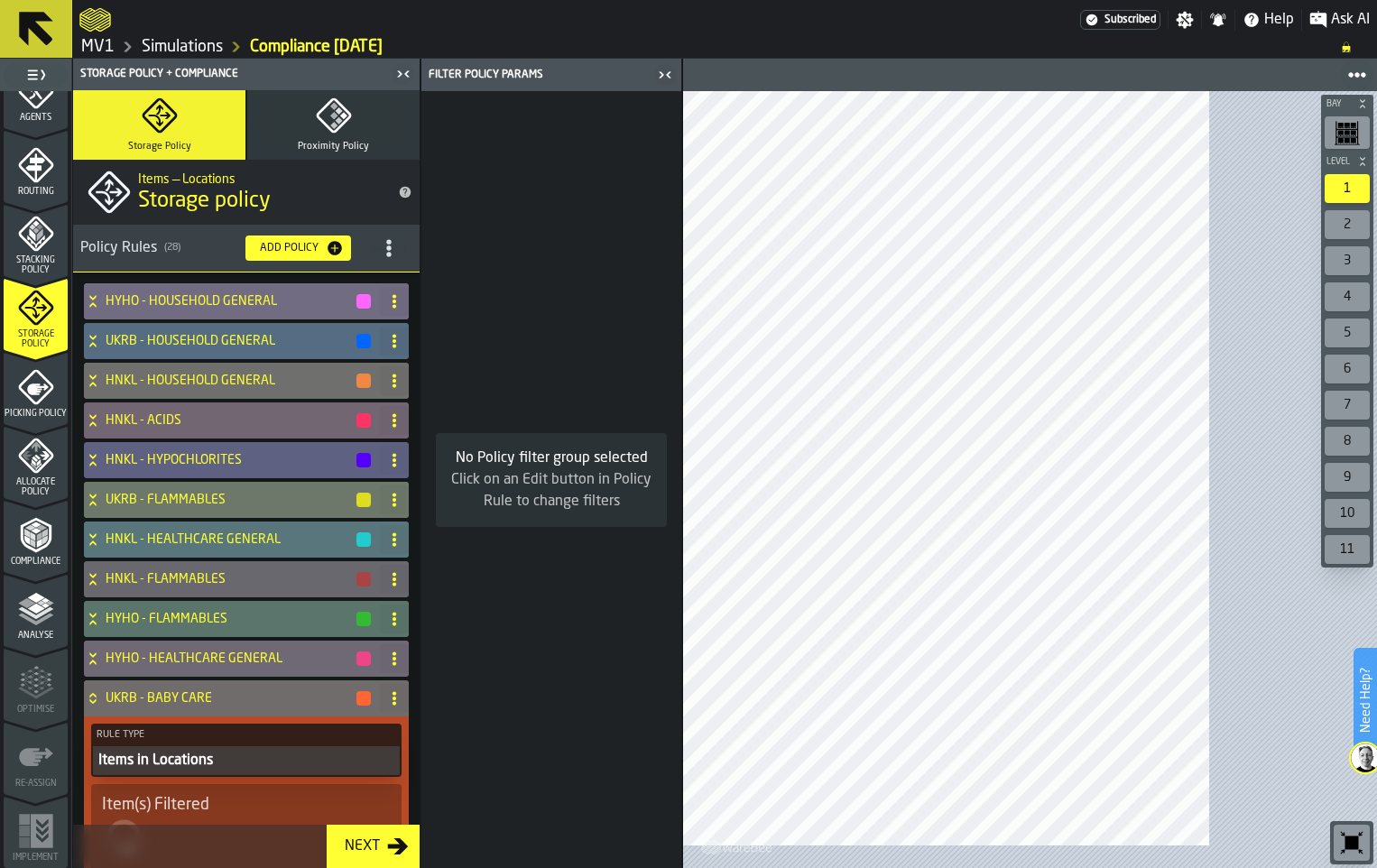
scroll to position [0, 0]
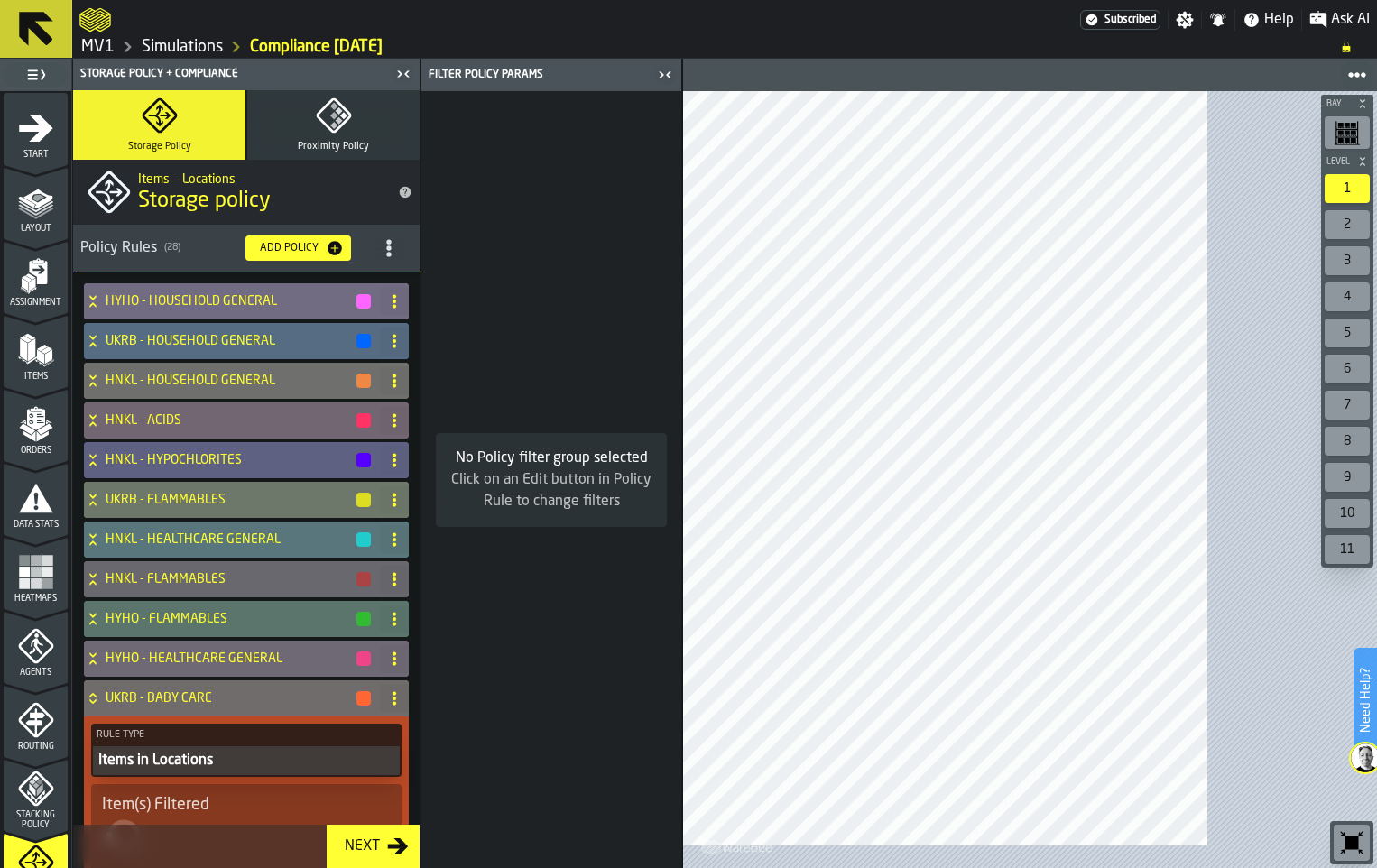
click at [48, 220] on icon "menu Layout" at bounding box center [36, 202] width 36 height 36
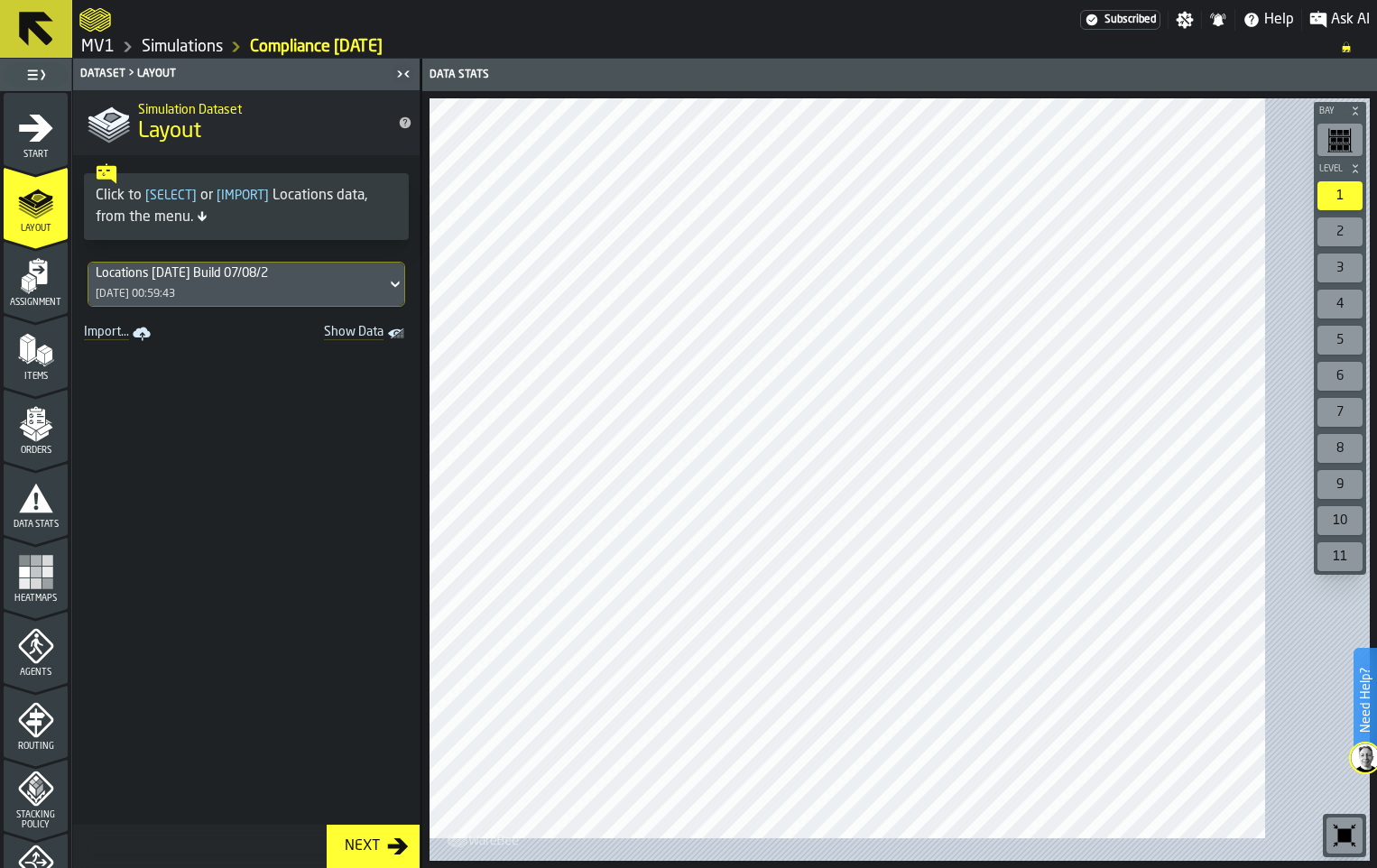
click at [404, 295] on icon at bounding box center [395, 283] width 18 height 22
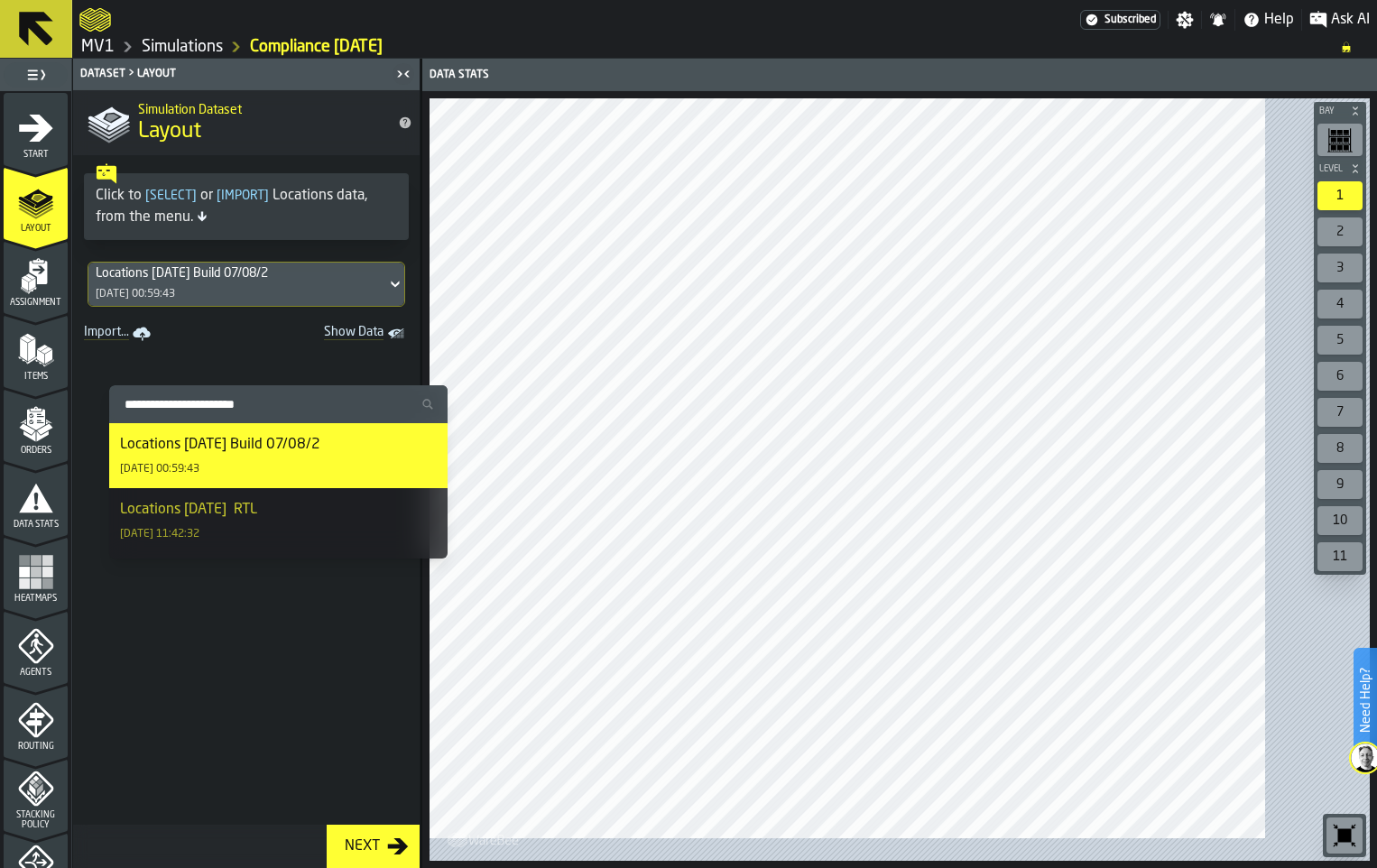
click at [404, 295] on icon at bounding box center [395, 283] width 18 height 22
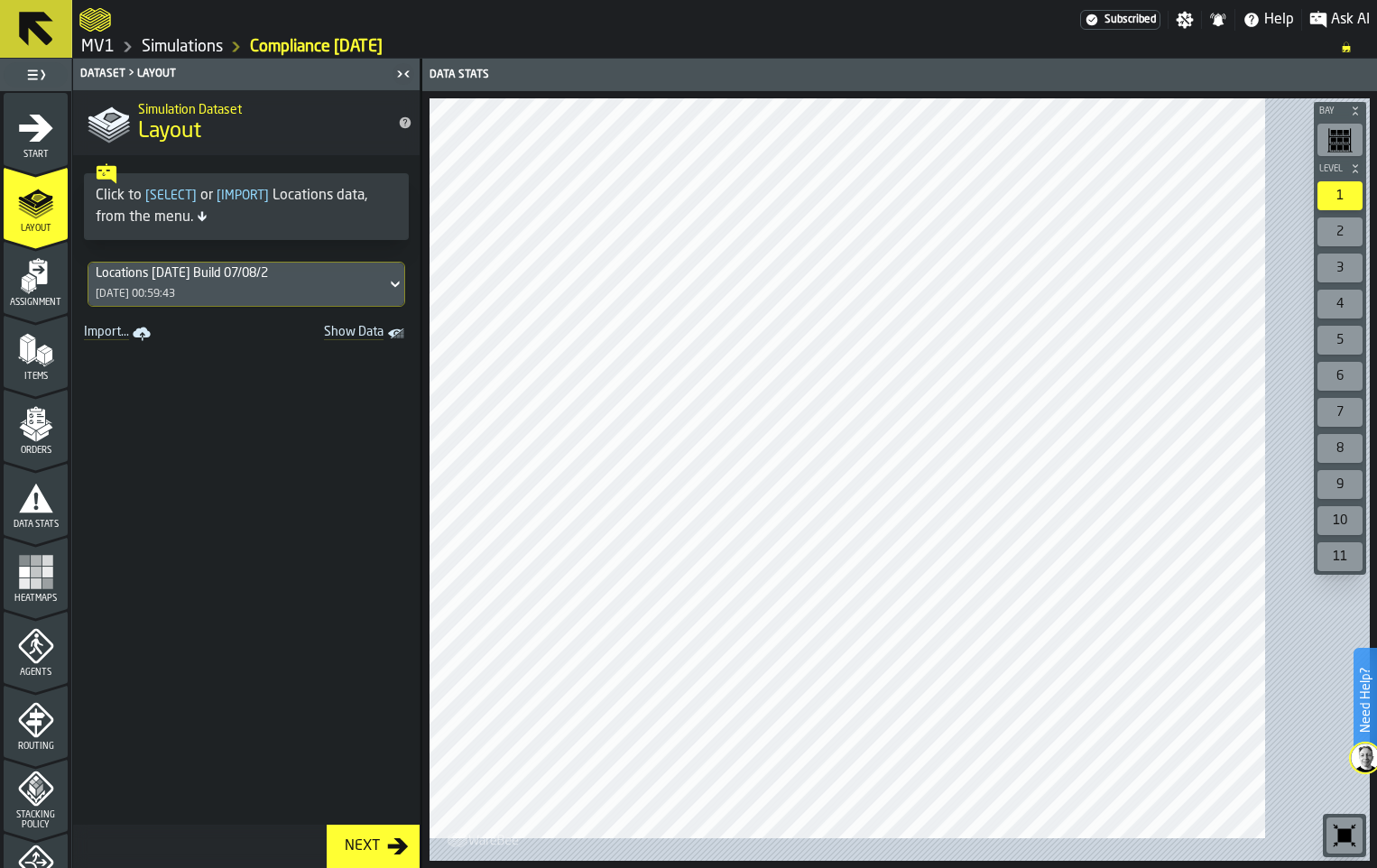
click at [63, 308] on div "Assignment" at bounding box center [36, 282] width 64 height 50
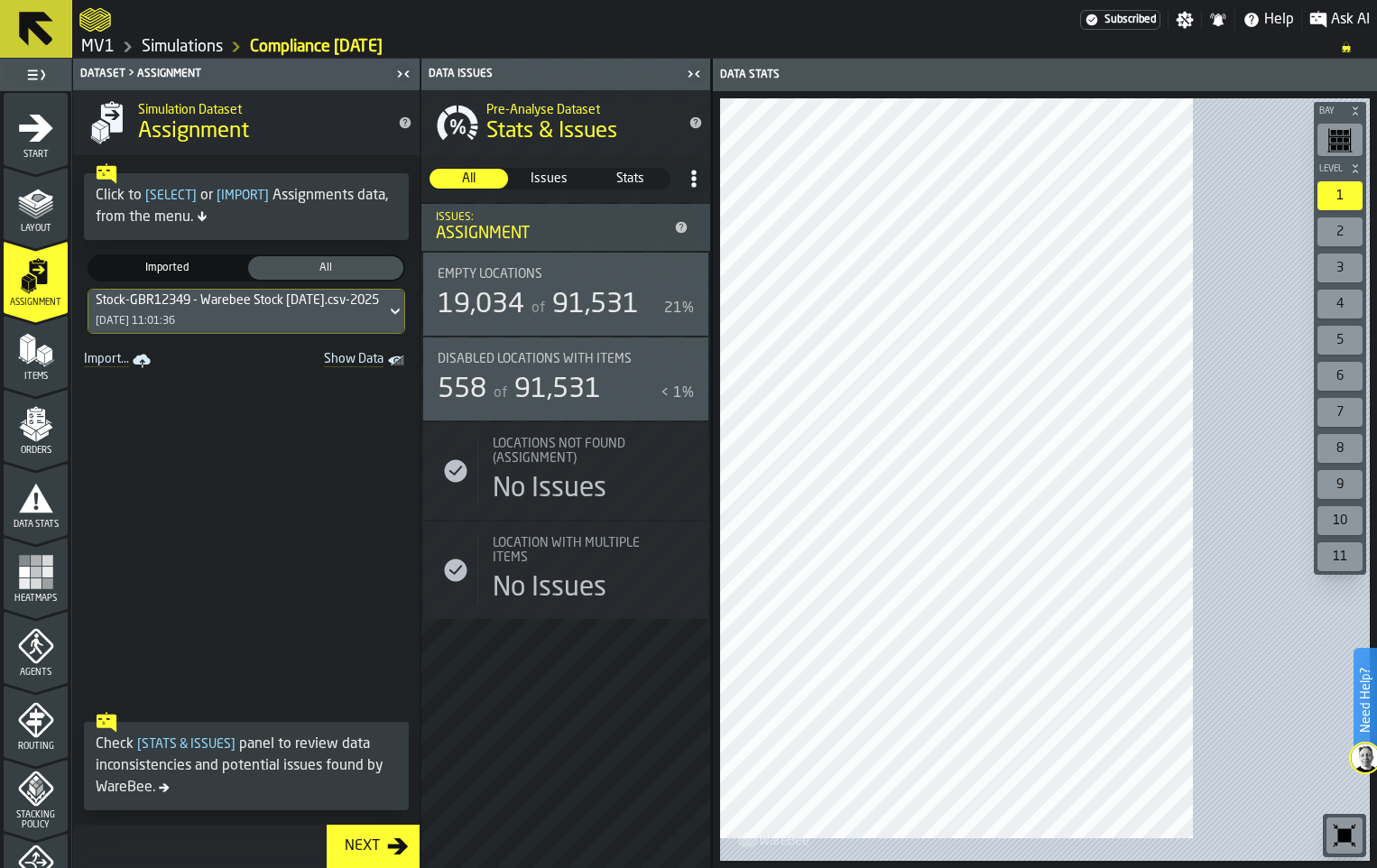
click at [54, 368] on icon "menu Items" at bounding box center [36, 350] width 36 height 36
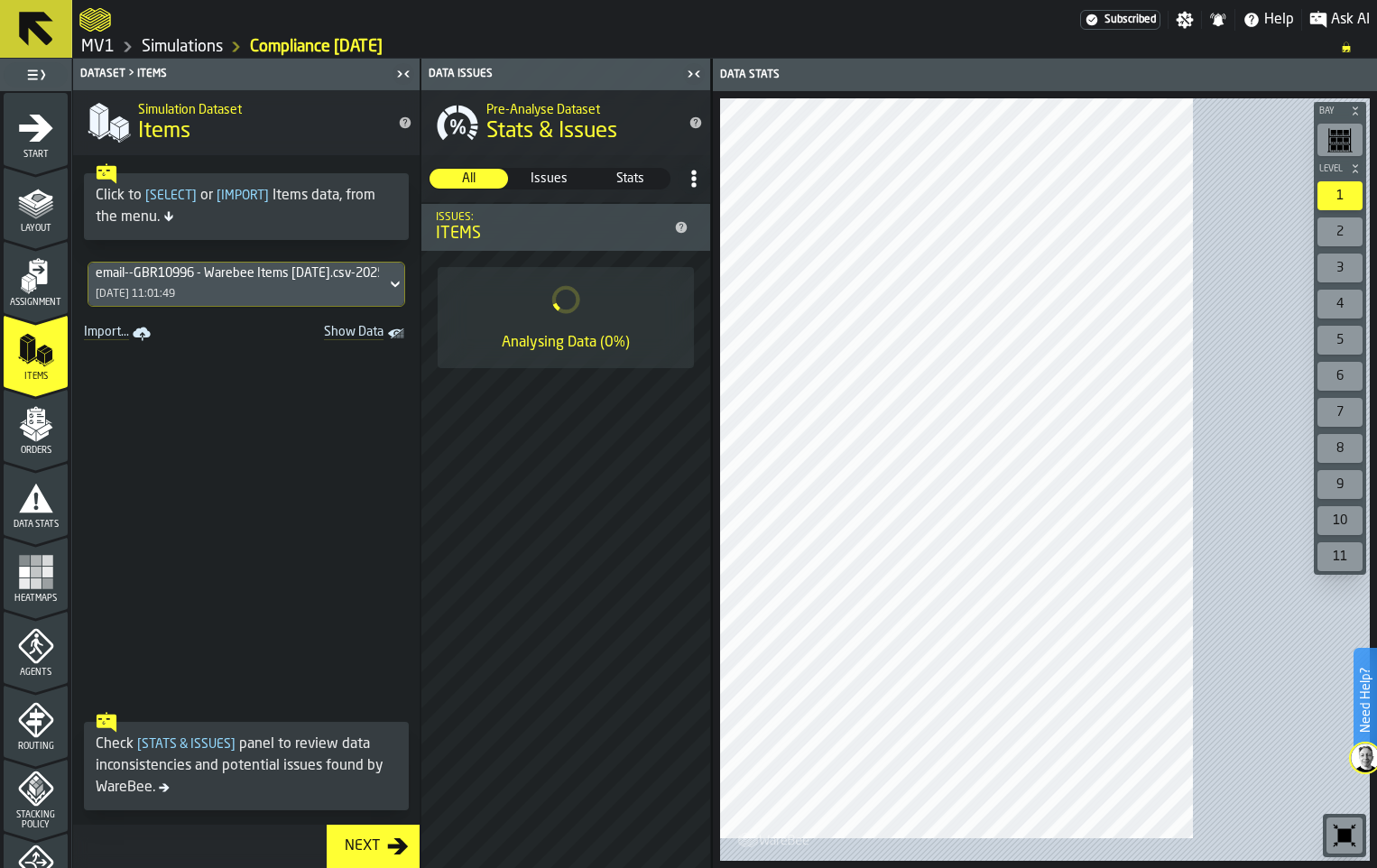
click at [41, 516] on icon "menu Data Stats" at bounding box center [36, 498] width 36 height 36
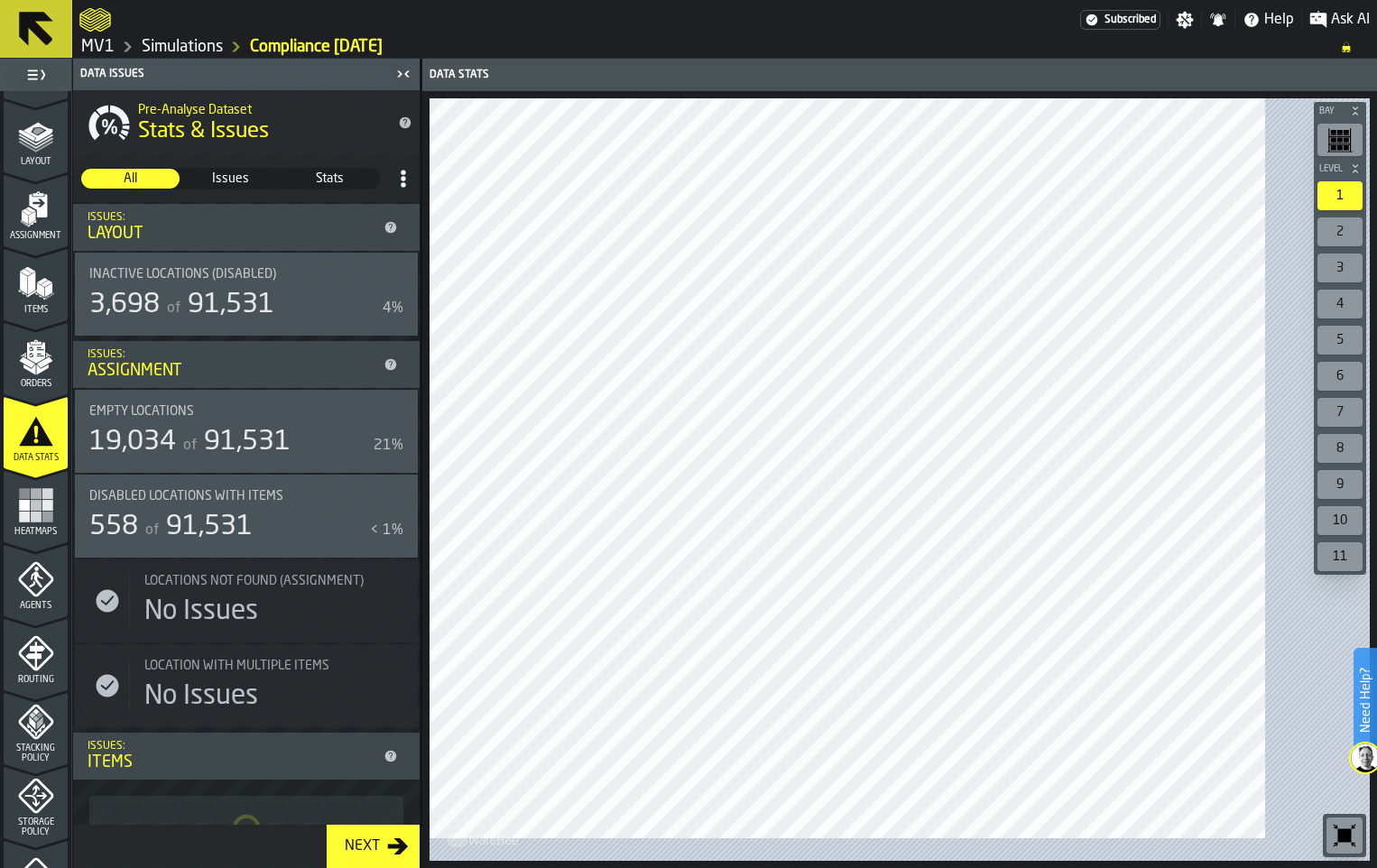
scroll to position [361, 0]
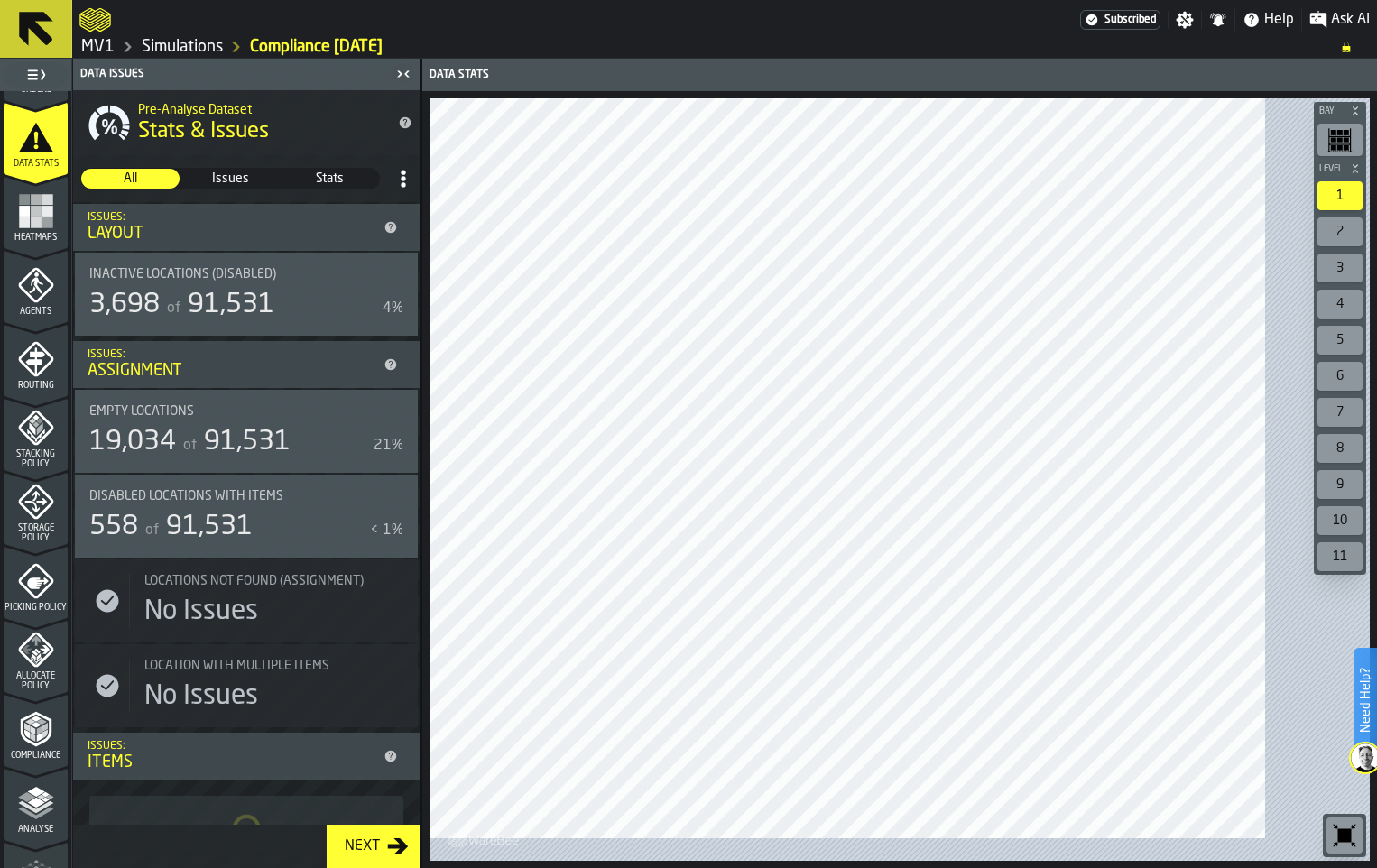
click at [47, 519] on icon "menu Storage Policy" at bounding box center [36, 501] width 36 height 36
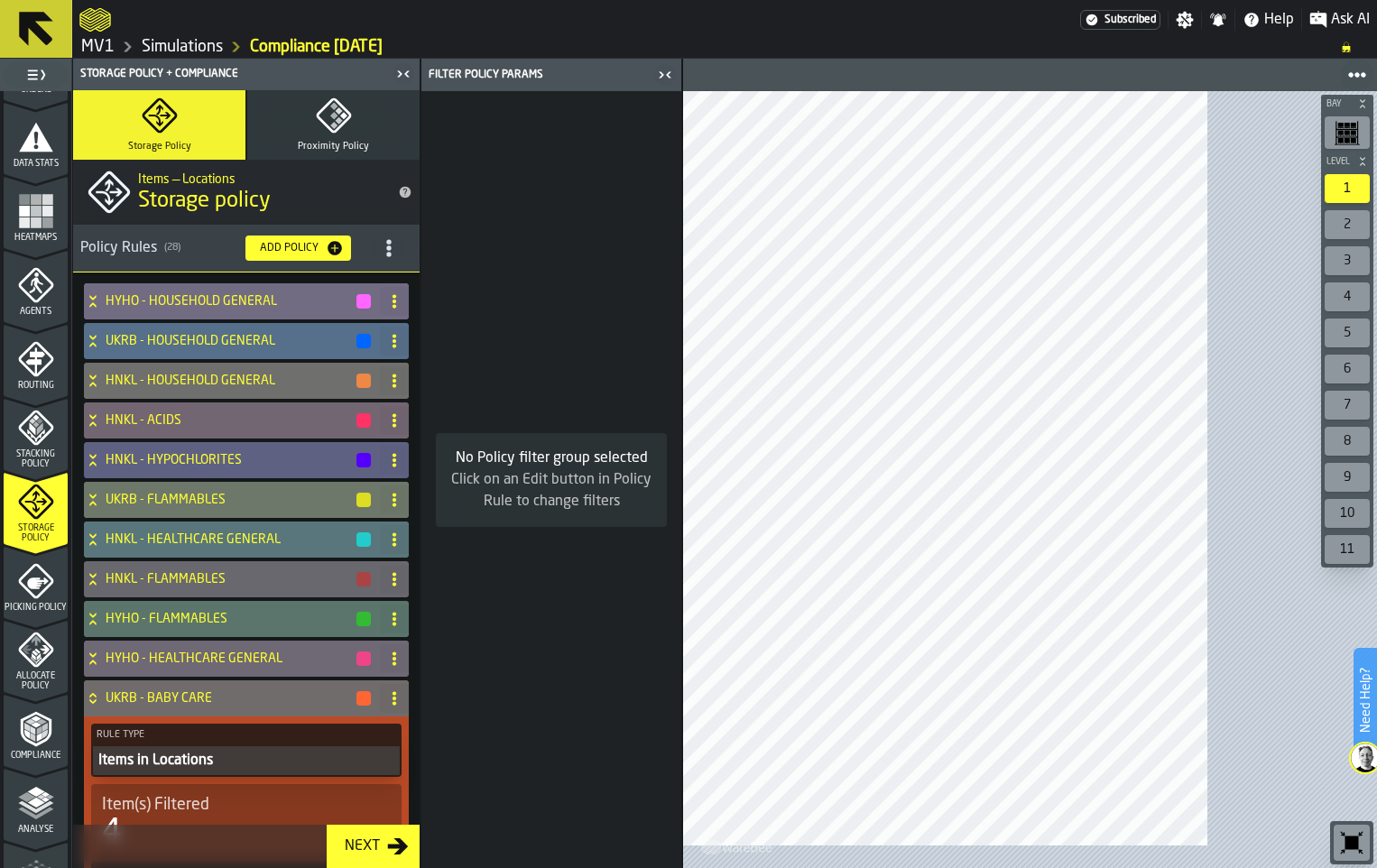
click at [102, 348] on icon at bounding box center [93, 340] width 18 height 14
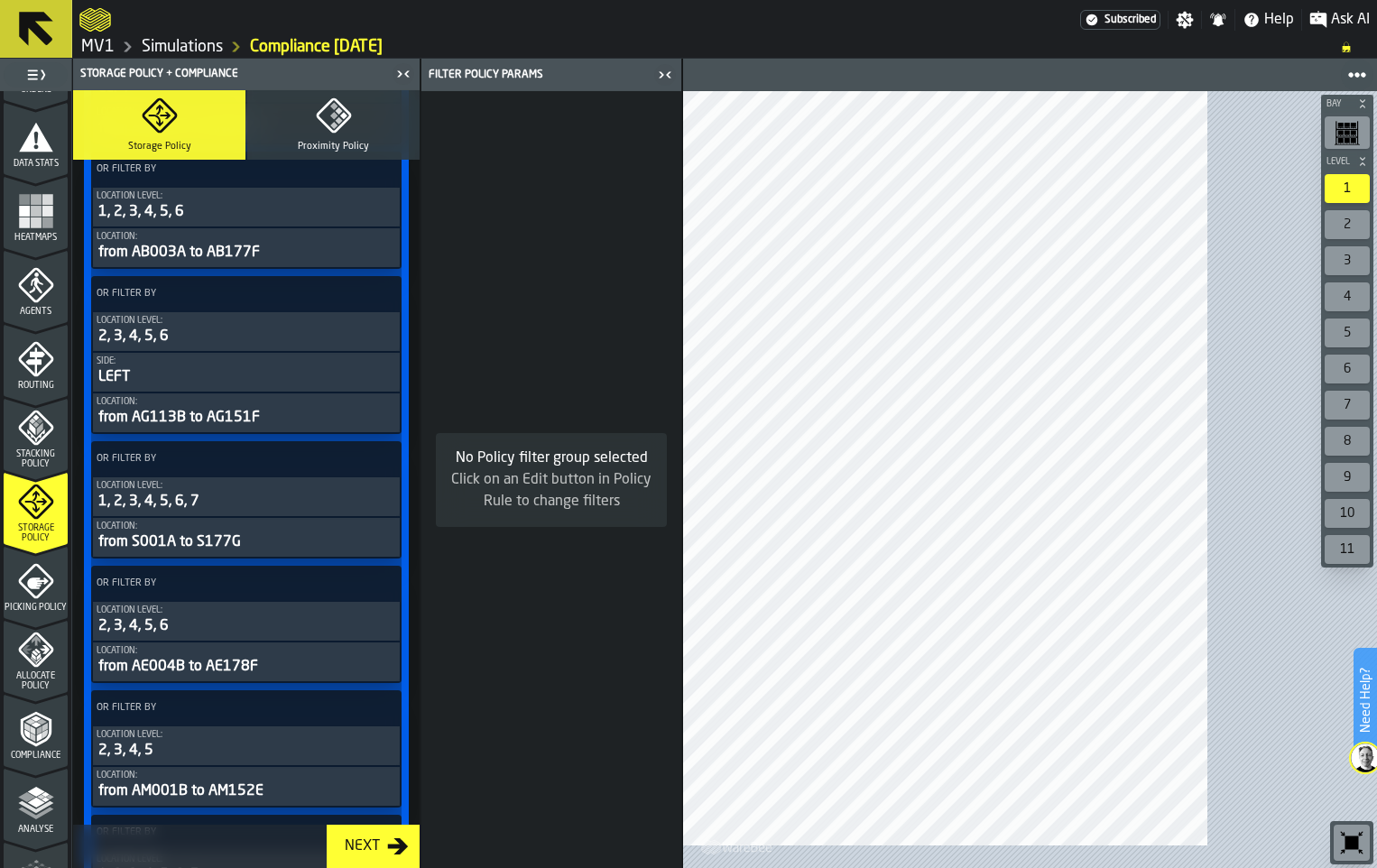
scroll to position [5052, 0]
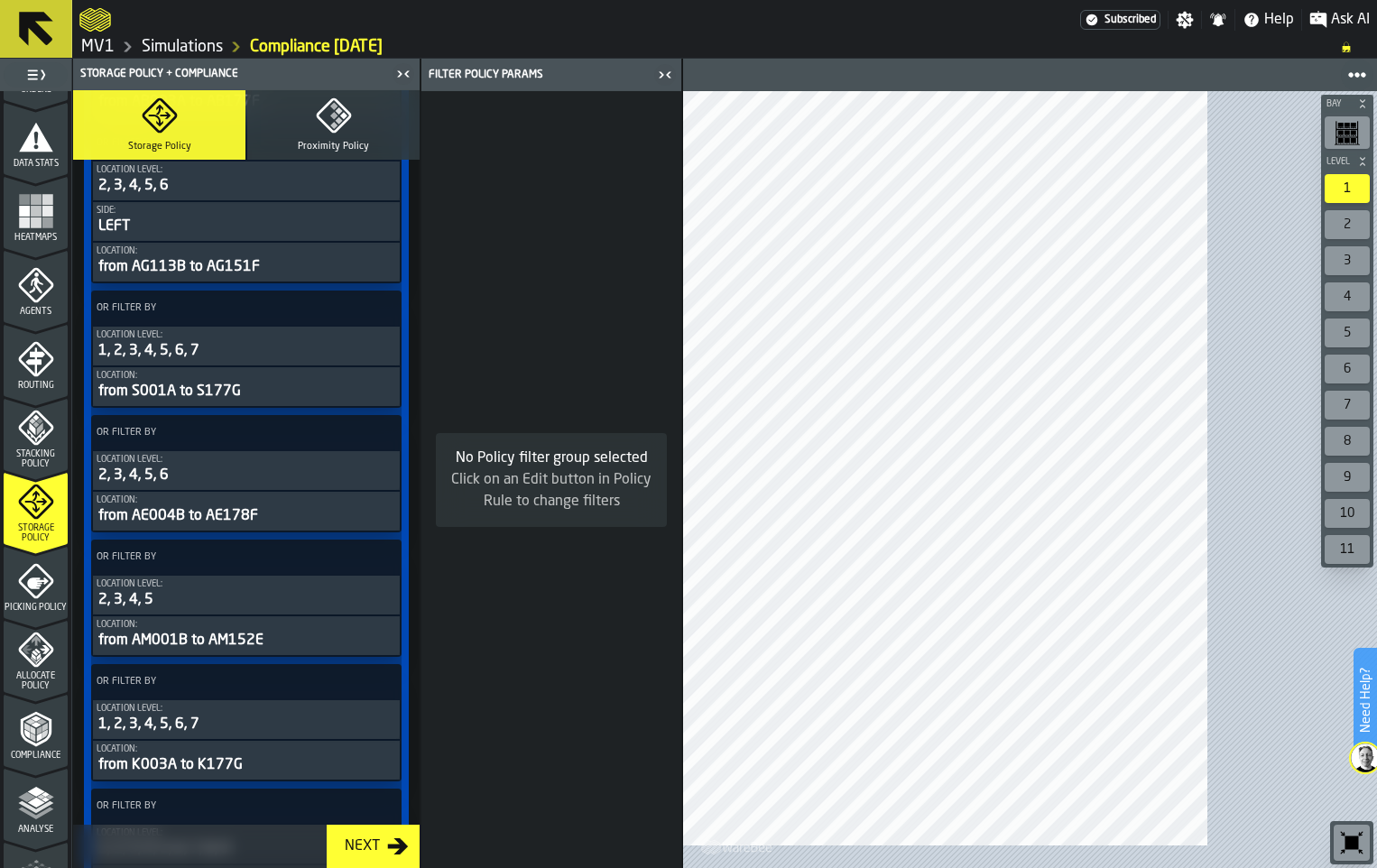
drag, startPoint x: 518, startPoint y: 307, endPoint x: 513, endPoint y: 395, distance: 88.1
drag, startPoint x: 518, startPoint y: 299, endPoint x: 522, endPoint y: 377, distance: 78.1
click at [419, 374] on div "Storage Policy Proximity Policy Items — Locations Storage policy Policy Rules (…" at bounding box center [246, 478] width 346 height 777
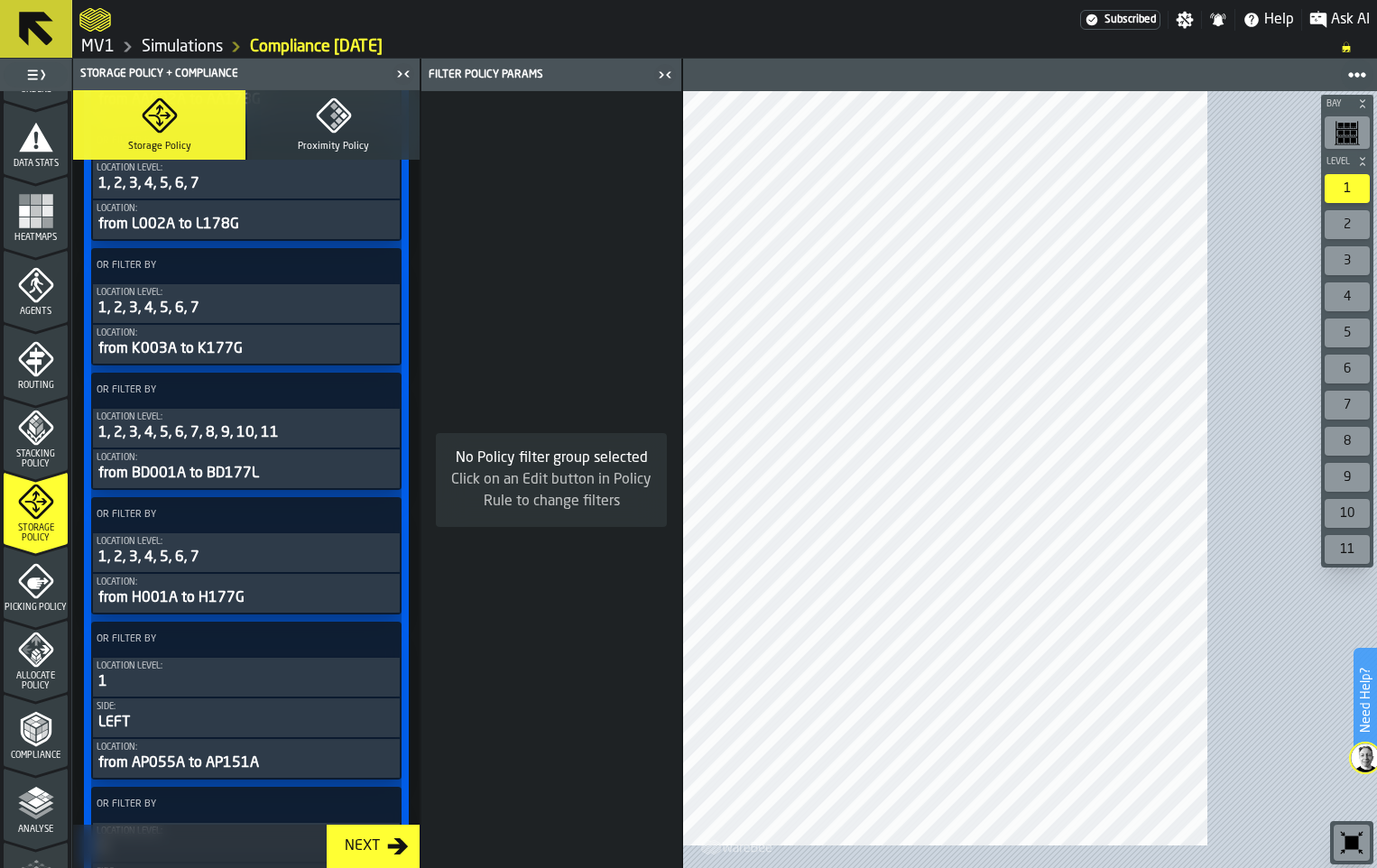
scroll to position [7036, 0]
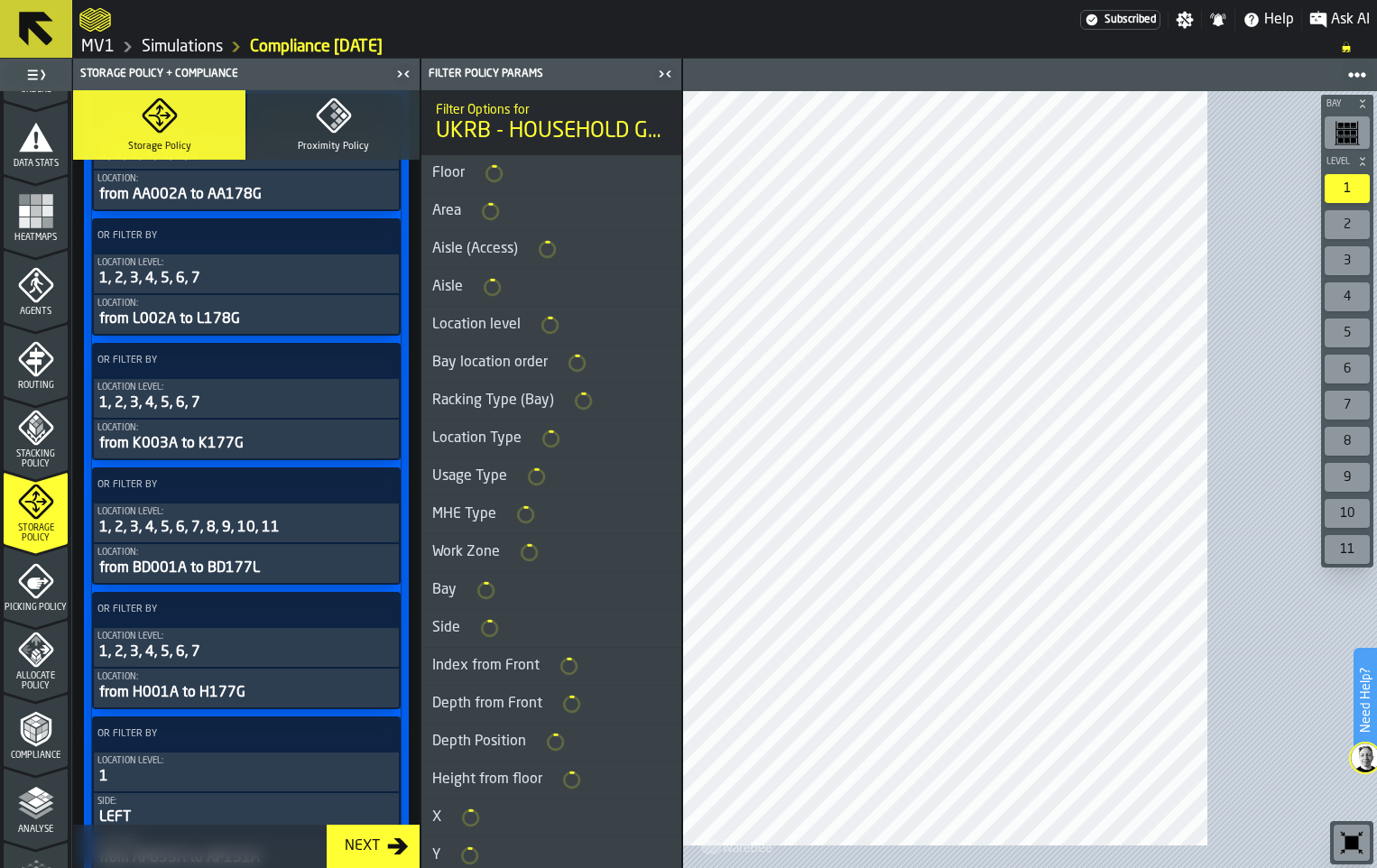
scroll to position [7037, 0]
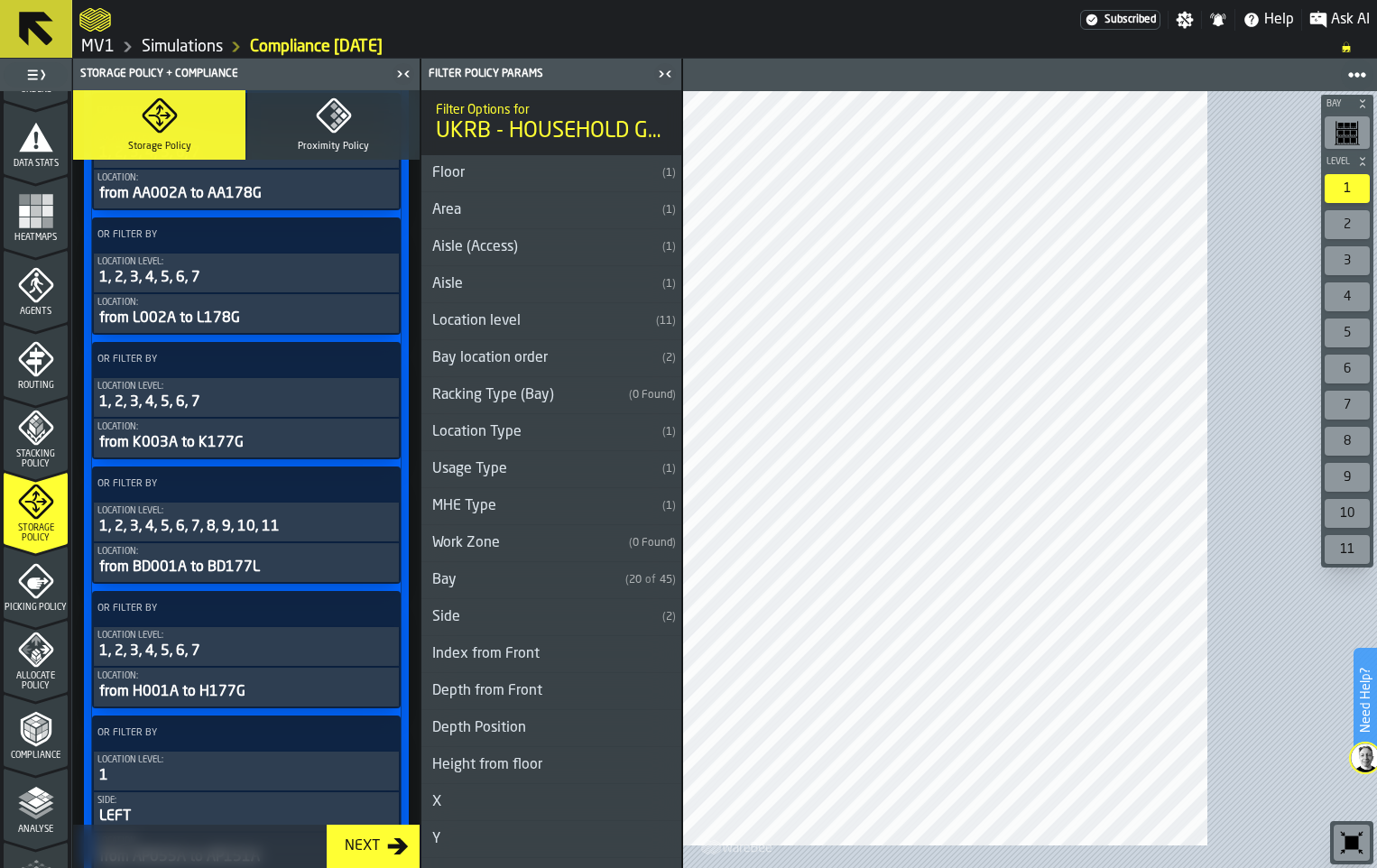
drag, startPoint x: 355, startPoint y: 494, endPoint x: 310, endPoint y: 507, distance: 46.8
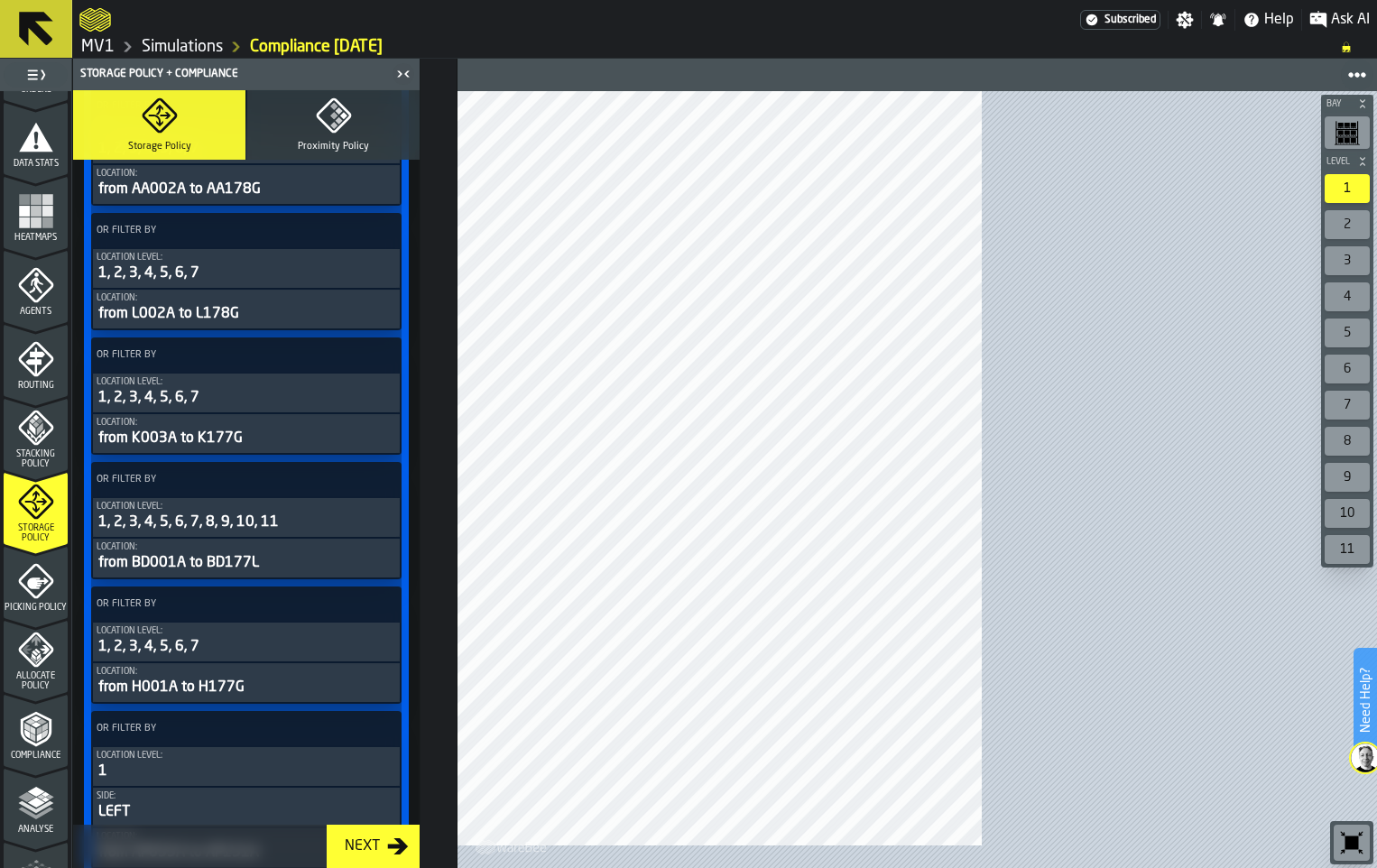
scroll to position [7036, 0]
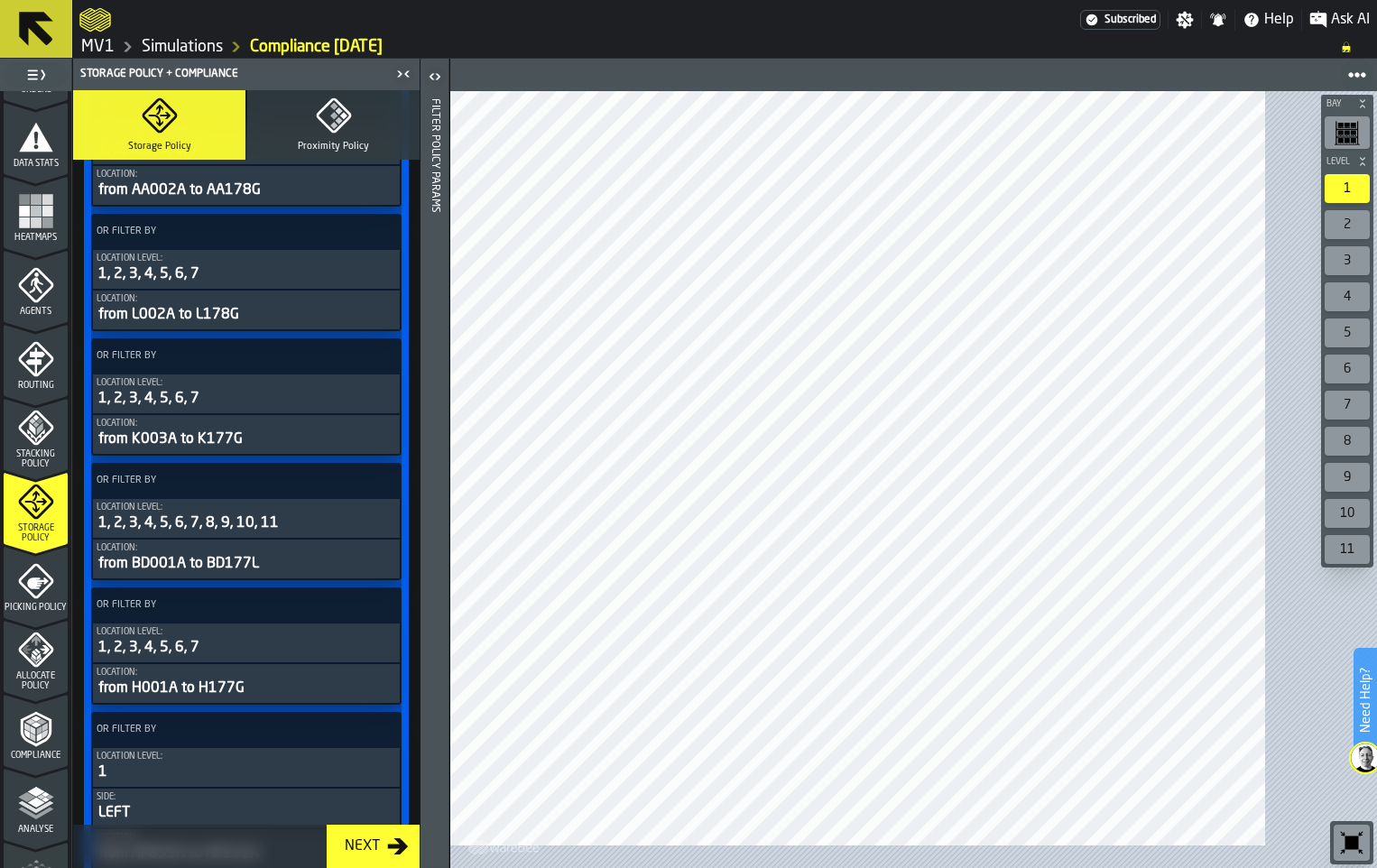
click at [310, 507] on div "Filter By Location level: 1 Side: LEFT Location: from AM001A to AM105A OR Filte…" at bounding box center [246, 169] width 311 height 12998
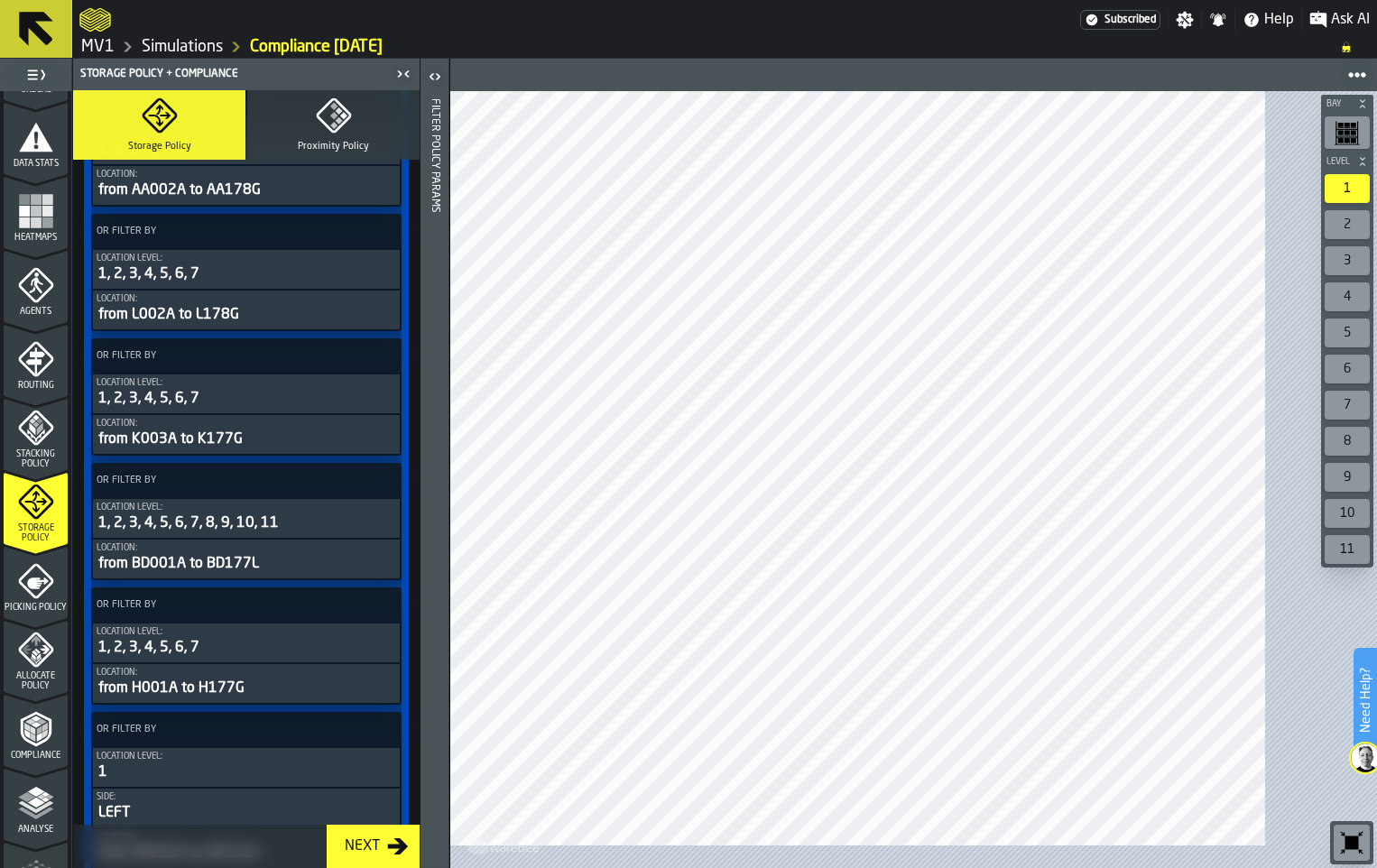
click at [433, 80] on icon "button-toggle-Open" at bounding box center [430, 76] width 5 height 7
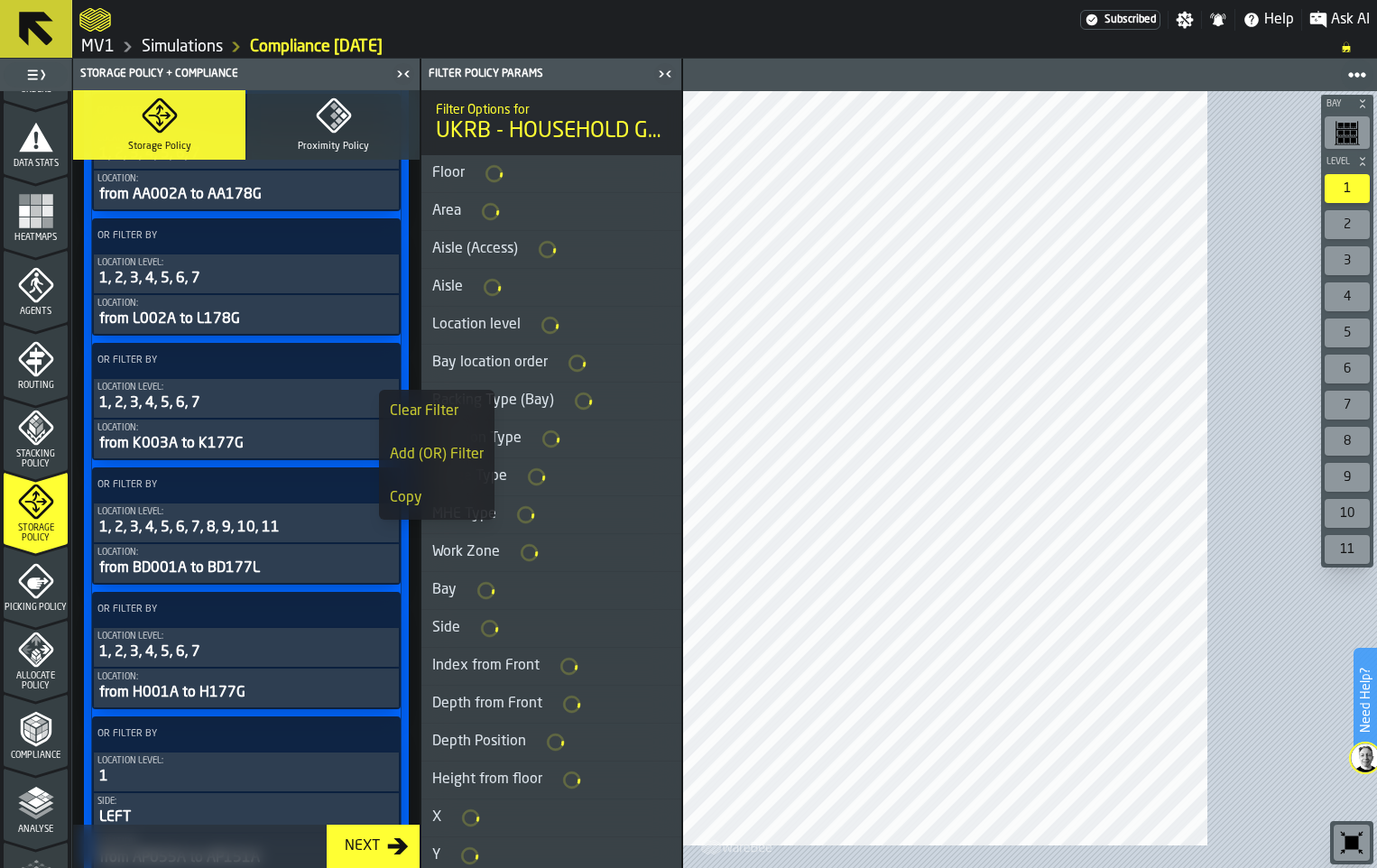
click at [680, 268] on h3 "Aisle (Access)" at bounding box center [551, 250] width 260 height 38
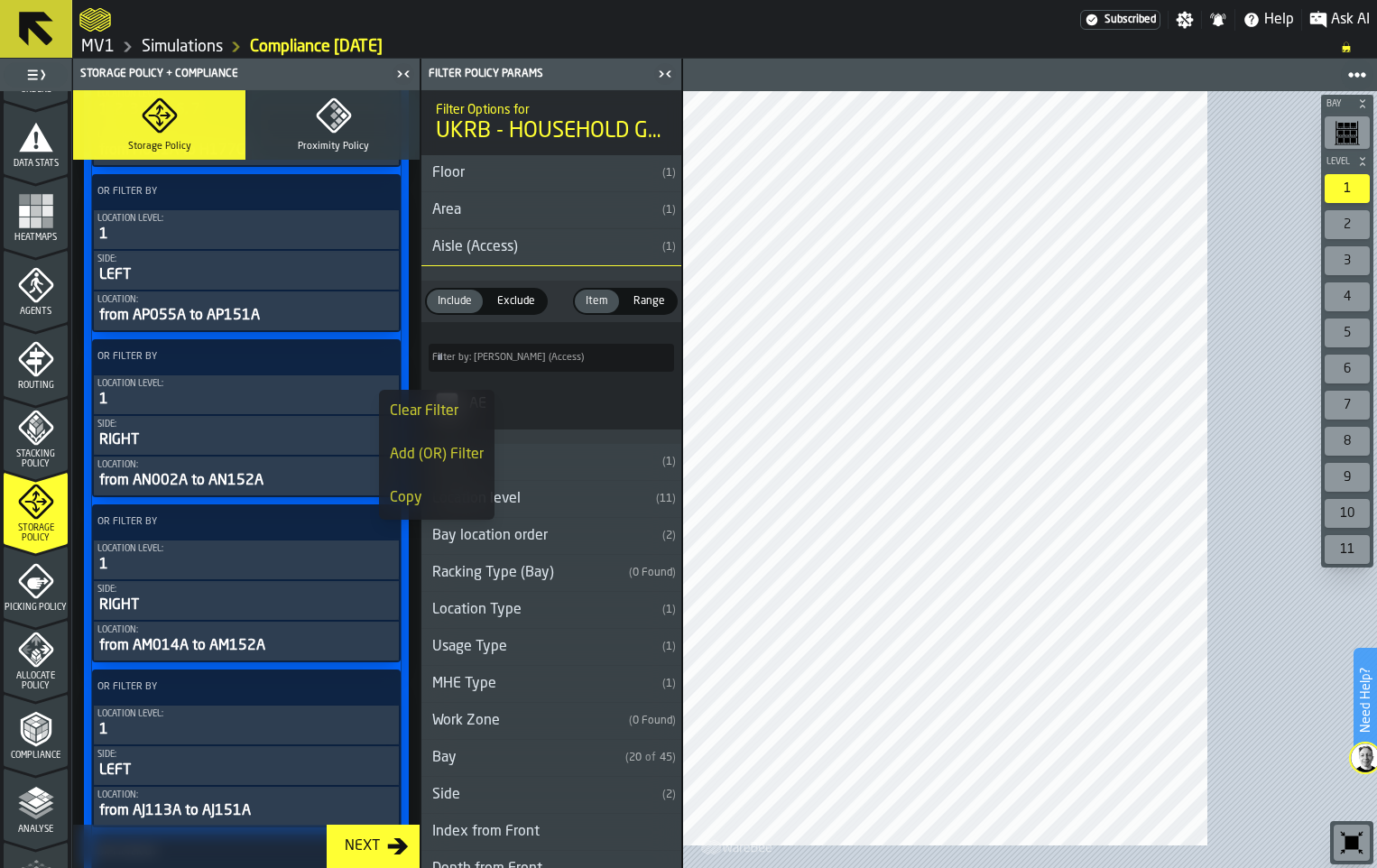
drag, startPoint x: 83, startPoint y: 601, endPoint x: 84, endPoint y: 747, distance: 146.0
click at [71, 747] on div "1 Start 1.1 Layout 1.2 Assignment 1.3 Items 1.4 Orders 1.5 Data Stats 1.6 Heatm…" at bounding box center [36, 479] width 71 height 776
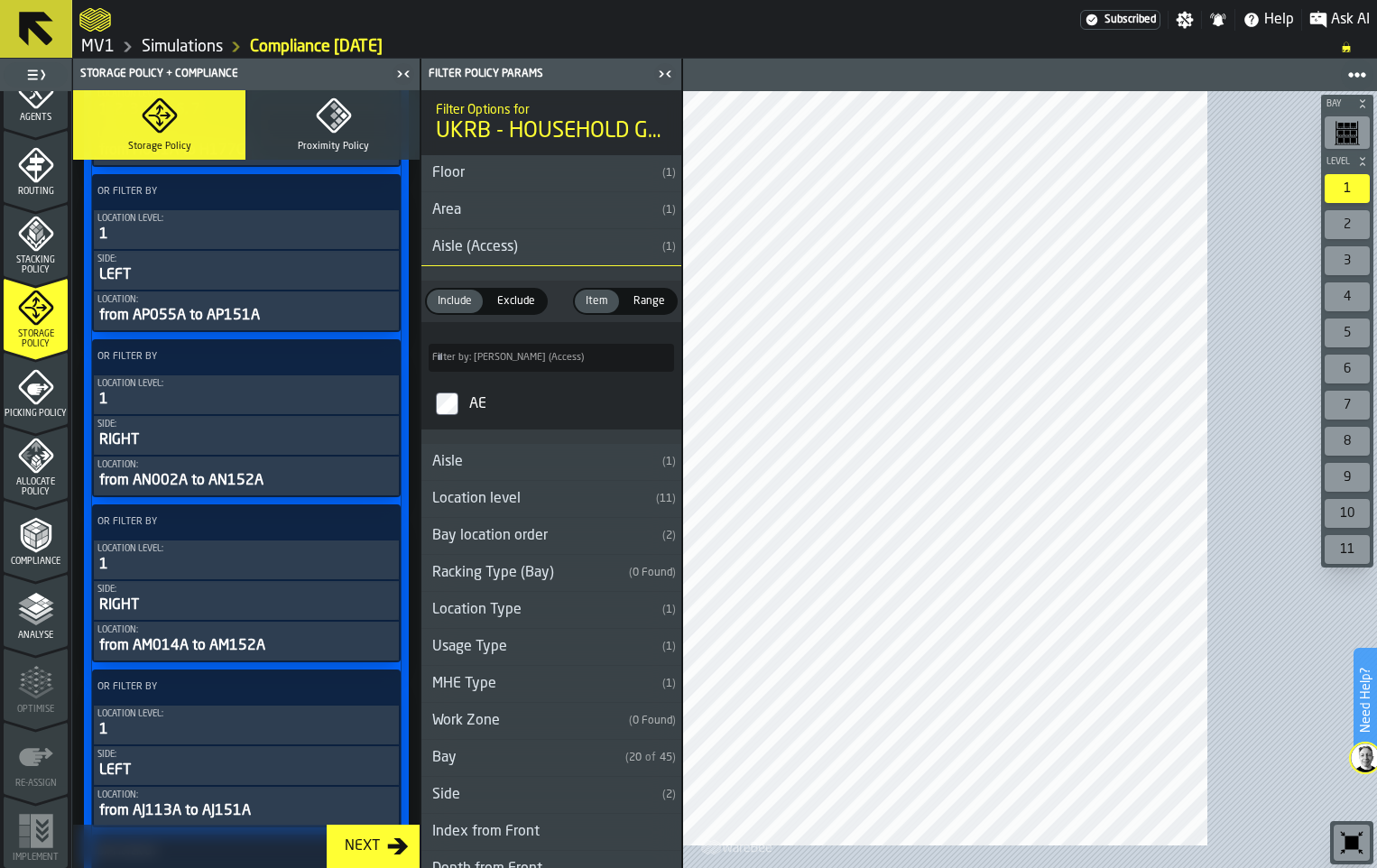
scroll to position [693, 0]
click at [39, 553] on icon "menu Compliance" at bounding box center [36, 535] width 36 height 36
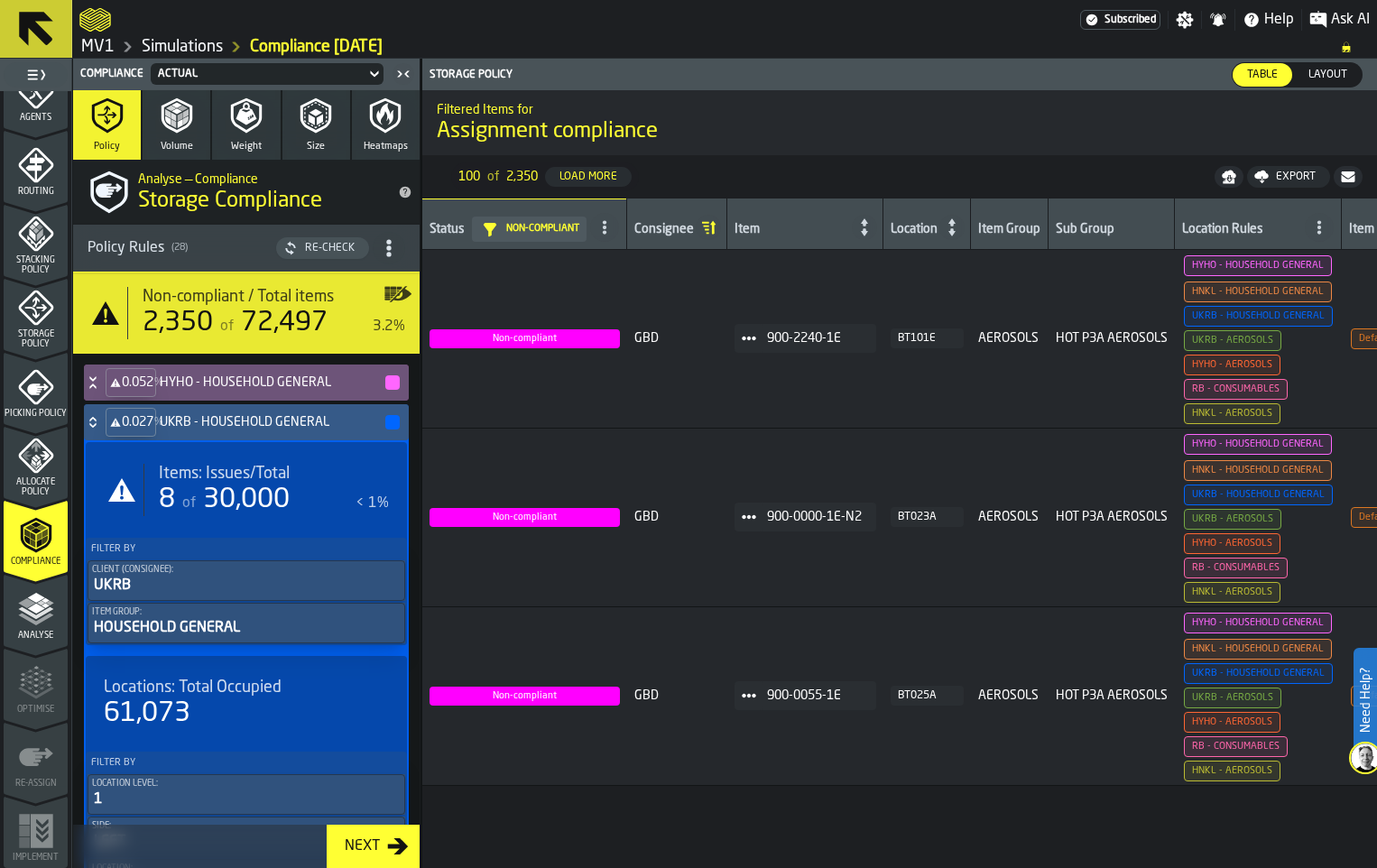
click at [102, 429] on icon at bounding box center [93, 422] width 18 height 14
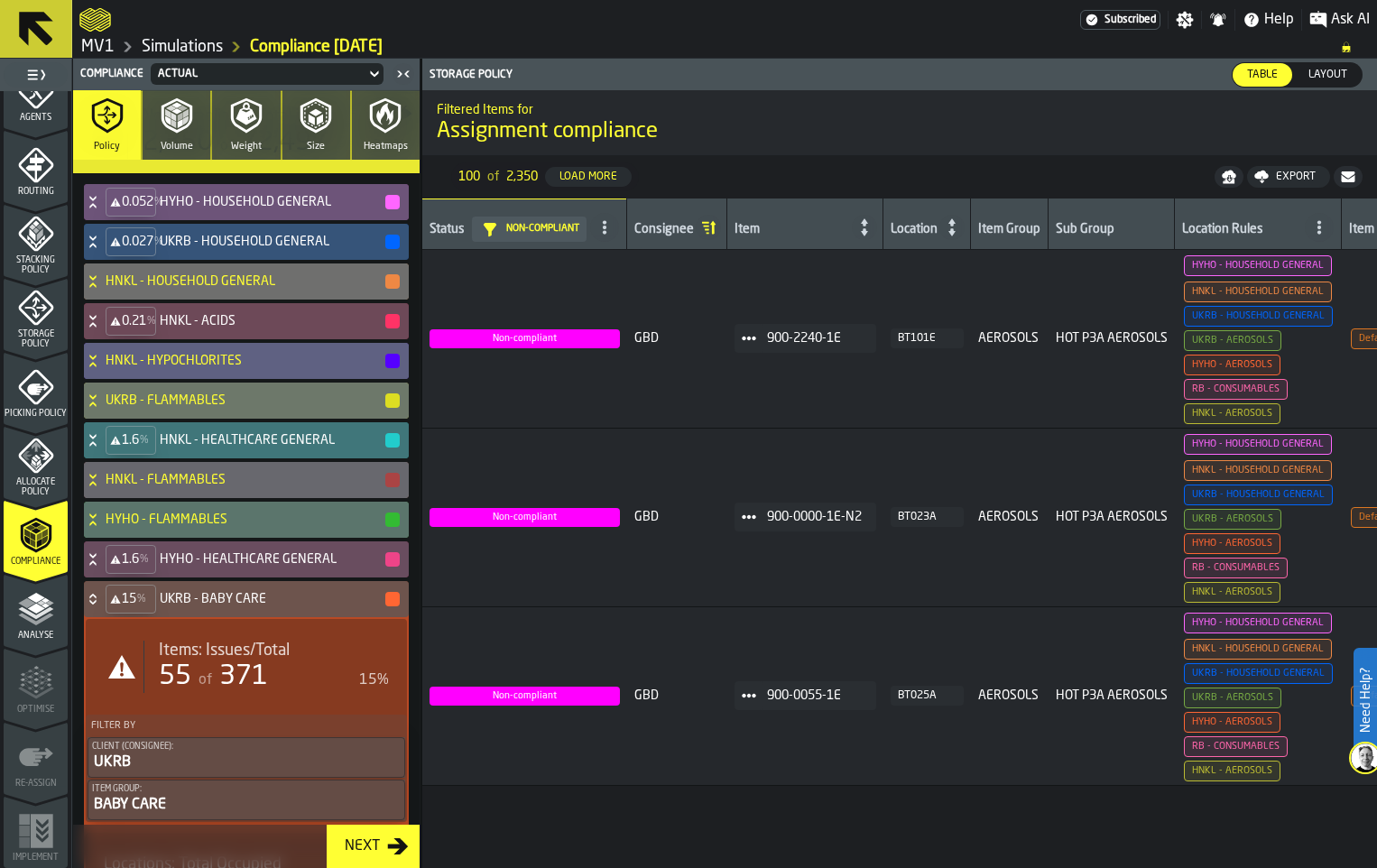
scroll to position [451, 0]
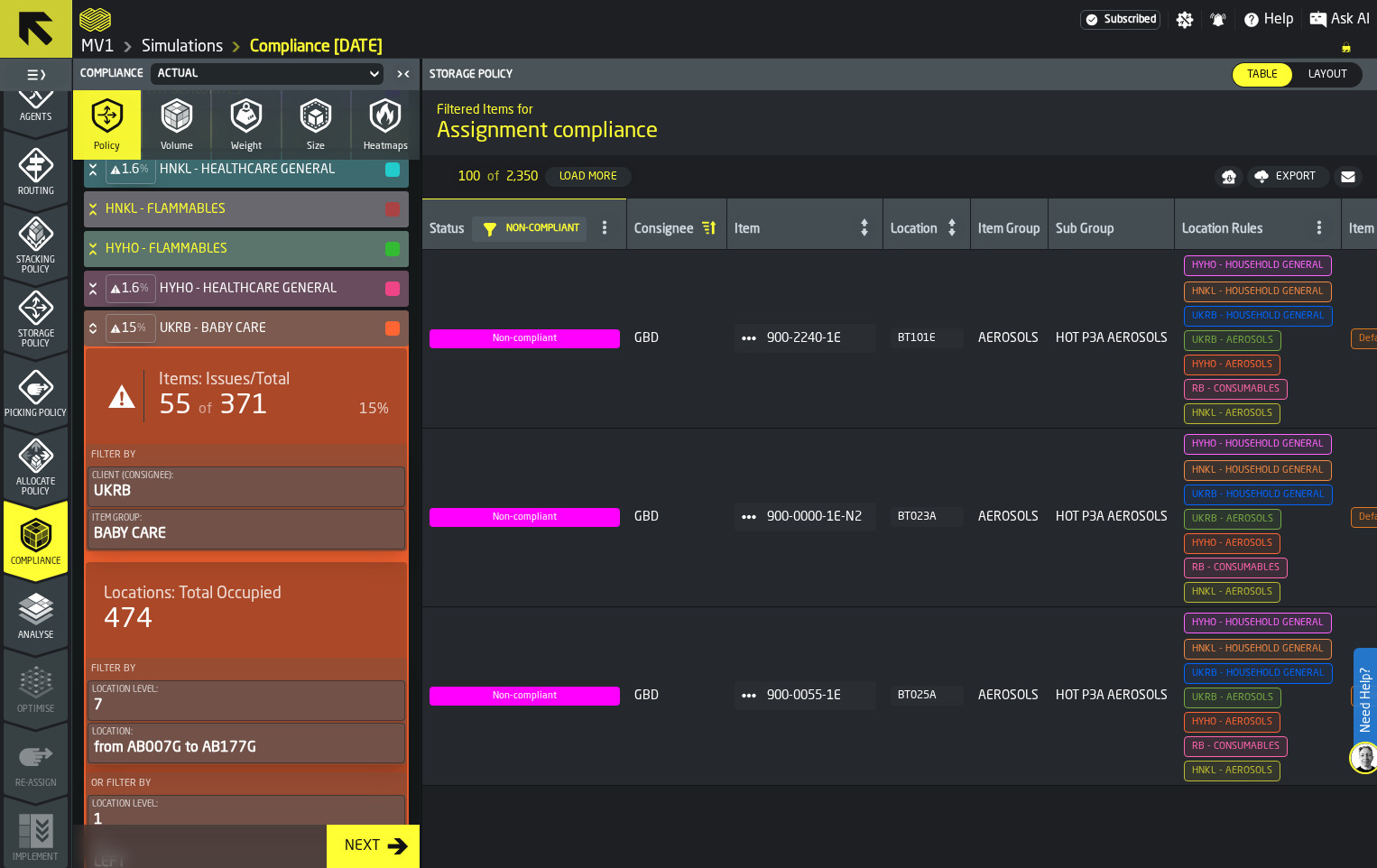
click at [240, 422] on div "55 of 371" at bounding box center [255, 406] width 193 height 33
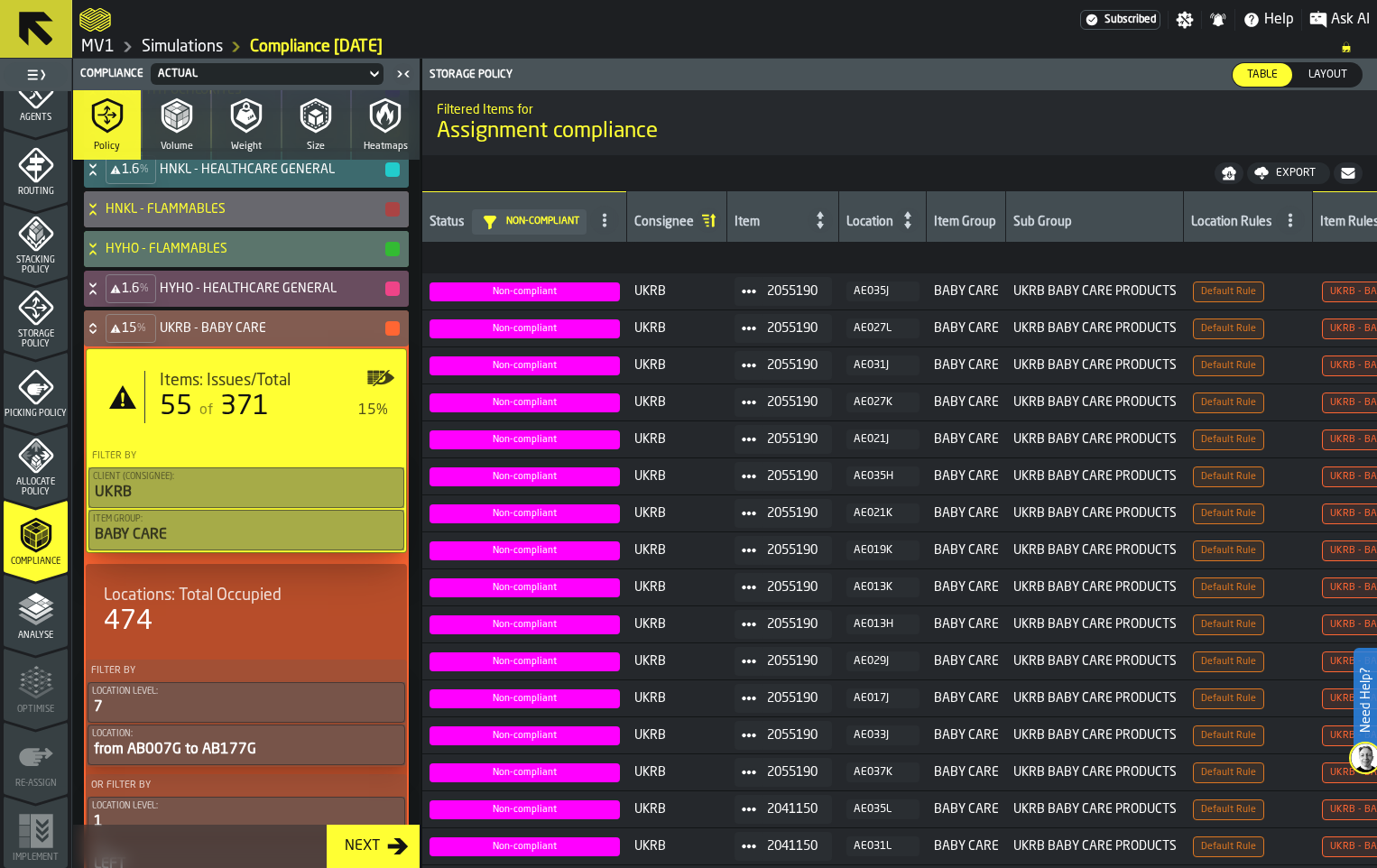
scroll to position [1358, 0]
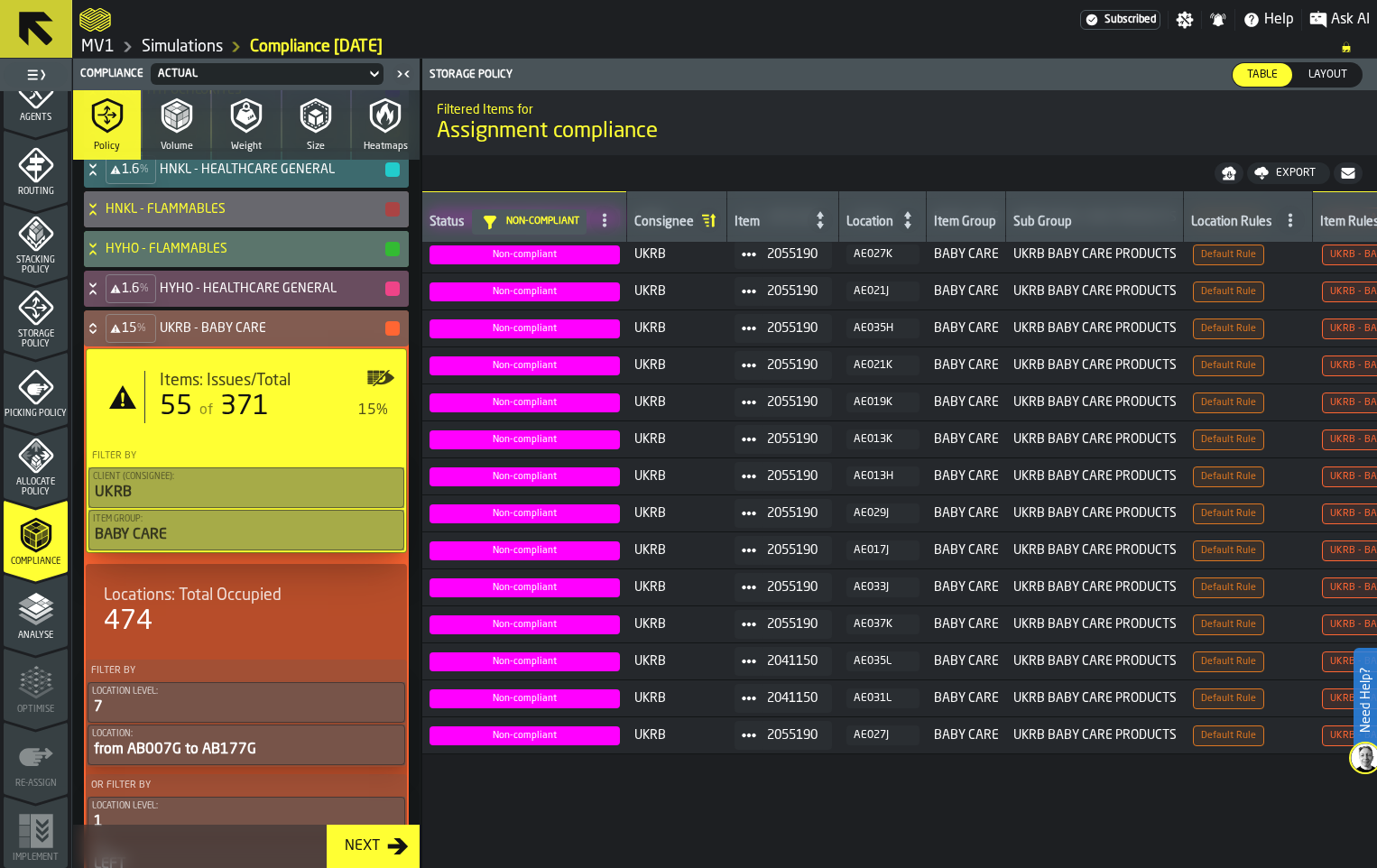
click at [102, 336] on icon at bounding box center [93, 327] width 18 height 14
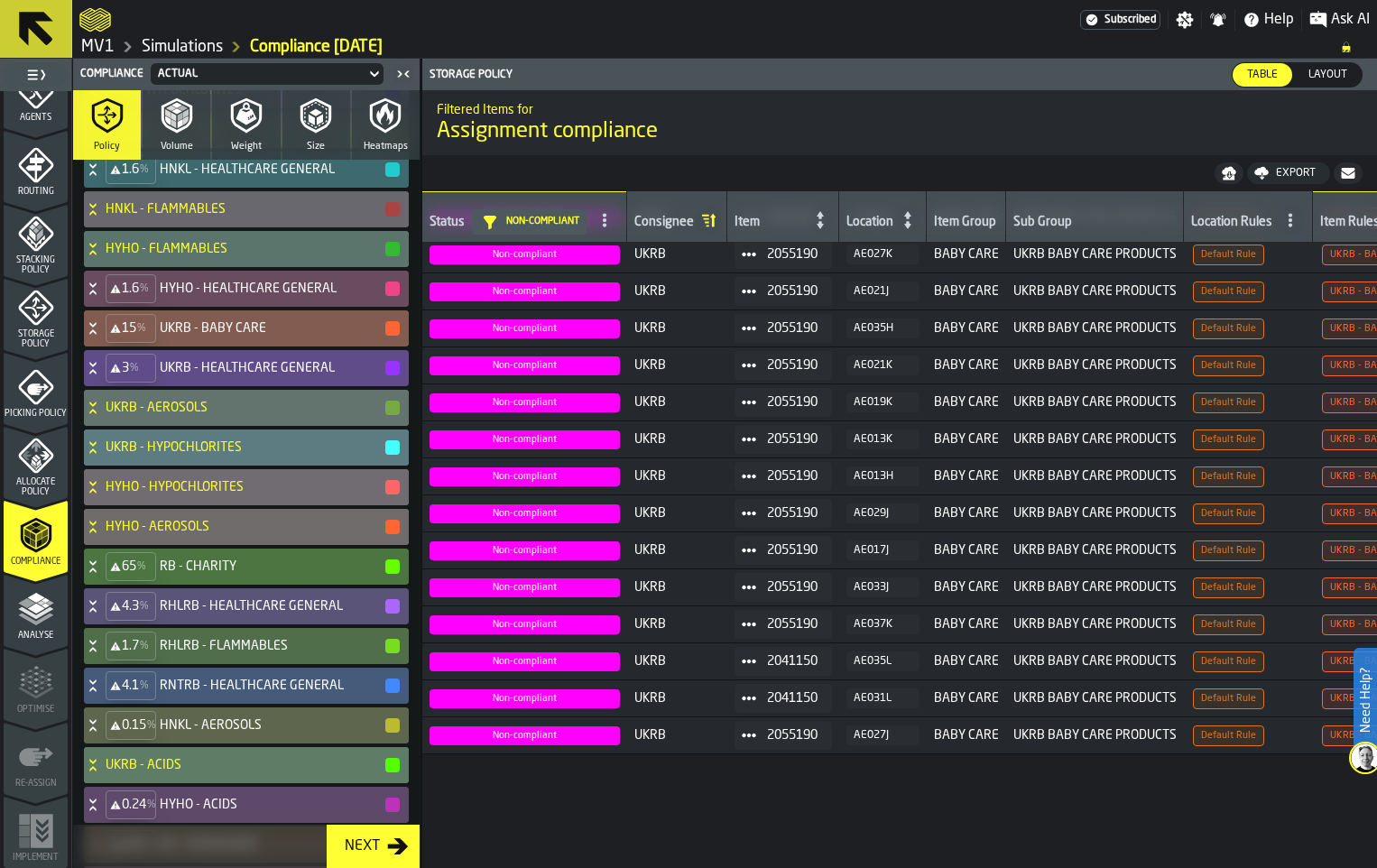
click at [102, 375] on icon at bounding box center [93, 368] width 18 height 14
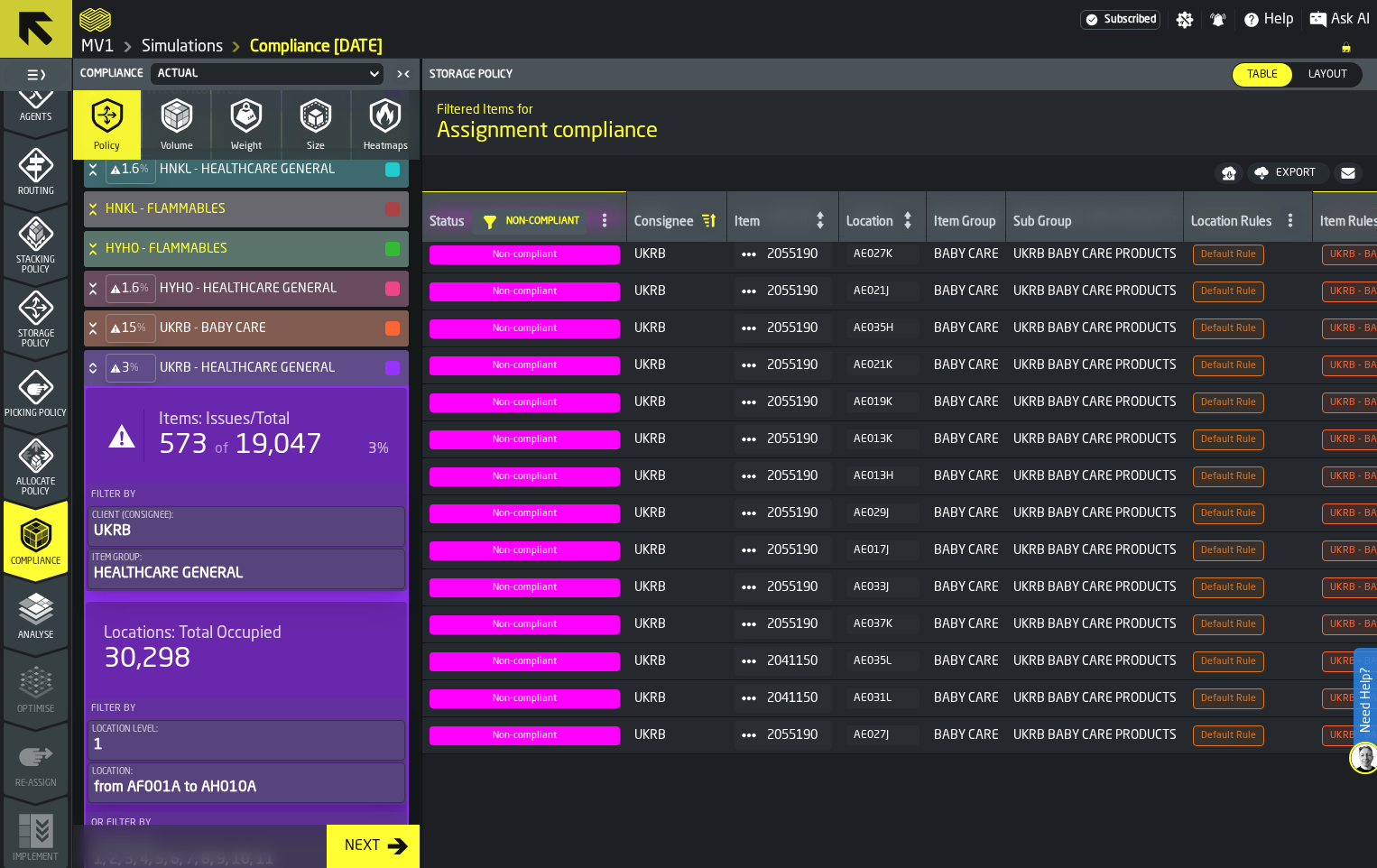
click at [220, 429] on span "Items: Issues/Total" at bounding box center [225, 419] width 131 height 20
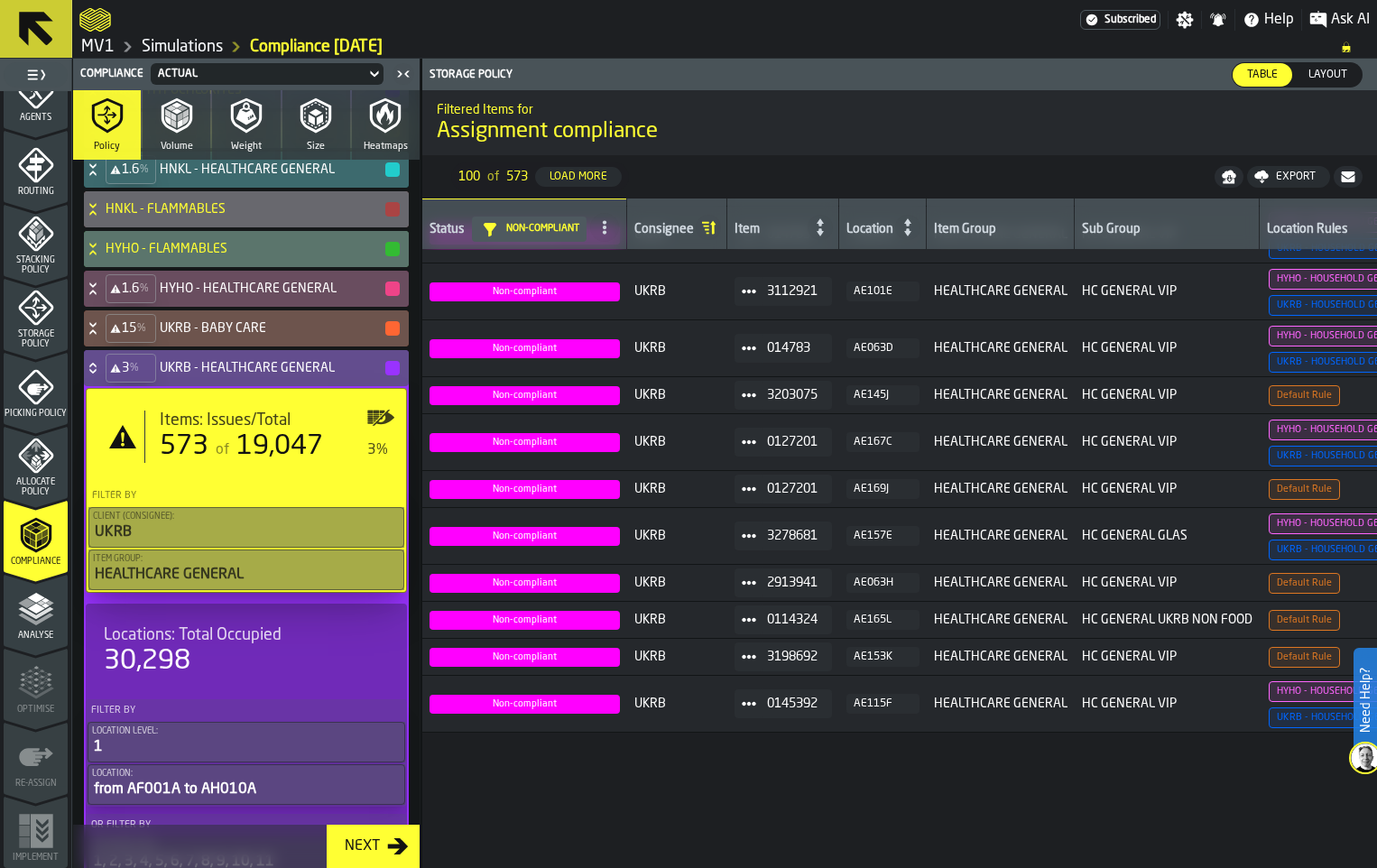
click at [102, 375] on icon at bounding box center [93, 368] width 18 height 14
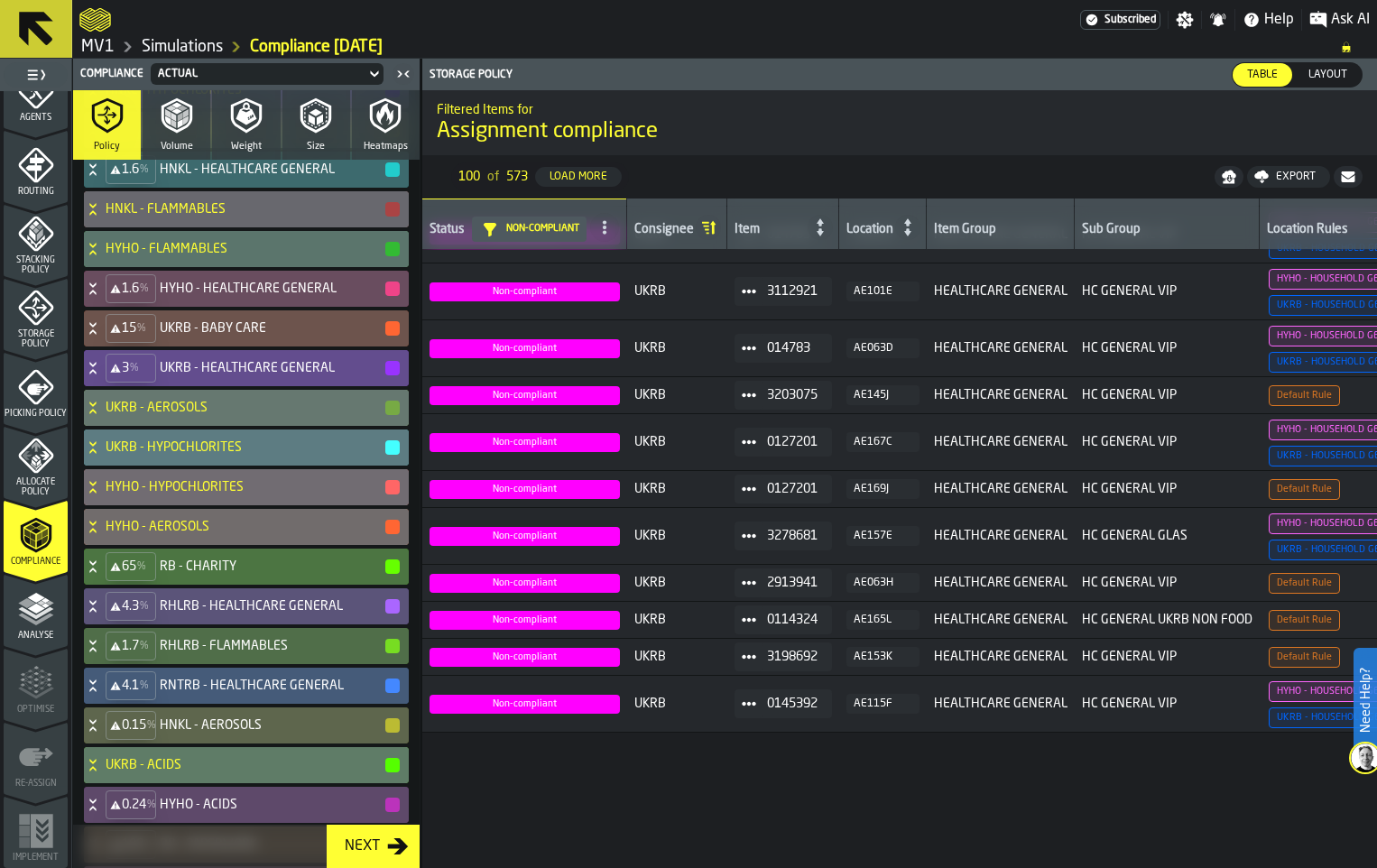
click at [124, 426] on div "UKRB - AEROSOLS" at bounding box center [242, 408] width 317 height 36
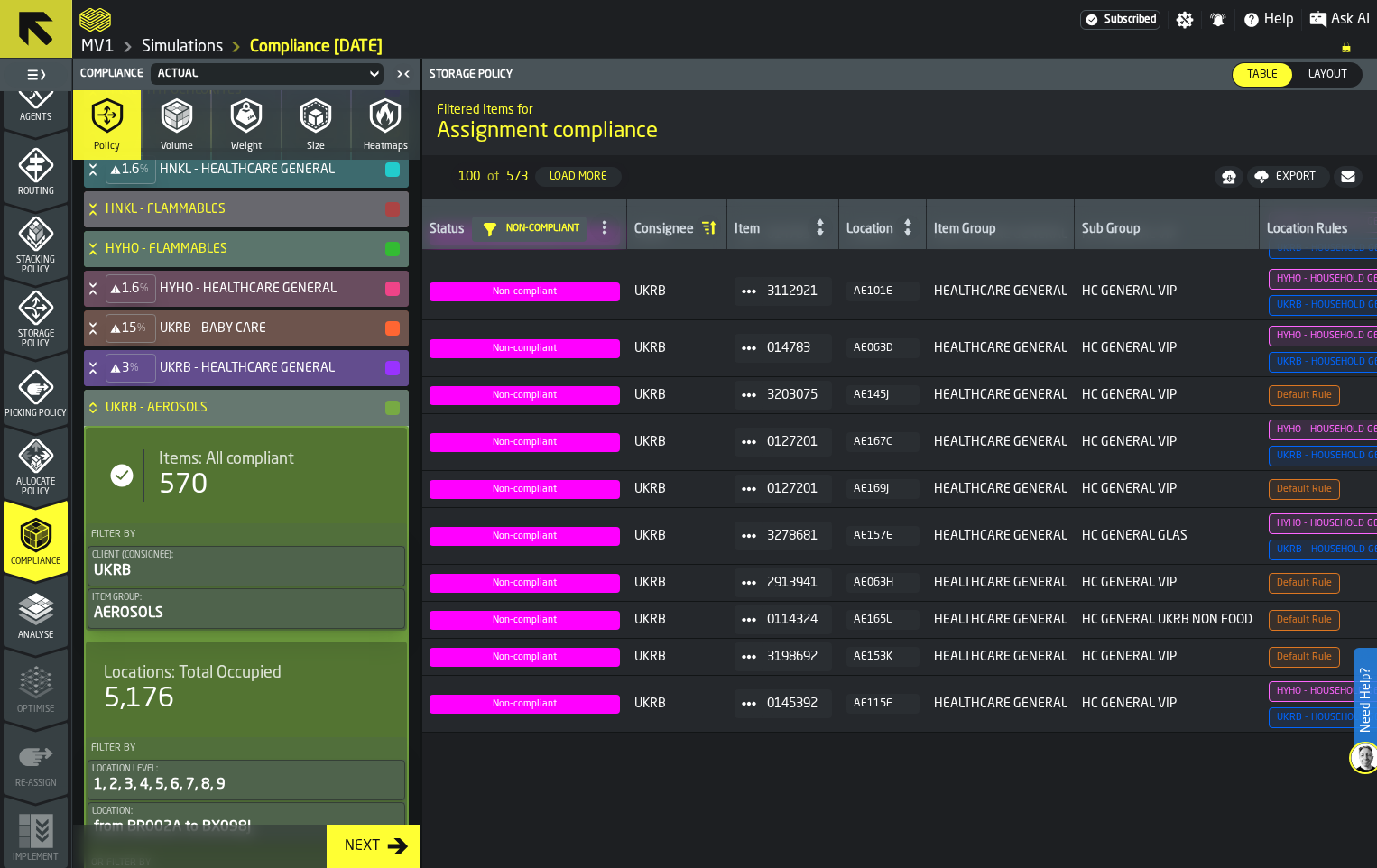
click at [102, 415] on icon at bounding box center [93, 407] width 18 height 14
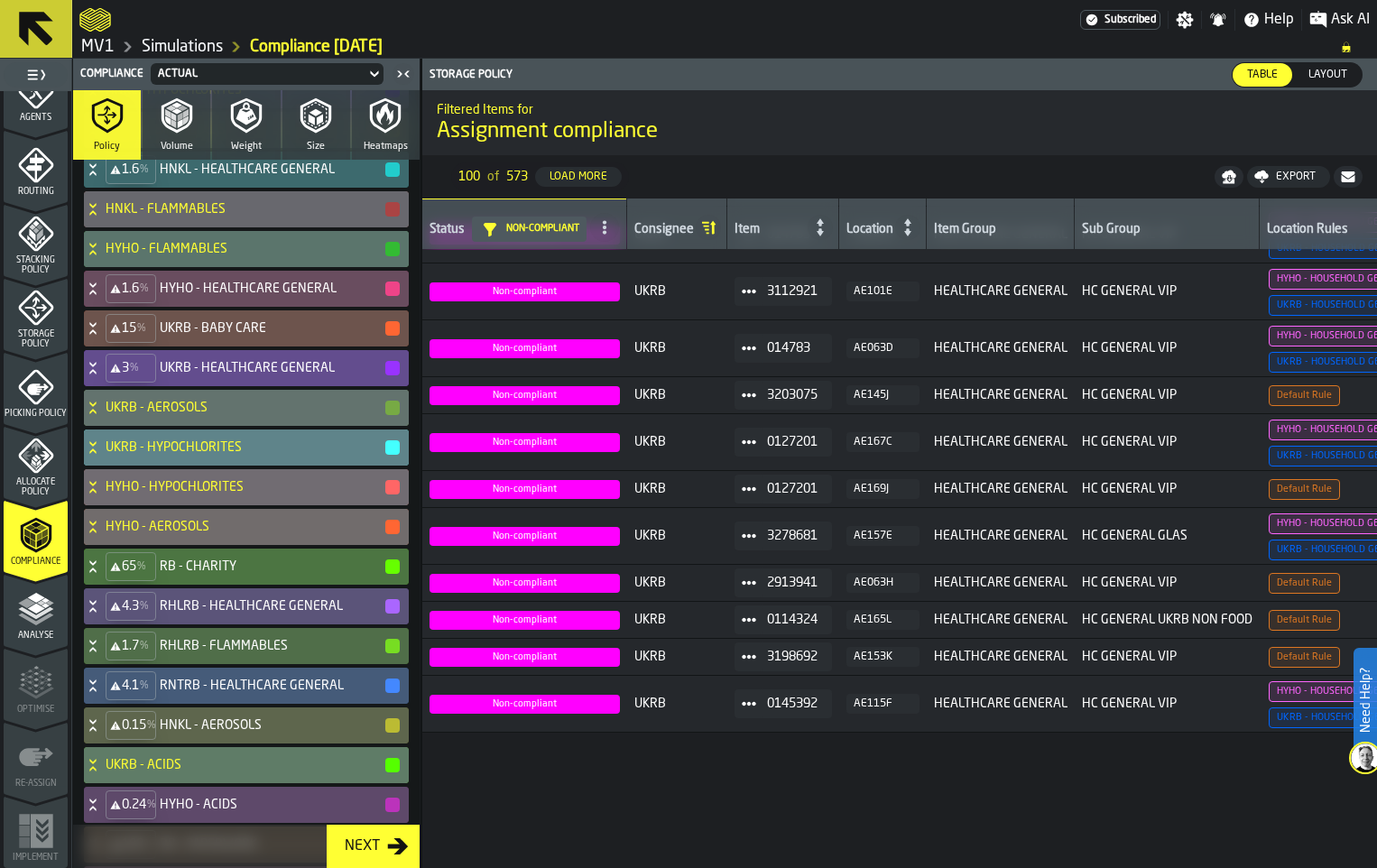
click at [120, 466] on div "UKRB - HYPOCHLORITES" at bounding box center [242, 447] width 317 height 36
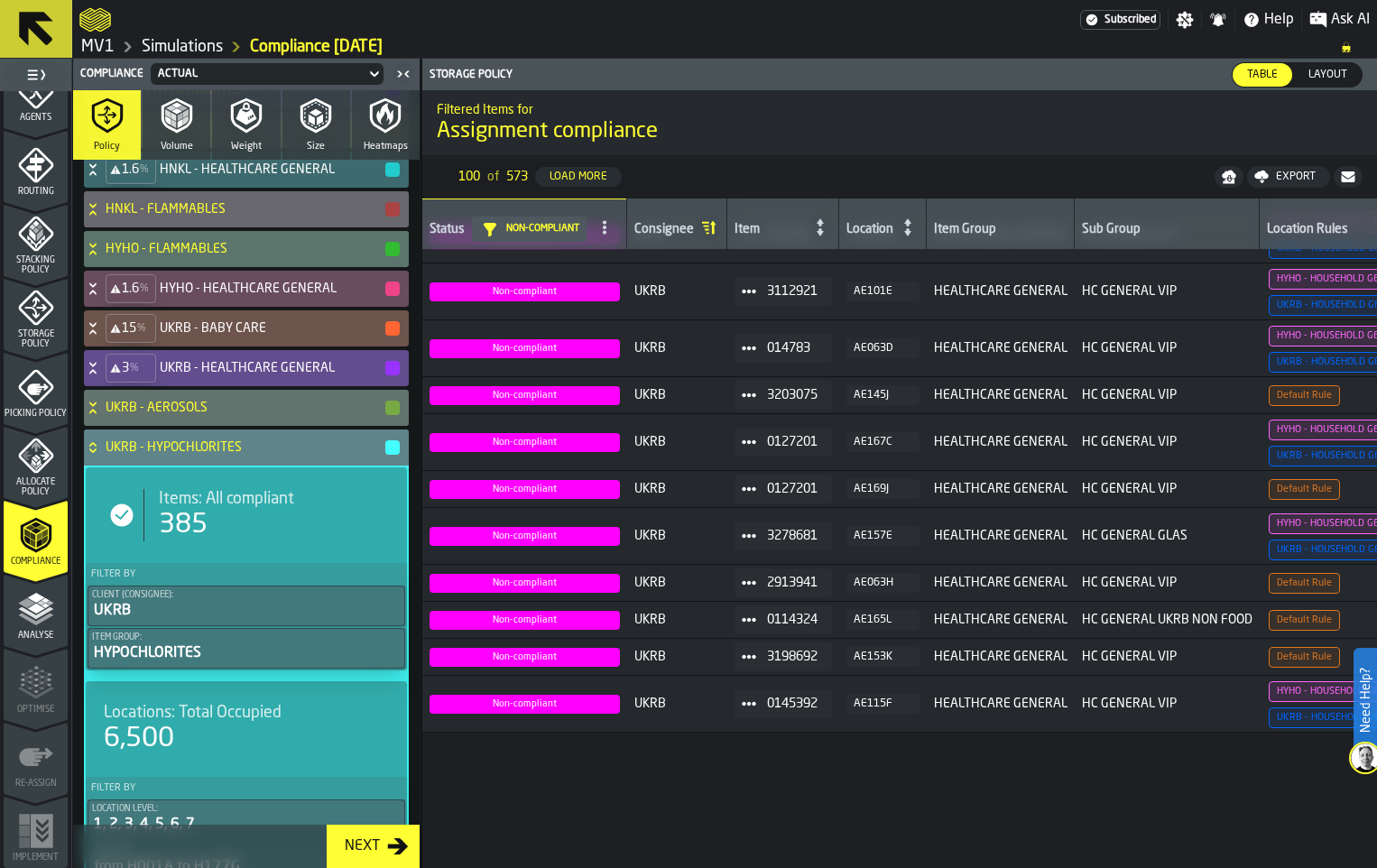
click at [102, 455] on icon at bounding box center [93, 447] width 18 height 14
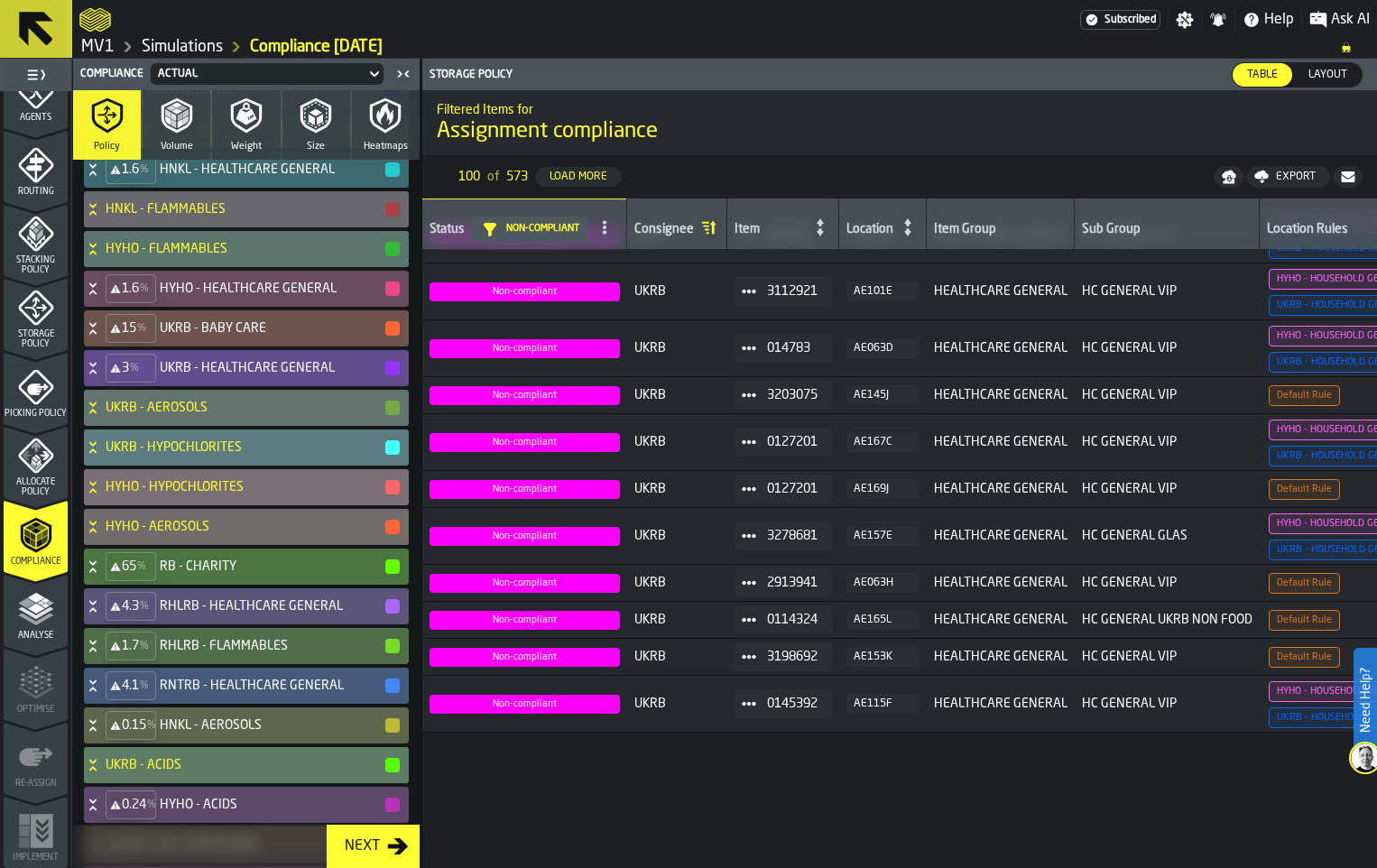
click at [102, 494] on icon at bounding box center [93, 486] width 18 height 14
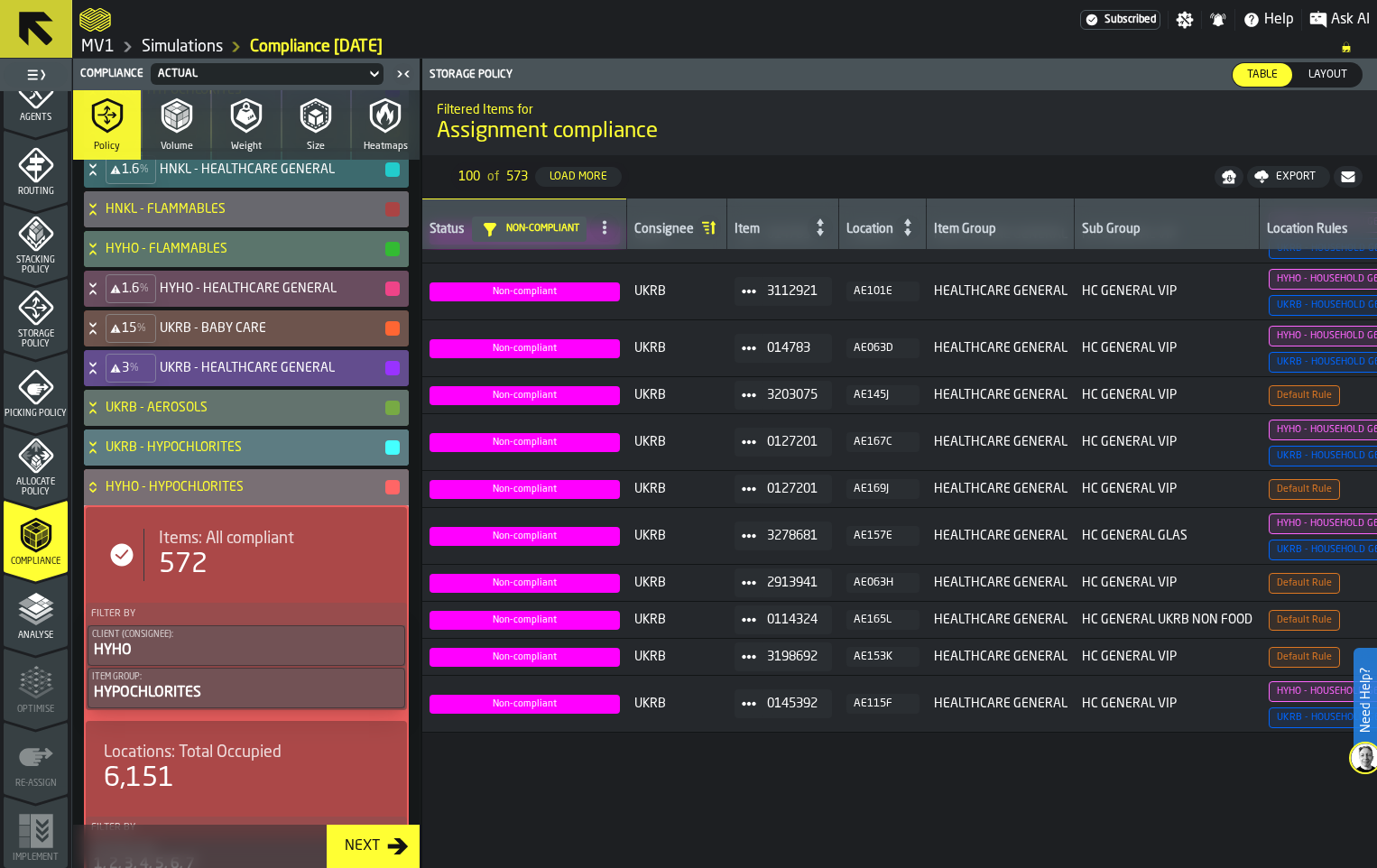
click at [95, 486] on icon at bounding box center [92, 484] width 7 height 5
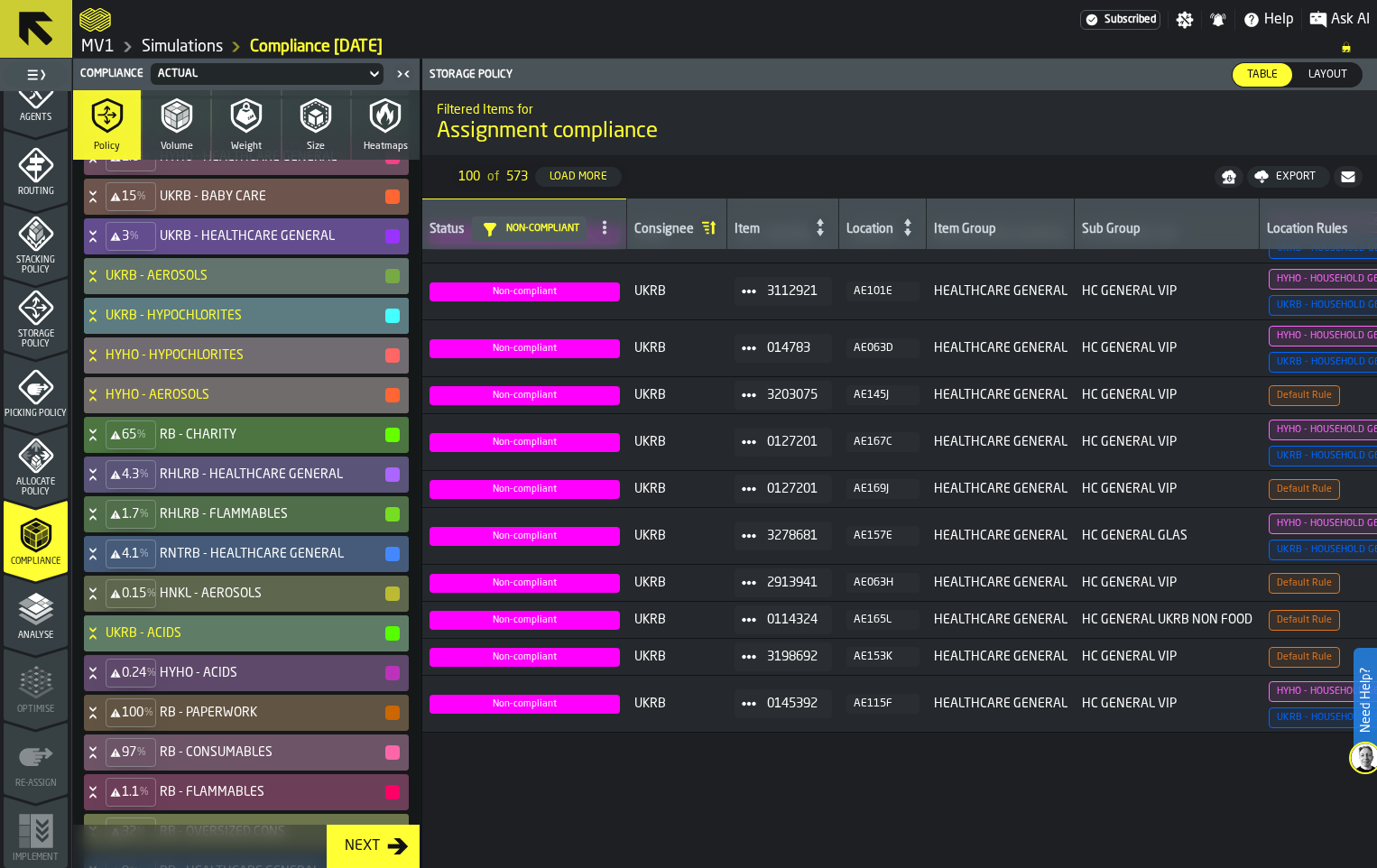
scroll to position [722, 0]
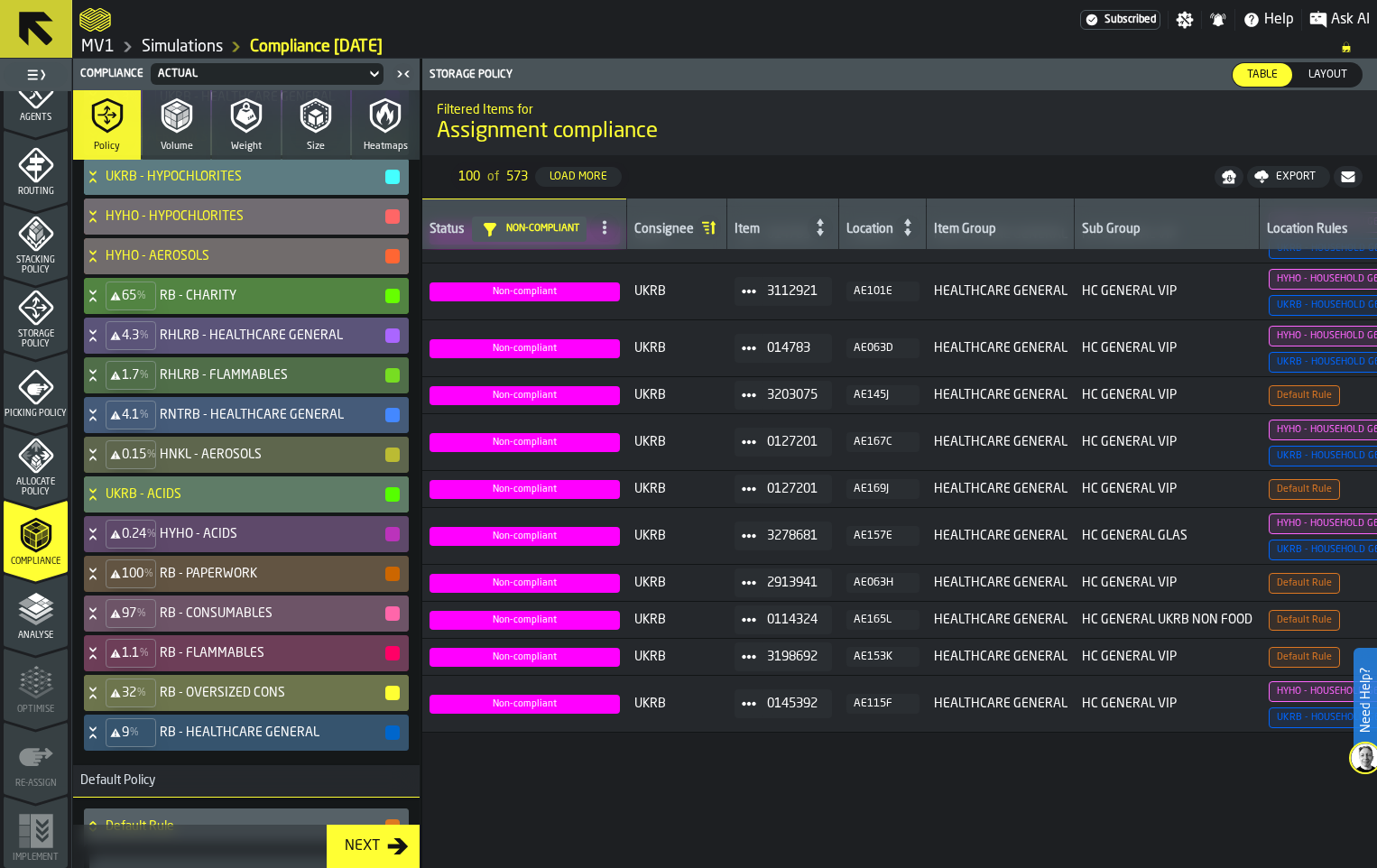
click at [102, 303] on icon at bounding box center [93, 296] width 18 height 14
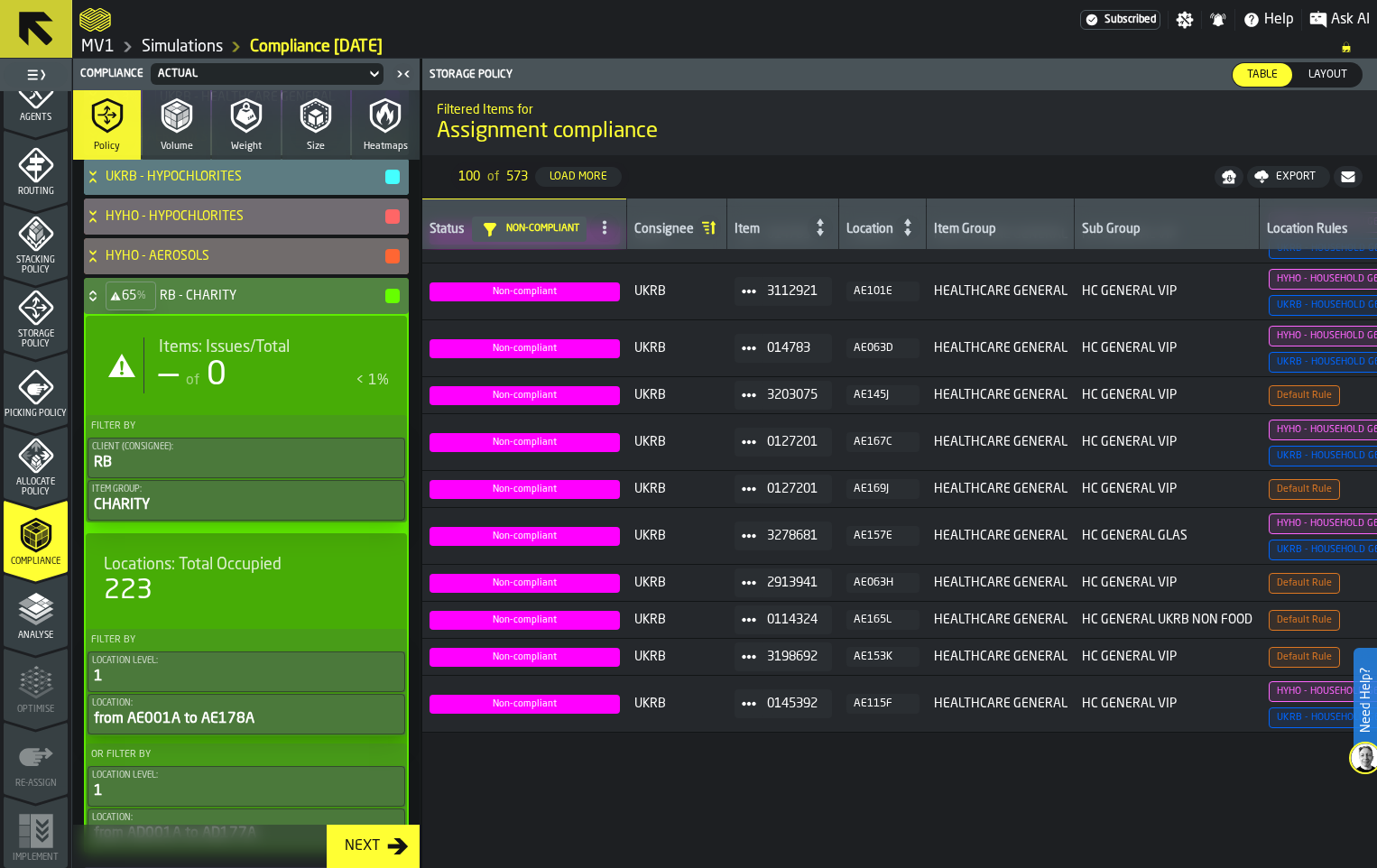
click at [95, 295] on icon at bounding box center [92, 293] width 7 height 5
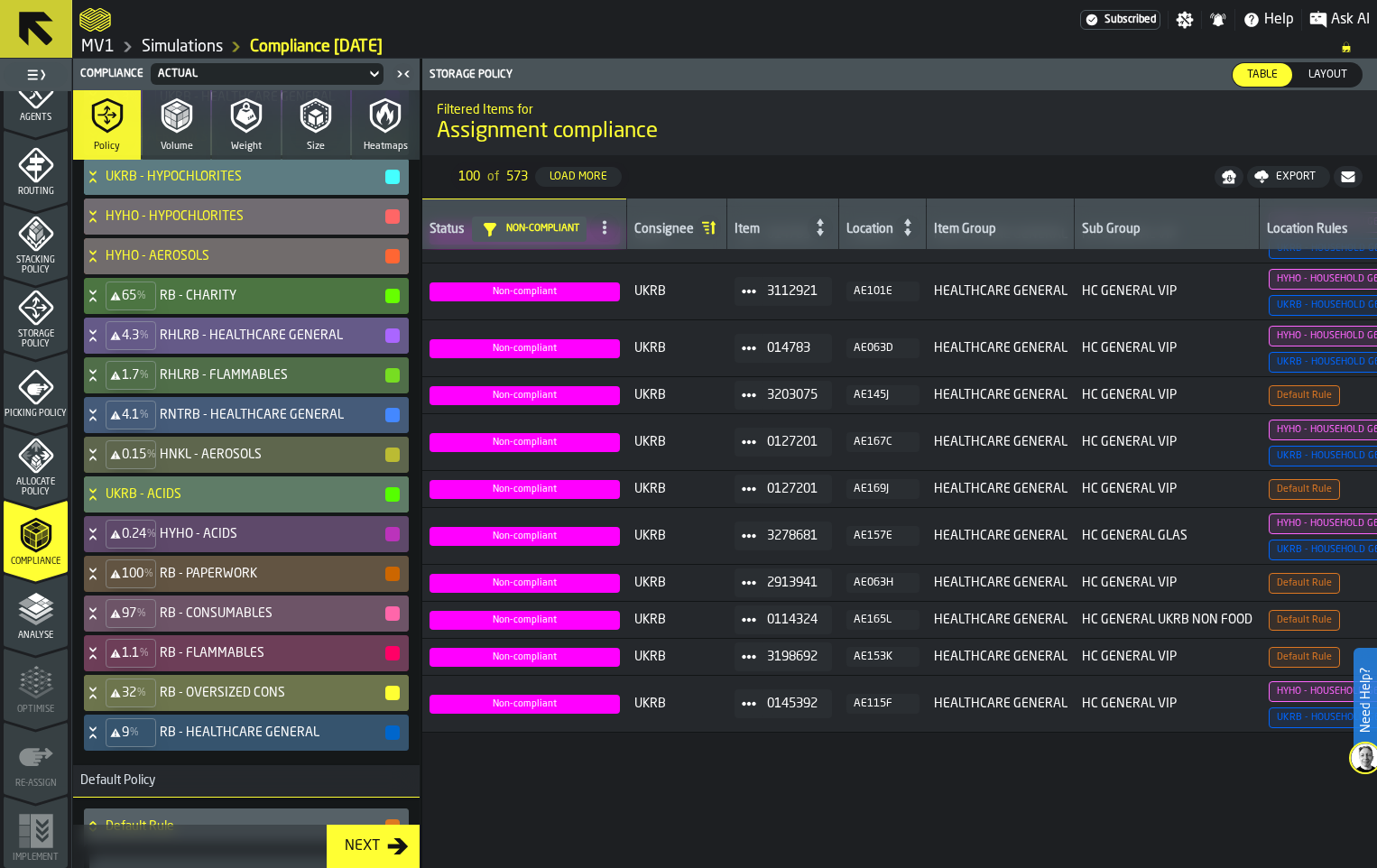
click at [102, 342] on icon at bounding box center [93, 335] width 18 height 14
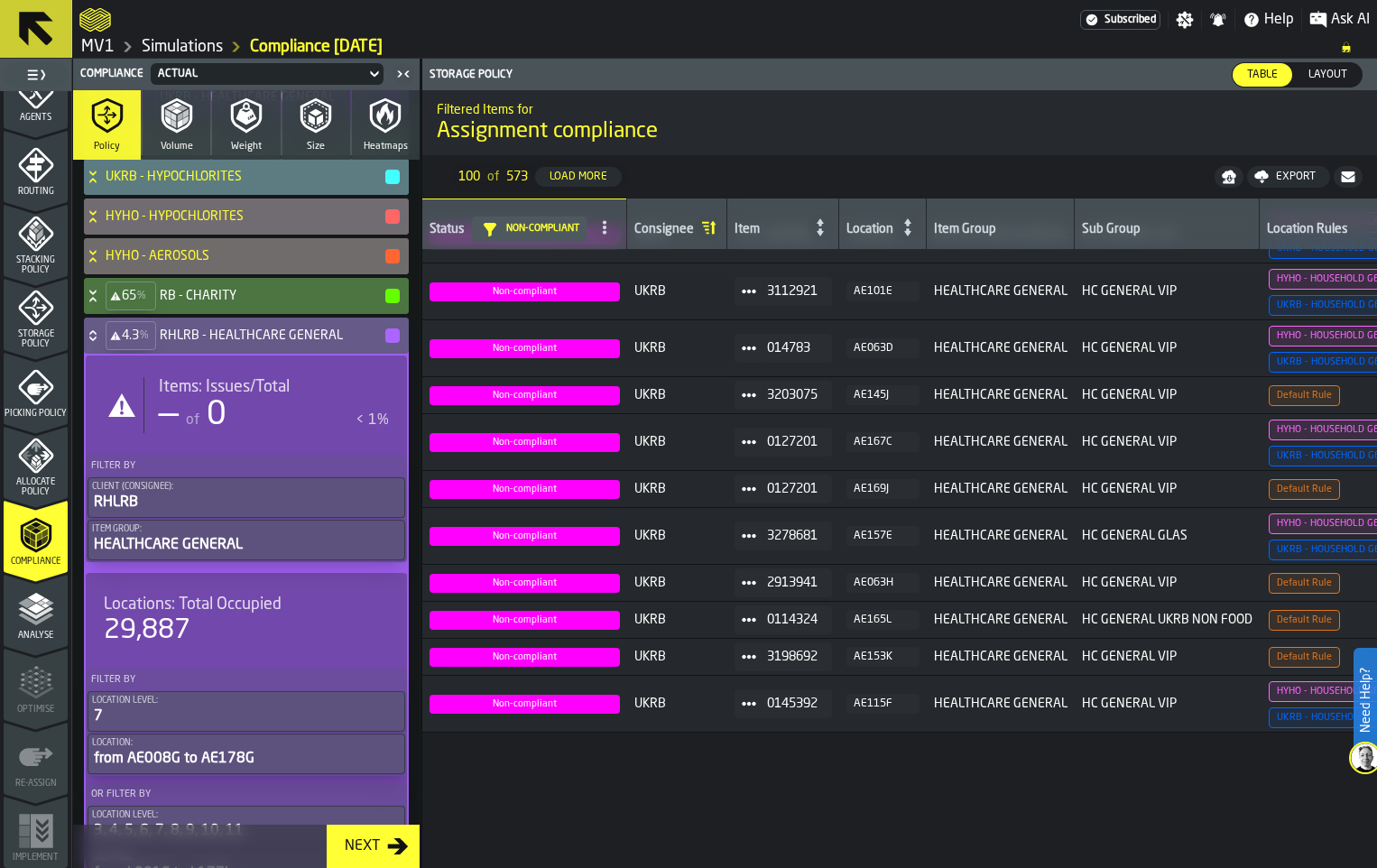
click at [102, 342] on icon at bounding box center [93, 335] width 18 height 14
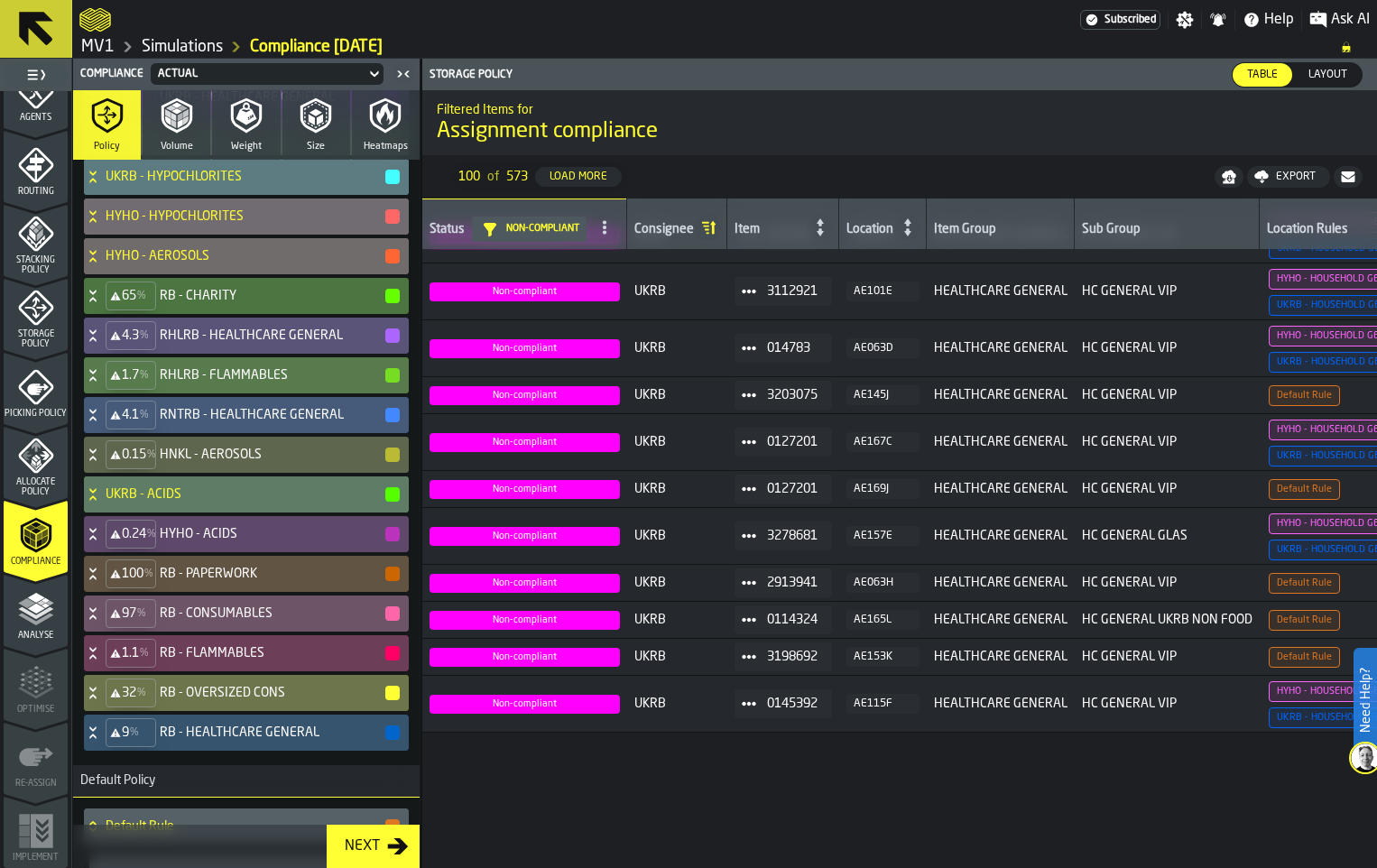
click at [102, 383] on icon at bounding box center [93, 374] width 18 height 14
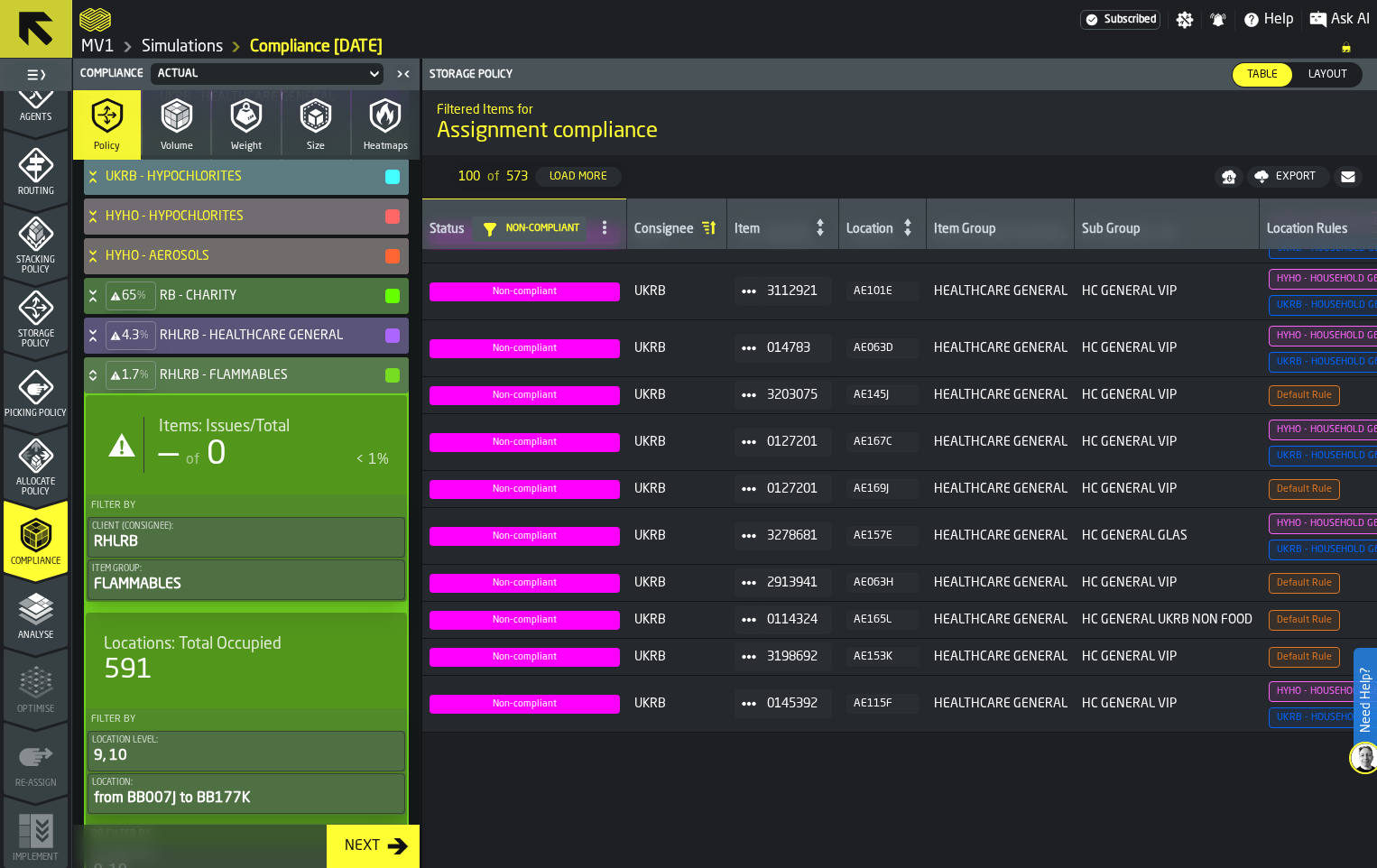
click at [102, 383] on icon at bounding box center [93, 374] width 18 height 14
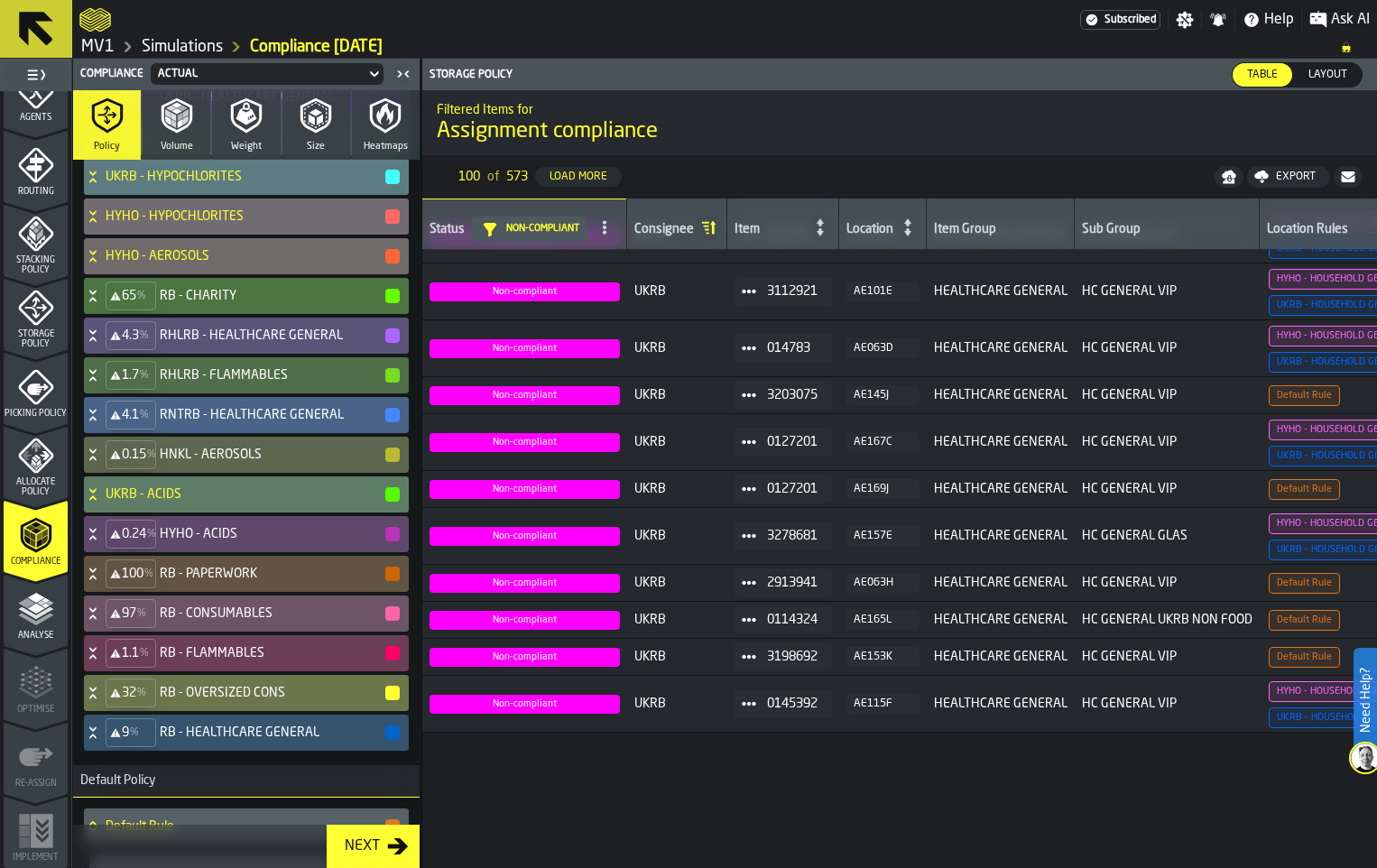
click at [102, 422] on icon at bounding box center [93, 414] width 18 height 14
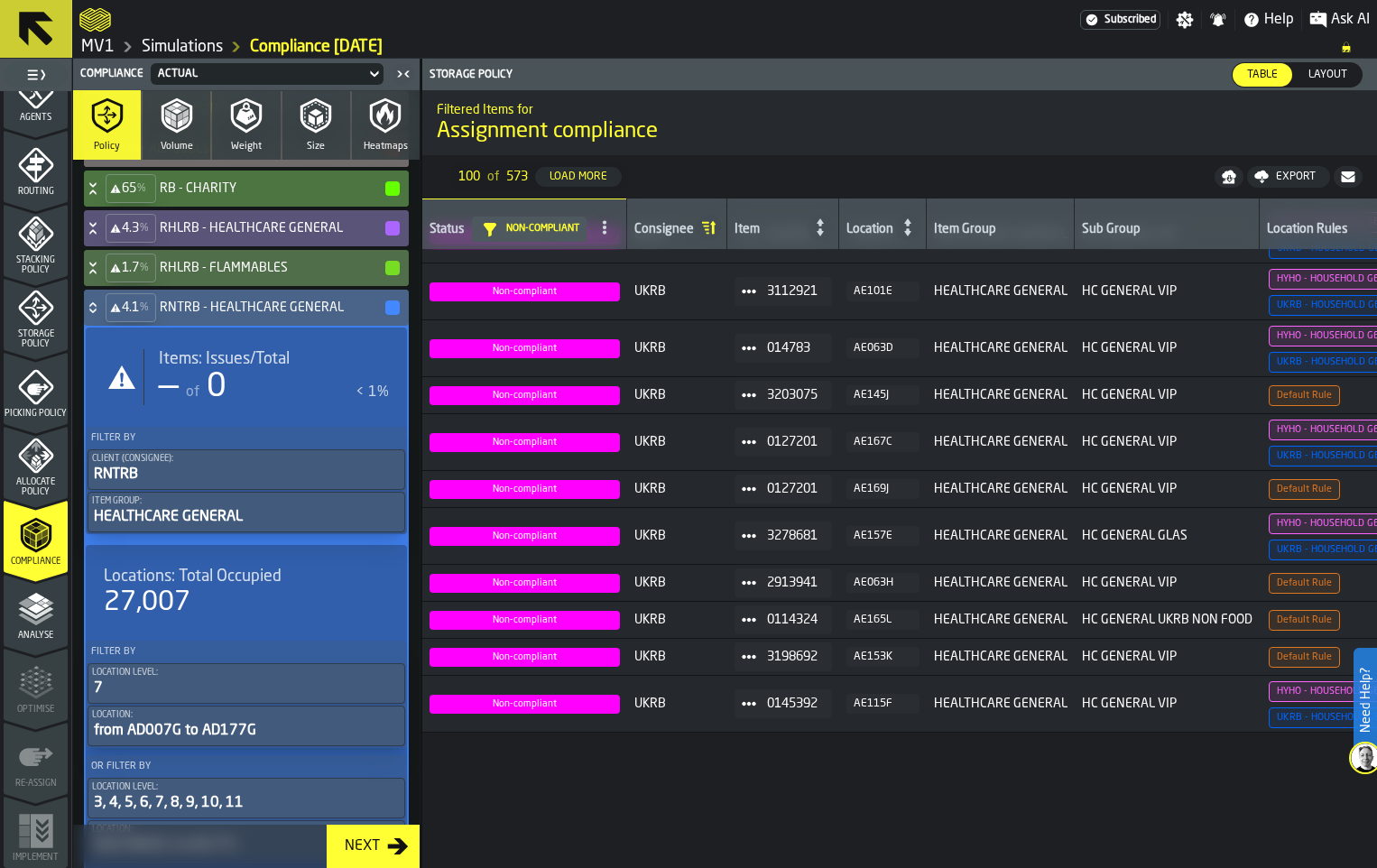
scroll to position [902, 0]
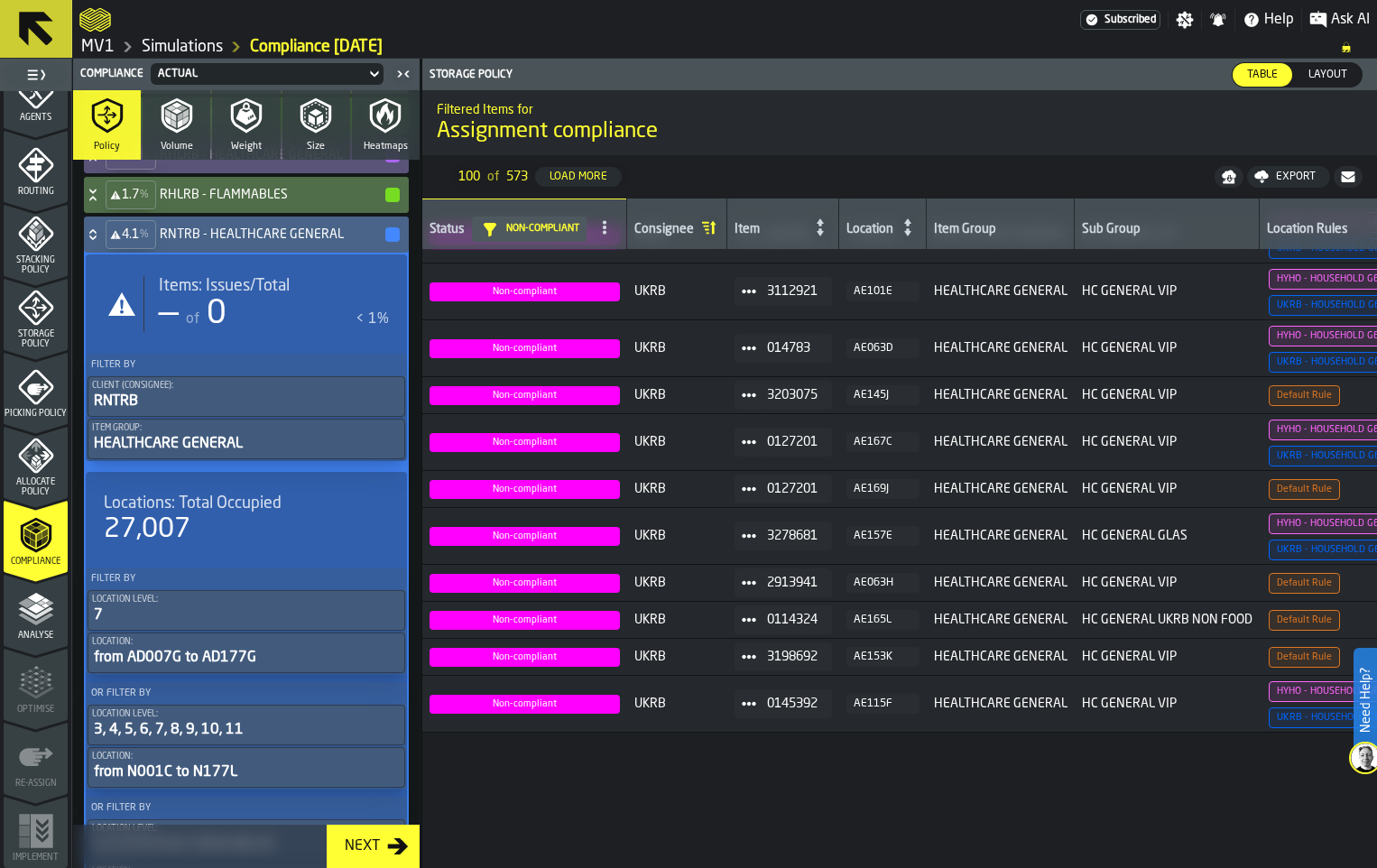
click at [102, 241] on icon at bounding box center [93, 234] width 18 height 14
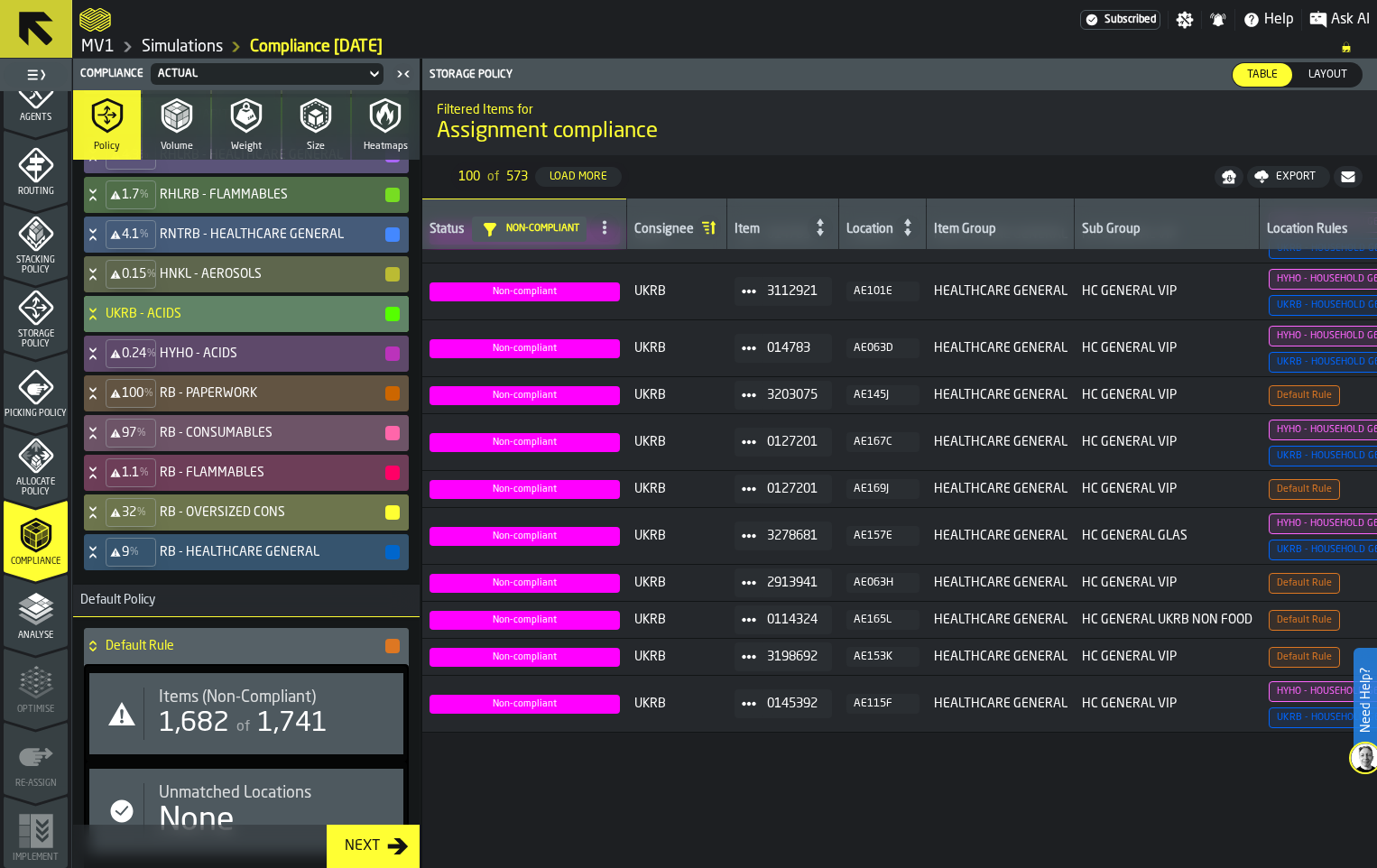
click at [95, 319] on icon at bounding box center [92, 317] width 7 height 5
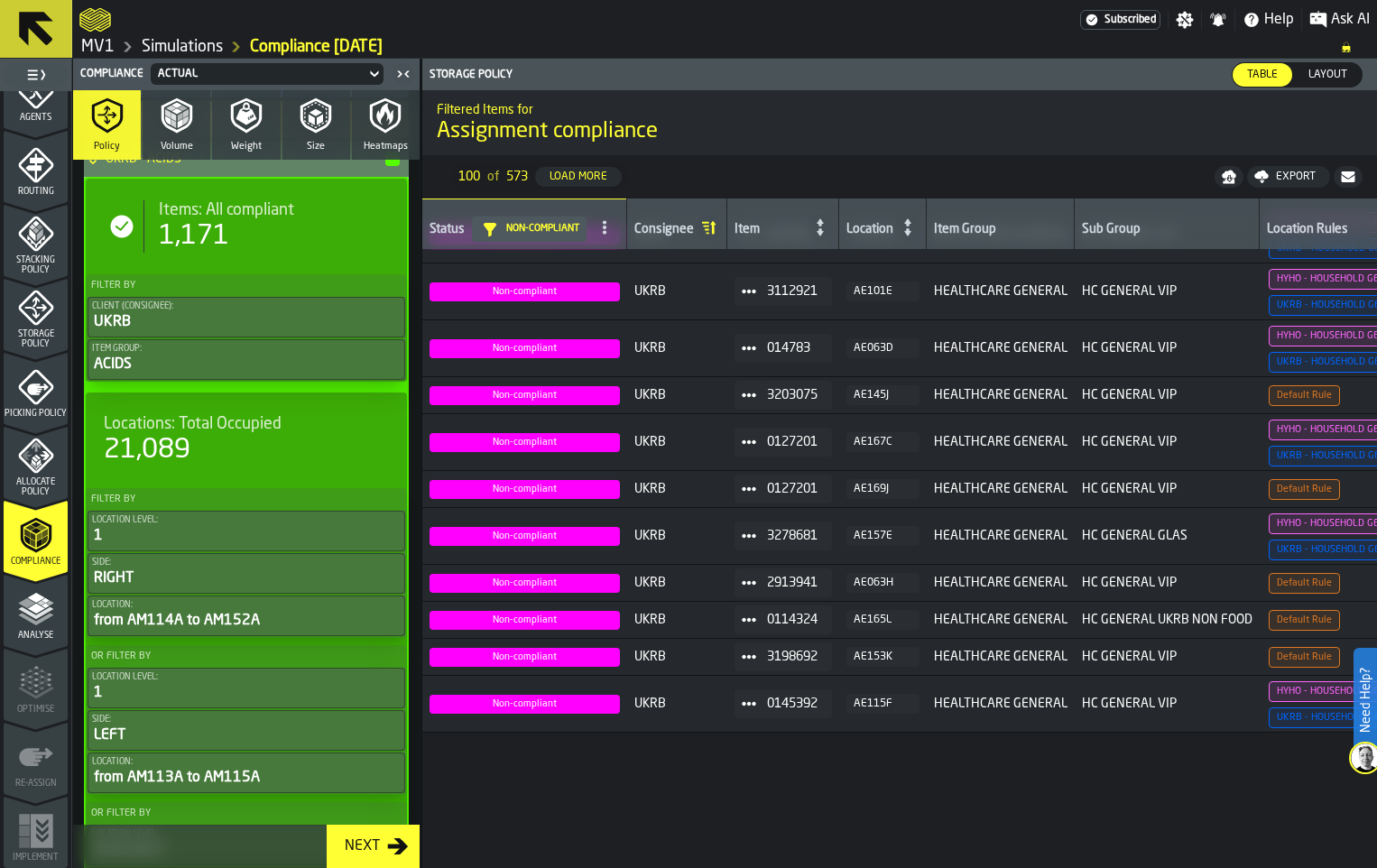
scroll to position [1173, 0]
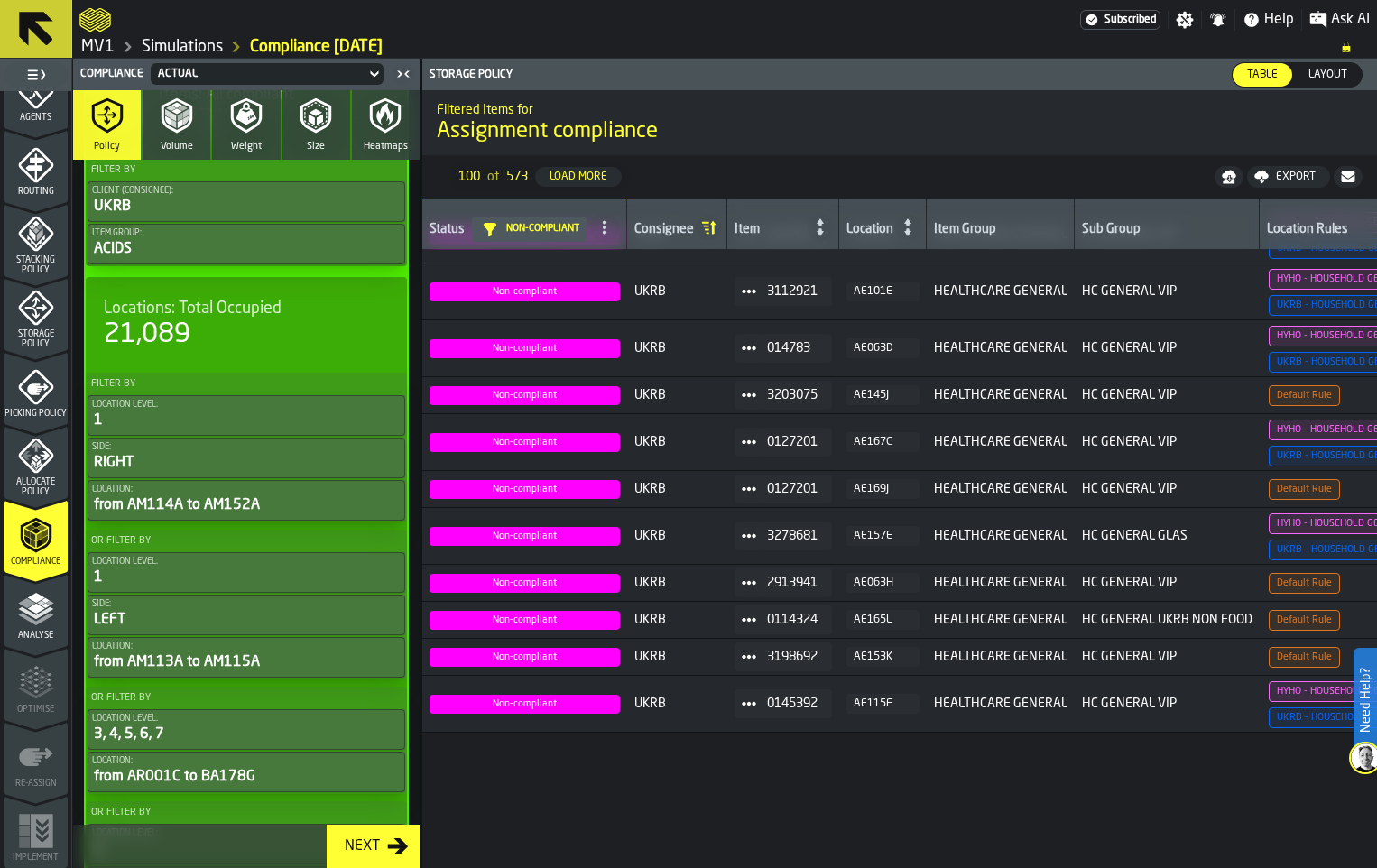
click at [102, 51] on icon at bounding box center [93, 43] width 18 height 14
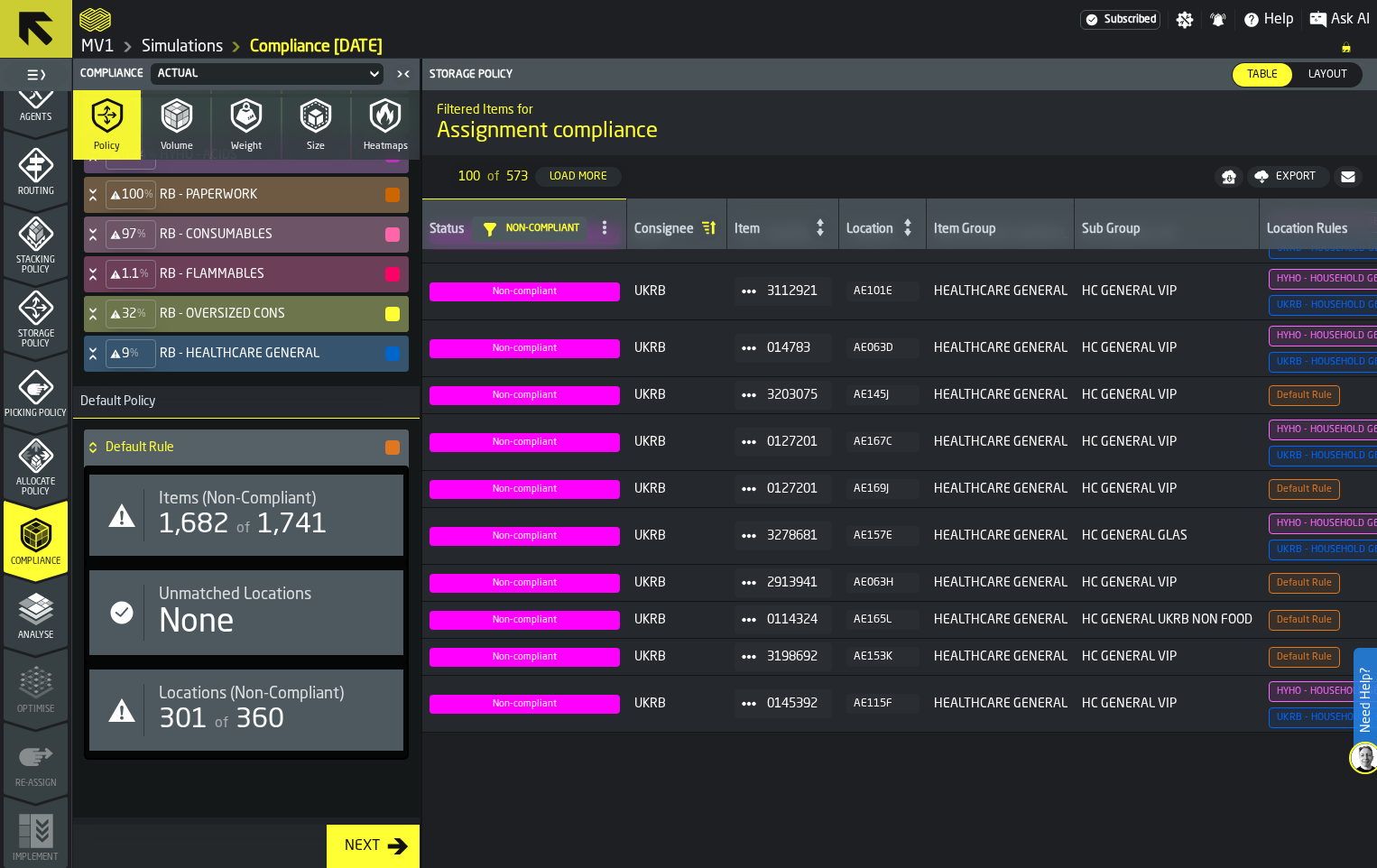
click at [102, 202] on icon at bounding box center [93, 195] width 18 height 14
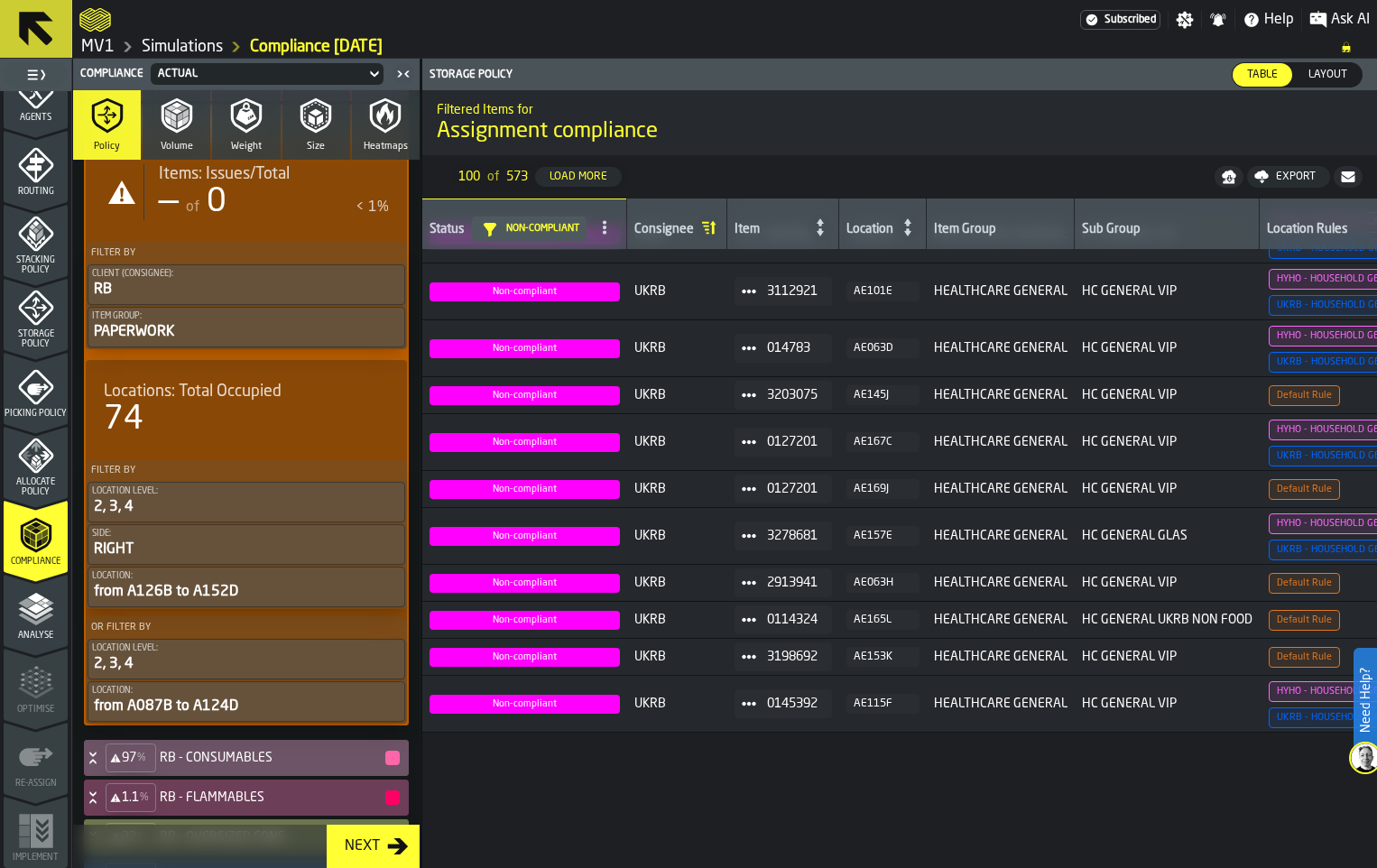
click at [102, 130] on icon at bounding box center [93, 122] width 18 height 14
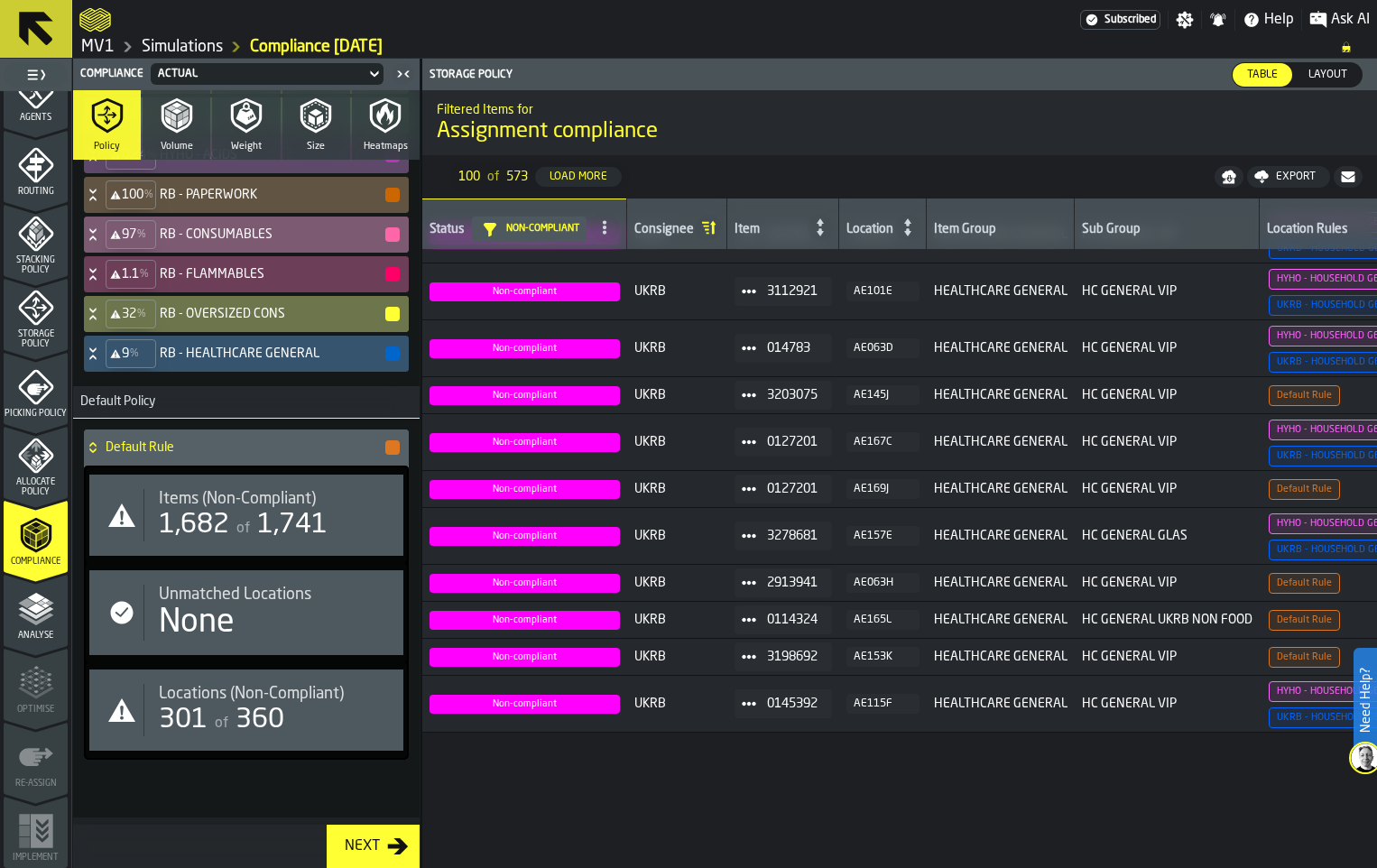
click at [102, 241] on icon at bounding box center [93, 234] width 18 height 14
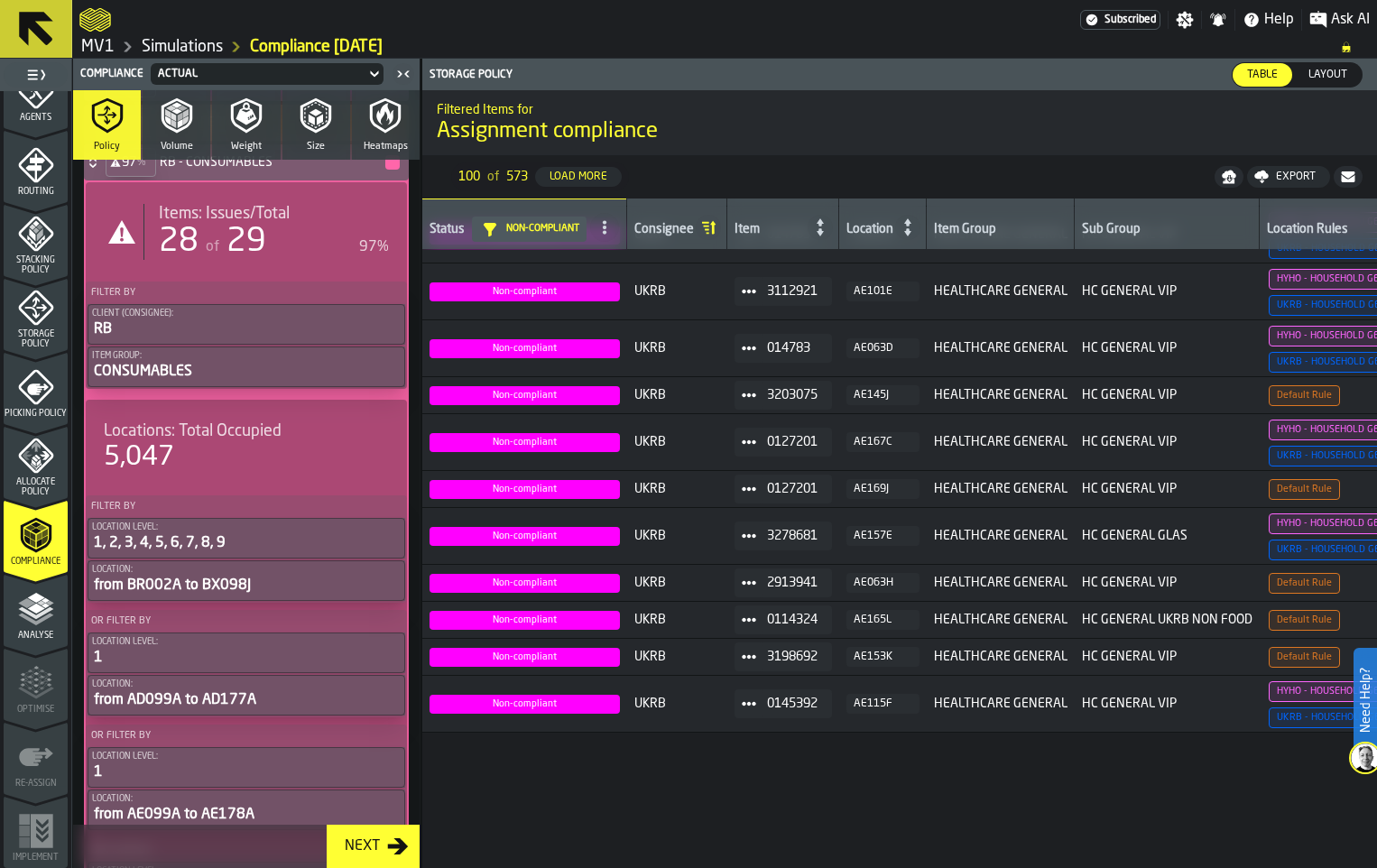
click at [95, 162] on icon at bounding box center [92, 159] width 7 height 5
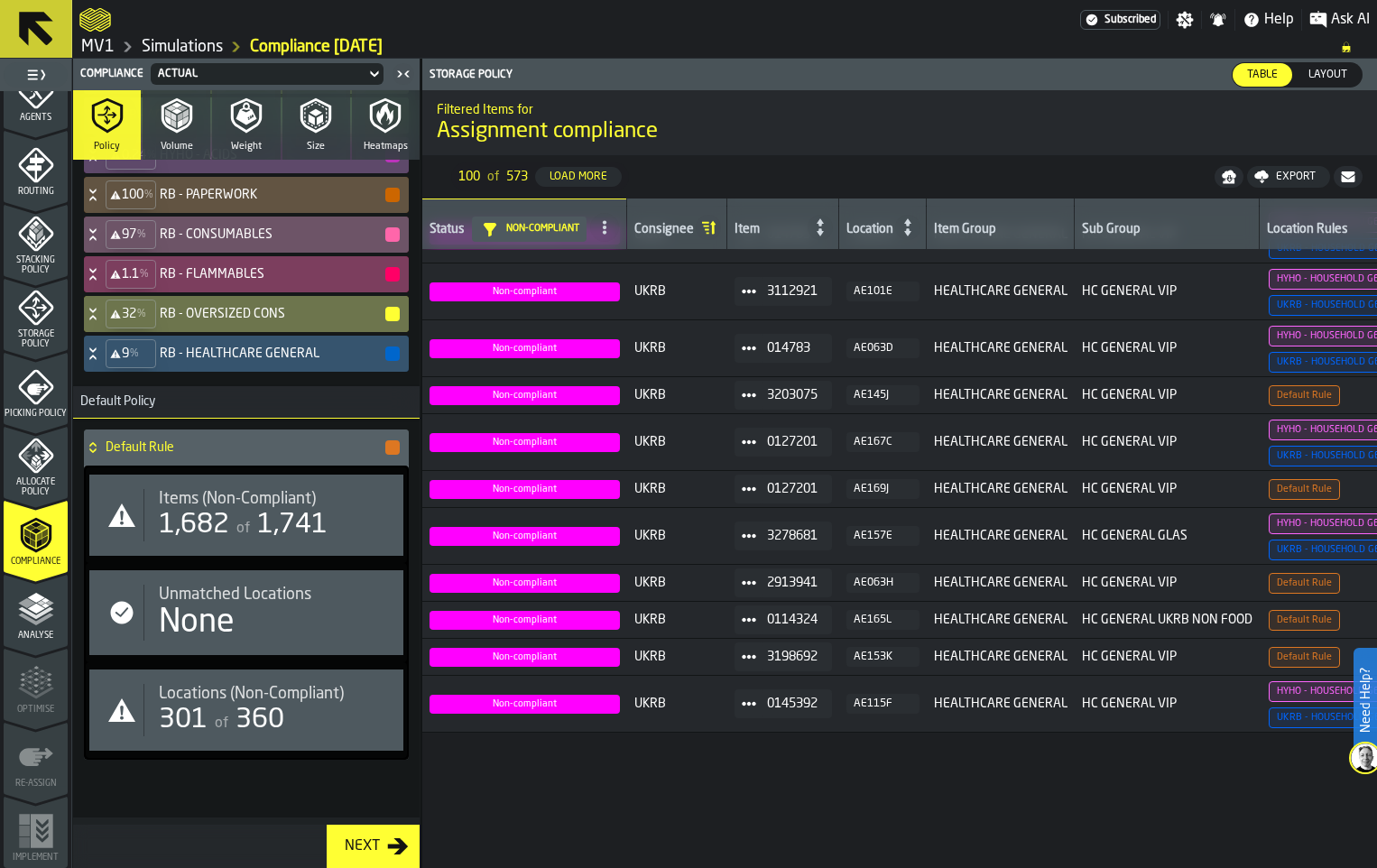
click at [102, 282] on icon at bounding box center [93, 273] width 18 height 14
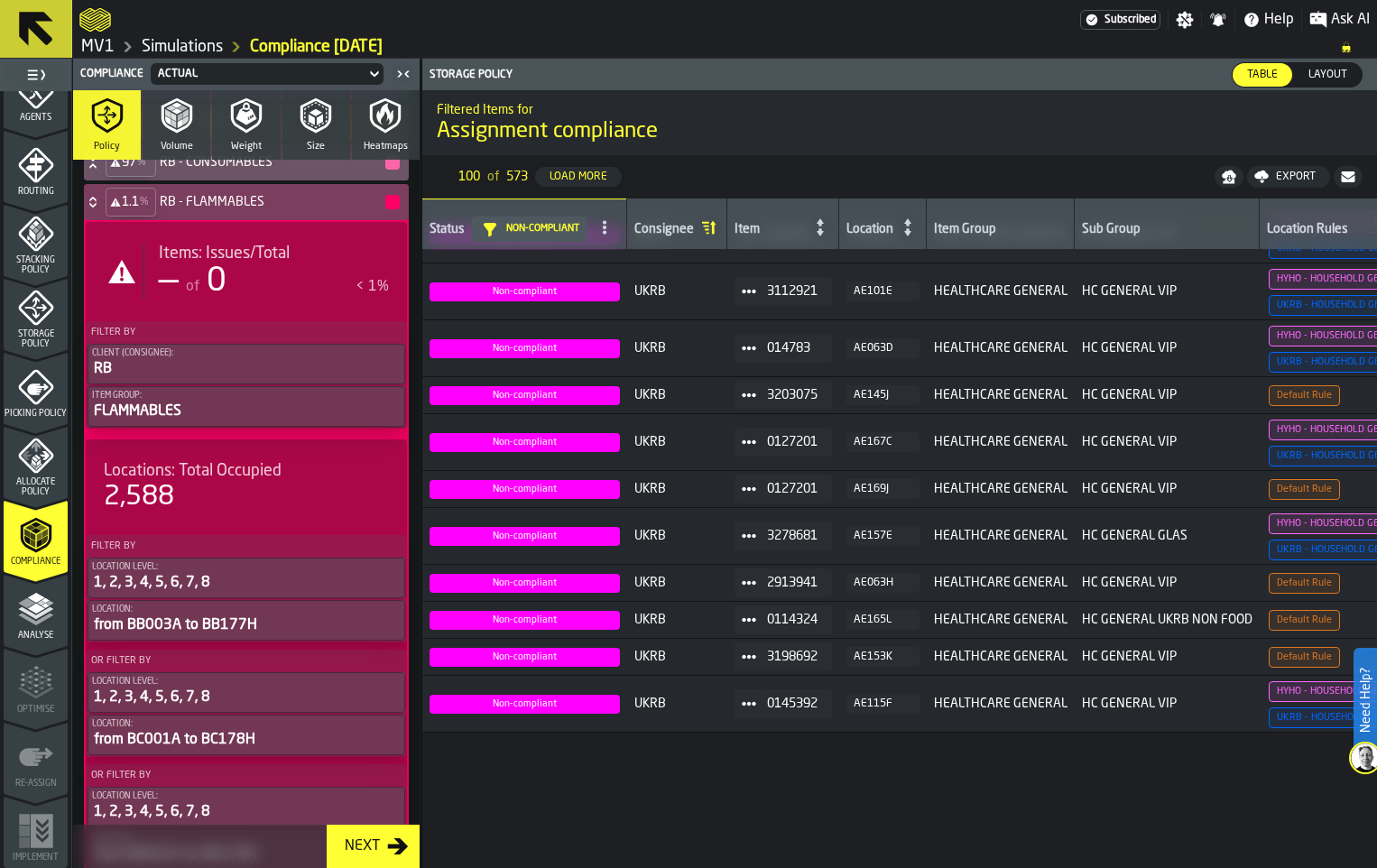
click at [95, 208] on icon at bounding box center [92, 205] width 7 height 5
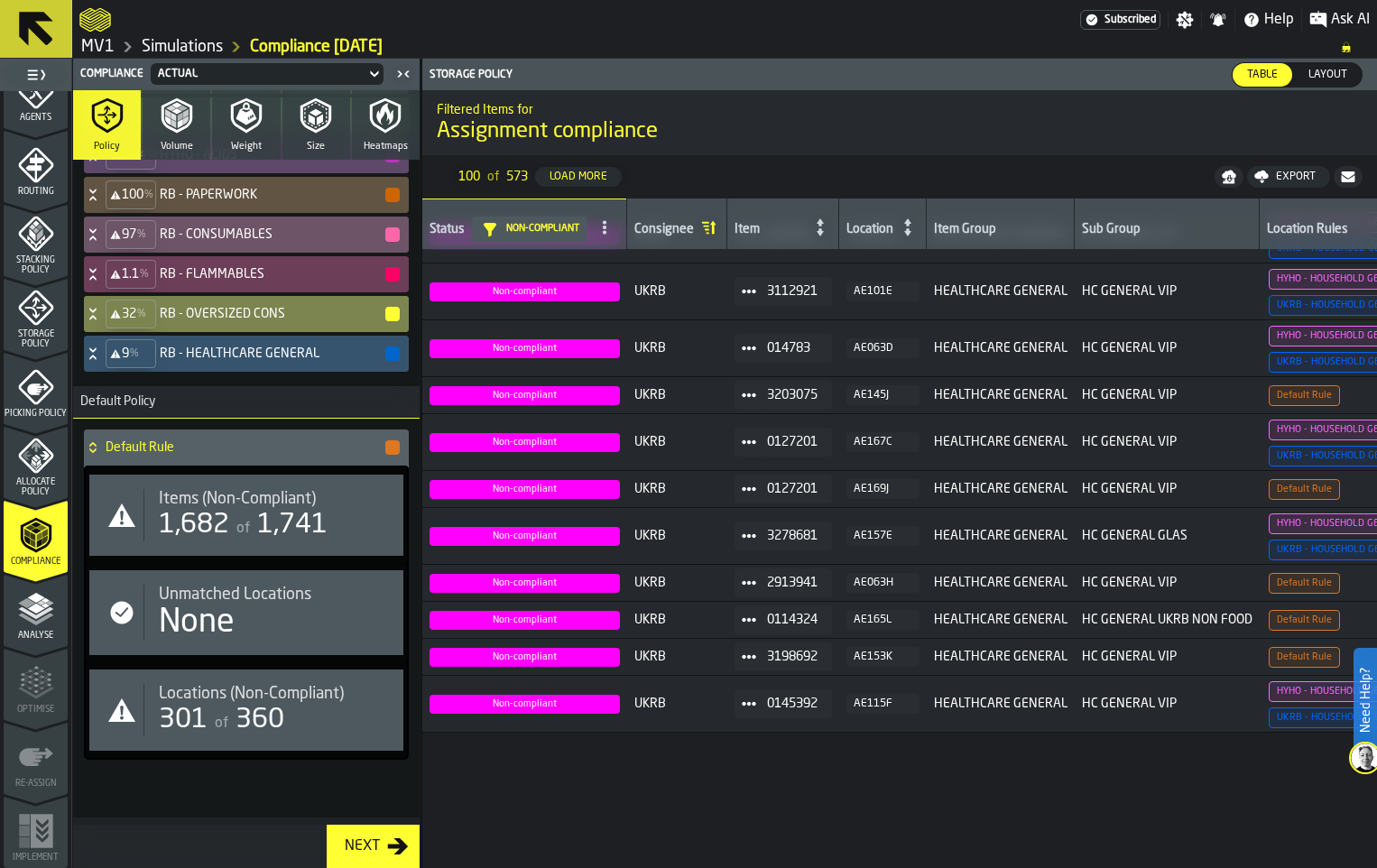
click at [95, 312] on icon at bounding box center [92, 310] width 7 height 5
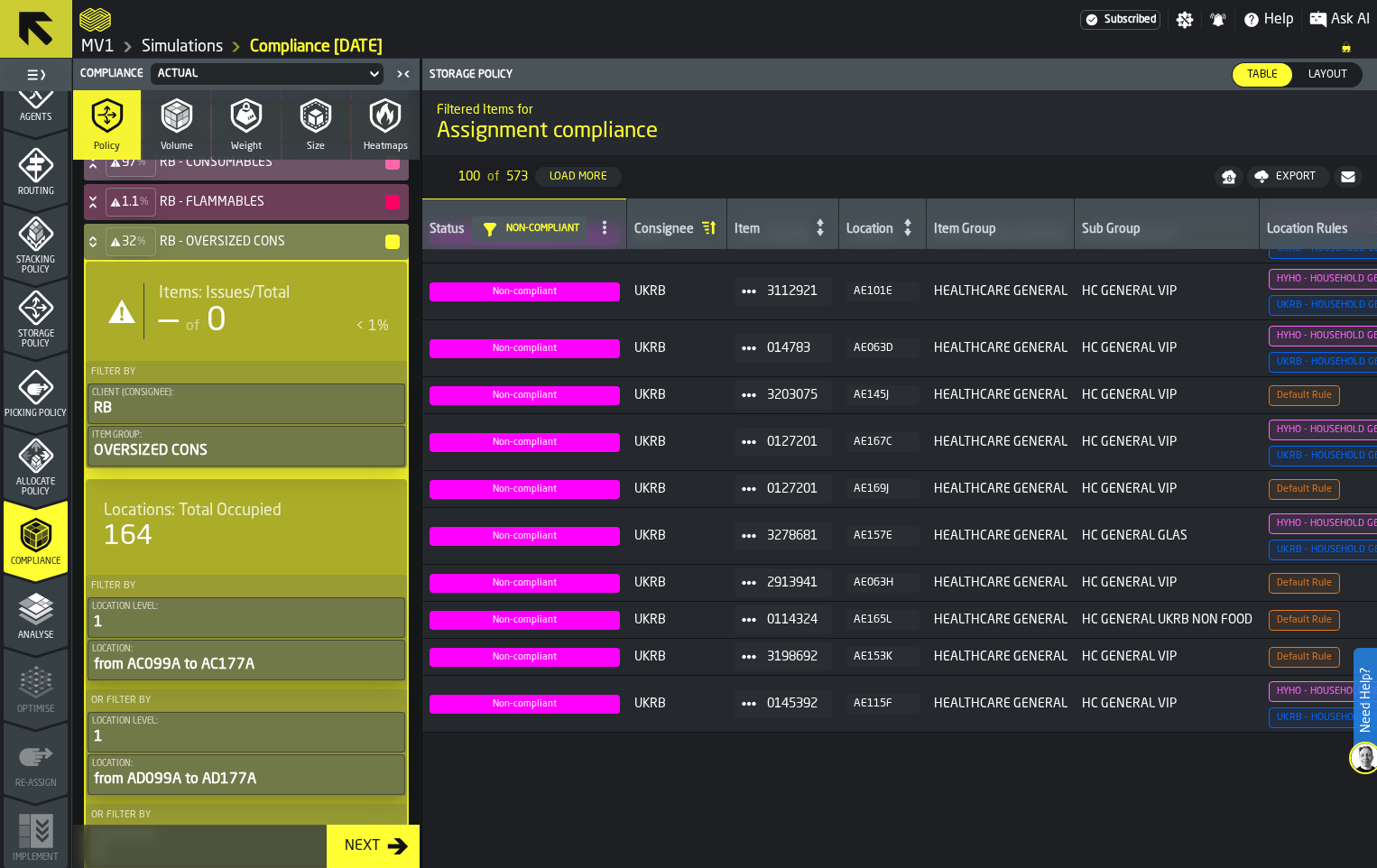
click at [102, 249] on icon at bounding box center [93, 241] width 18 height 14
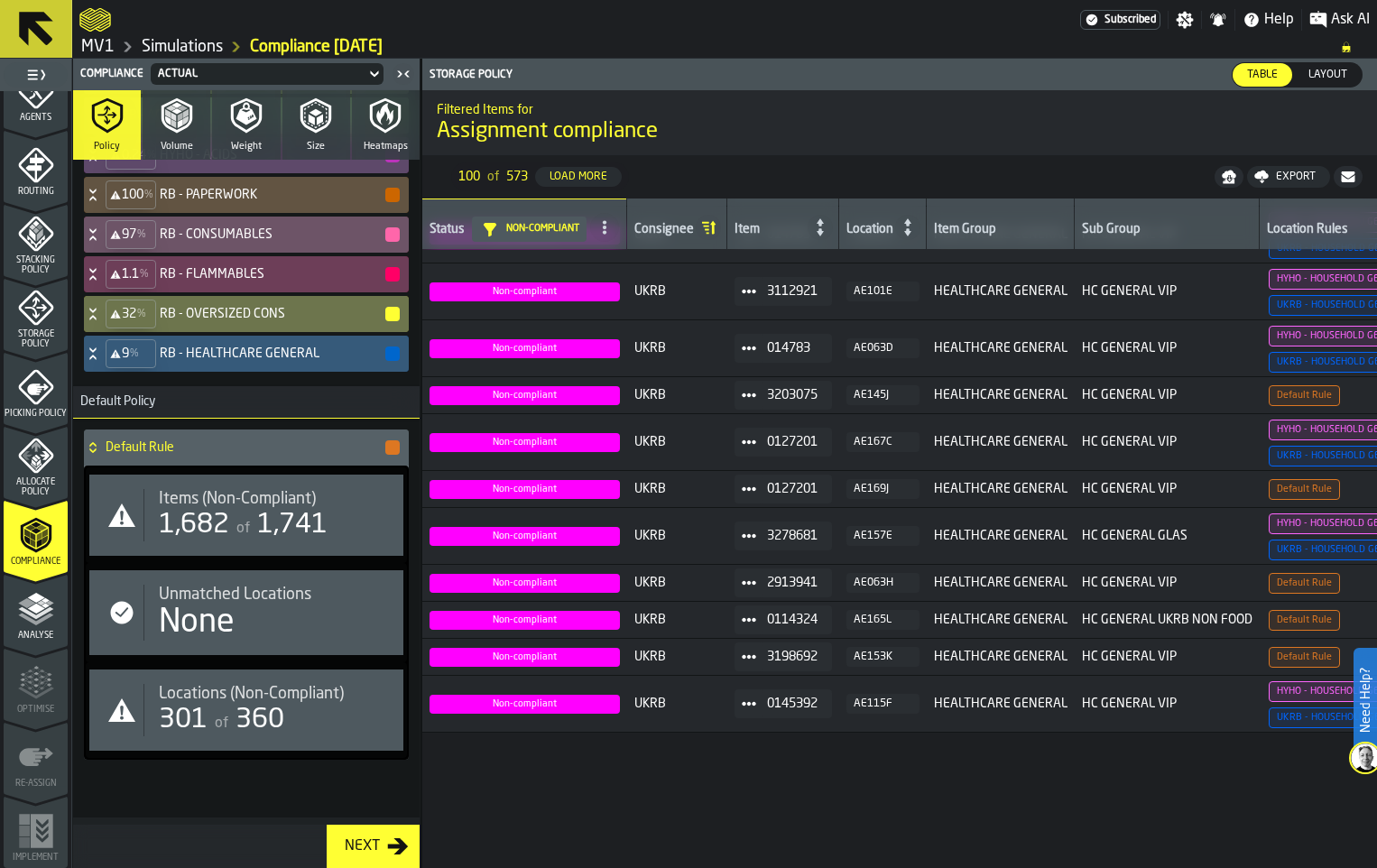
click at [102, 361] on icon at bounding box center [93, 353] width 18 height 14
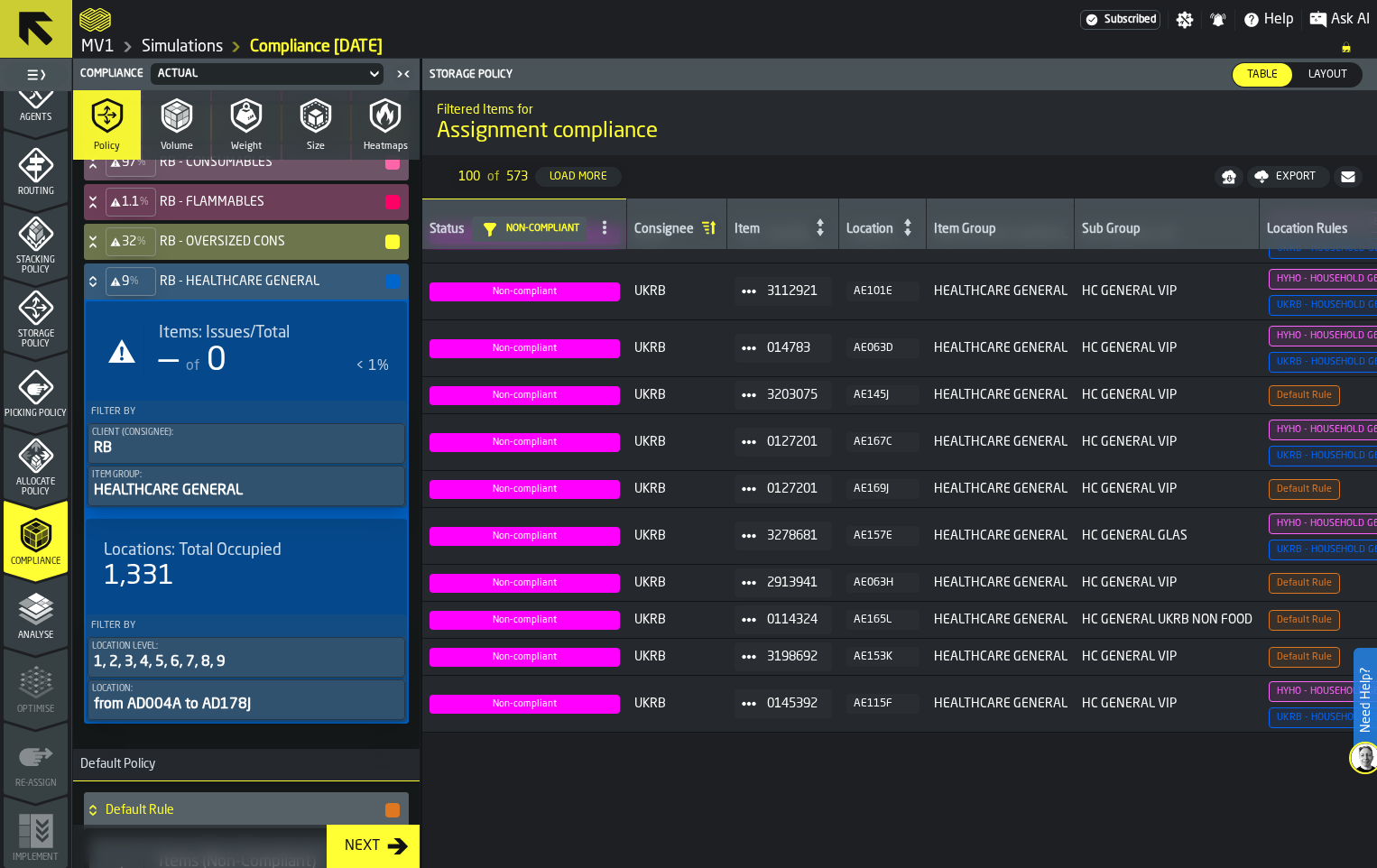
click at [102, 289] on icon at bounding box center [93, 281] width 18 height 14
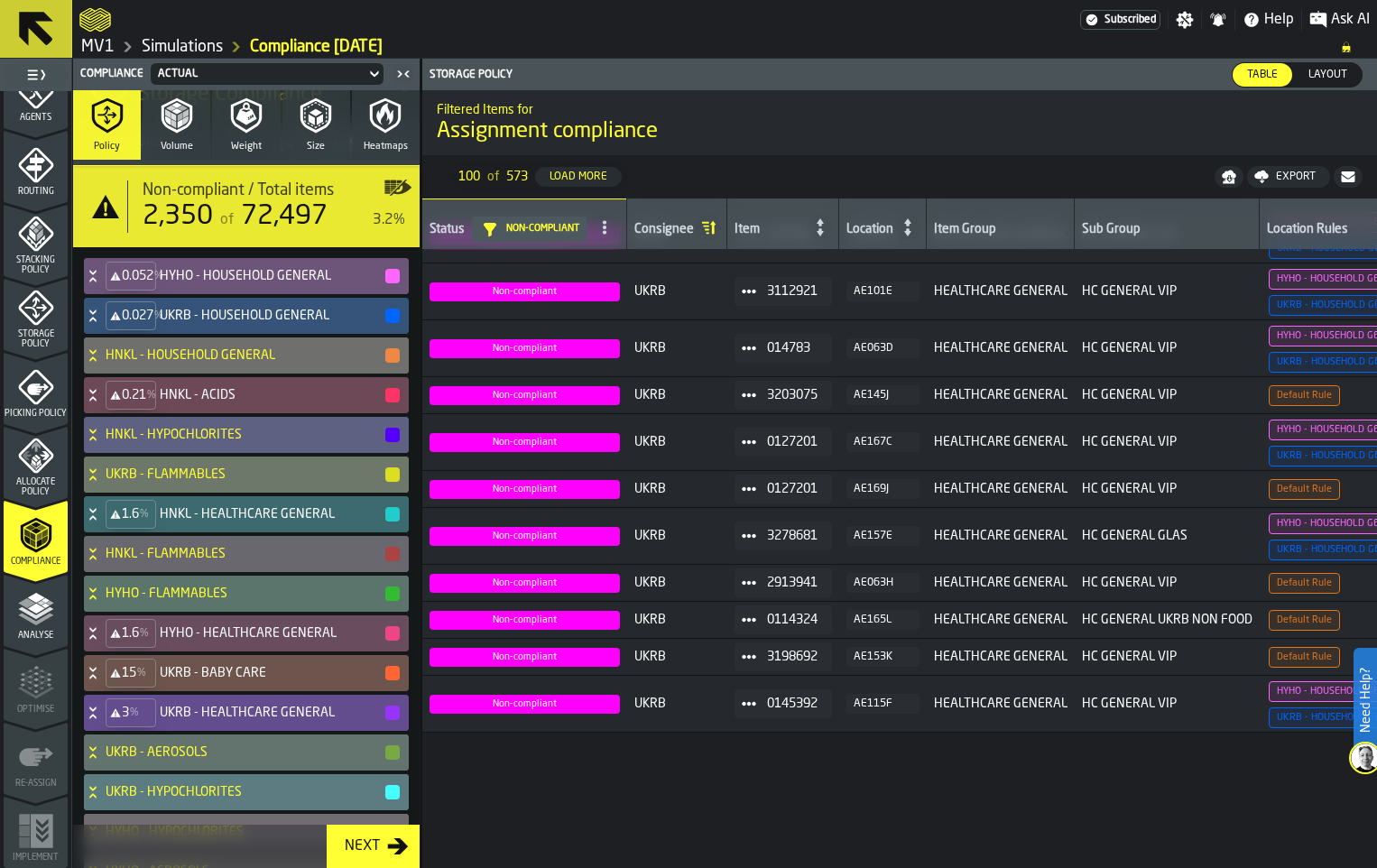
scroll to position [98, 0]
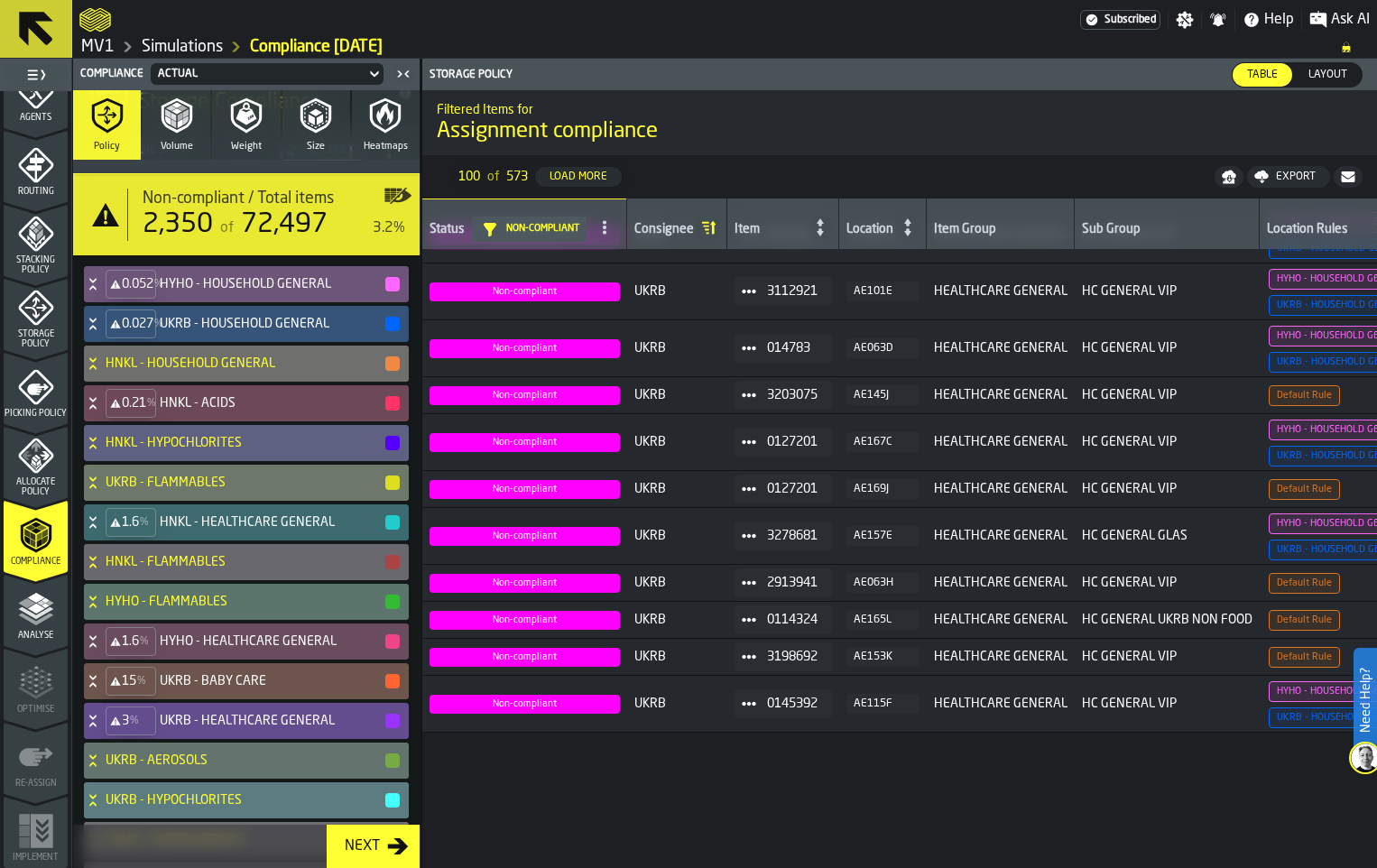
click at [419, 160] on button "Heatmaps" at bounding box center [385, 124] width 67 height 69
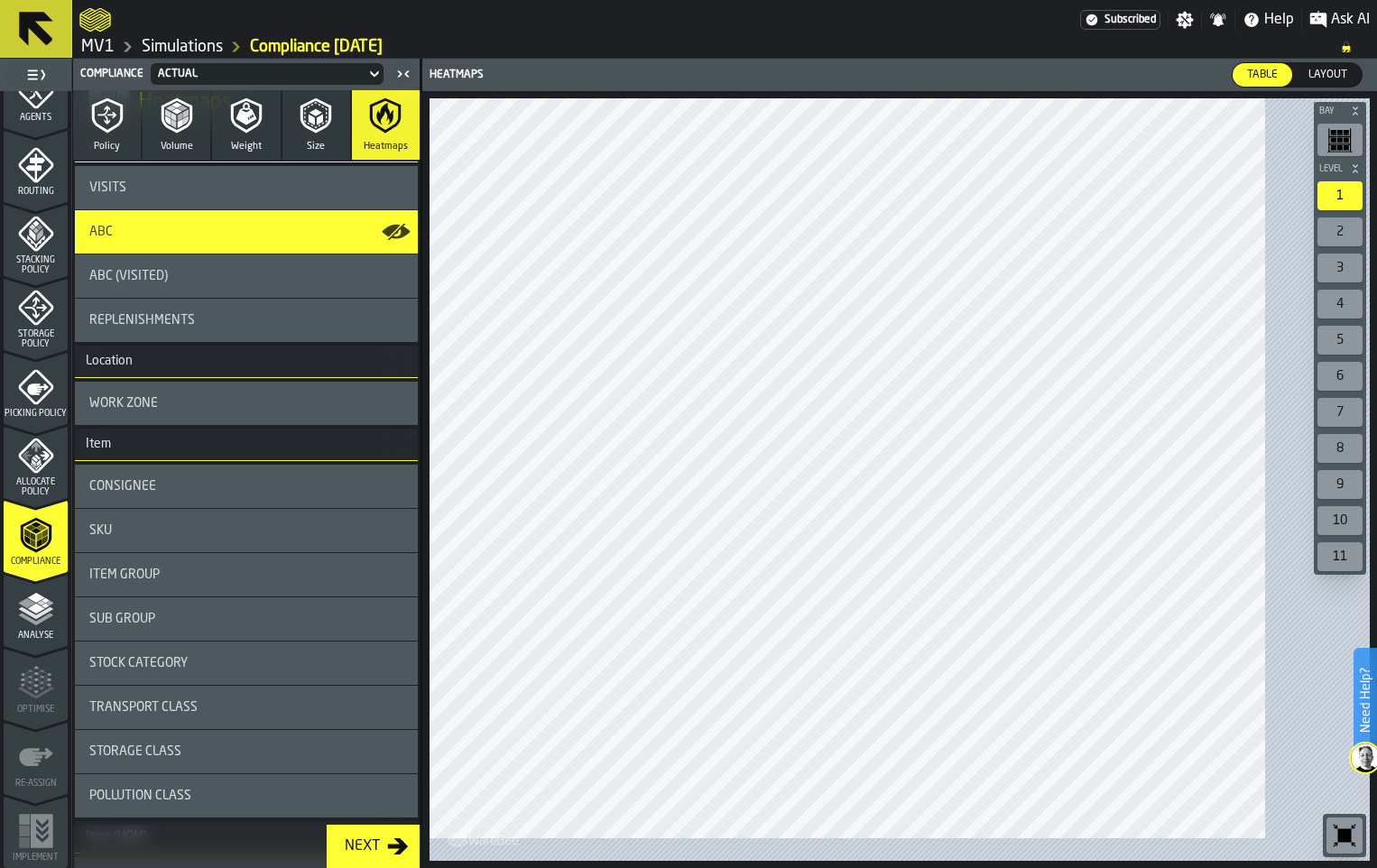
click at [399, 238] on icon "button-toggle-Show on Map" at bounding box center [390, 231] width 18 height 13
click at [410, 195] on icon "button-toggle-Show on Map" at bounding box center [396, 187] width 28 height 14
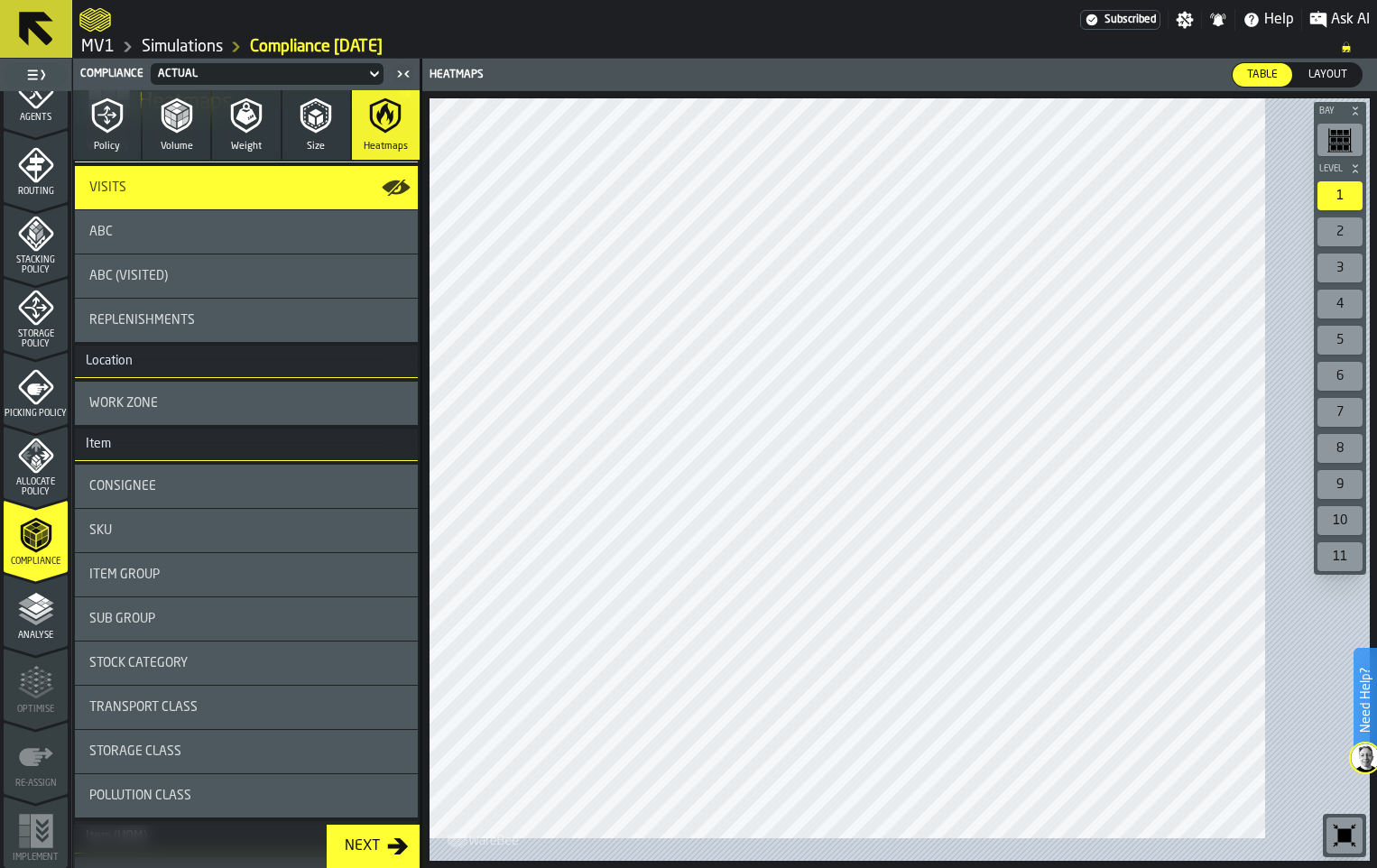
click at [399, 193] on icon "button-toggle-Show on Map" at bounding box center [390, 187] width 18 height 13
click at [410, 283] on icon "button-toggle-Show on Map" at bounding box center [396, 275] width 28 height 14
